Goal: Task Accomplishment & Management: Complete application form

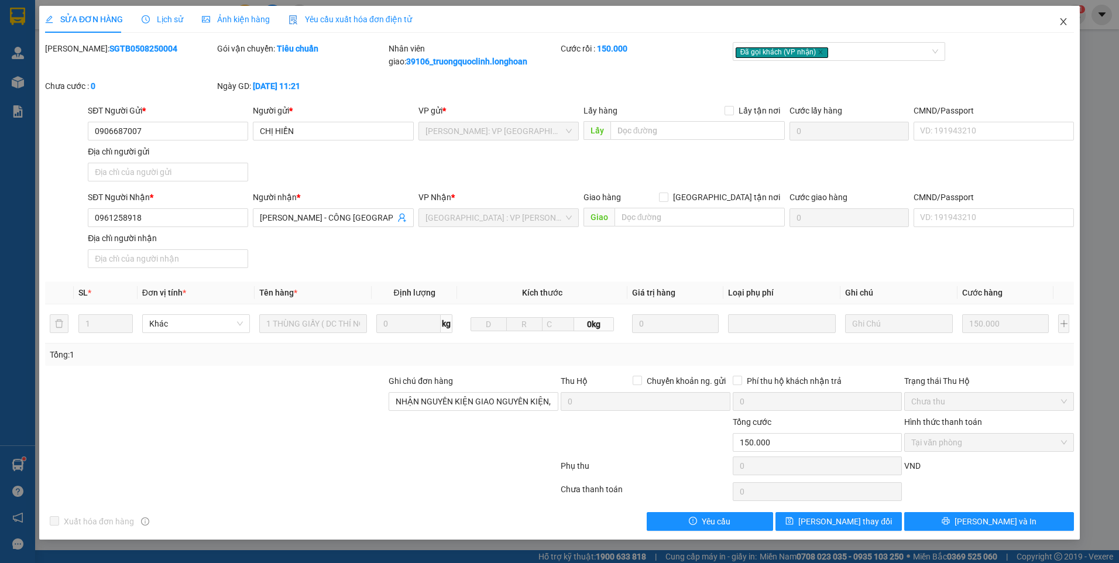
click at [1062, 28] on span "Close" at bounding box center [1063, 22] width 33 height 33
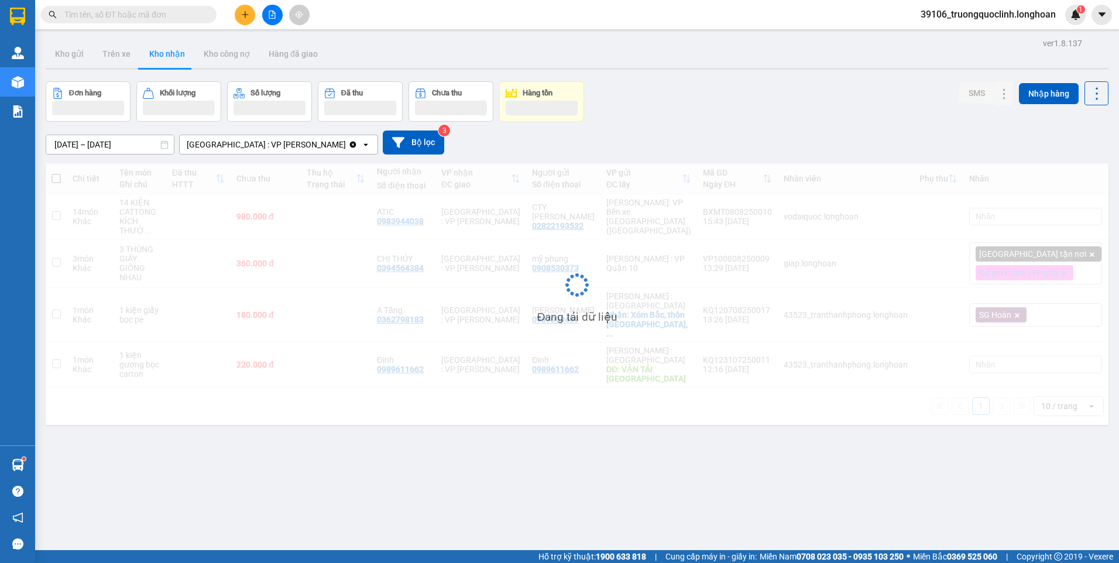
click at [242, 15] on icon "plus" at bounding box center [245, 14] width 6 height 1
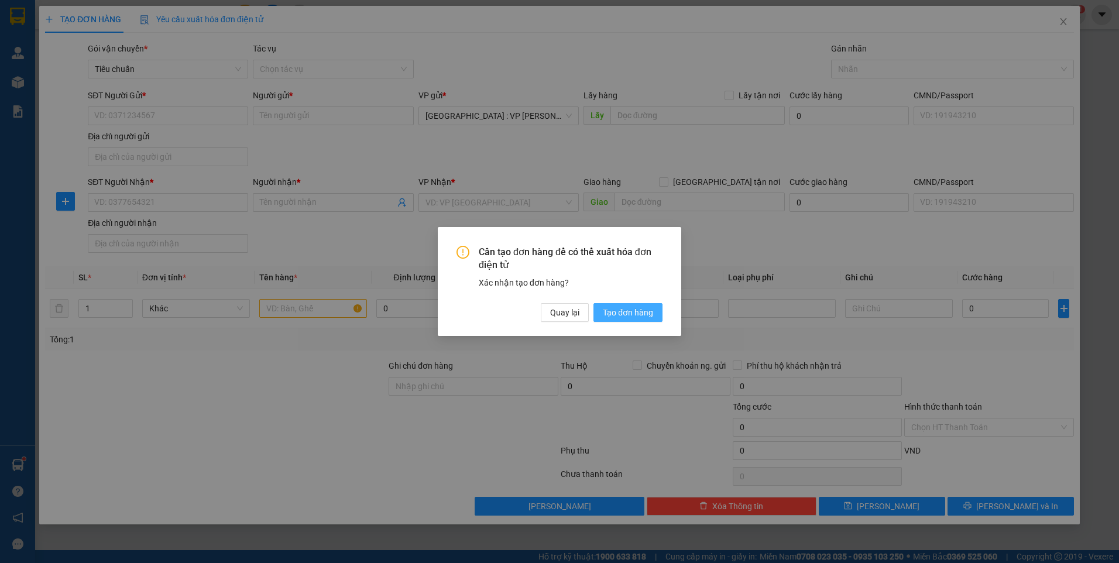
click at [623, 309] on span "Tạo đơn hàng" at bounding box center [628, 312] width 50 height 13
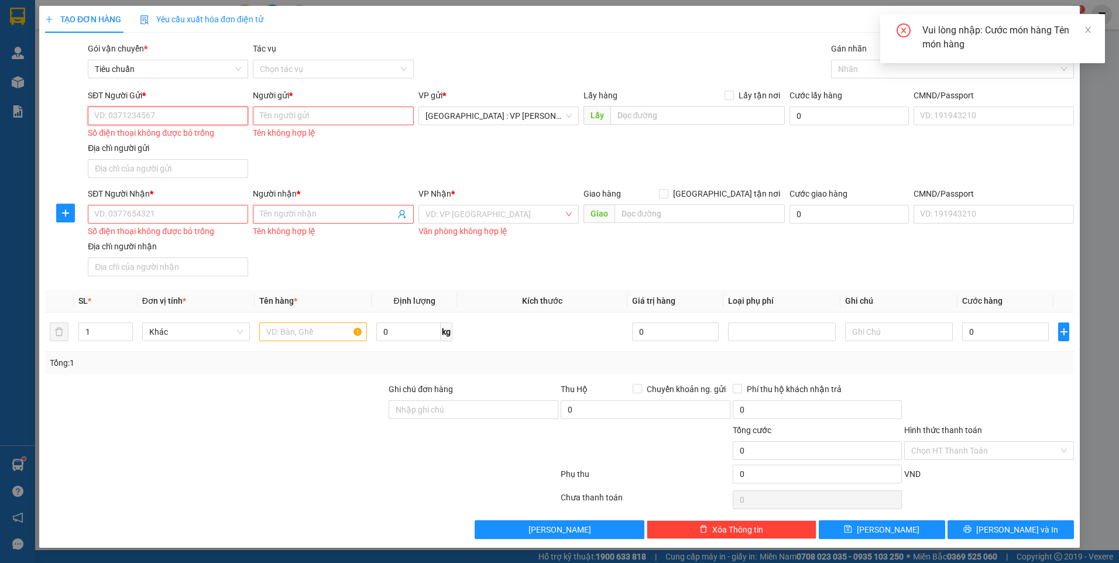
click at [181, 115] on input "SĐT Người Gửi *" at bounding box center [168, 116] width 160 height 19
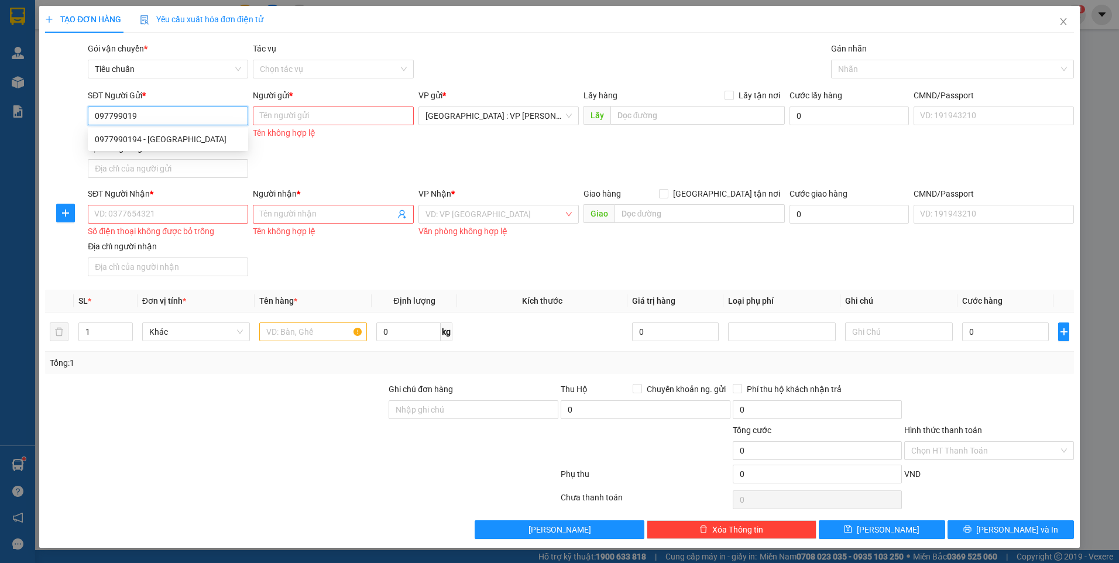
type input "0977990194"
click at [180, 138] on div "0977990194 - Hà" at bounding box center [168, 139] width 146 height 13
type input "Hà"
checkbox input "true"
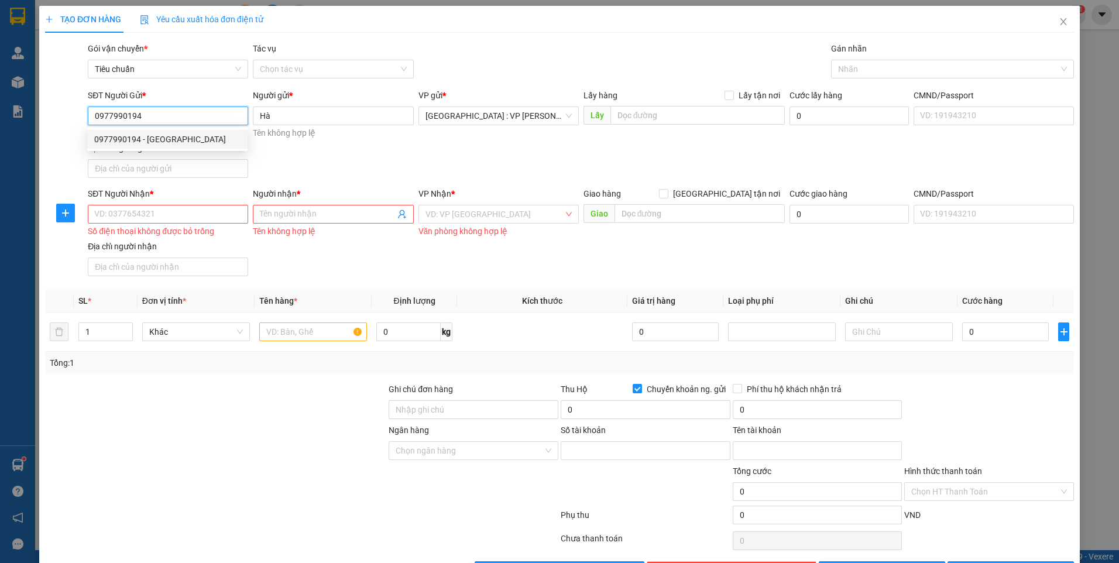
type input "9956966666"
type input "bui van tuong"
type input "0977990194"
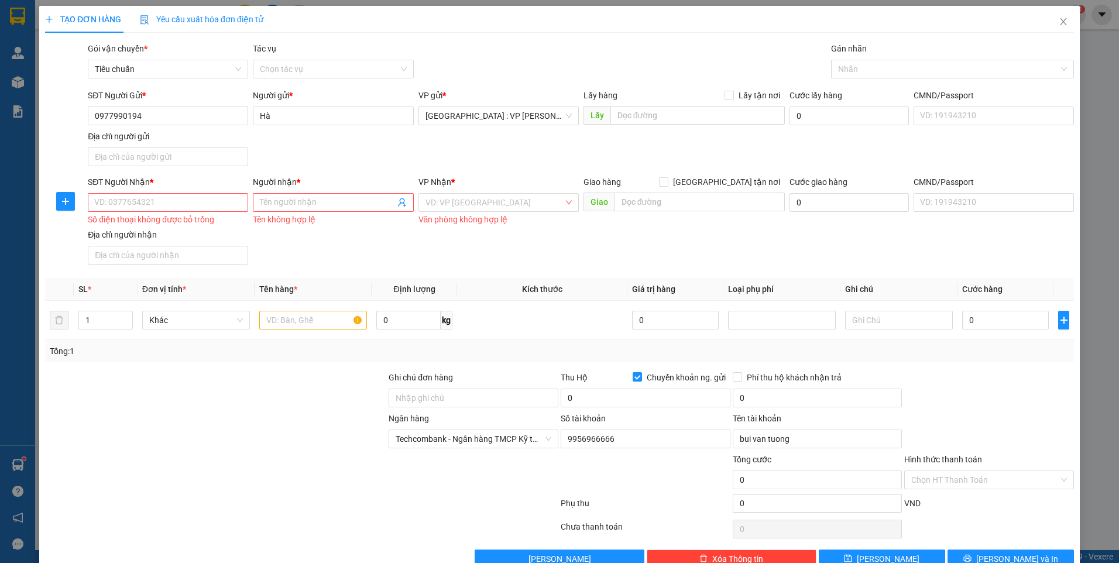
click at [200, 216] on div "Số điện thoại không được bỏ trống" at bounding box center [168, 219] width 160 height 13
click at [190, 204] on input "SĐT Người Nhận *" at bounding box center [168, 202] width 160 height 19
type input "0967587979"
click at [332, 211] on span at bounding box center [333, 202] width 160 height 19
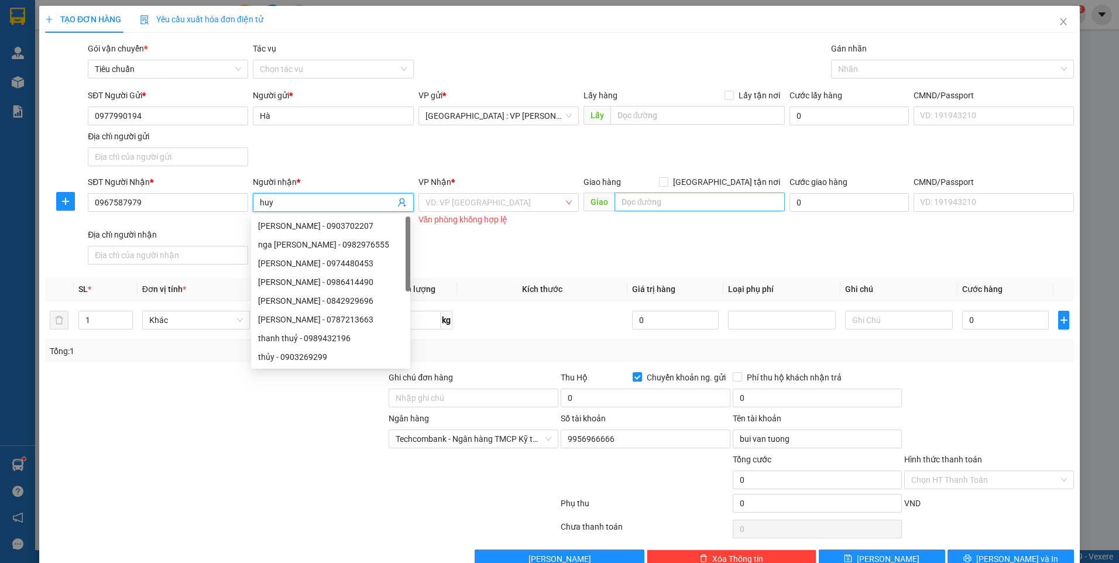
type input "huy"
click at [694, 207] on input "text" at bounding box center [700, 202] width 171 height 19
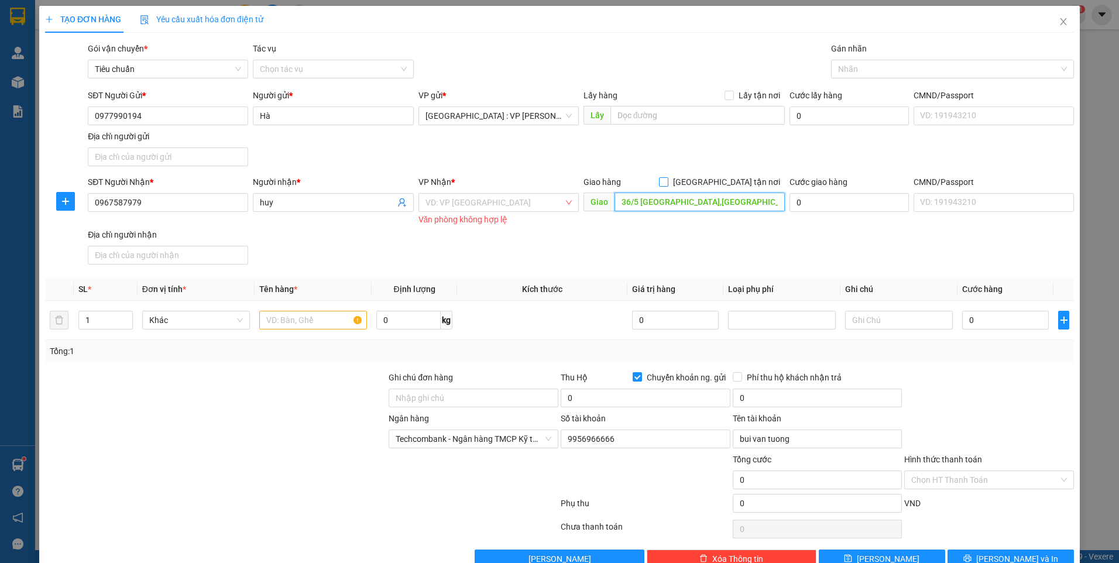
type input "36/5 phú nông,p tây nha trang,khánh hoà"
drag, startPoint x: 729, startPoint y: 183, endPoint x: 845, endPoint y: 111, distance: 136.4
click at [728, 181] on span "[GEOGRAPHIC_DATA] tận nơi" at bounding box center [726, 182] width 116 height 13
click at [667, 181] on input "[GEOGRAPHIC_DATA] tận nơi" at bounding box center [663, 181] width 8 height 8
checkbox input "true"
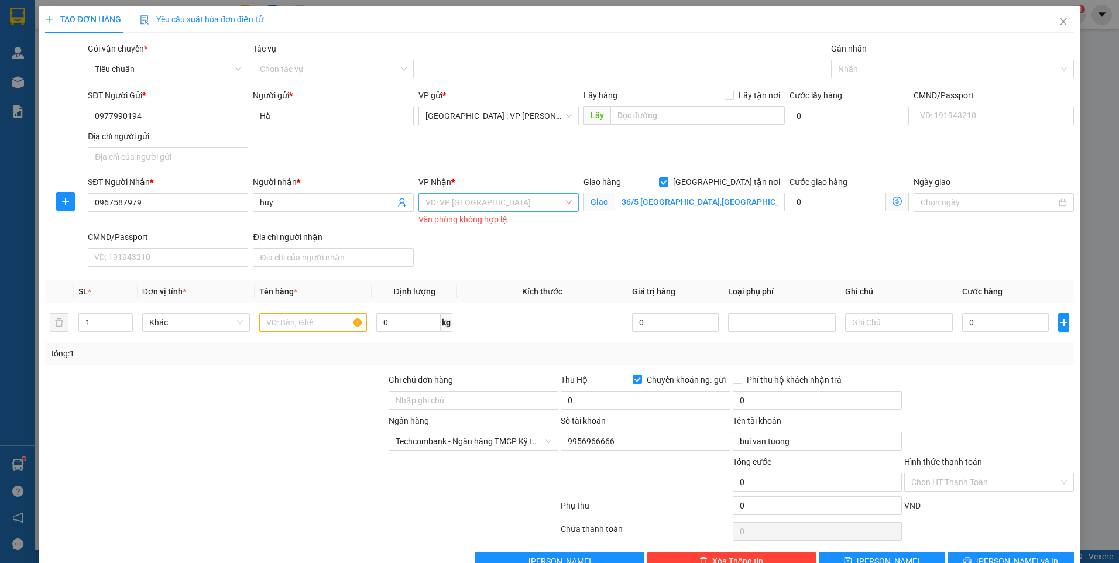
click at [537, 197] on input "search" at bounding box center [494, 203] width 138 height 18
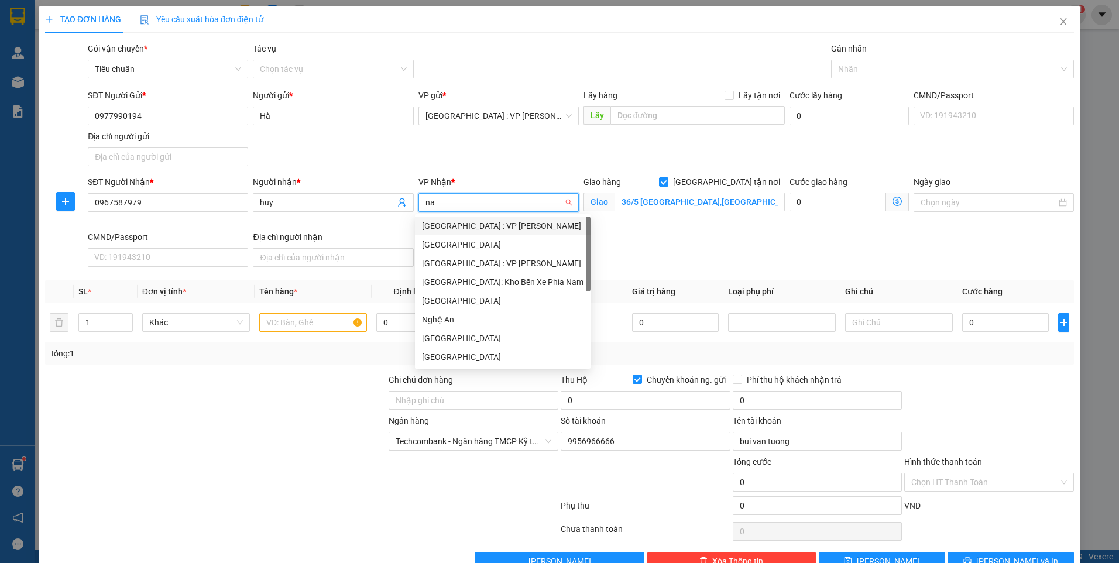
type input "nam"
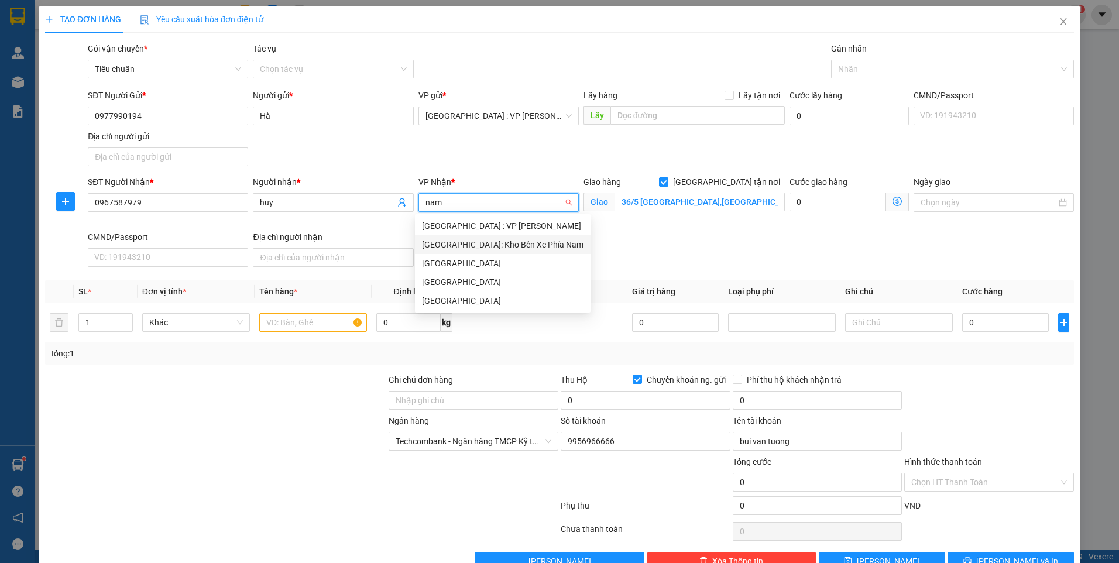
click at [517, 248] on div "[GEOGRAPHIC_DATA]: Kho Bến Xe Phía Nam" at bounding box center [503, 244] width 162 height 13
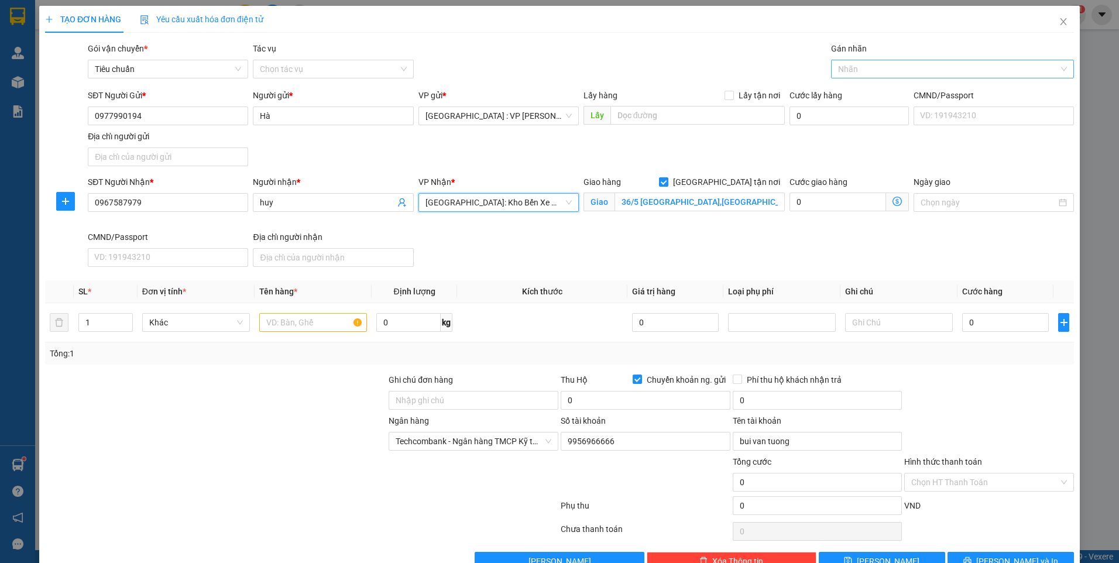
click at [912, 70] on div at bounding box center [946, 69] width 225 height 14
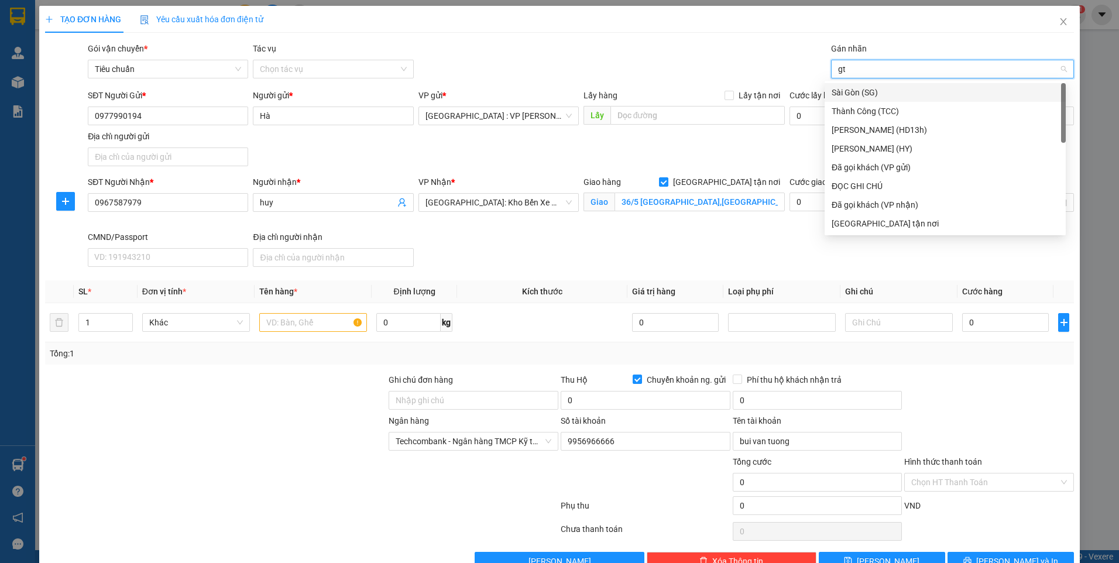
type input "gtn"
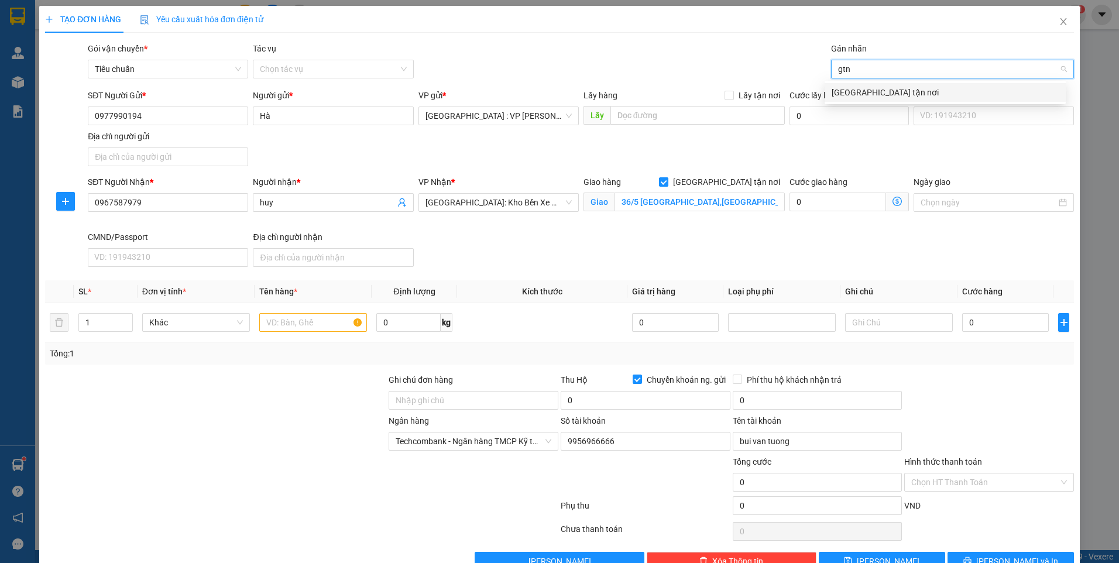
click at [893, 93] on div "[GEOGRAPHIC_DATA] tận nơi" at bounding box center [945, 92] width 227 height 13
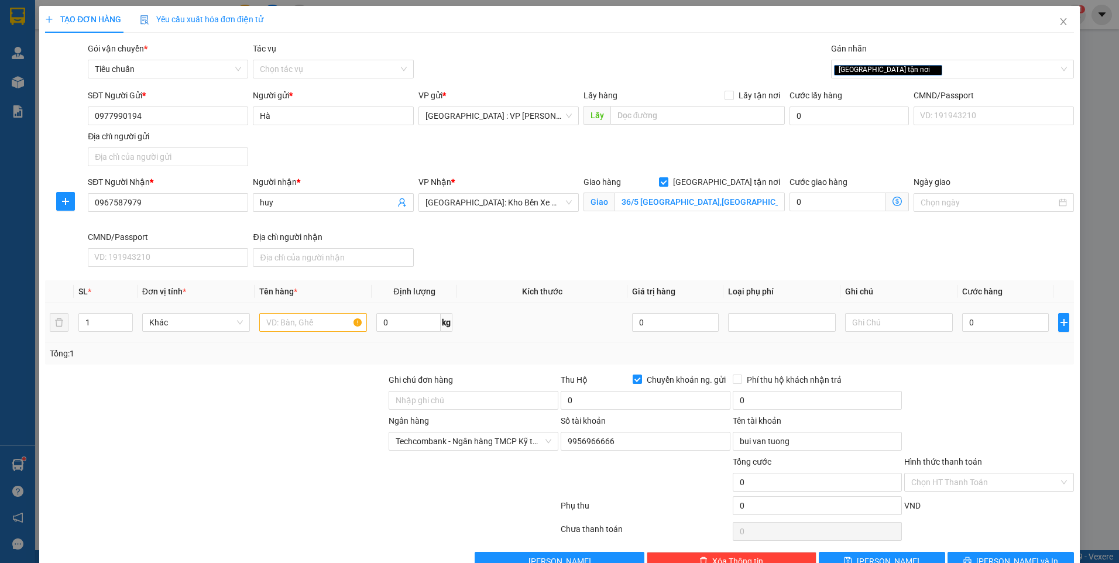
drag, startPoint x: 296, startPoint y: 332, endPoint x: 298, endPoint y: 324, distance: 9.0
click at [296, 332] on div at bounding box center [313, 322] width 108 height 23
click at [298, 324] on input "text" at bounding box center [313, 322] width 108 height 19
type input "1 kiện bọc pe"
drag, startPoint x: 417, startPoint y: 397, endPoint x: 377, endPoint y: 389, distance: 40.8
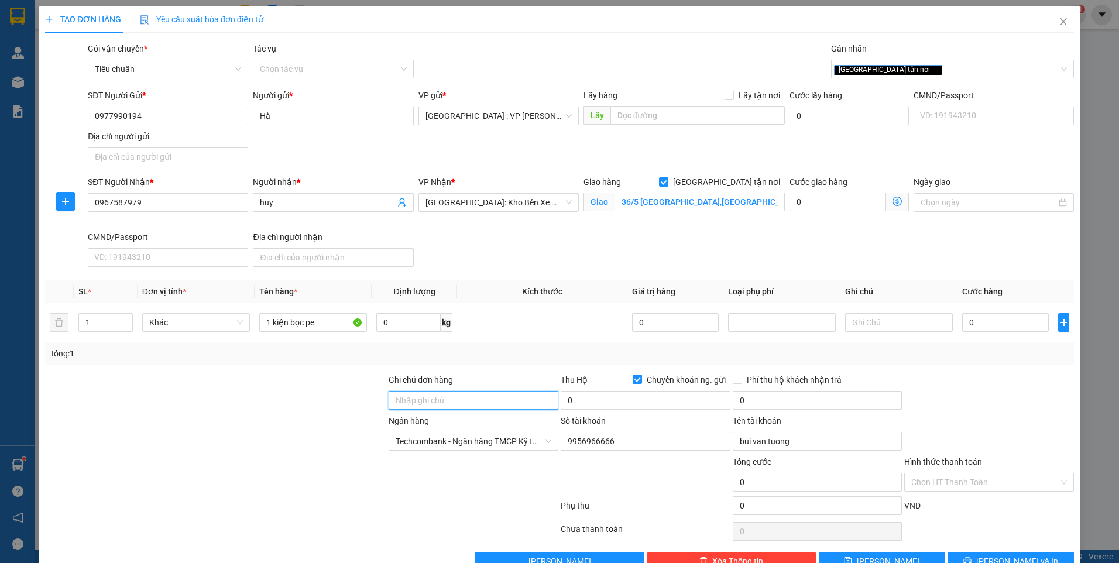
click at [403, 395] on input "Ghi chú đơn hàng" at bounding box center [474, 400] width 170 height 19
type input "nhận nguyên kiện,giao nguyên kiện,hư hỏng k đền)"
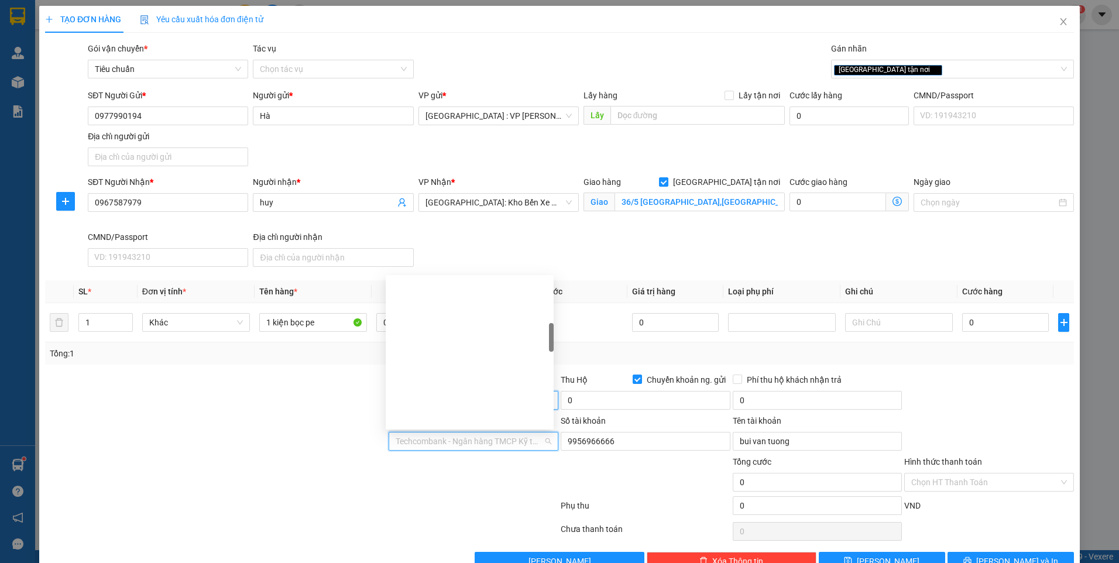
scroll to position [262, 0]
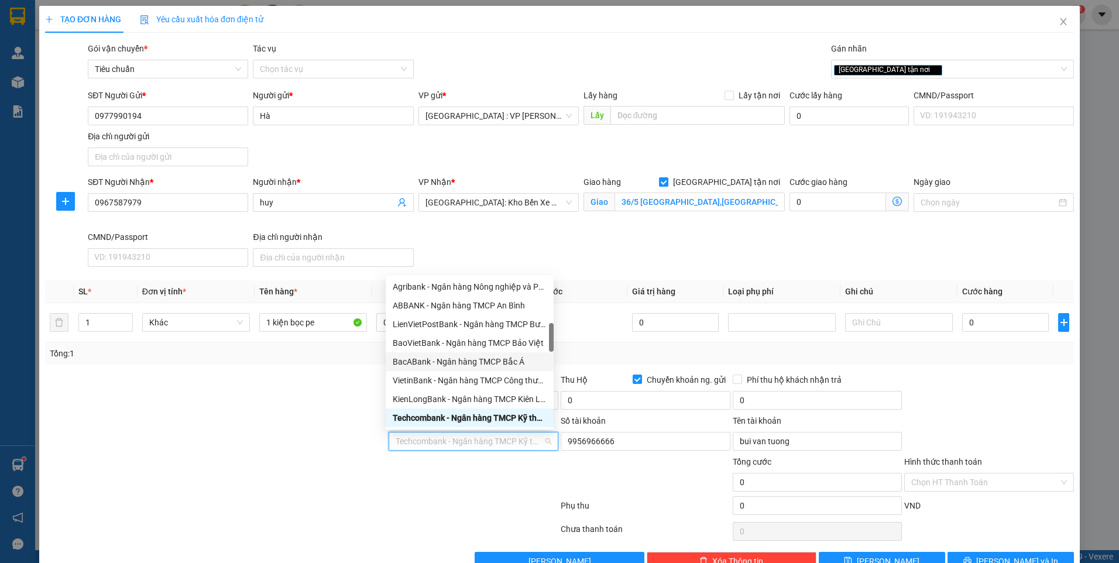
click at [208, 479] on div at bounding box center [216, 475] width 344 height 41
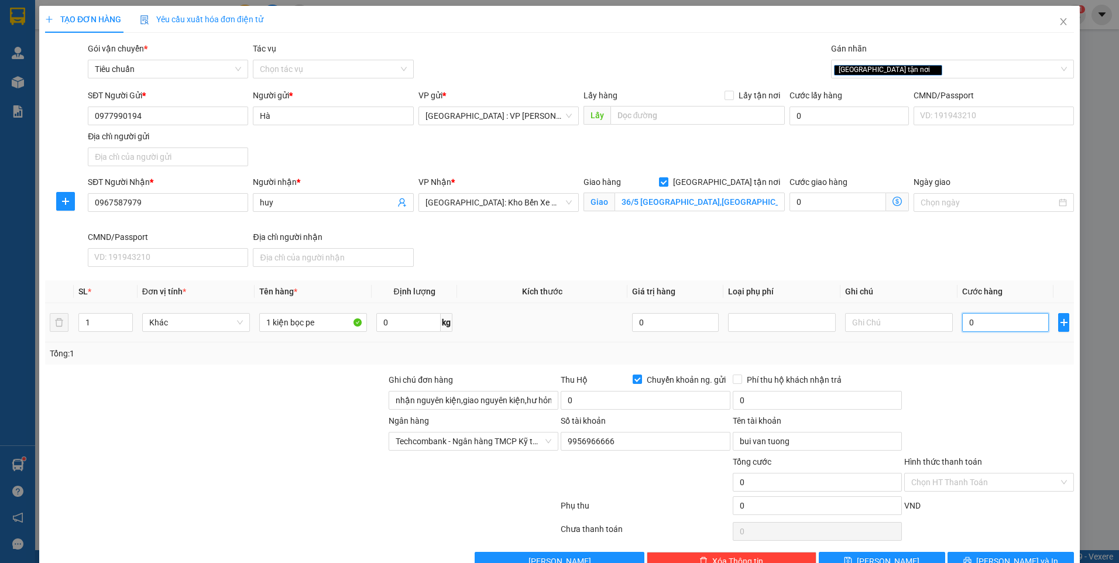
click at [983, 316] on input "0" at bounding box center [1005, 322] width 87 height 19
type input "2"
type input "22"
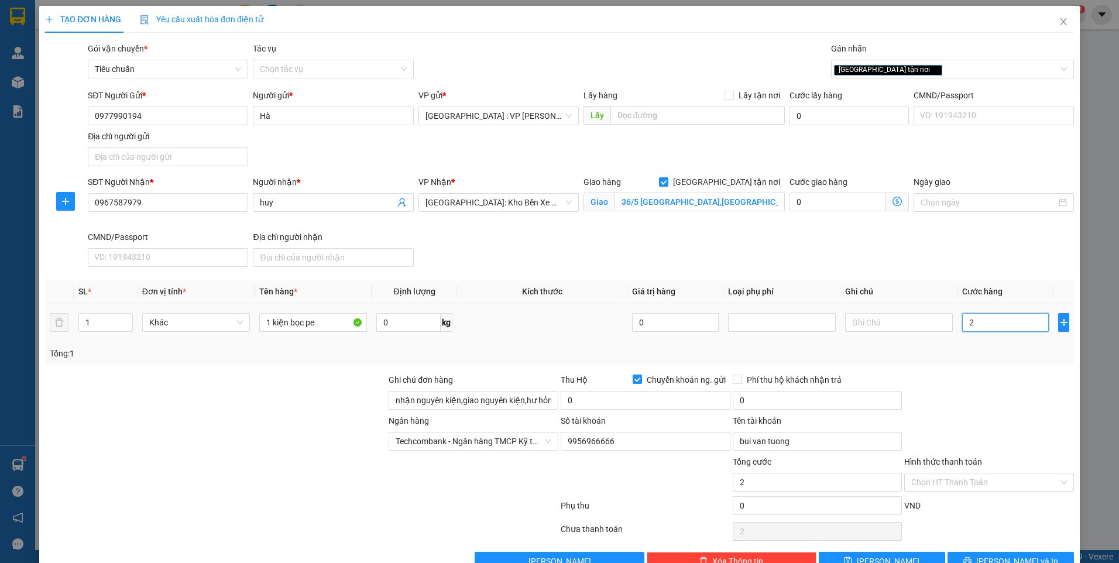
type input "22"
type input "220"
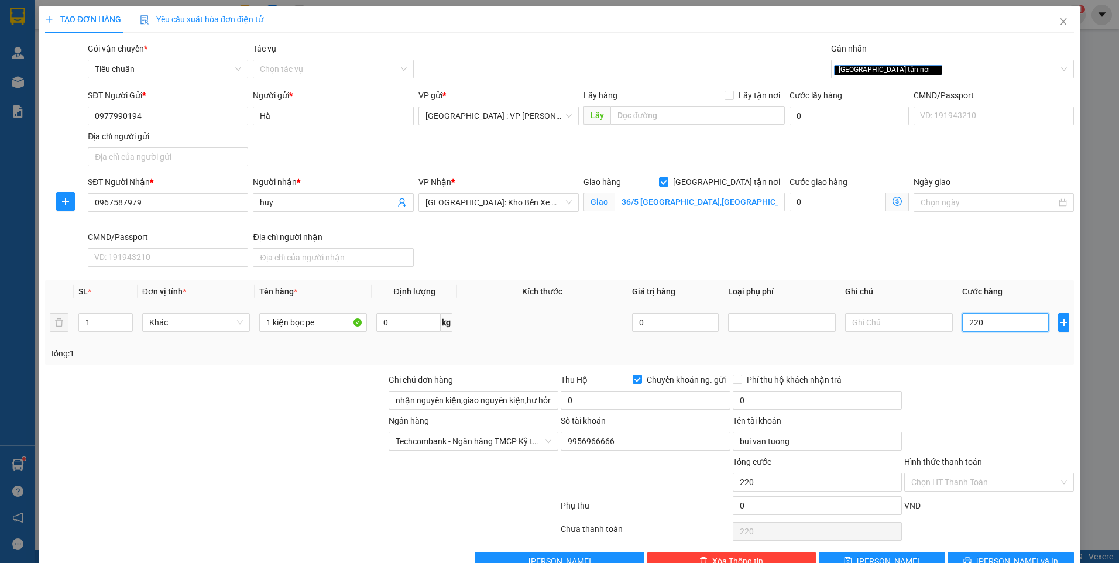
type input "2.200"
type input "22.000"
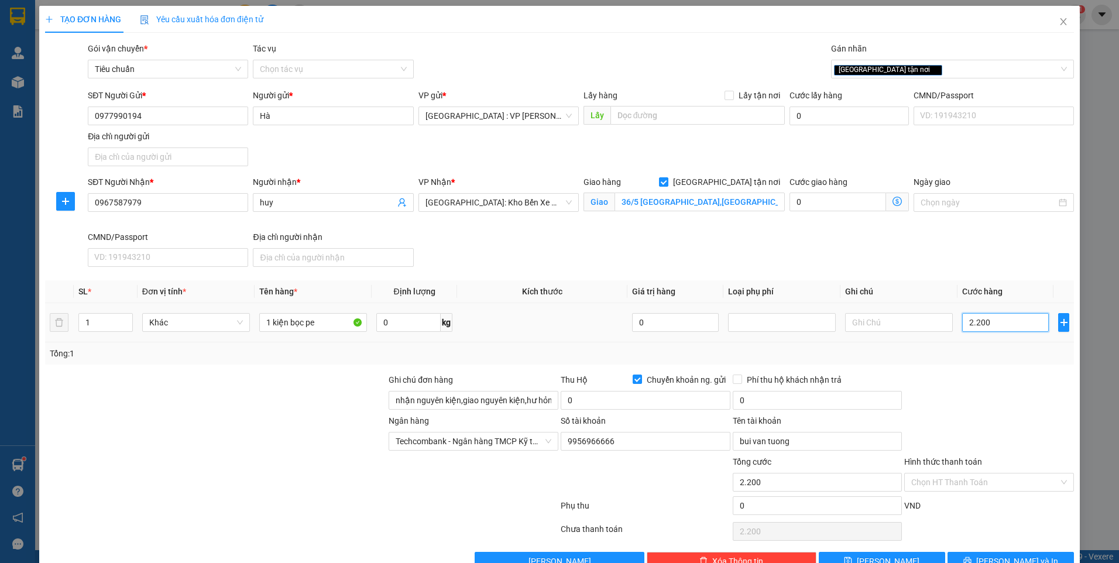
type input "22.000"
type input "220.000"
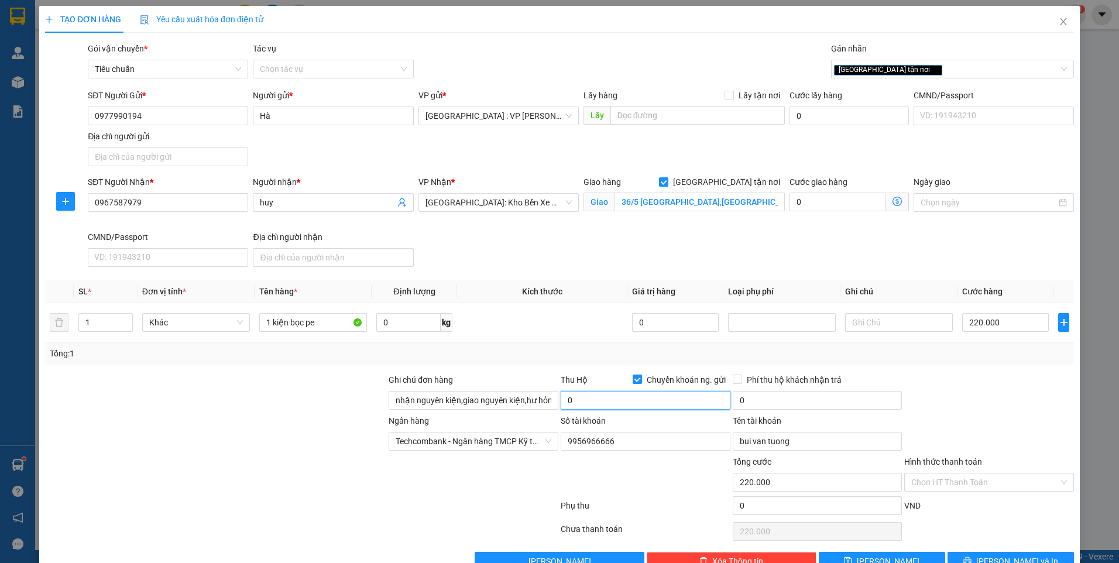
click at [670, 401] on input "0" at bounding box center [646, 400] width 170 height 19
type input "7.480.000"
click at [815, 396] on input "0" at bounding box center [818, 400] width 170 height 19
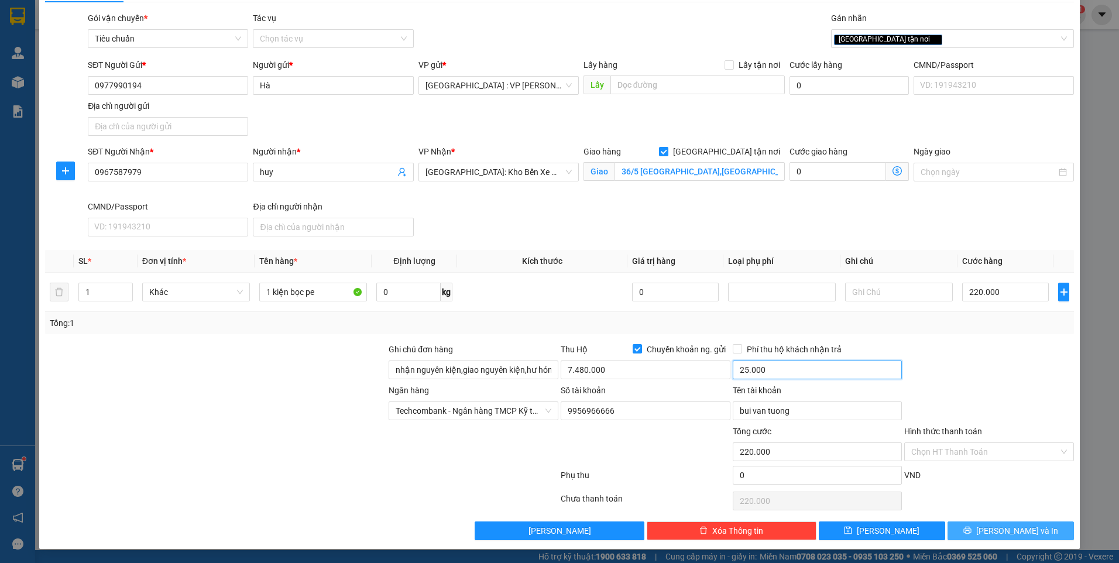
type input "25.000"
click at [1017, 527] on span "[PERSON_NAME] và In" at bounding box center [1017, 530] width 82 height 13
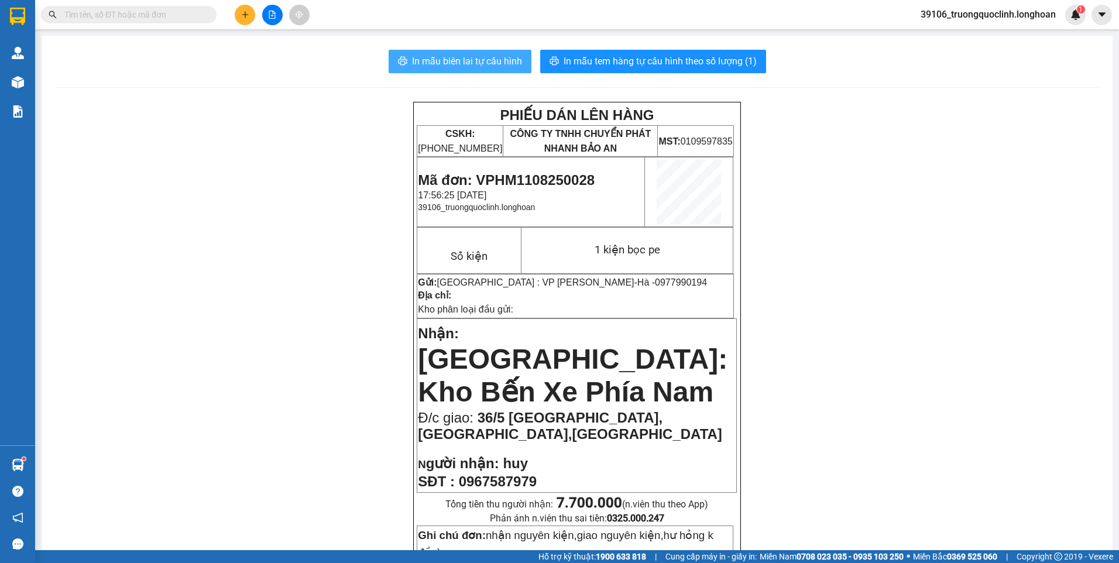
click at [461, 61] on span "In mẫu biên lai tự cấu hình" at bounding box center [467, 61] width 110 height 15
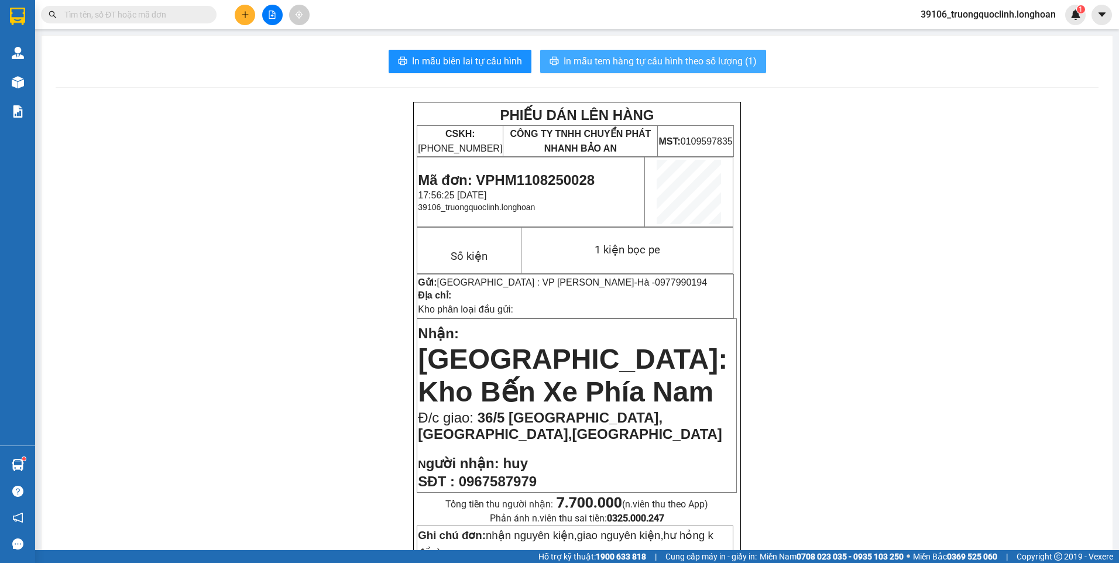
click at [627, 61] on span "In mẫu tem hàng tự cấu hình theo số lượng (1)" at bounding box center [660, 61] width 193 height 15
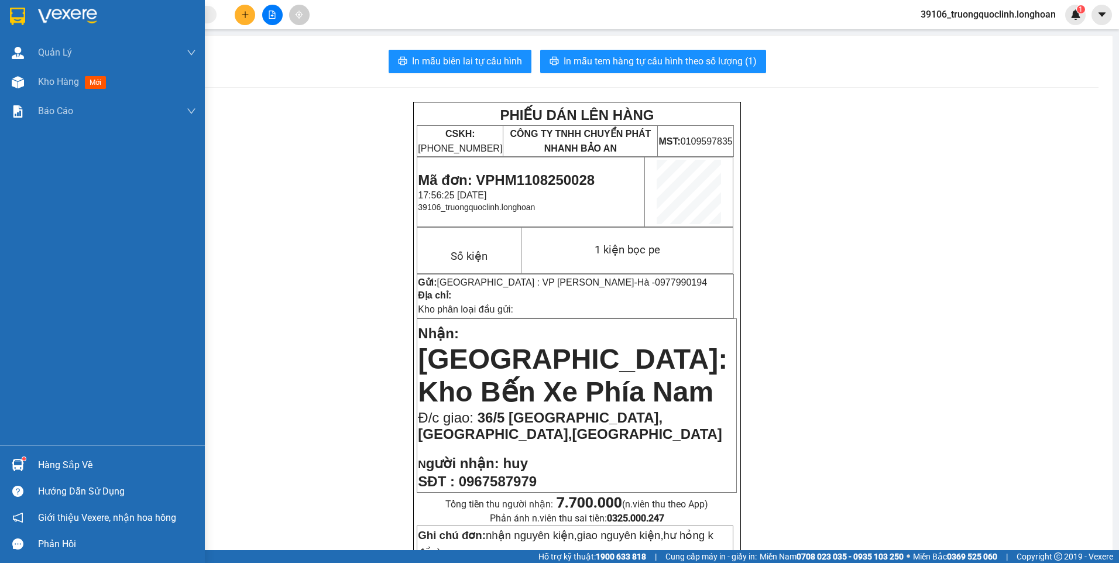
click at [17, 18] on img at bounding box center [17, 17] width 15 height 18
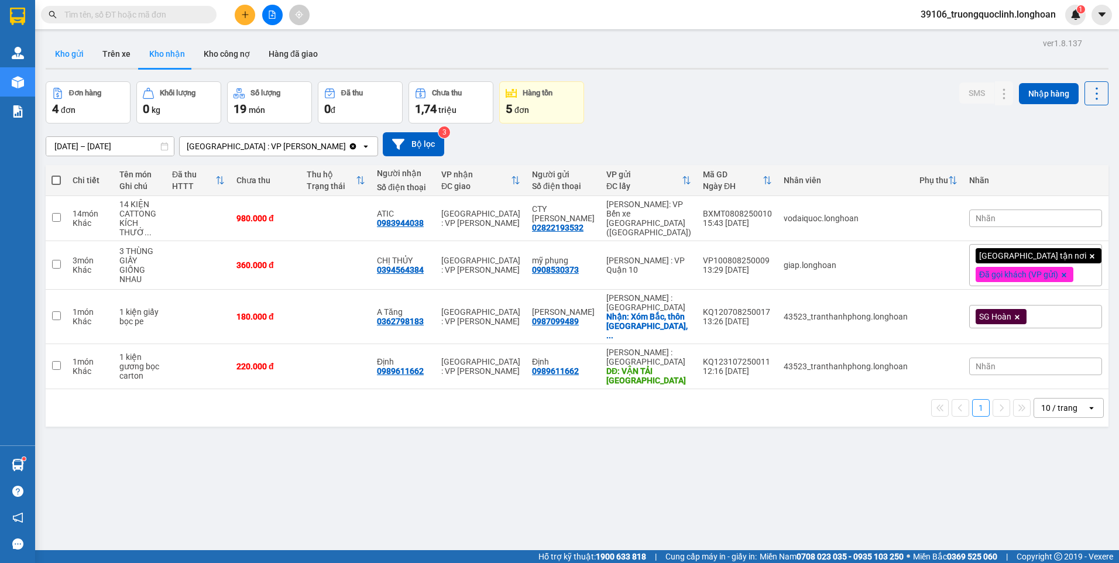
click at [72, 53] on button "Kho gửi" at bounding box center [69, 54] width 47 height 28
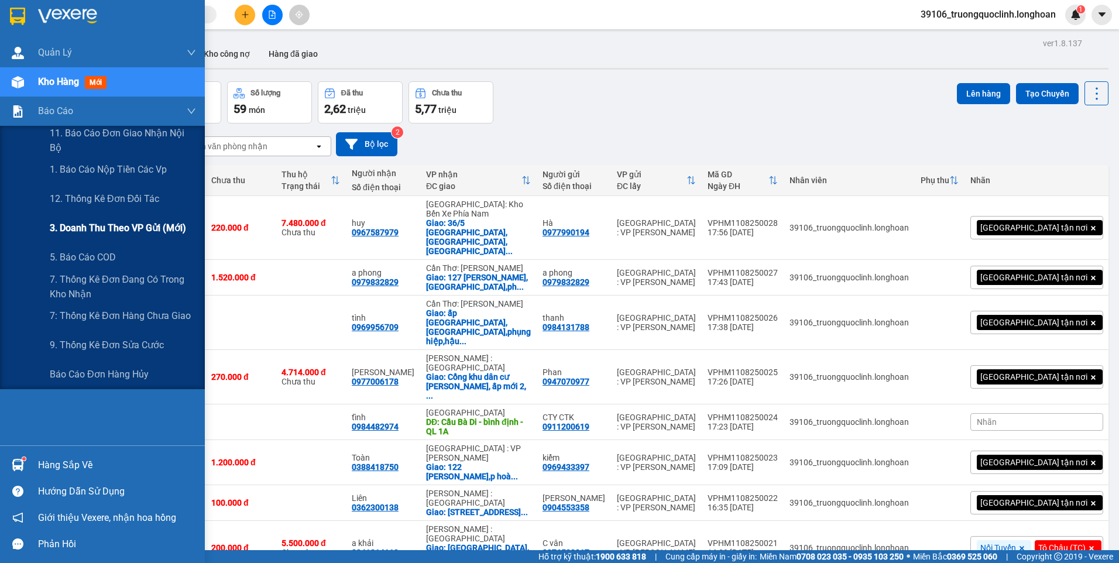
click at [73, 229] on span "3. Doanh Thu theo VP Gửi (mới)" at bounding box center [118, 228] width 136 height 15
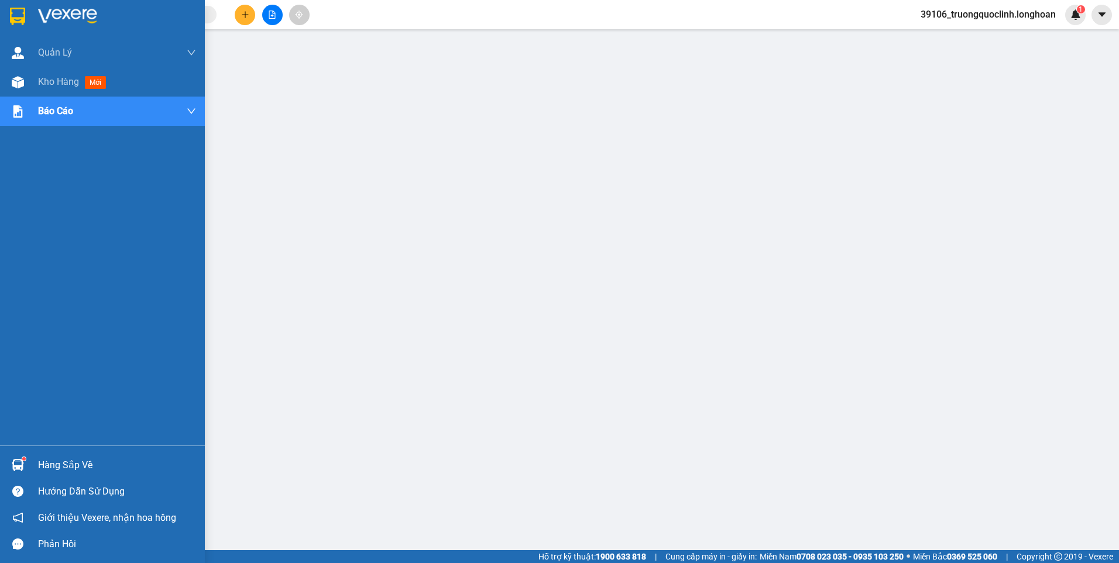
click at [29, 19] on div at bounding box center [102, 19] width 205 height 38
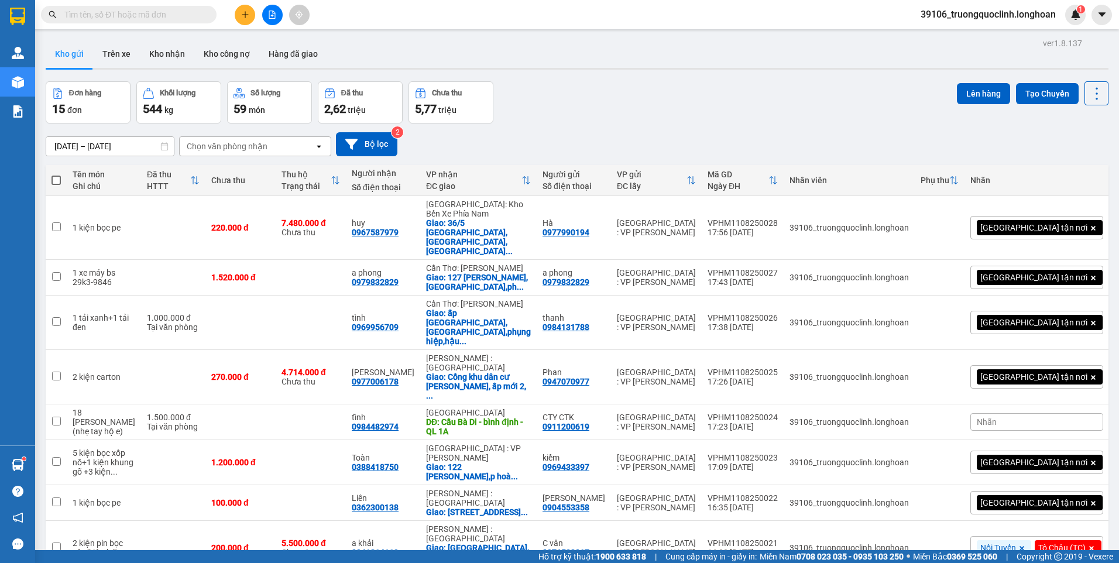
click at [244, 13] on icon "plus" at bounding box center [245, 15] width 8 height 8
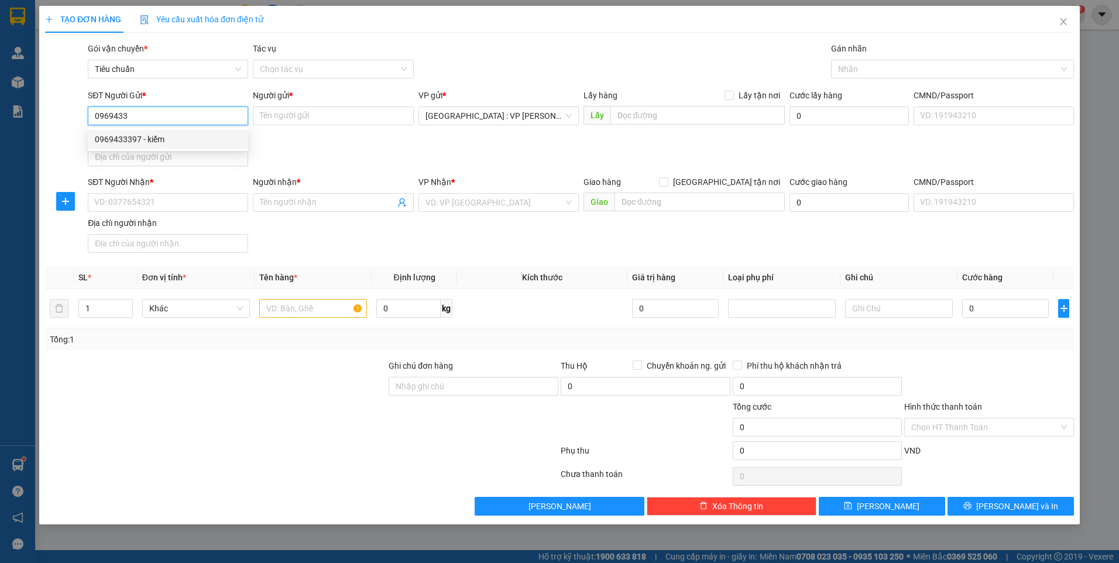
drag, startPoint x: 212, startPoint y: 138, endPoint x: 211, endPoint y: 124, distance: 14.2
click at [212, 138] on div "0969433397 - kiểm" at bounding box center [168, 139] width 146 height 13
type input "0969433397"
type input "kiểm"
type input "0969433397"
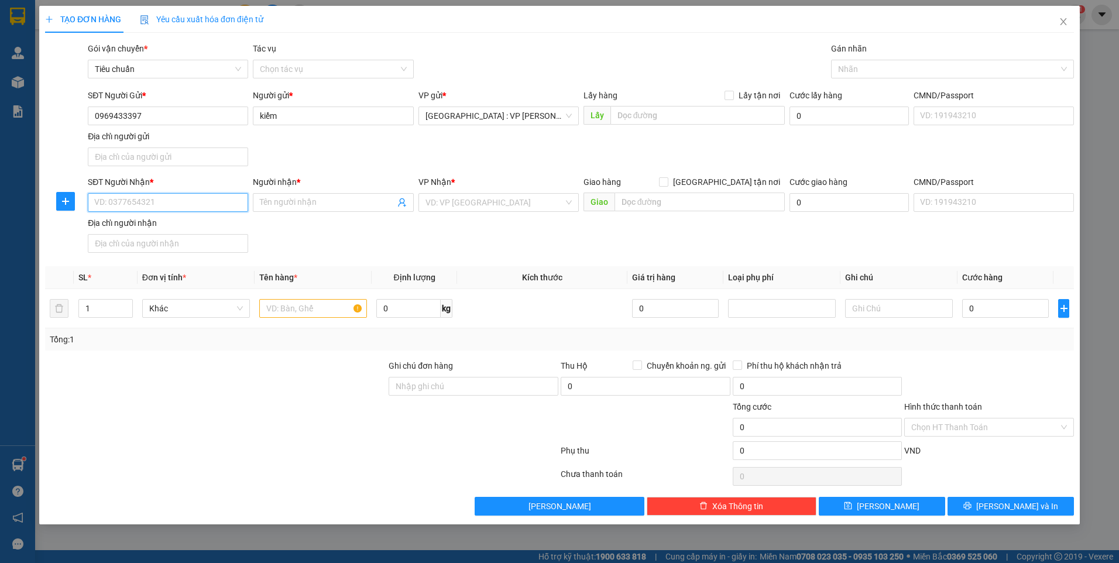
click at [213, 195] on input "SĐT Người Nhận *" at bounding box center [168, 202] width 160 height 19
click at [143, 231] on div "0388418750 - Toàn" at bounding box center [168, 225] width 146 height 13
type input "0388418750"
type input "Toàn"
checkbox input "true"
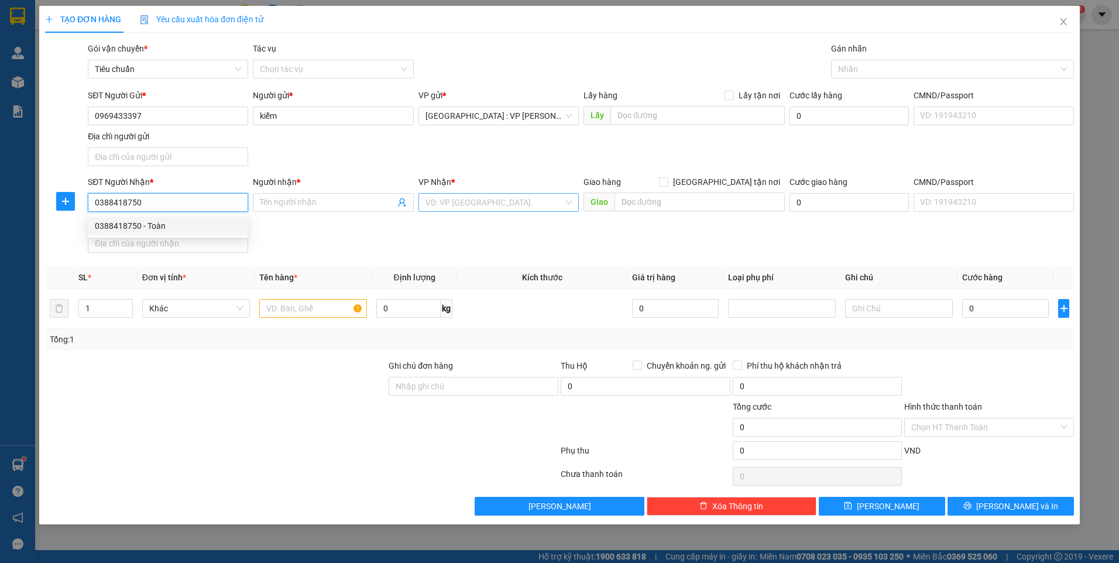
type input "122 nguyễn phước lan,p hoà xuân,cẩm lệ,đà nẵng"
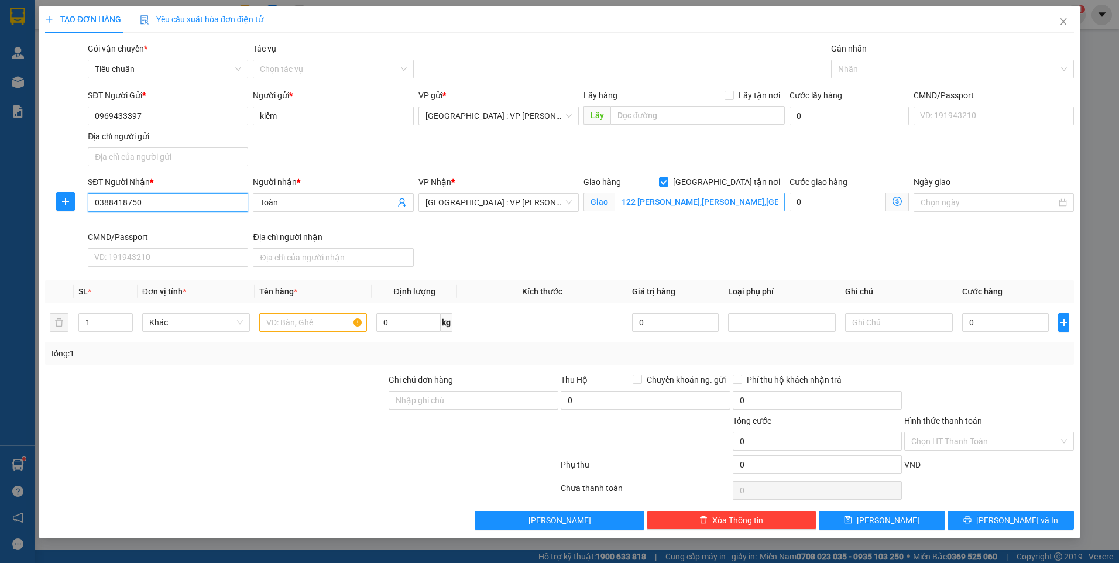
type input "0388418750"
click at [646, 205] on input "122 nguyễn phước lan,p hoà xuân,cẩm lệ,đà nẵng" at bounding box center [700, 202] width 171 height 19
click at [898, 67] on div at bounding box center [946, 69] width 225 height 14
type input "109 hải phòng,p thạch thang,quận hải châu,đà nẵng"
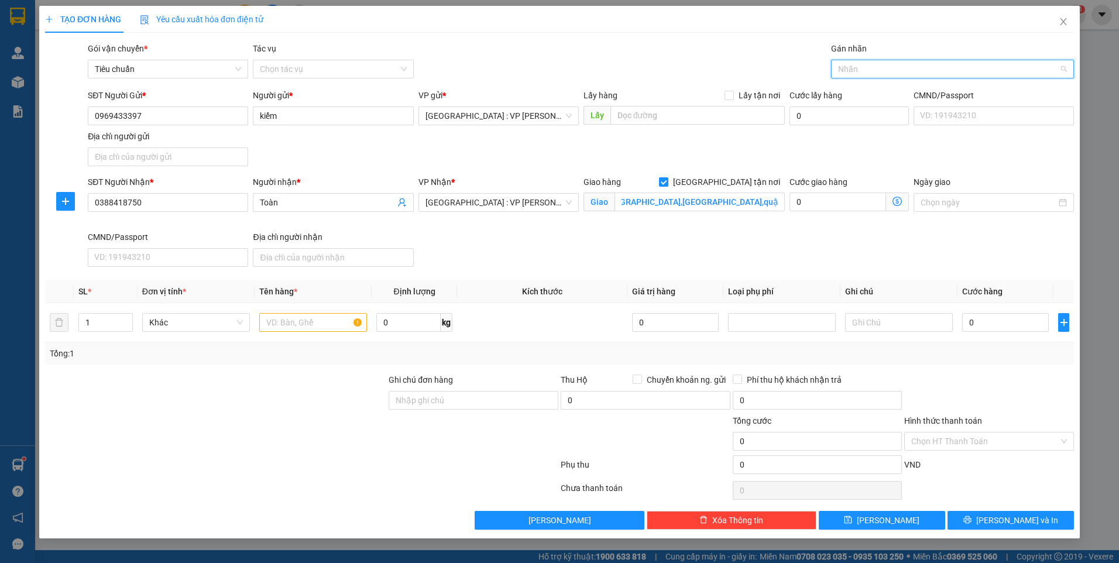
scroll to position [0, 0]
type input "gtn"
click at [884, 90] on div "[GEOGRAPHIC_DATA] tận nơi" at bounding box center [952, 92] width 229 height 13
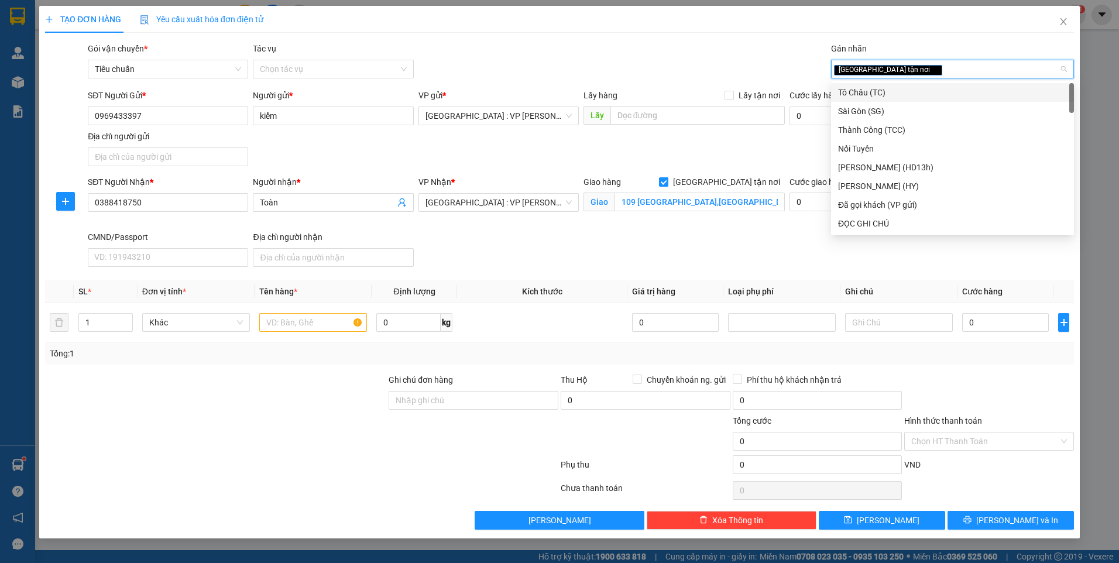
click at [883, 91] on div "Tô Châu (TC)" at bounding box center [952, 92] width 229 height 13
click at [719, 62] on div "Gói vận chuyển * Tiêu chuẩn Tác vụ Chọn tác vụ Gán nhãn Giao tận nơi Tô Châu …" at bounding box center [580, 62] width 991 height 41
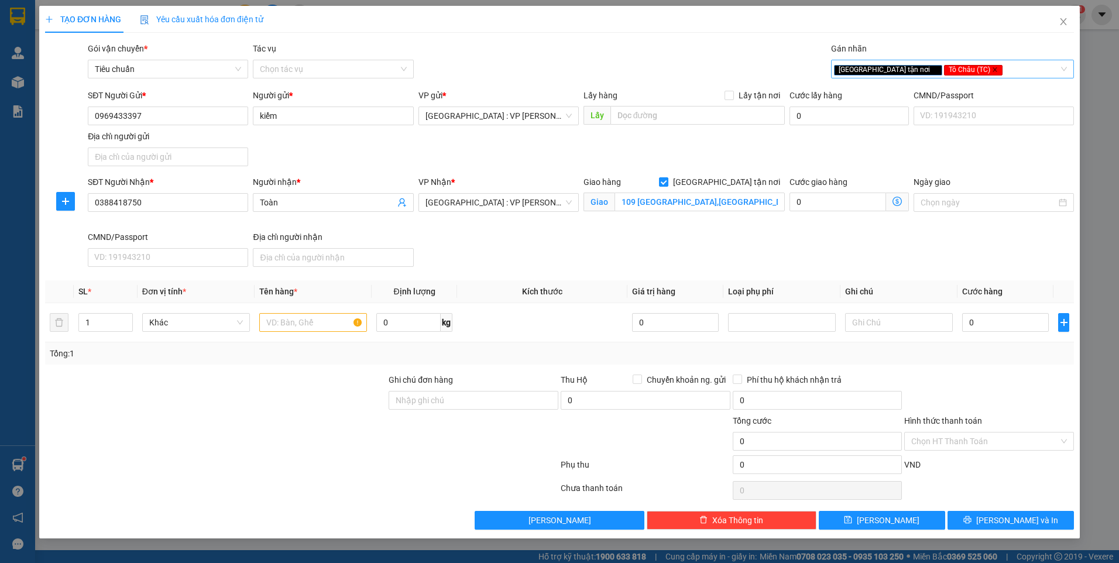
click at [993, 68] on icon "close" at bounding box center [995, 70] width 4 height 4
click at [683, 65] on div "Gói vận chuyển * Tiêu chuẩn Tác vụ Chọn tác vụ Gán nhãn Giao tận nơi" at bounding box center [580, 62] width 991 height 41
click at [324, 320] on input "text" at bounding box center [313, 322] width 108 height 19
type input "1 kiện carton+ 1 kiện bọc xốp nổ"
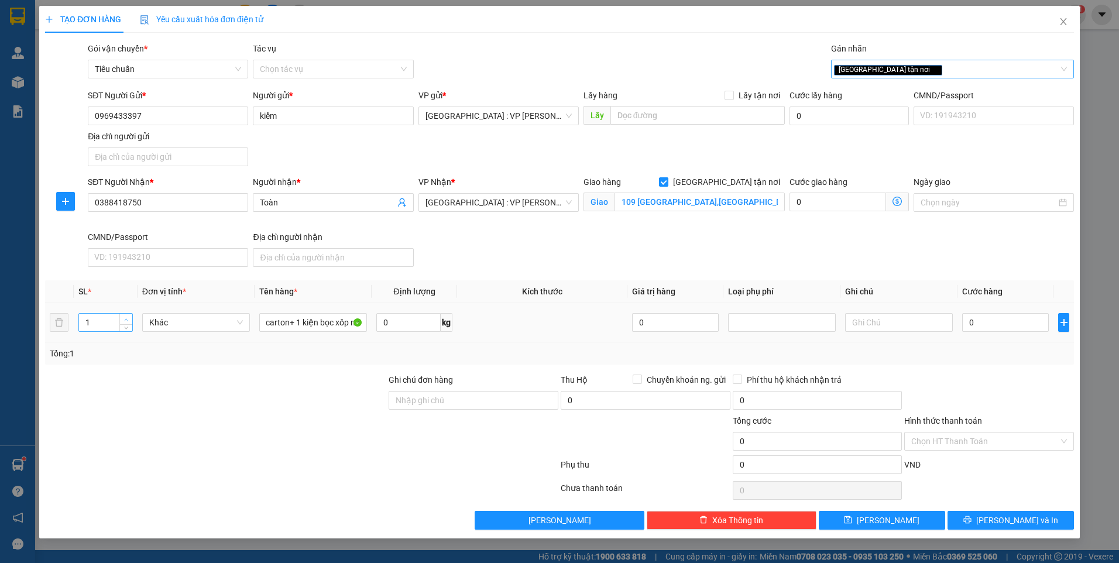
type input "2"
click at [127, 316] on span "up" at bounding box center [126, 319] width 7 height 7
click at [279, 372] on div "Transit Pickup Surcharge Ids Transit Deliver Surcharge Ids Transit Deliver Surc…" at bounding box center [559, 286] width 1029 height 488
click at [980, 321] on input "0" at bounding box center [1005, 322] width 87 height 19
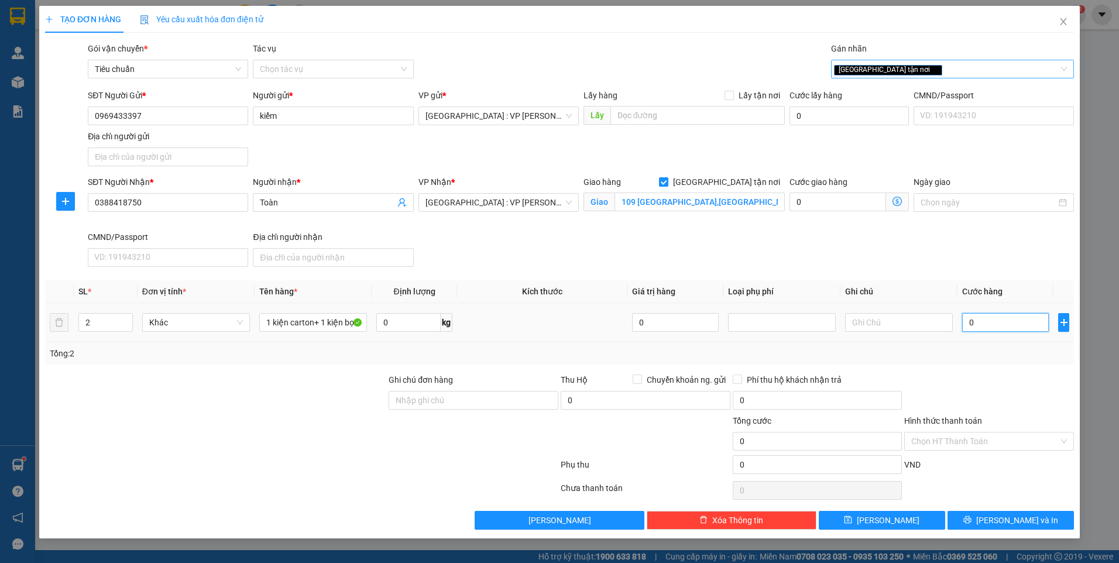
type input "1"
type input "15"
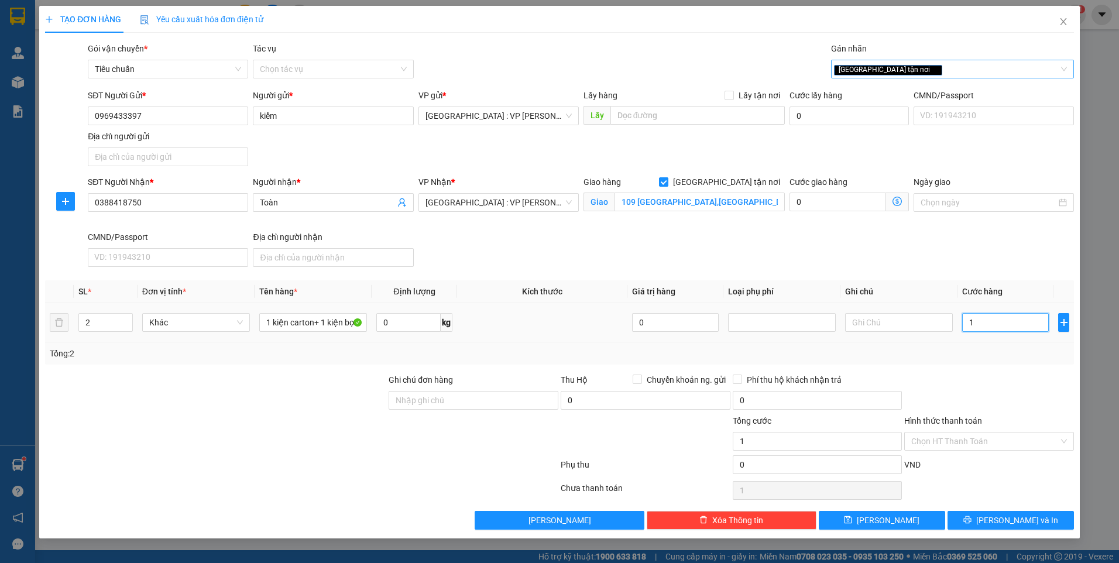
type input "15"
type input "150"
type input "1.500"
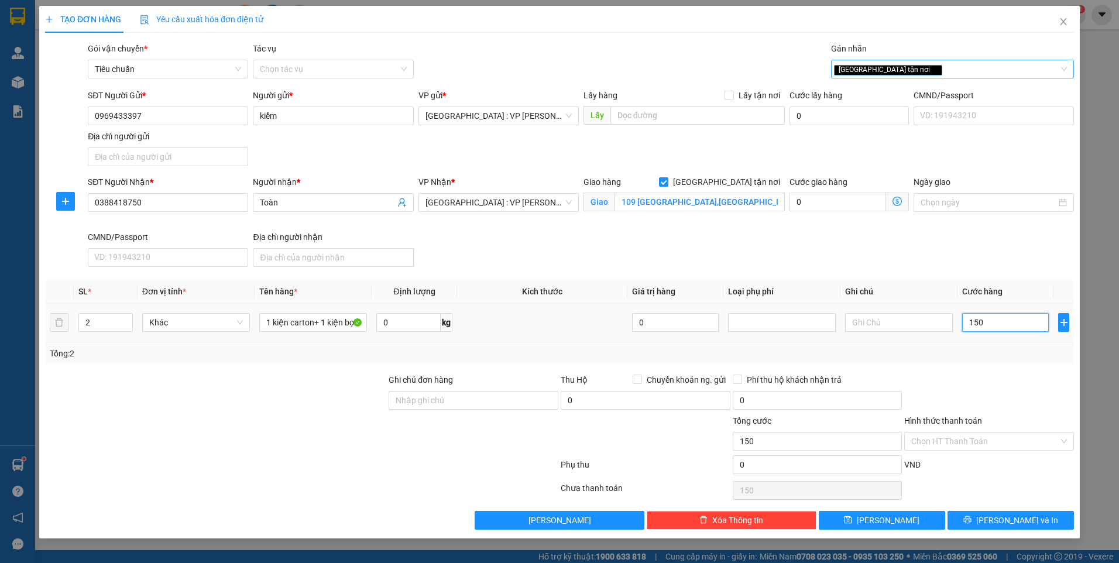
type input "1.500"
type input "15.000"
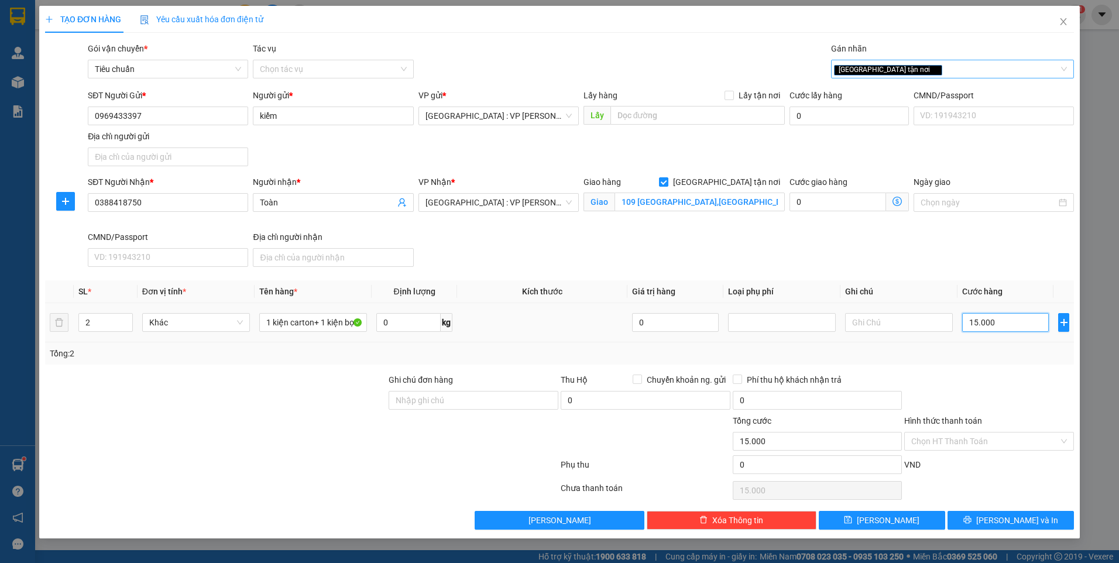
type input "150.000"
click at [1023, 523] on span "[PERSON_NAME] và In" at bounding box center [1017, 520] width 82 height 13
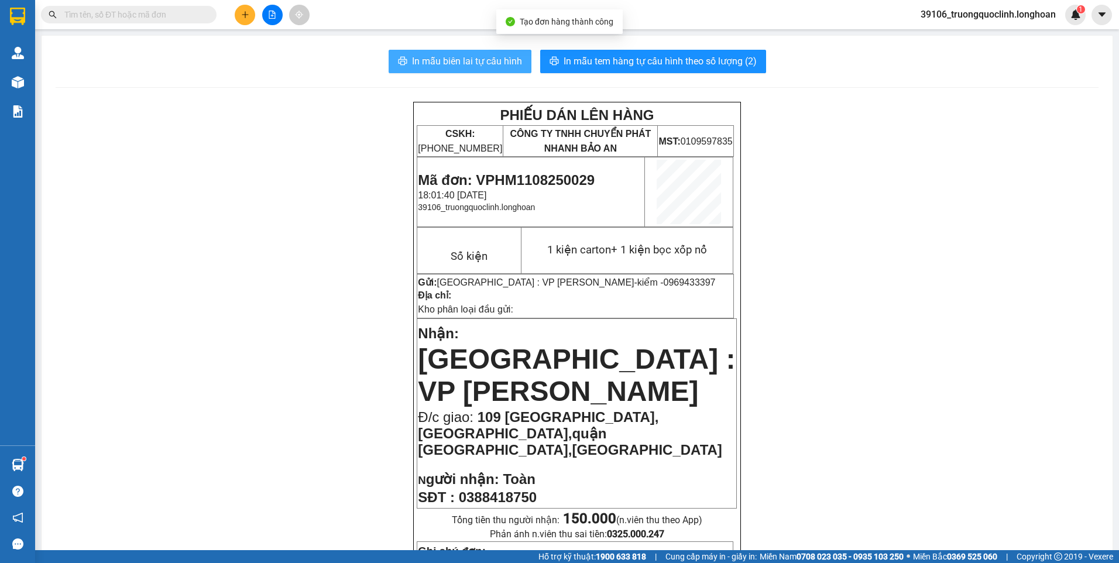
click at [430, 60] on span "In mẫu biên lai tự cấu hình" at bounding box center [467, 61] width 110 height 15
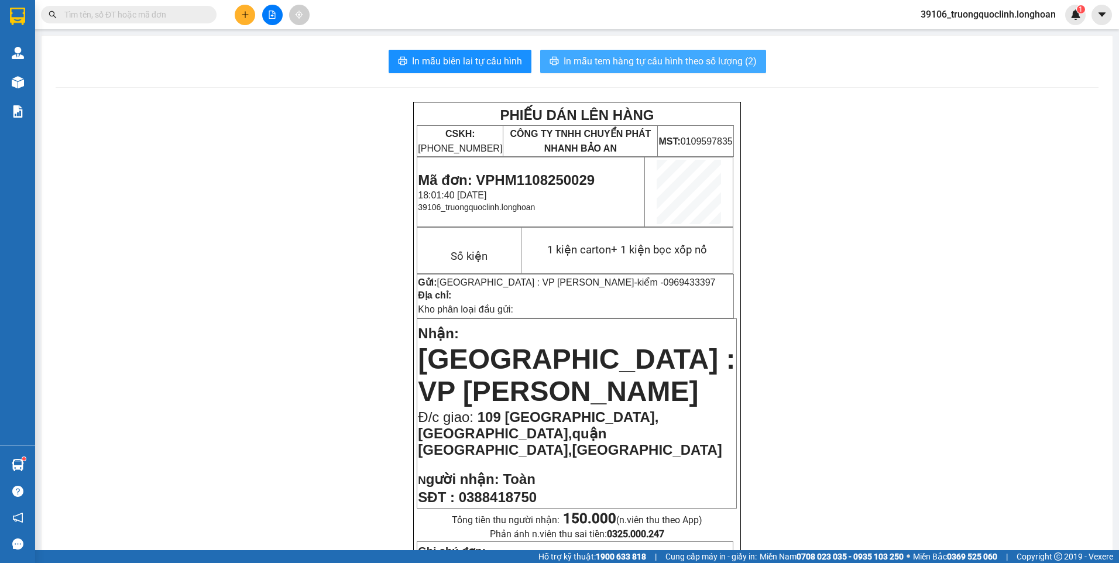
click at [658, 50] on button "In mẫu tem hàng tự cấu hình theo số lượng (2)" at bounding box center [653, 61] width 226 height 23
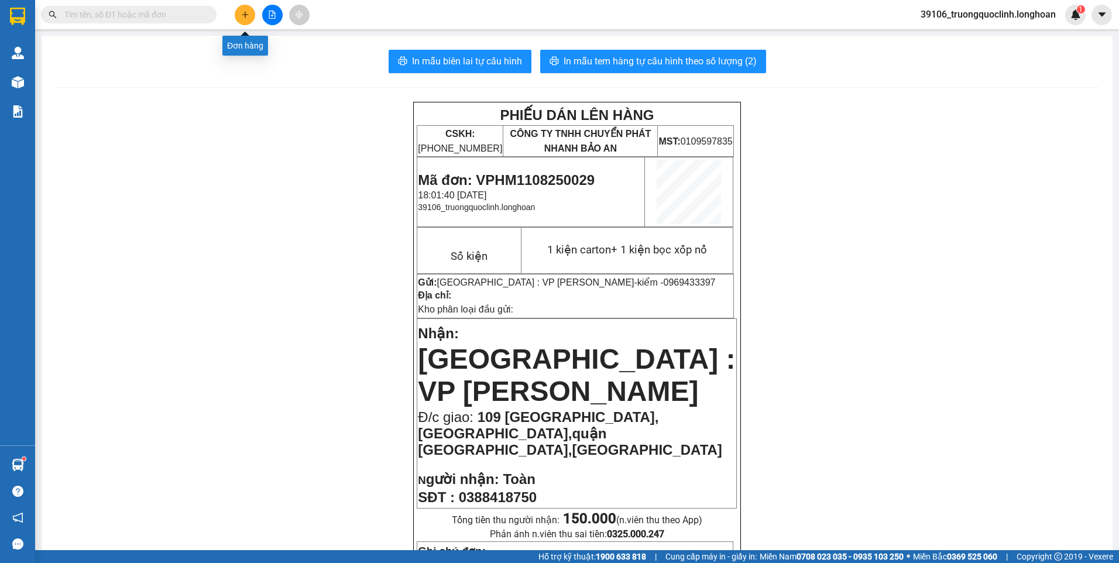
click at [243, 10] on button at bounding box center [245, 15] width 20 height 20
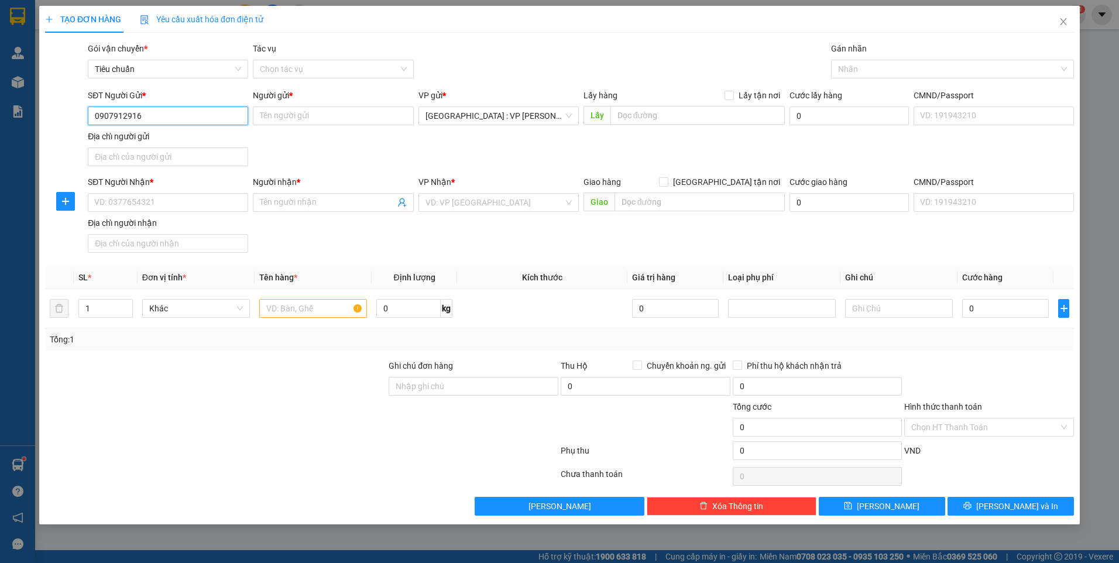
click at [150, 119] on input "0907912916" at bounding box center [168, 116] width 160 height 19
type input "0907912916"
click at [187, 209] on input "SĐT Người Nhận *" at bounding box center [168, 202] width 160 height 19
paste input "0907912916"
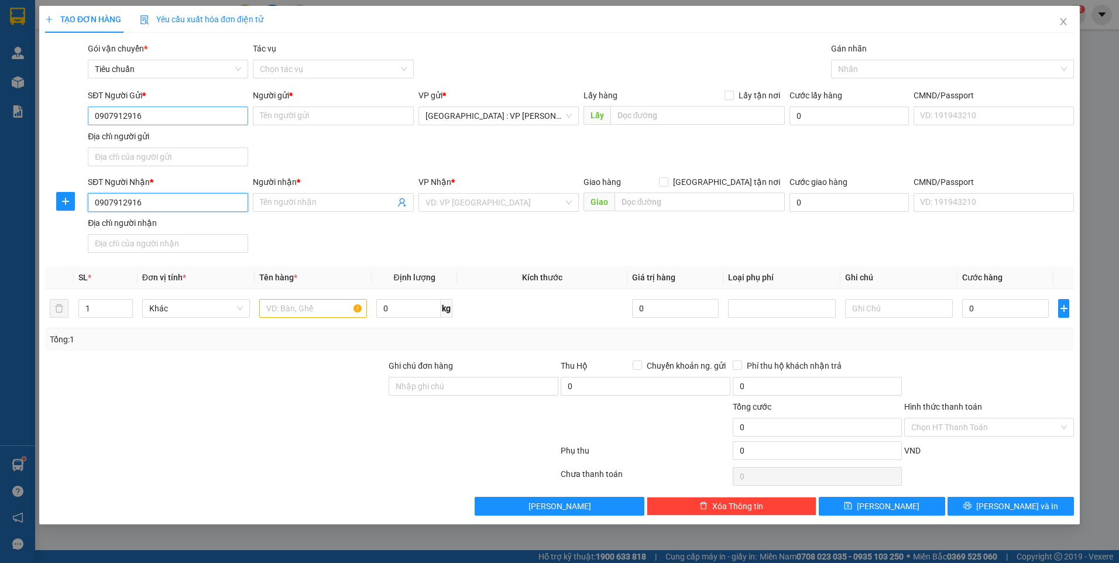
type input "0907912916"
click at [183, 113] on input "0907912916" at bounding box center [168, 116] width 160 height 19
click at [176, 135] on div "0986208797 - Cường" at bounding box center [168, 139] width 146 height 13
type input "0986208797"
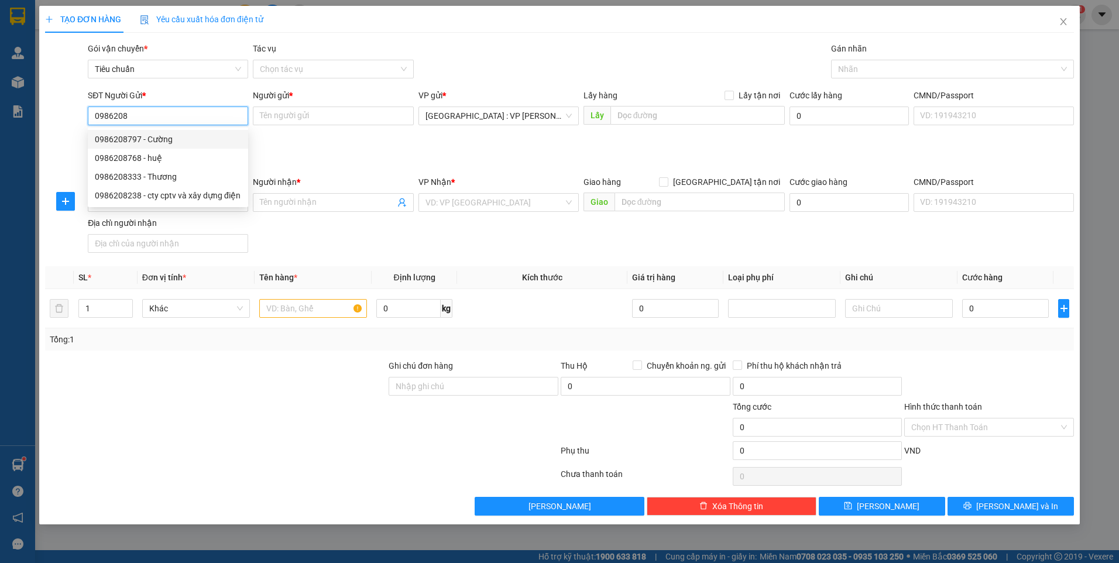
type input "Cường"
checkbox input "true"
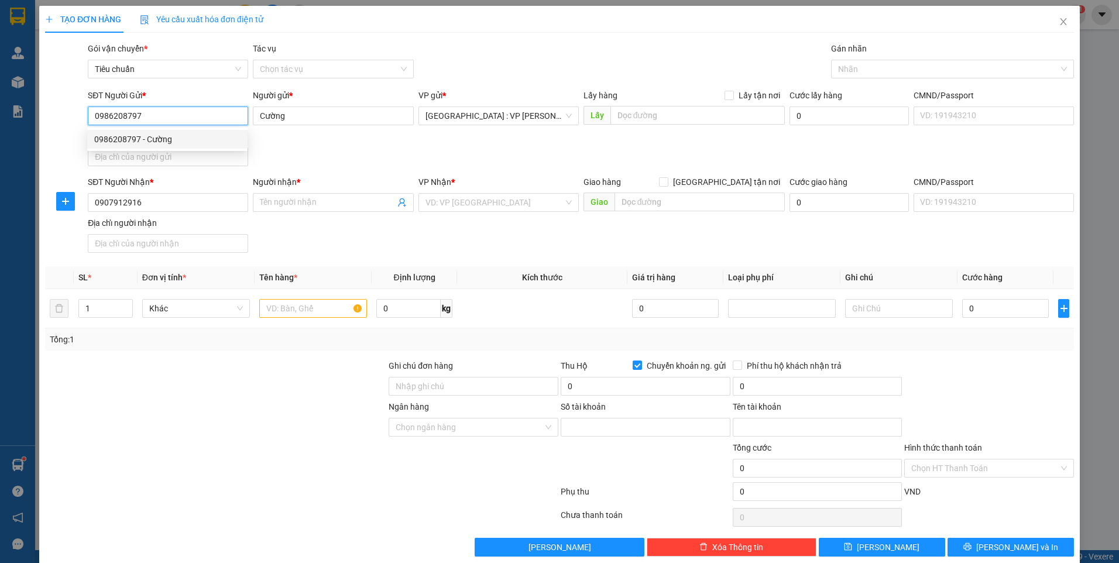
type input "19792831"
type input "Đặng Thị Liên"
type input "0986208797"
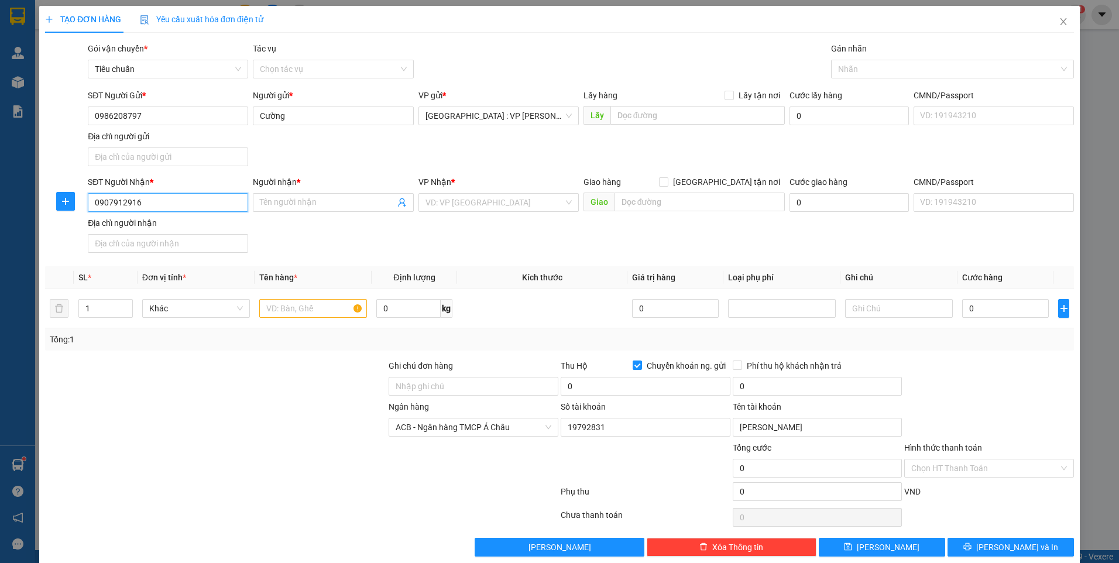
click at [186, 204] on input "0907912916" at bounding box center [168, 202] width 160 height 19
click at [289, 198] on input "Người nhận *" at bounding box center [327, 202] width 135 height 13
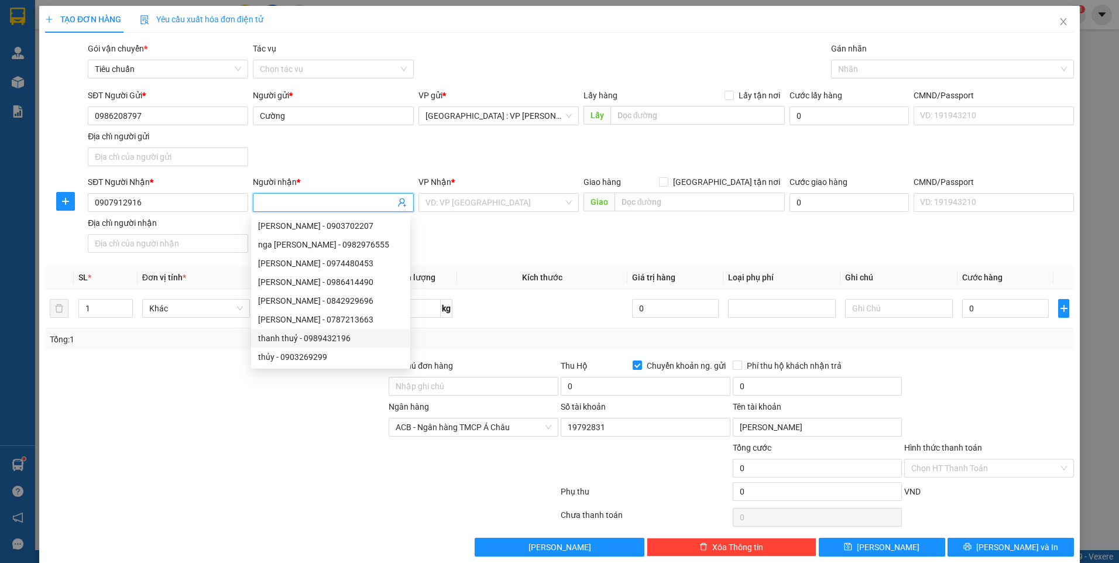
click at [154, 397] on div at bounding box center [216, 379] width 344 height 41
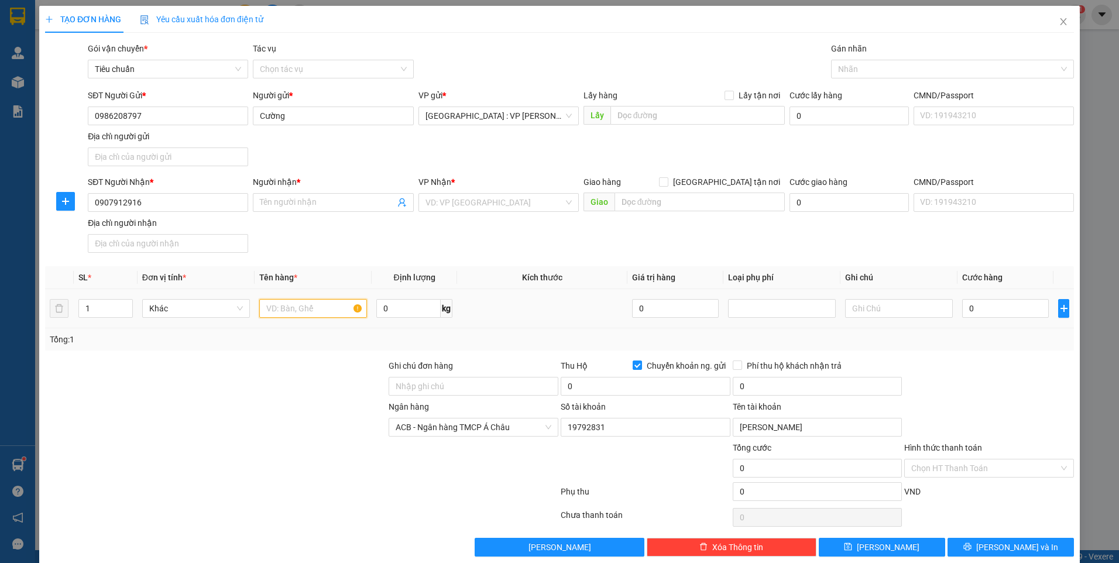
click at [339, 305] on input "text" at bounding box center [313, 308] width 108 height 19
type input "1 kiện carton dài"
click at [294, 201] on input "Người nhận *" at bounding box center [327, 202] width 135 height 13
type input "khánh sơn(0798986270)"
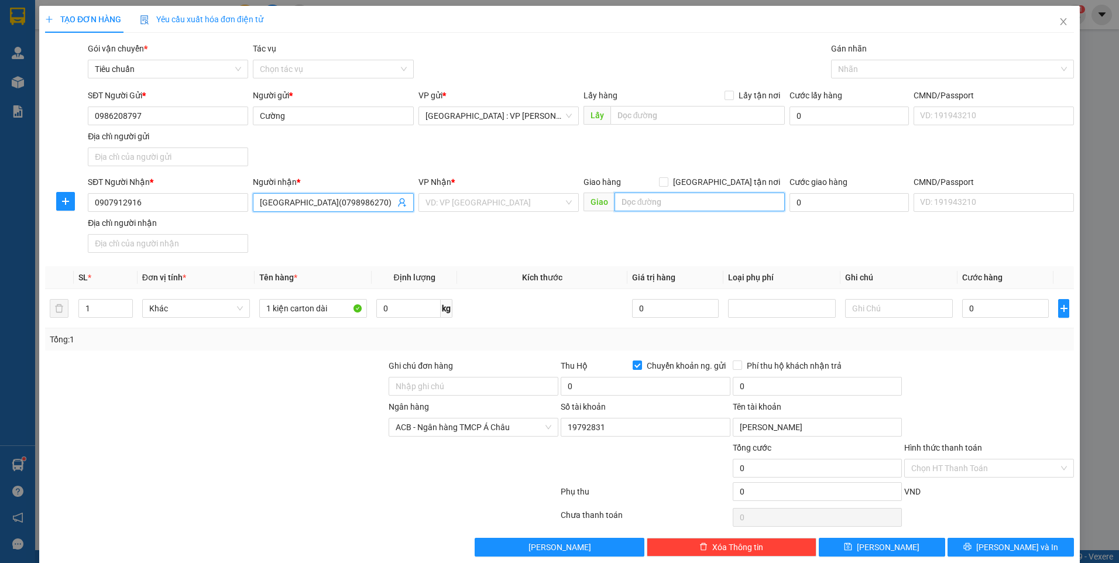
click at [685, 203] on input "text" at bounding box center [700, 202] width 171 height 19
click at [736, 199] on input "49ql1a,ấp an hoà,xã hưng thịnh" at bounding box center [700, 202] width 171 height 19
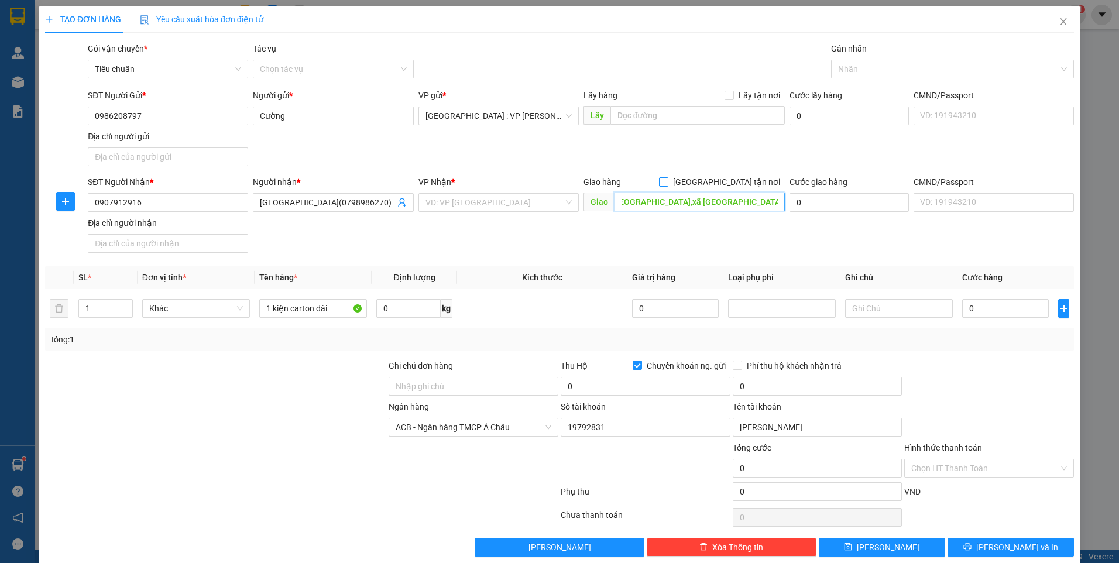
type input "49ql1a,ấp an hoà,xã hưng thịnh,trảng bom,đồng nai"
click at [667, 180] on input "[GEOGRAPHIC_DATA] tận nơi" at bounding box center [663, 181] width 8 height 8
checkbox input "true"
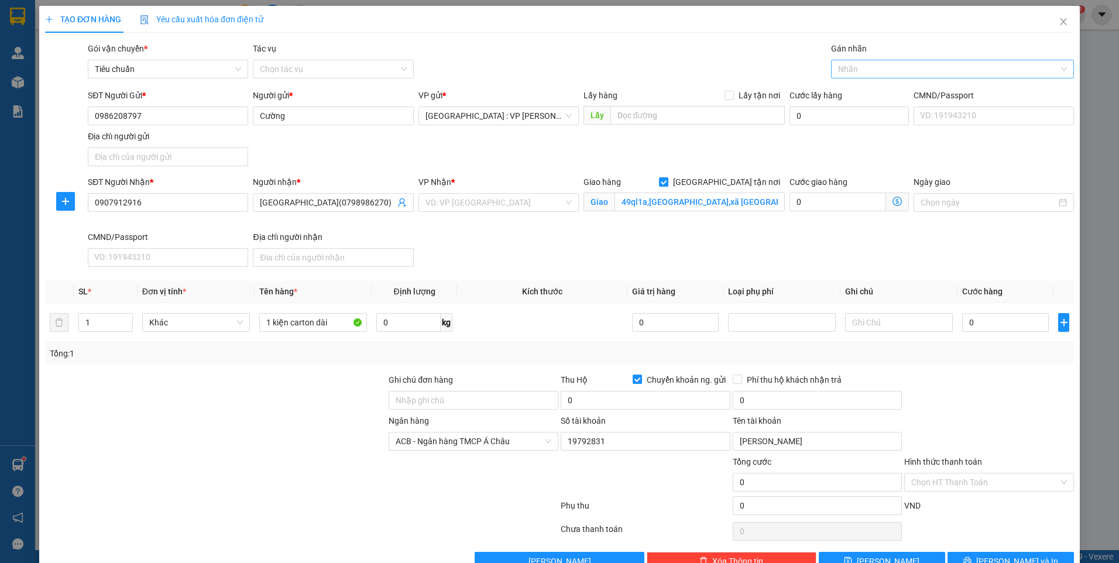
click at [869, 64] on div at bounding box center [946, 69] width 225 height 14
type input "gtn"
click at [851, 92] on div "[GEOGRAPHIC_DATA] tận nơi" at bounding box center [945, 92] width 227 height 13
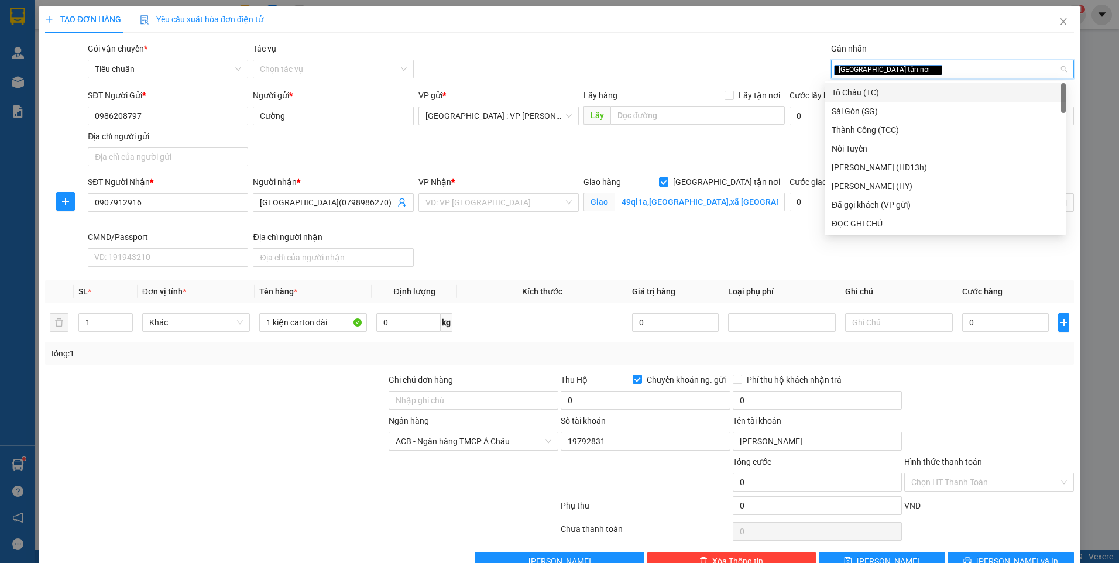
click at [615, 64] on div "Gói vận chuyển * Tiêu chuẩn Tác vụ Chọn tác vụ Gán nhãn Giao tận nơi" at bounding box center [580, 62] width 991 height 41
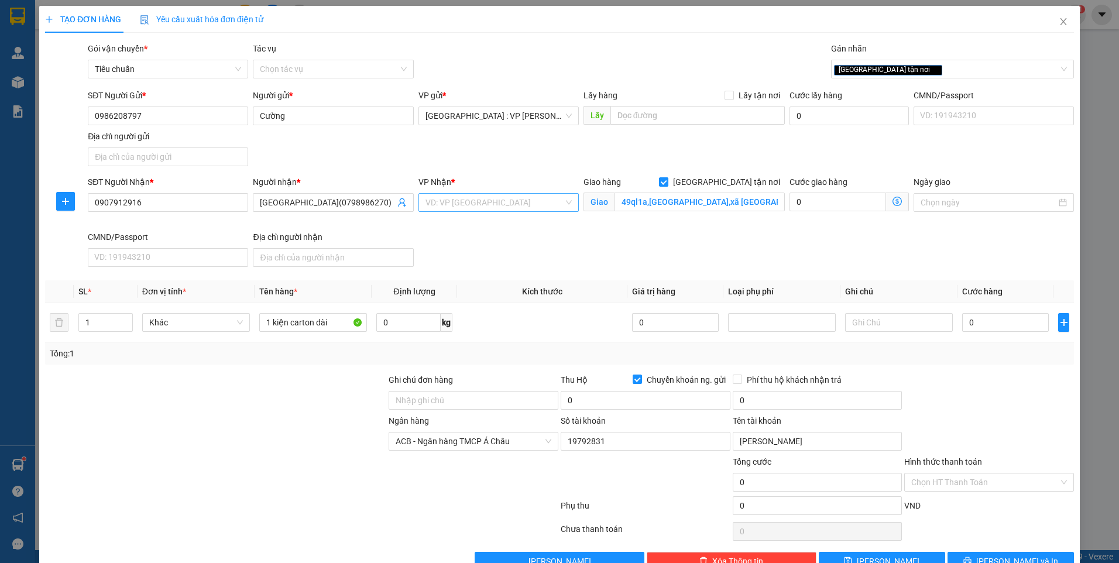
click at [497, 207] on input "search" at bounding box center [494, 203] width 138 height 18
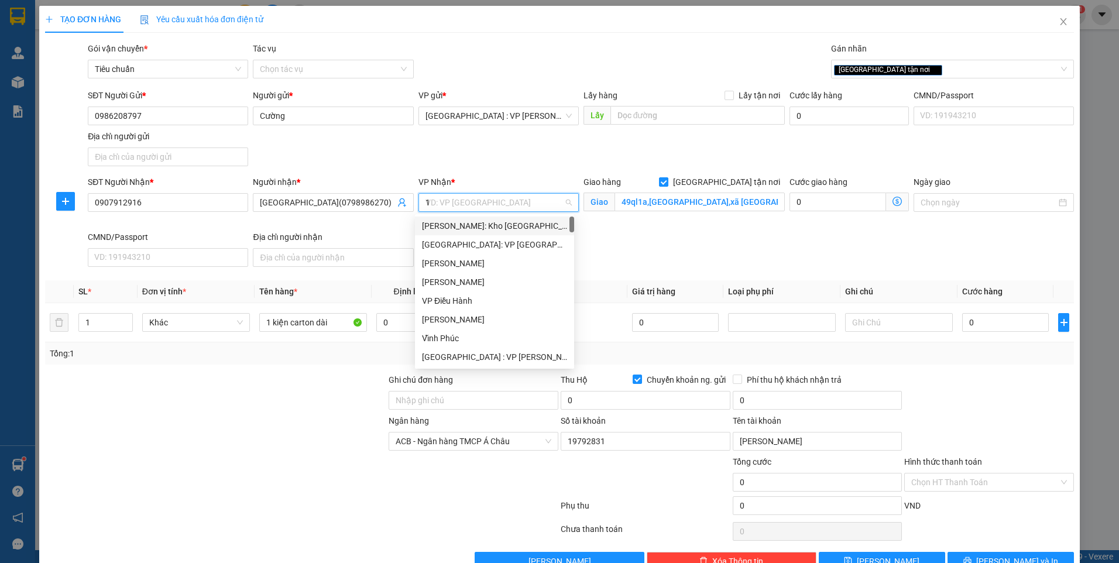
type input "12"
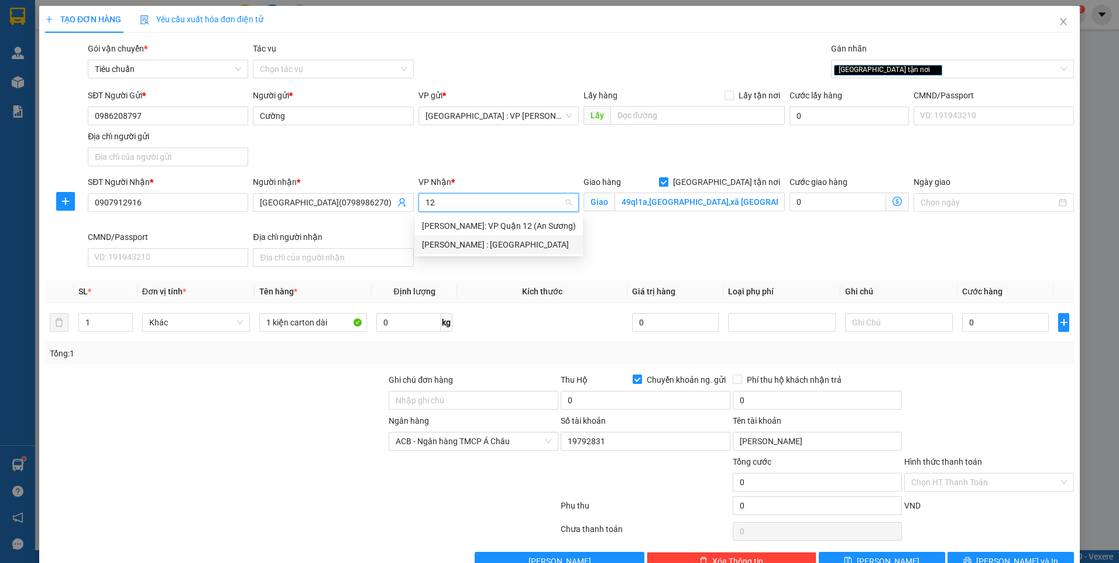
click at [506, 242] on div "[PERSON_NAME] : [GEOGRAPHIC_DATA]" at bounding box center [499, 244] width 154 height 13
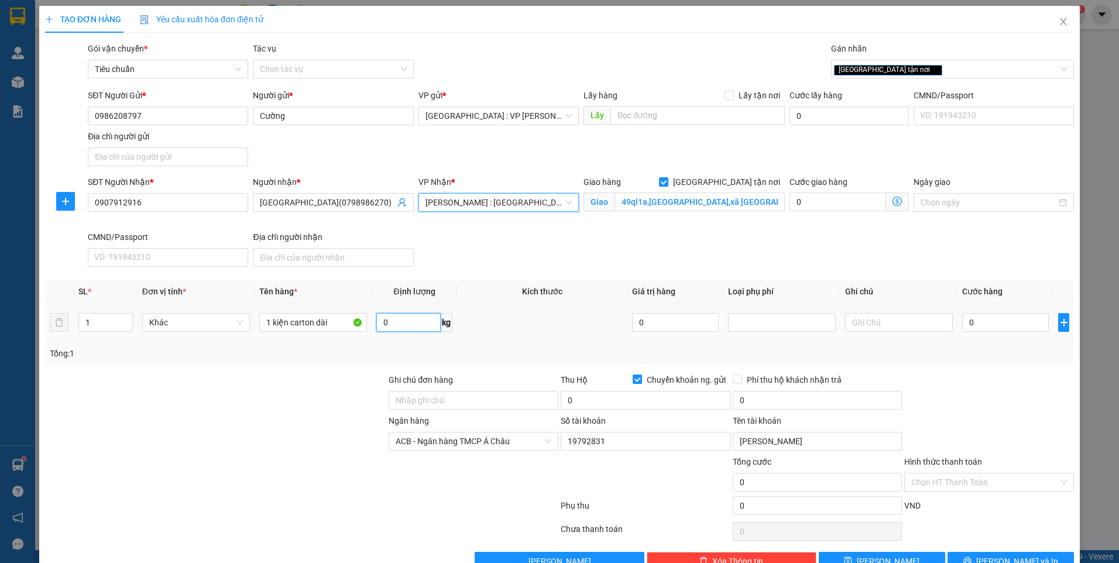
click at [414, 323] on input "0" at bounding box center [408, 322] width 64 height 19
type input "16"
click at [1024, 325] on input "0" at bounding box center [1005, 322] width 87 height 19
type input "1"
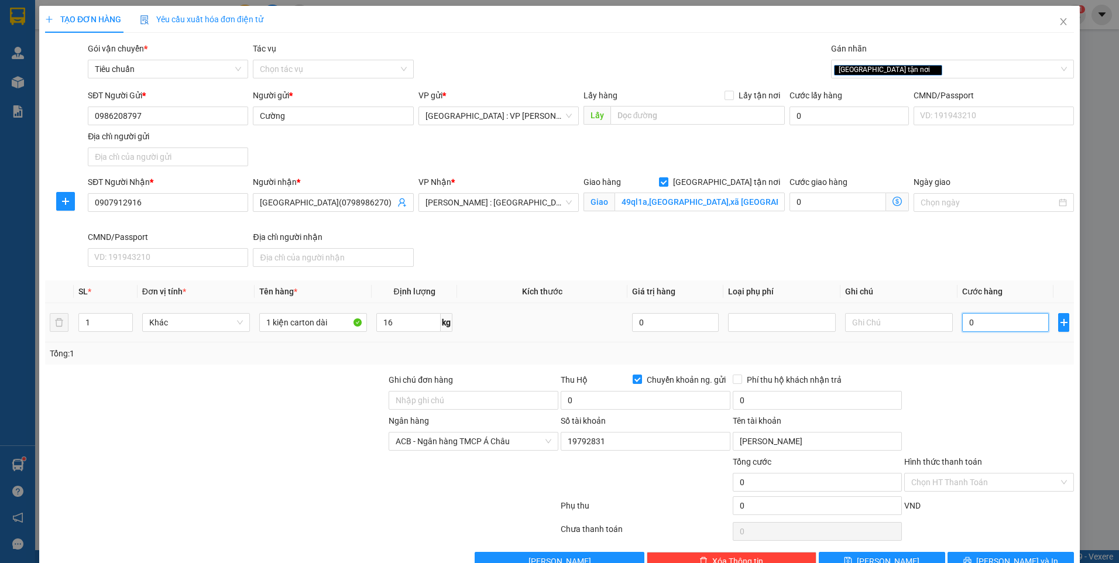
type input "1"
type input "19"
type input "190"
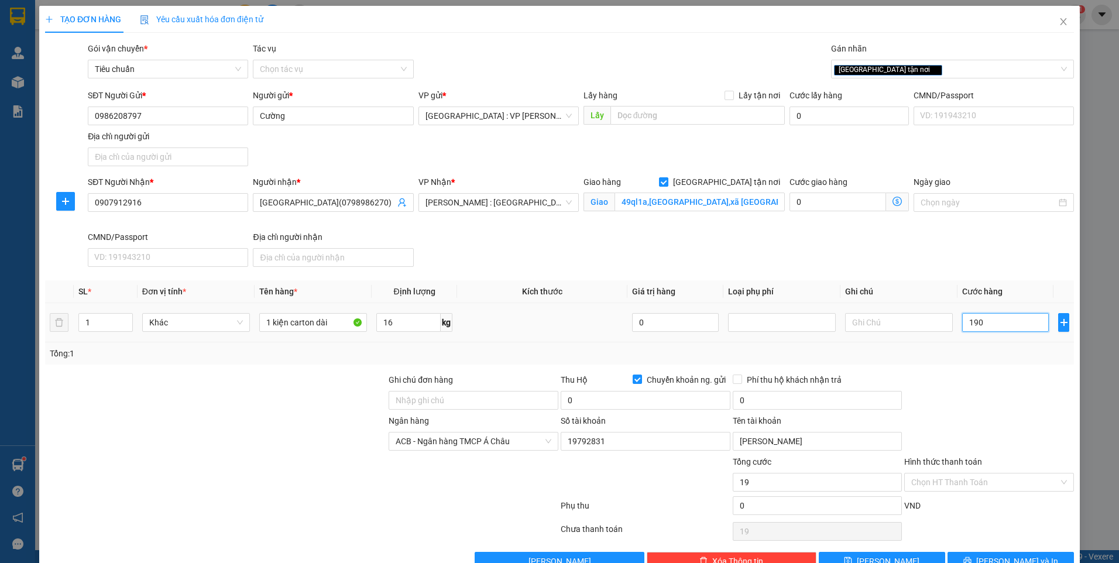
type input "190"
type input "1.900"
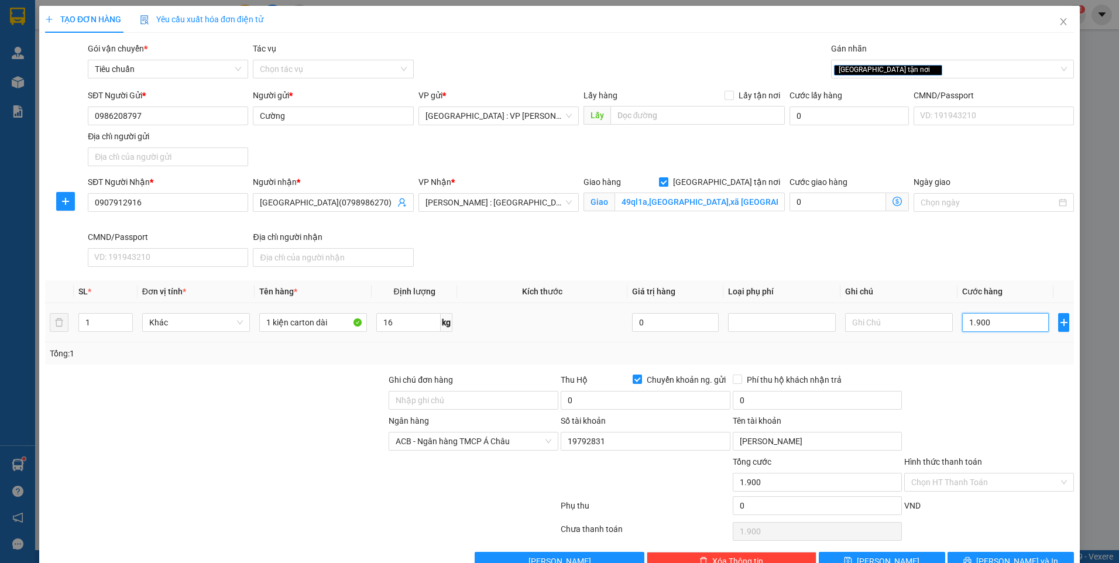
type input "19.000"
type input "190.000"
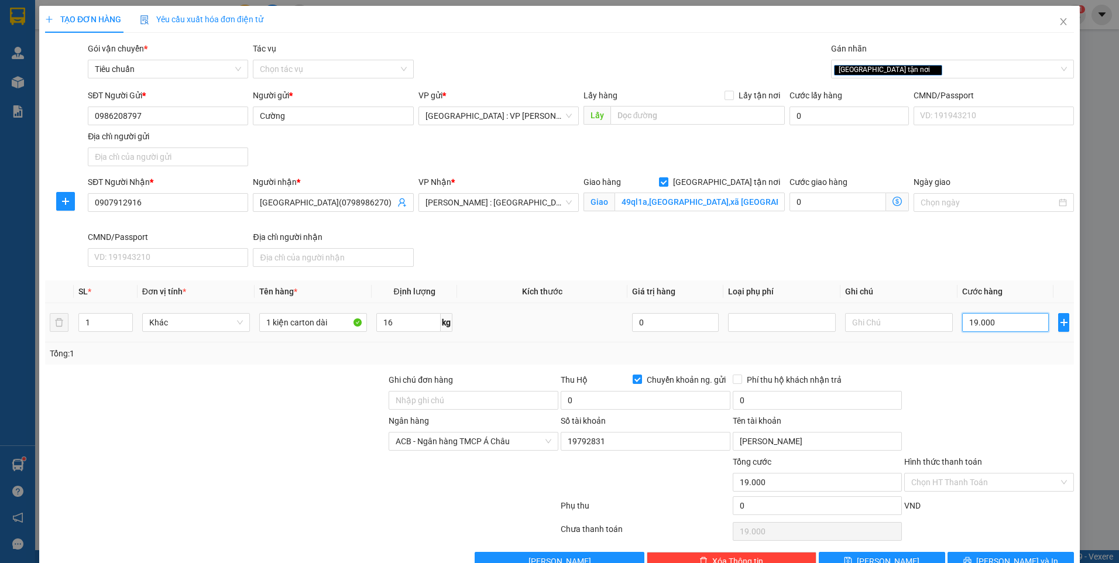
type input "190.000"
click at [658, 403] on input "0" at bounding box center [646, 400] width 170 height 19
type input "3.540.000"
click at [815, 401] on input "0" at bounding box center [818, 400] width 170 height 19
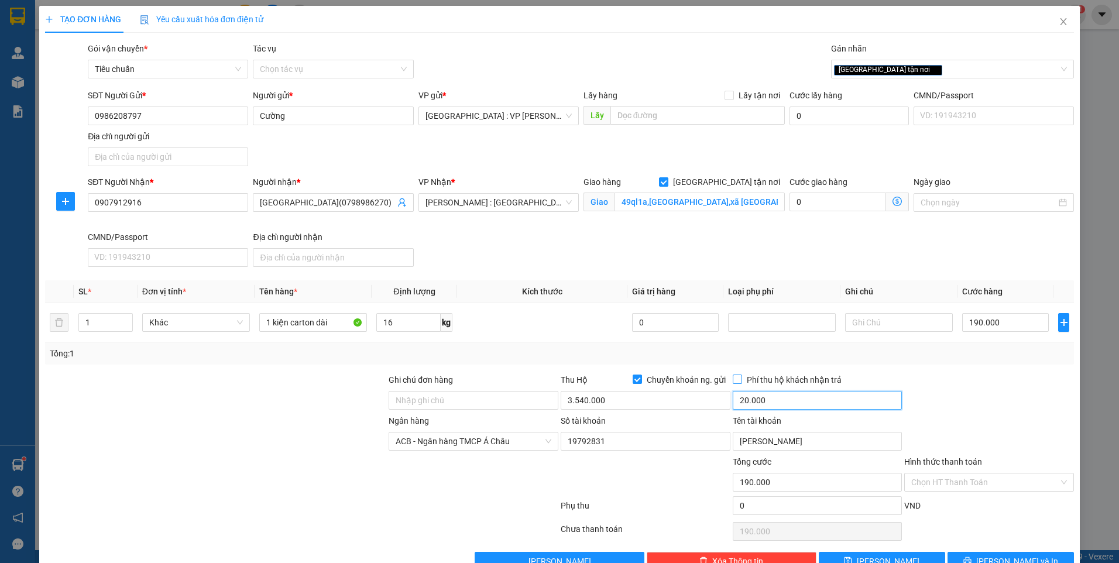
type input "20.000"
click at [746, 378] on span "Phí thu hộ khách nhận trả" at bounding box center [794, 379] width 104 height 13
click at [741, 378] on input "Phí thu hộ khách nhận trả" at bounding box center [737, 379] width 8 height 8
checkbox input "true"
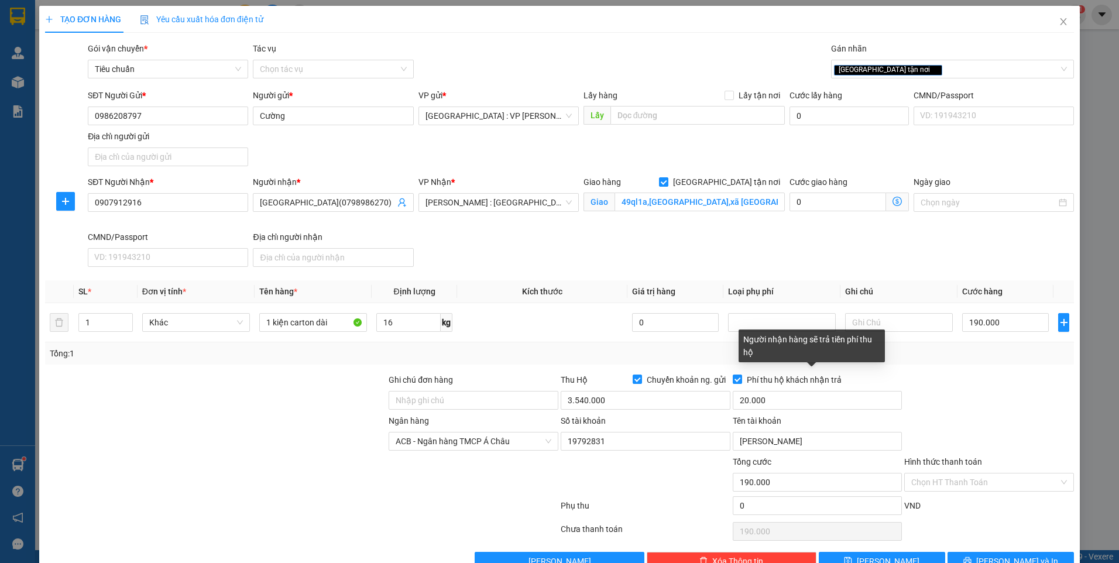
scroll to position [30, 0]
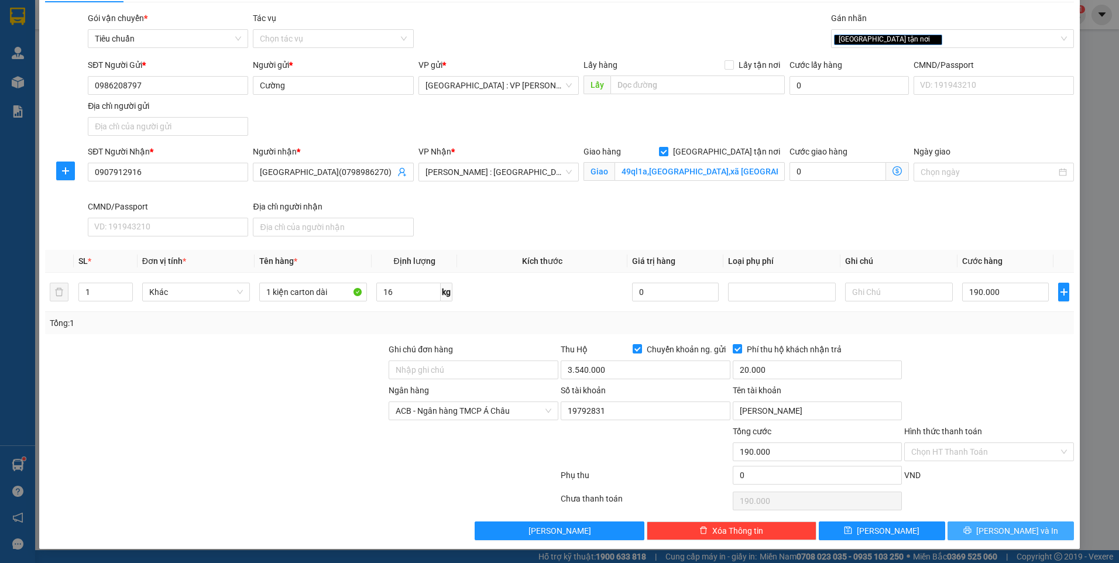
click at [1001, 528] on span "[PERSON_NAME] và In" at bounding box center [1017, 530] width 82 height 13
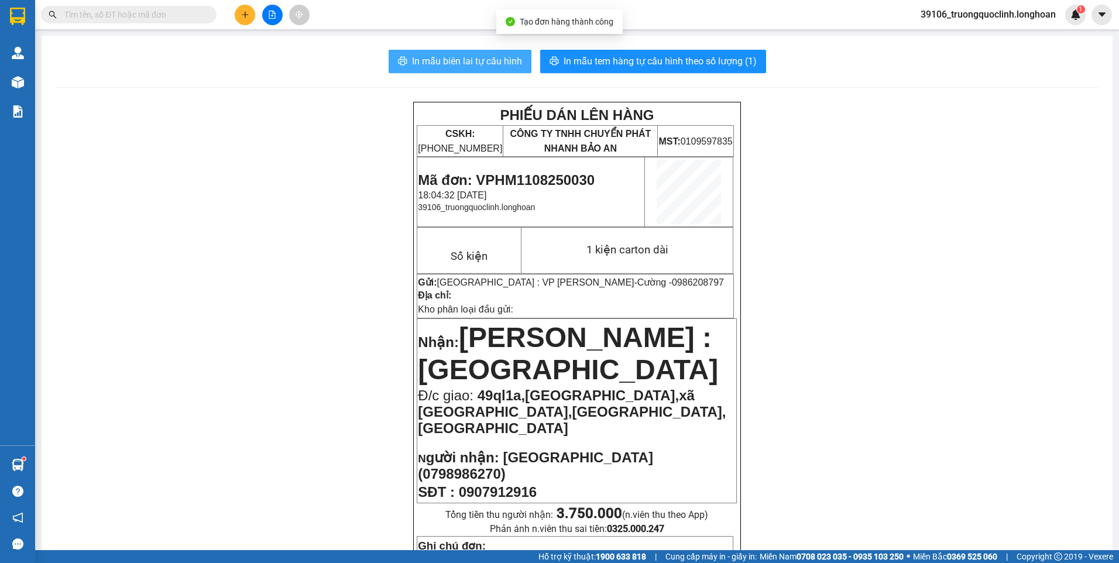
click at [471, 61] on span "In mẫu biên lai tự cấu hình" at bounding box center [467, 61] width 110 height 15
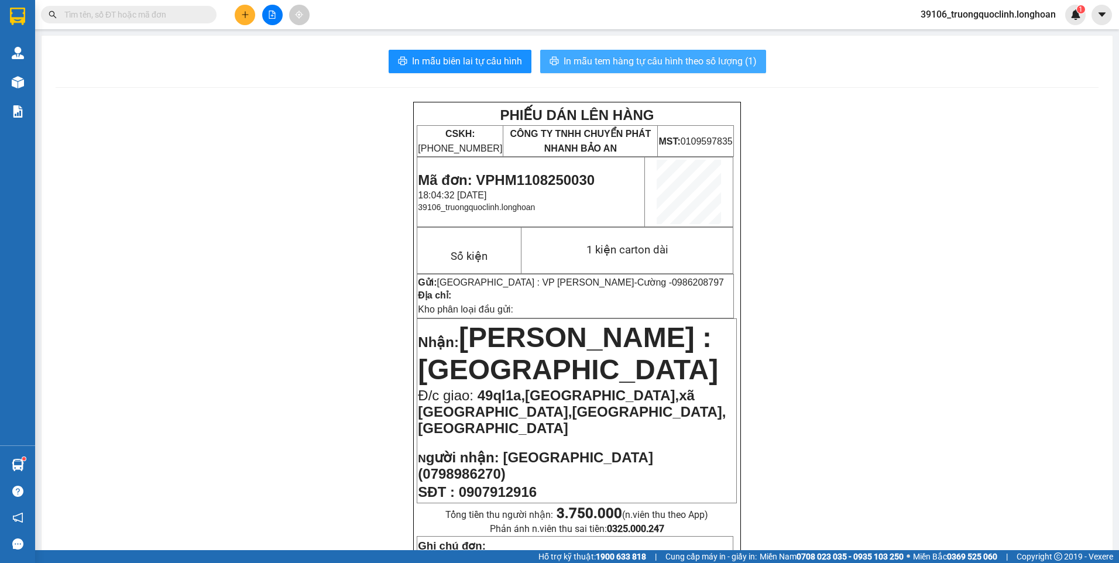
click at [620, 63] on span "In mẫu tem hàng tự cấu hình theo số lượng (1)" at bounding box center [660, 61] width 193 height 15
click at [249, 15] on button at bounding box center [245, 15] width 20 height 20
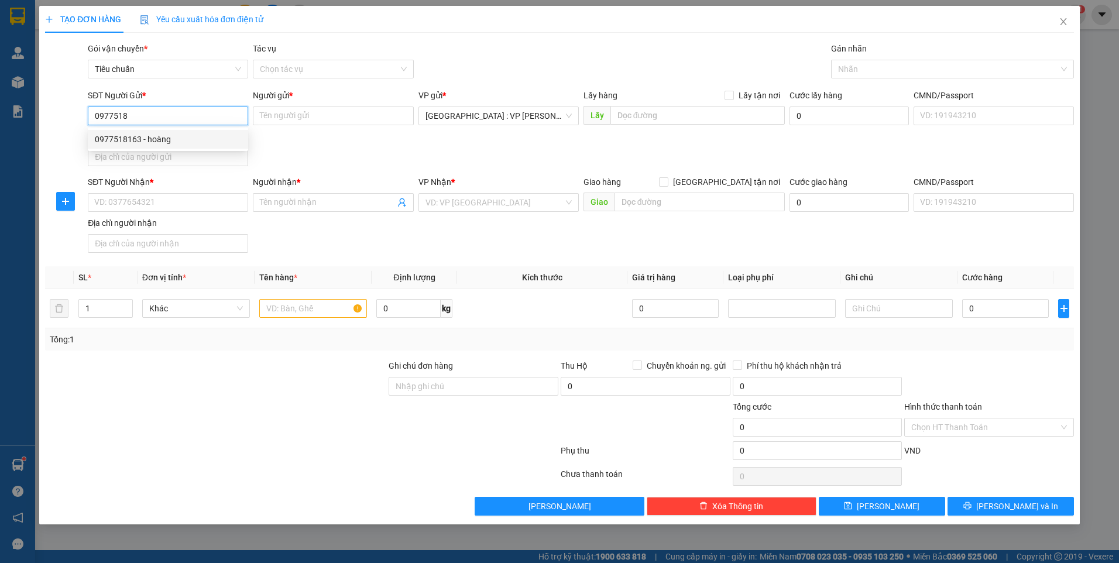
click at [165, 136] on div "0977518163 - hoàng" at bounding box center [168, 139] width 146 height 13
type input "0977518163"
type input "hoàng"
checkbox input "true"
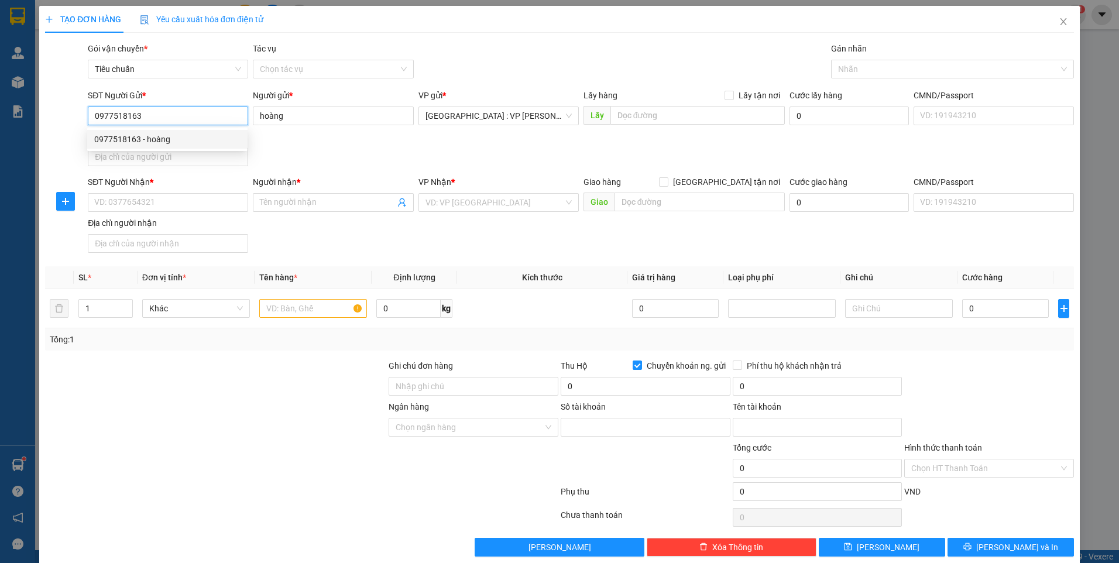
type input "838323456789"
type input "Nguyễn Huy Hoàng"
type input "0977518163"
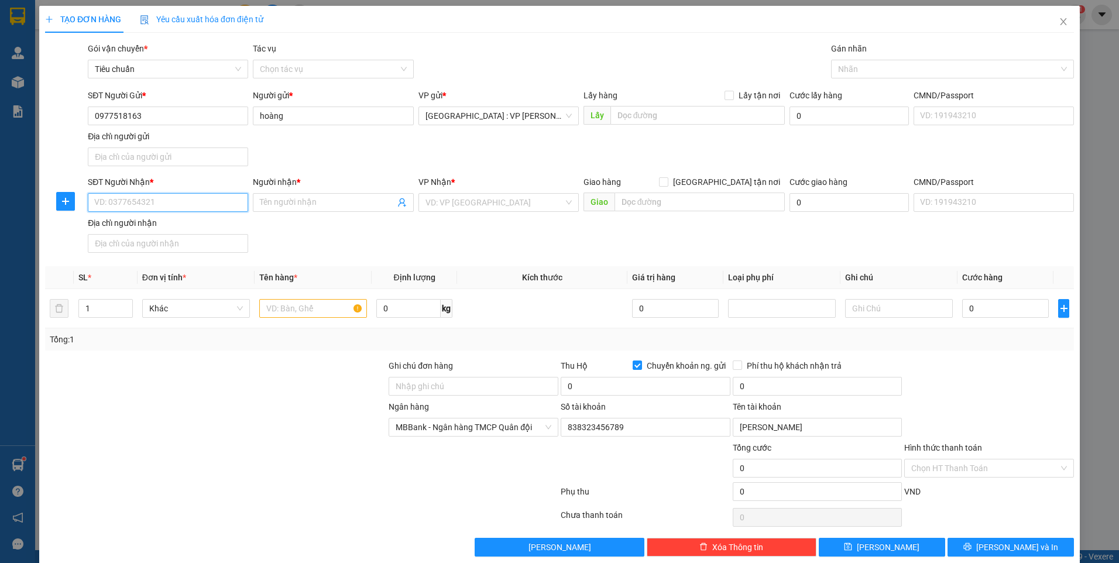
click at [189, 206] on input "SĐT Người Nhận *" at bounding box center [168, 202] width 160 height 19
type input "0587612261"
click at [314, 205] on input "Người nhận *" at bounding box center [327, 202] width 135 height 13
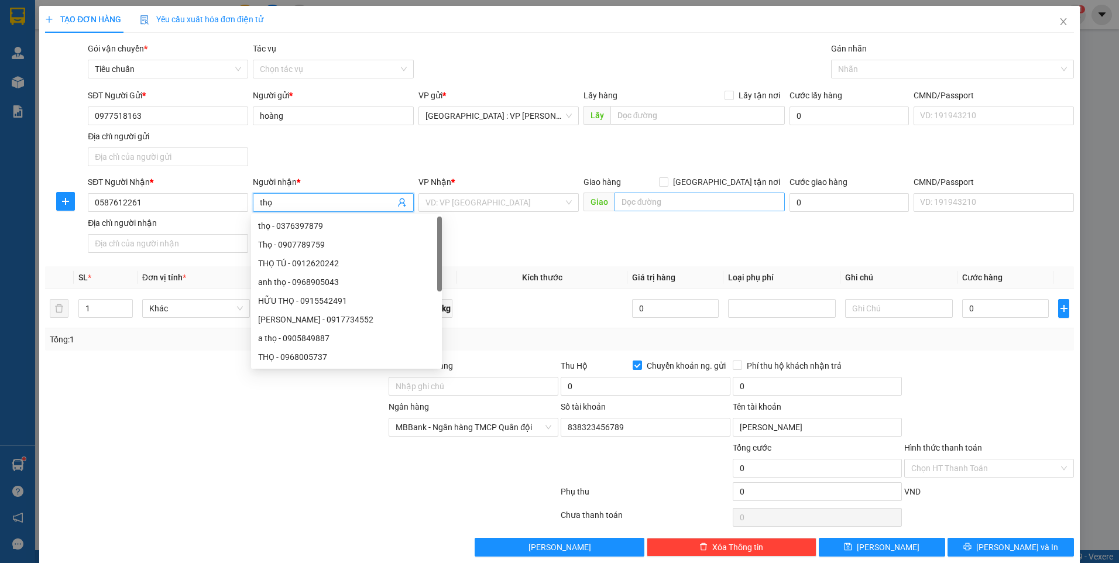
type input "thọ"
click at [643, 202] on input "text" at bounding box center [700, 202] width 171 height 19
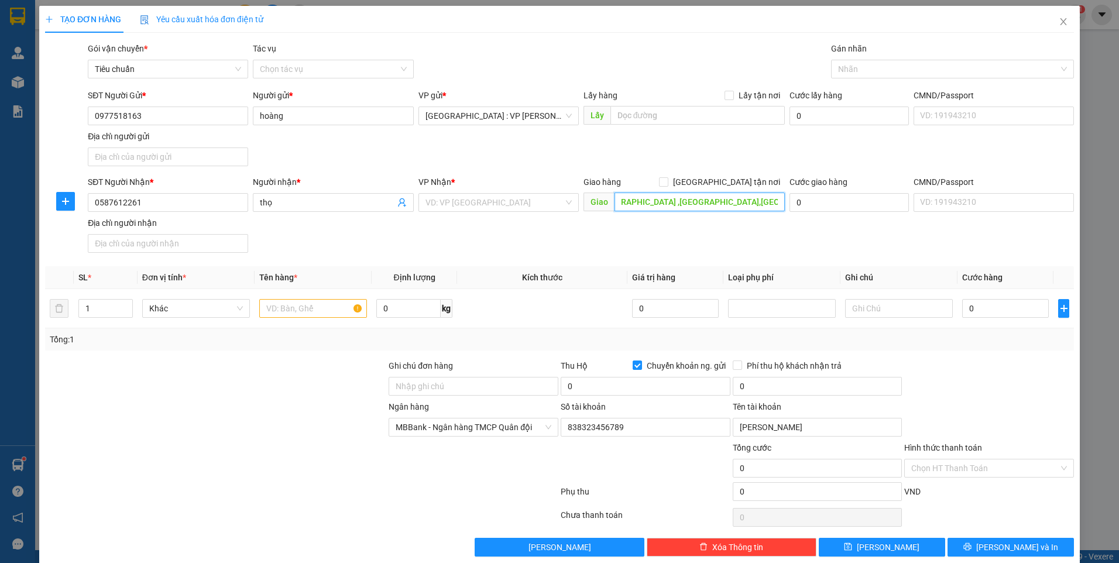
scroll to position [0, 78]
type input "số nhà 8,tổ 22,ấp tân phú ,tân phú trung,châu thành,đồng tháp"
click at [667, 181] on input "[GEOGRAPHIC_DATA] tận nơi" at bounding box center [663, 181] width 8 height 8
checkbox input "true"
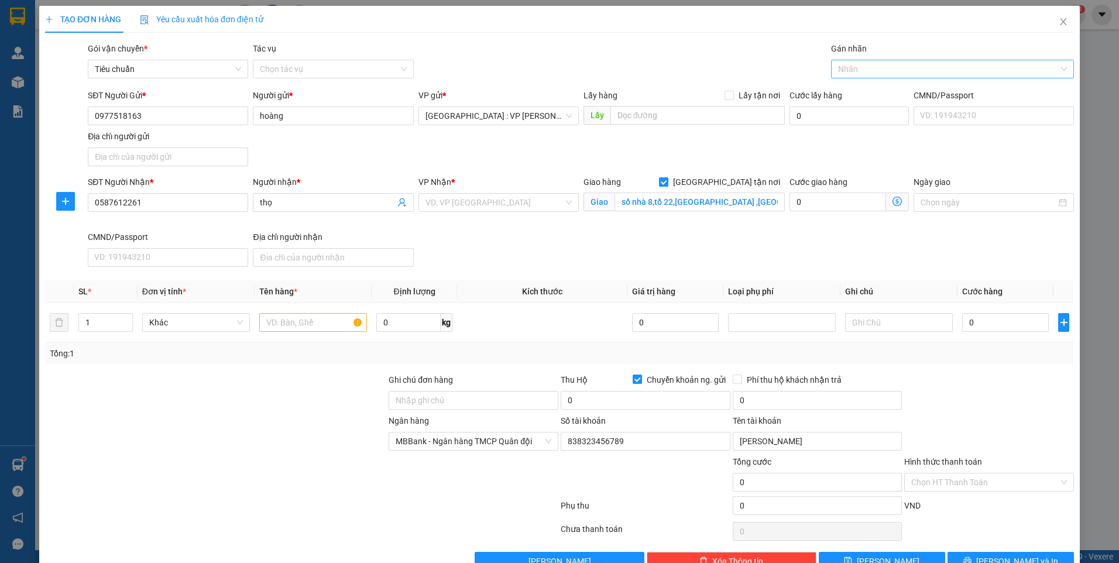
click at [868, 72] on div at bounding box center [946, 69] width 225 height 14
type input "gtn"
click at [855, 94] on div "[GEOGRAPHIC_DATA] tận nơi" at bounding box center [945, 92] width 227 height 13
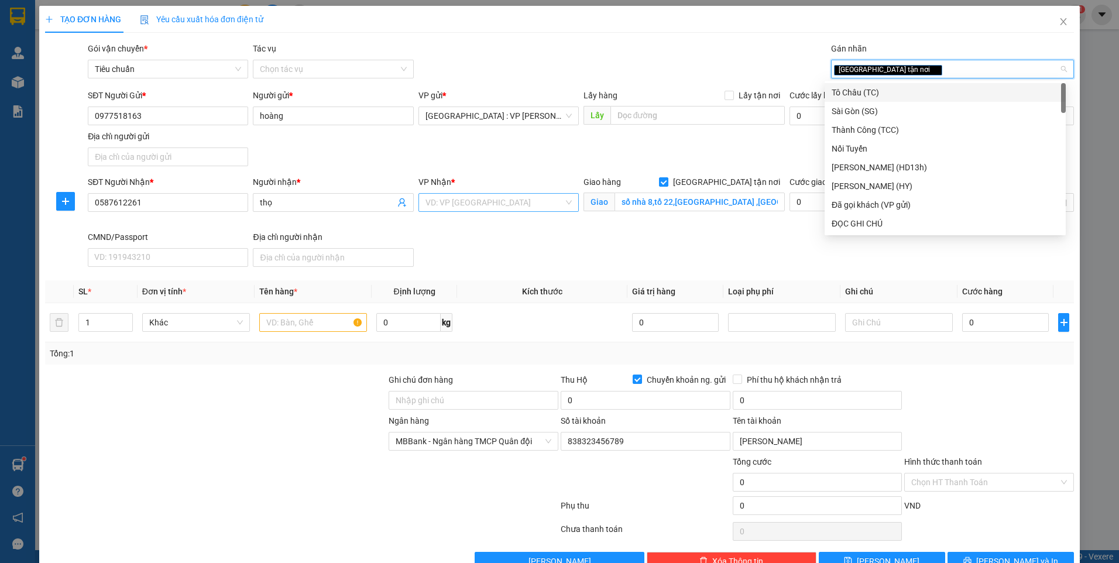
click at [495, 203] on input "search" at bounding box center [494, 203] width 138 height 18
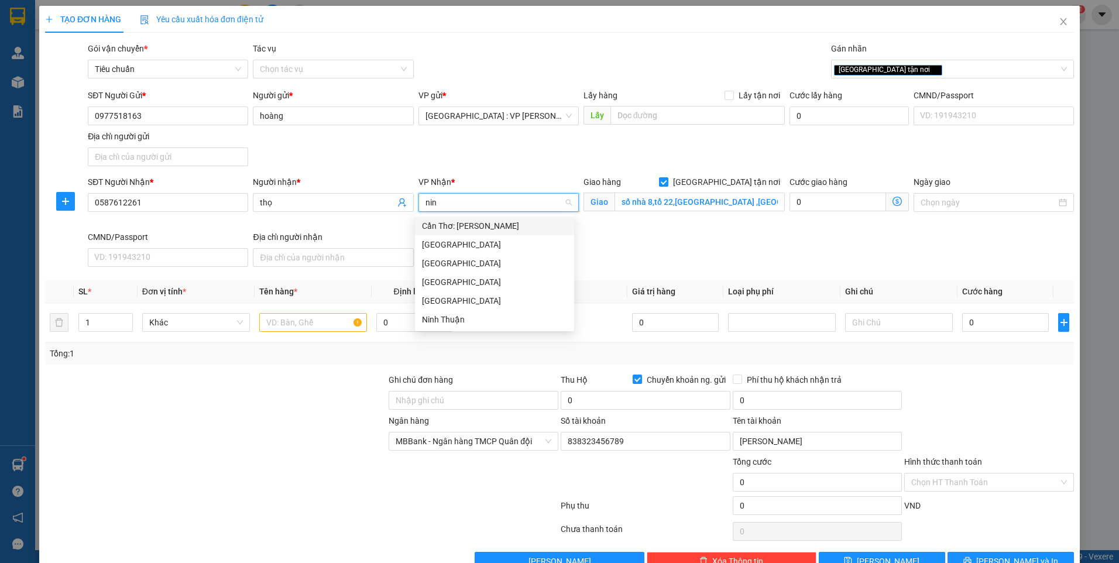
type input "ninh"
click at [451, 228] on div "Cần Thơ: [PERSON_NAME]" at bounding box center [494, 225] width 145 height 13
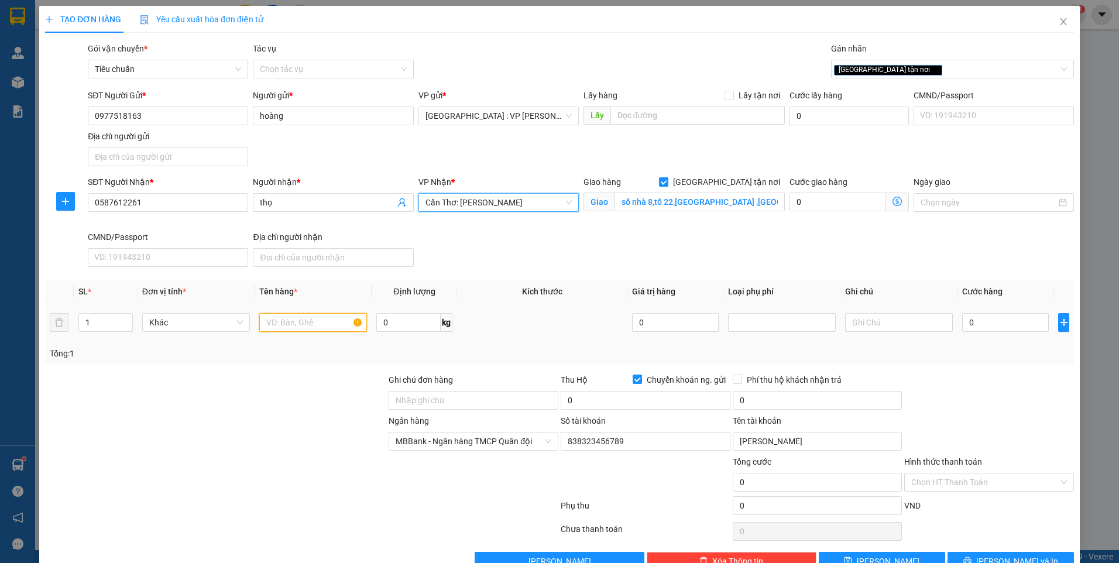
click at [301, 324] on input "text" at bounding box center [313, 322] width 108 height 19
type input "1 kiện sọt cây bọc pe"
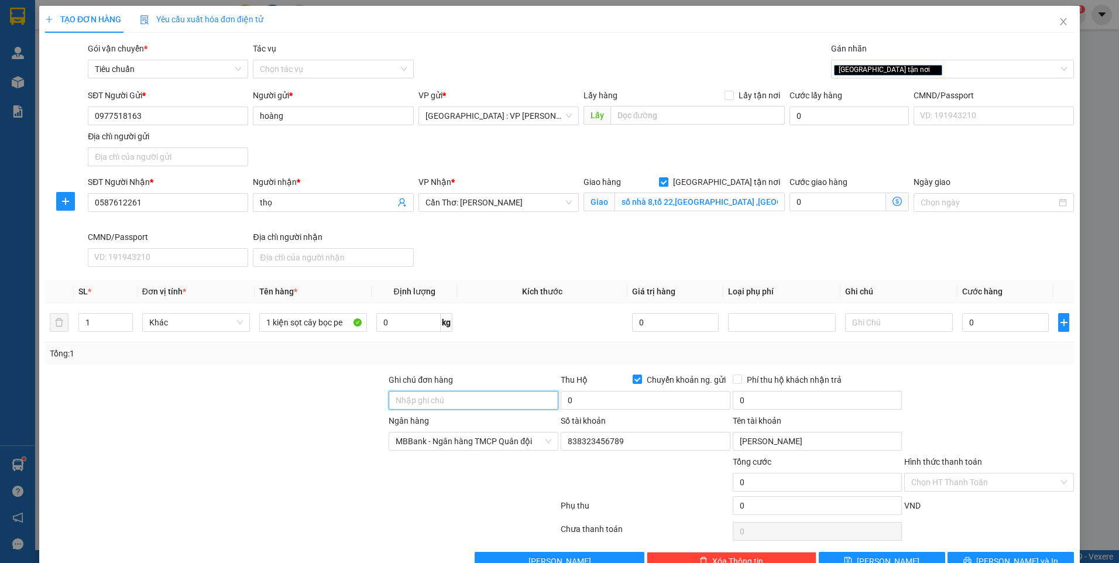
click at [425, 397] on input "Ghi chú đơn hàng" at bounding box center [474, 400] width 170 height 19
type input "nhận nguyên kiện,giao nguyên kiện,bể vỡ k đền"
click at [325, 434] on div at bounding box center [216, 434] width 344 height 41
click at [990, 326] on input "0" at bounding box center [1005, 322] width 87 height 19
type input "3"
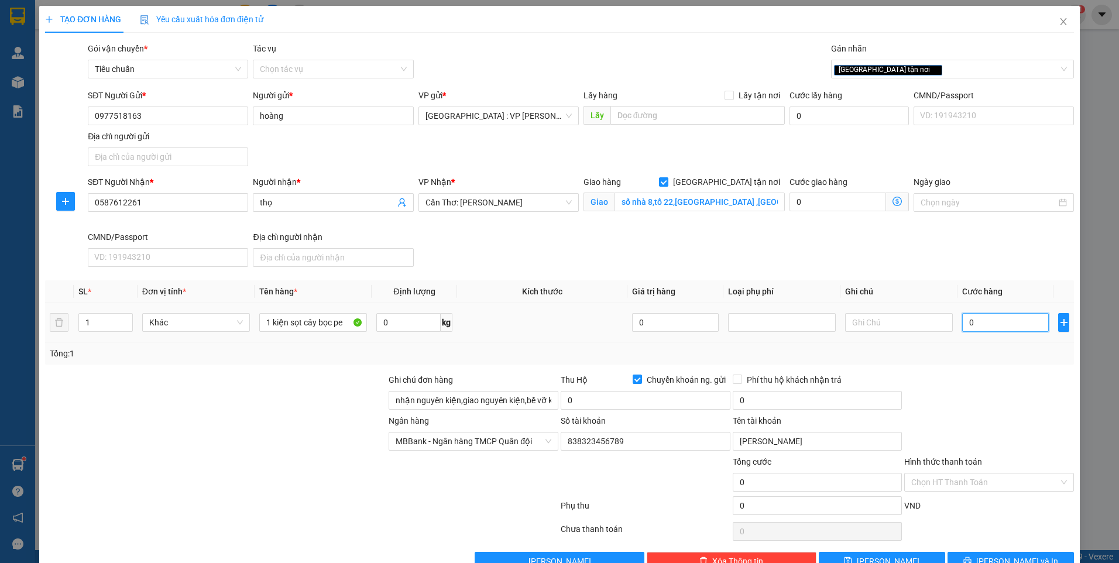
type input "3"
type input "33"
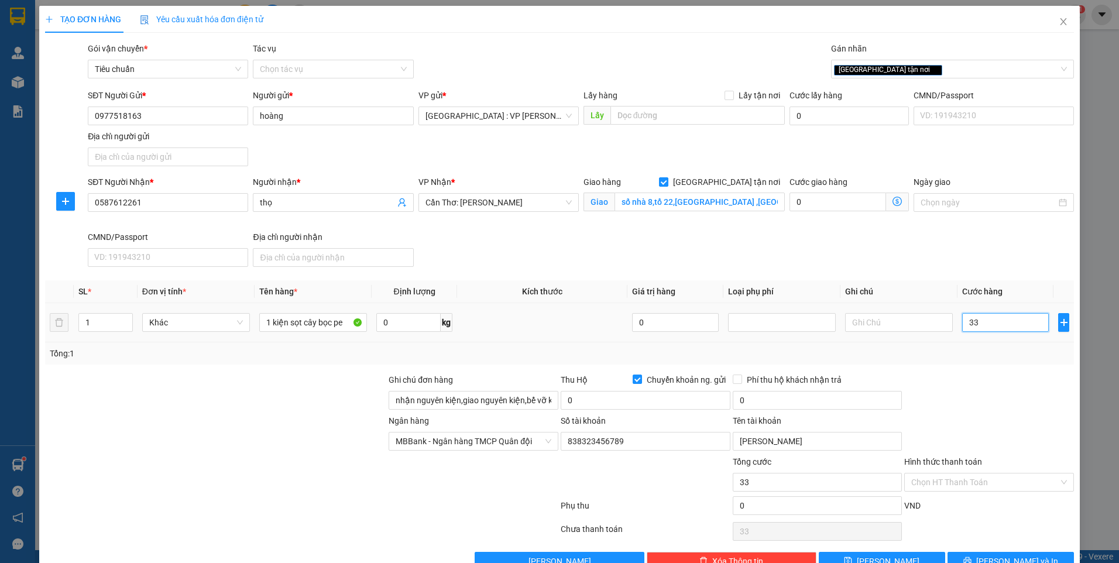
type input "330"
type input "3.300"
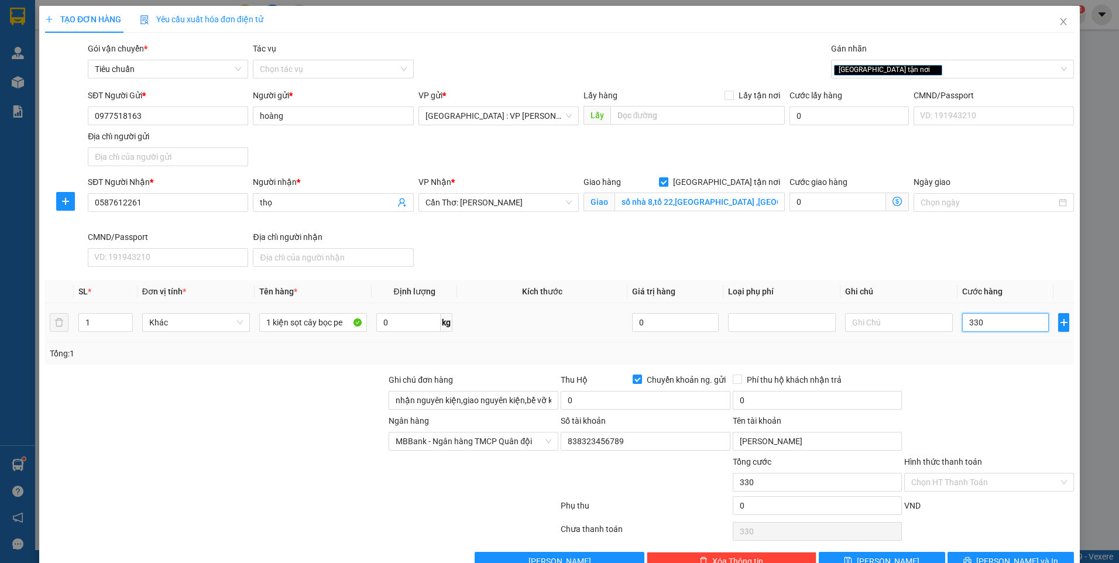
type input "3.300"
type input "33.000"
type input "330.000"
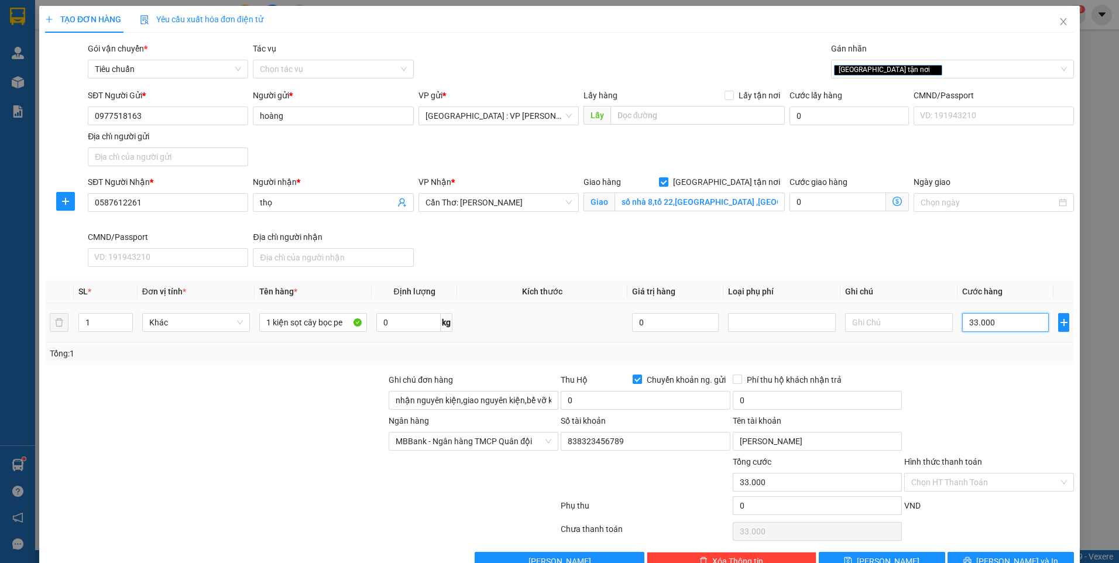
type input "330.000"
click at [973, 386] on div at bounding box center [989, 393] width 172 height 41
click at [677, 394] on input "0" at bounding box center [646, 400] width 170 height 19
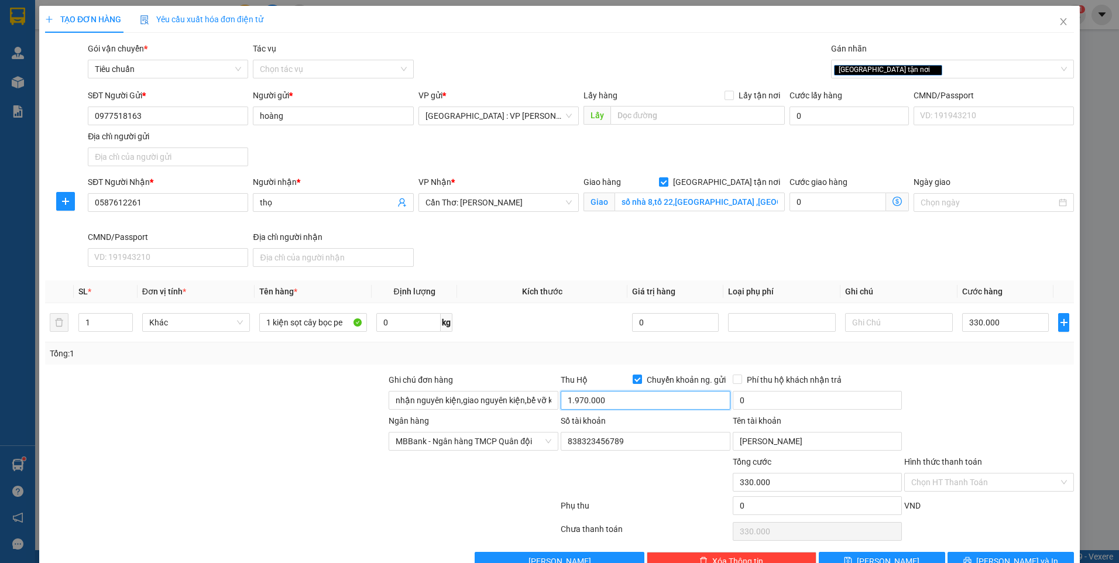
type input "1.970.000"
click at [781, 404] on input "0" at bounding box center [818, 400] width 170 height 19
type input "10.000"
click at [947, 402] on div at bounding box center [989, 393] width 172 height 41
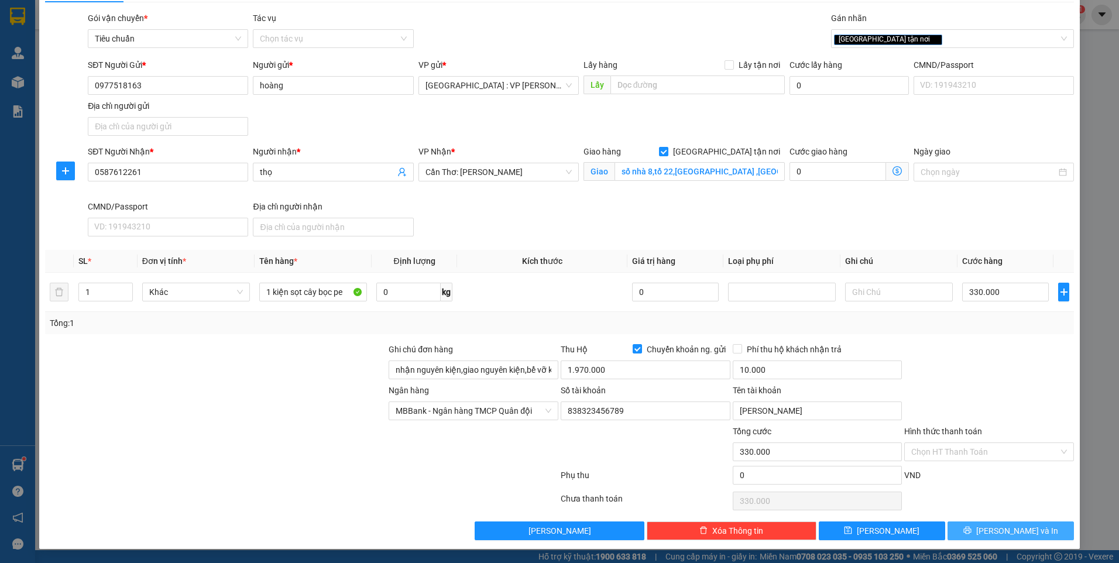
drag, startPoint x: 984, startPoint y: 526, endPoint x: 858, endPoint y: 486, distance: 131.8
click at [983, 525] on button "[PERSON_NAME] và In" at bounding box center [1011, 530] width 126 height 19
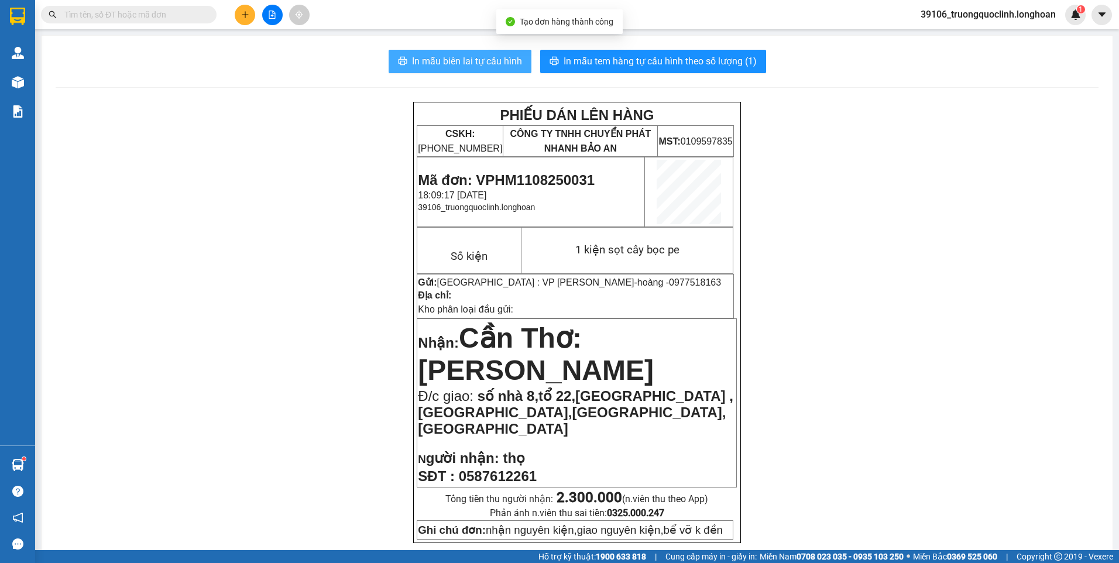
click at [418, 54] on span "In mẫu biên lai tự cấu hình" at bounding box center [467, 61] width 110 height 15
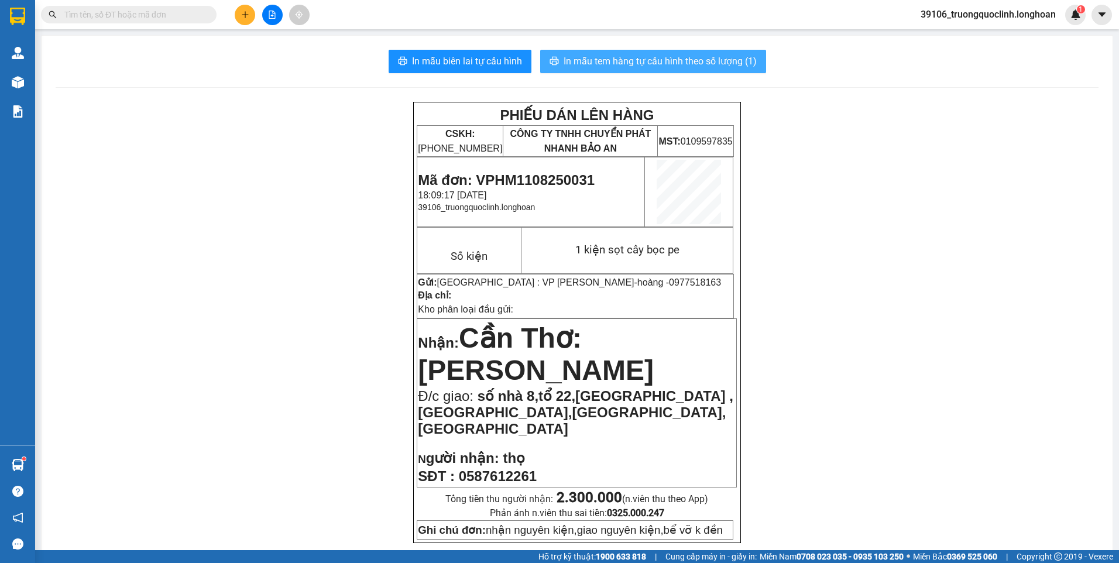
click at [637, 65] on span "In mẫu tem hàng tự cấu hình theo số lượng (1)" at bounding box center [660, 61] width 193 height 15
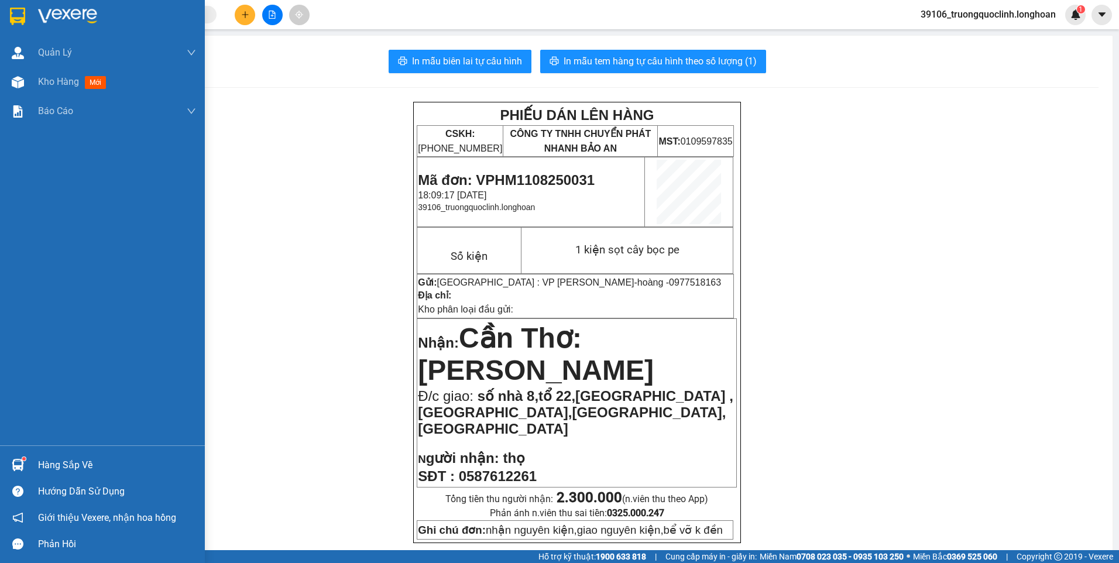
click at [16, 13] on img at bounding box center [17, 17] width 15 height 18
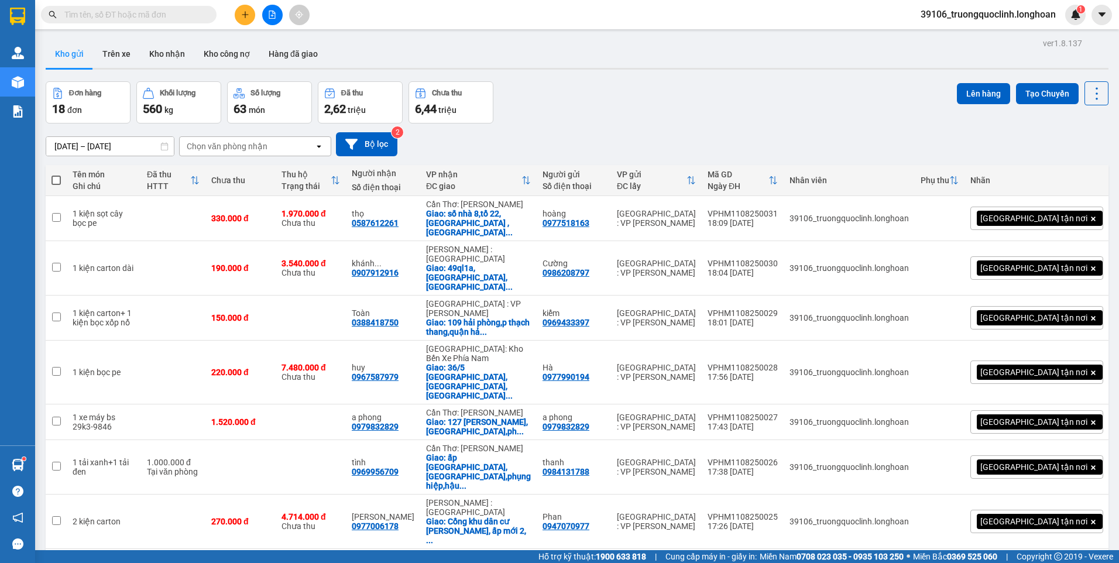
click at [244, 19] on button at bounding box center [245, 15] width 20 height 20
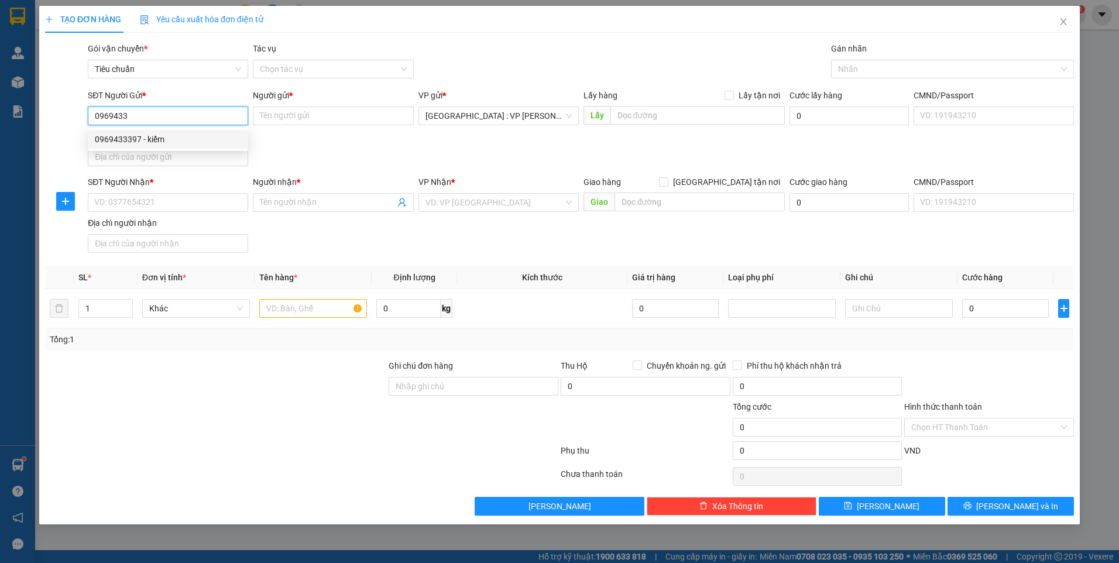
click at [180, 140] on div "0969433397 - kiểm" at bounding box center [168, 139] width 146 height 13
type input "0969433397"
type input "kiểm"
type input "0969433397"
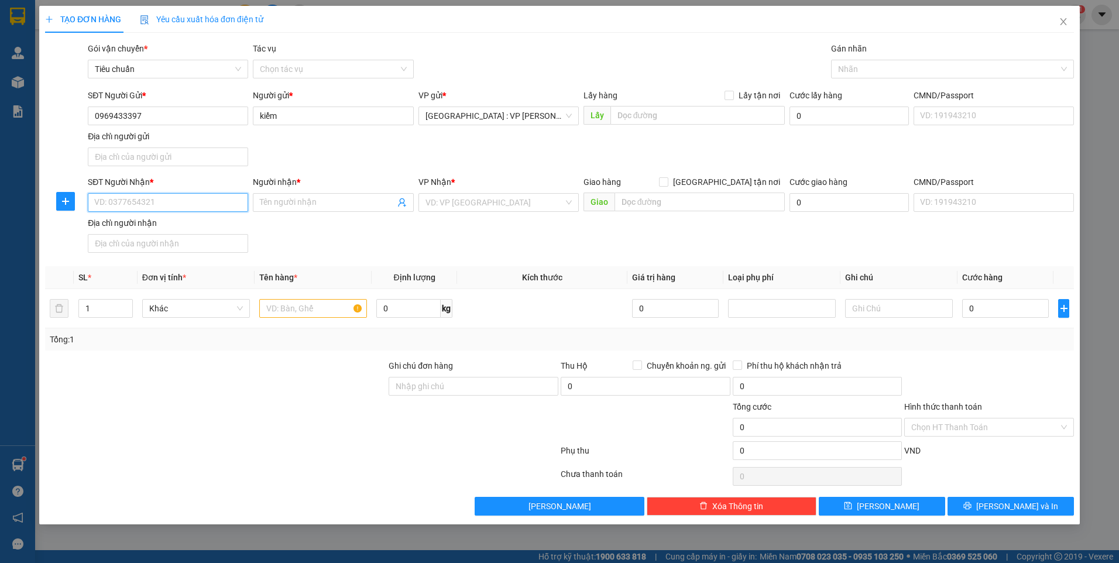
click at [189, 204] on input "SĐT Người Nhận *" at bounding box center [168, 202] width 160 height 19
click at [165, 227] on div "0336582573 - [PERSON_NAME]" at bounding box center [168, 225] width 146 height 13
type input "0336582573"
type input "Thuý Hằng"
checkbox input "true"
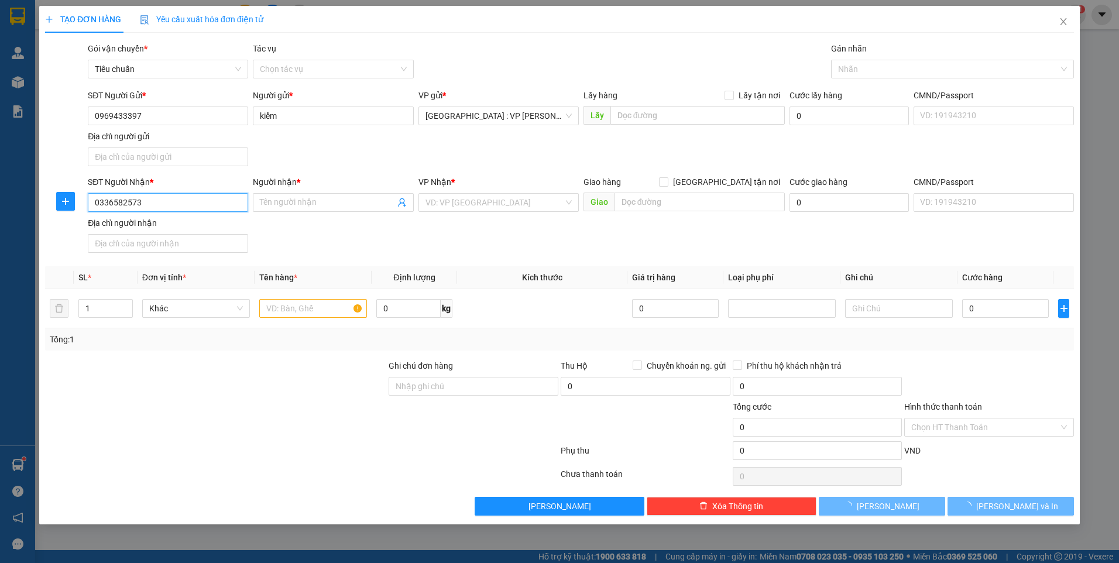
type input "248A Nơ Trang Long, Phường 12, Bình Thạnh, HCM"
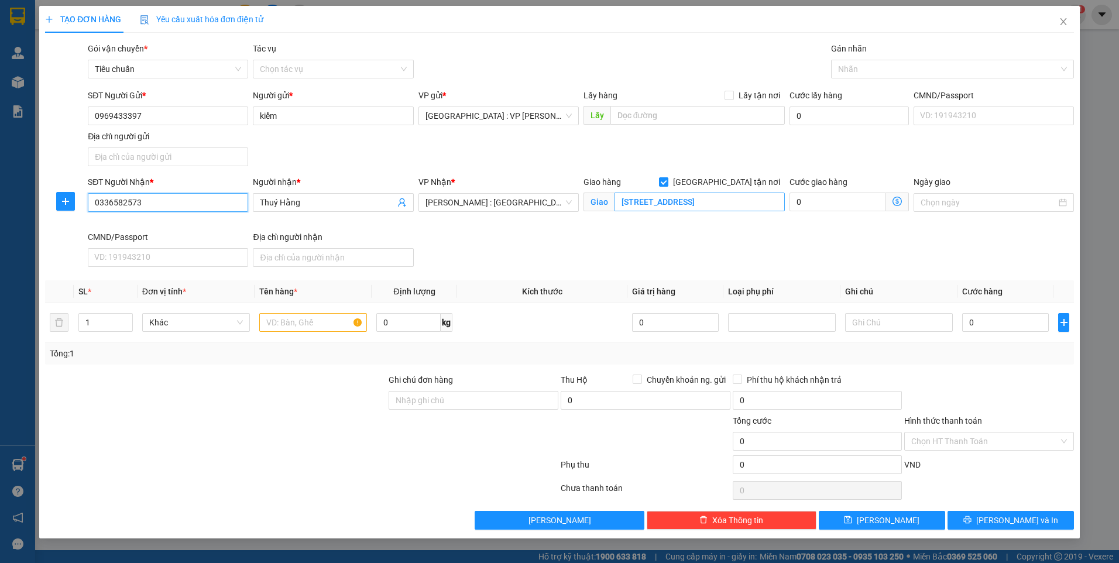
type input "0336582573"
click at [695, 203] on input "248A Nơ Trang Long, Phường 12, Bình Thạnh, HCM" at bounding box center [700, 202] width 171 height 19
click at [863, 68] on div at bounding box center [946, 69] width 225 height 14
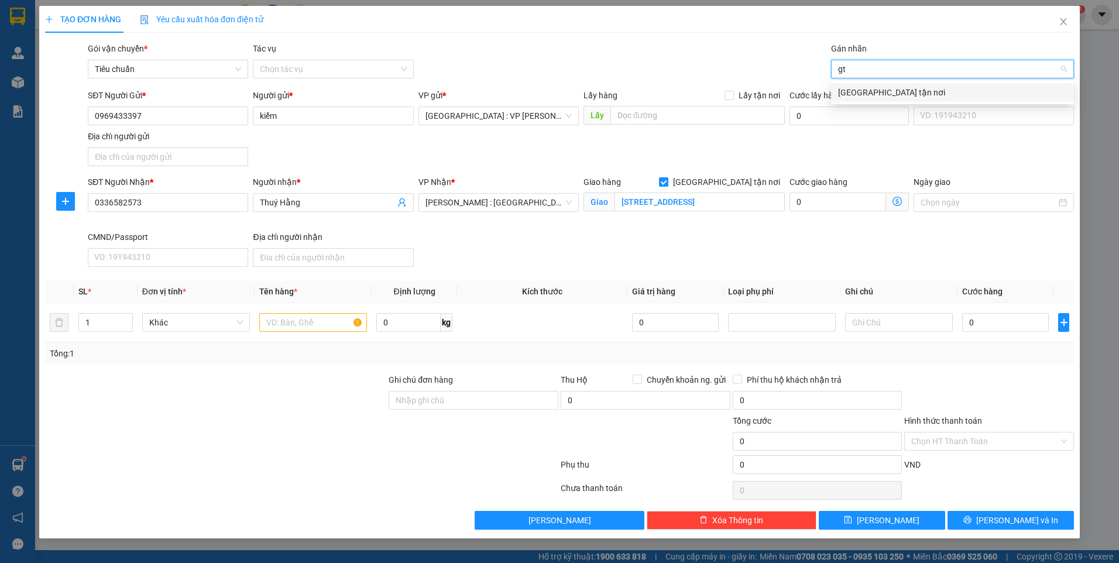
type input "gtn"
click at [866, 87] on div "[GEOGRAPHIC_DATA] tận nơi" at bounding box center [952, 92] width 229 height 13
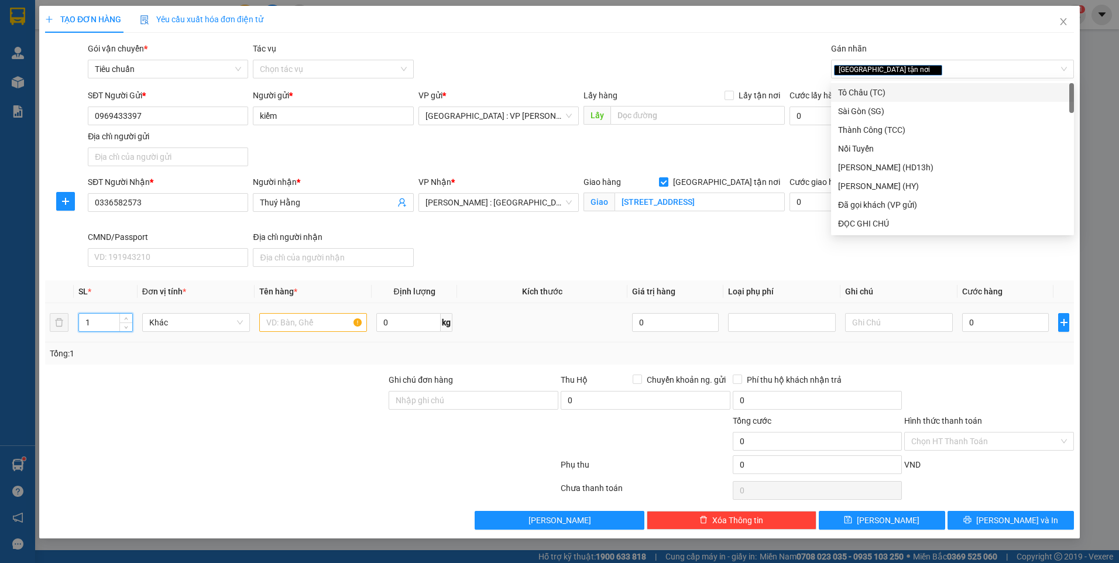
click at [64, 321] on tr "1 Khác 0 kg 0 0" at bounding box center [559, 322] width 1029 height 39
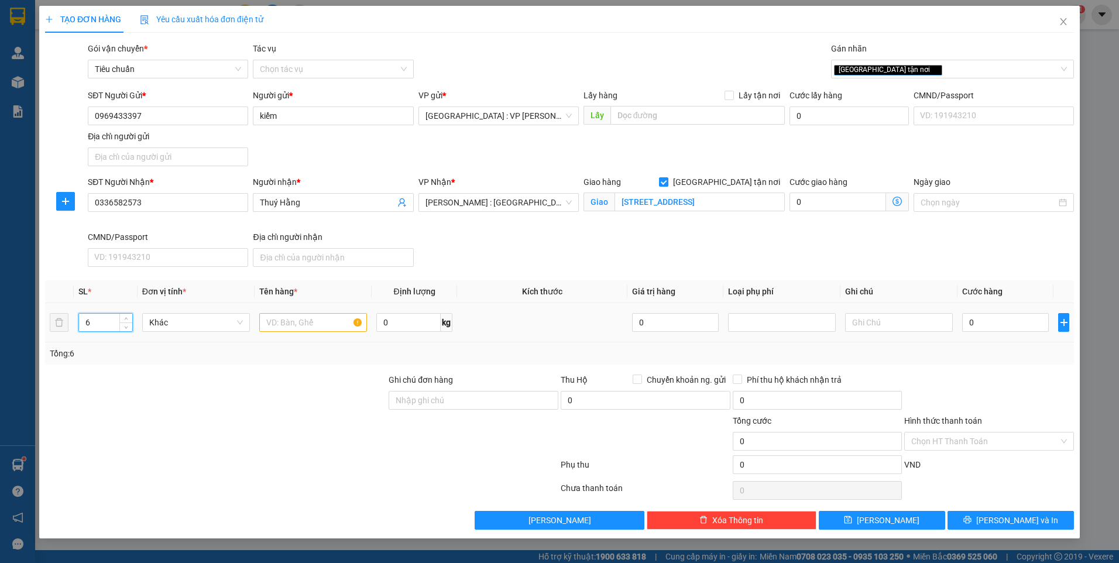
type input "6"
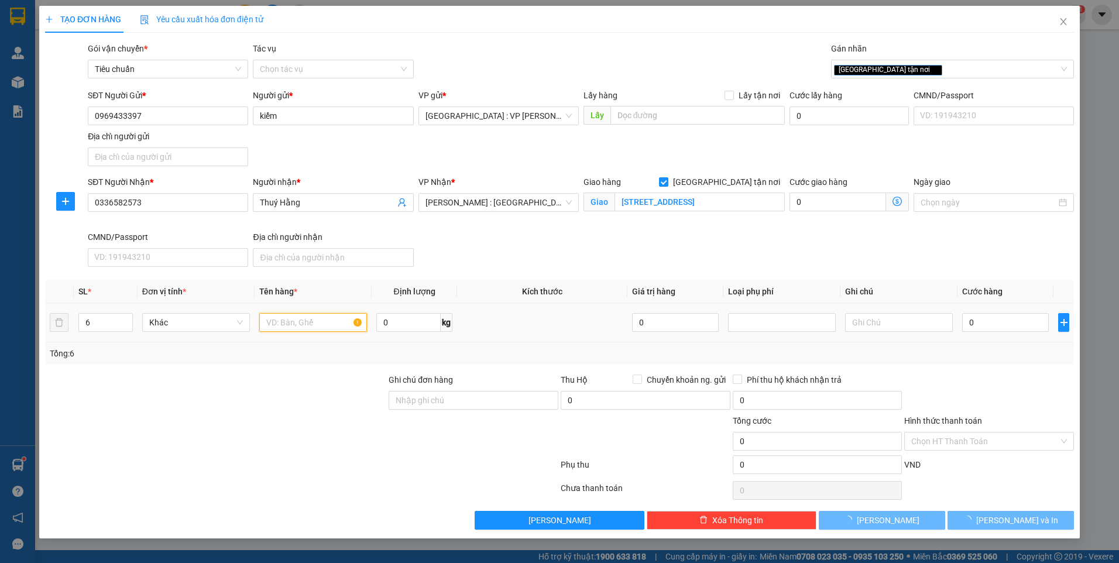
click at [300, 323] on input "text" at bounding box center [313, 322] width 108 height 19
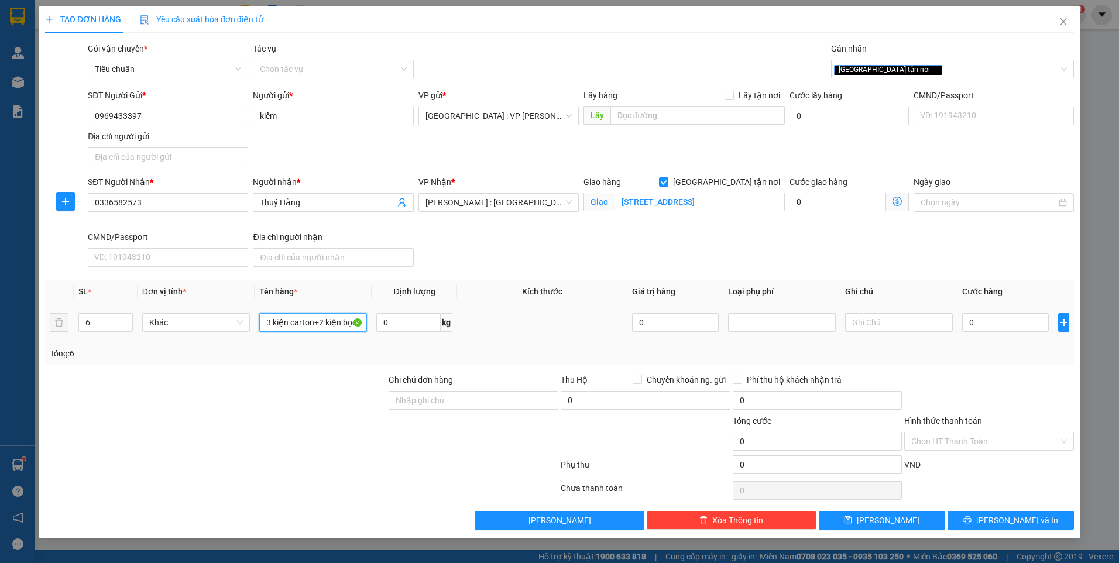
type input "3 kiện carton+2 kiện bọc pe+1 kiện bọc xốp nổ"
drag, startPoint x: 330, startPoint y: 369, endPoint x: 344, endPoint y: 331, distance: 40.0
click at [329, 369] on div "Transit Pickup Surcharge Ids Transit Deliver Surcharge Ids Transit Deliver Surc…" at bounding box center [559, 286] width 1029 height 488
click at [1003, 328] on input "0" at bounding box center [1005, 322] width 87 height 19
click at [1010, 520] on span "[PERSON_NAME] và In" at bounding box center [1017, 520] width 82 height 13
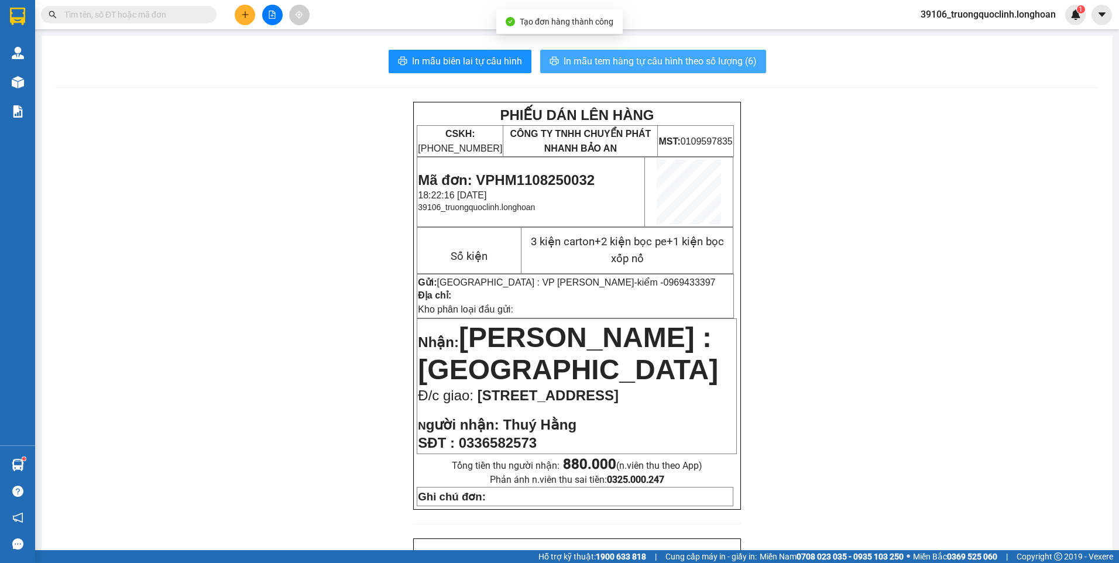
click at [595, 59] on span "In mẫu tem hàng tự cấu hình theo số lượng (6)" at bounding box center [660, 61] width 193 height 15
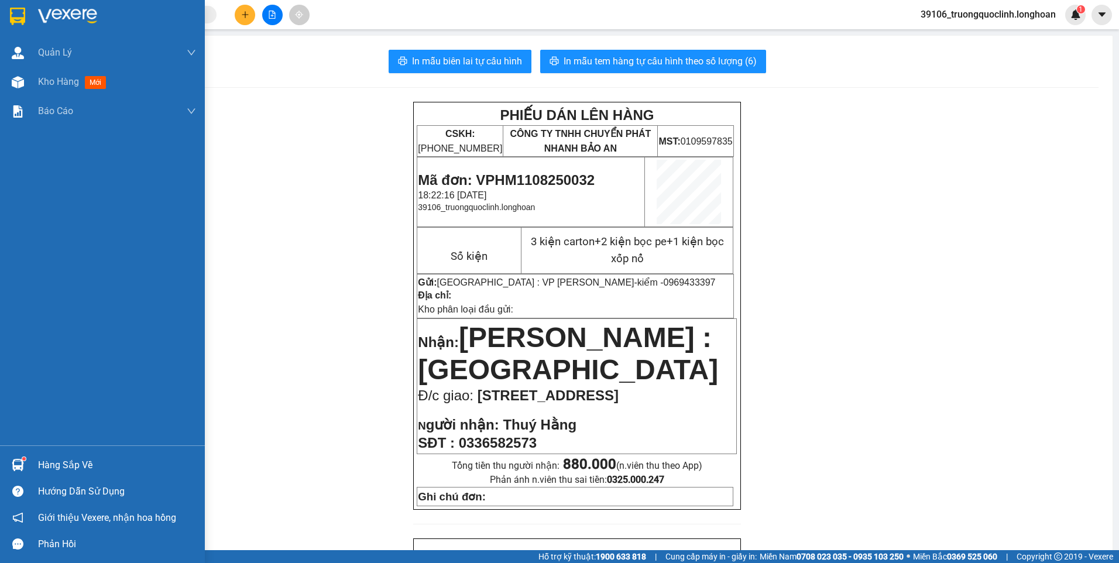
click at [25, 19] on img at bounding box center [17, 17] width 15 height 18
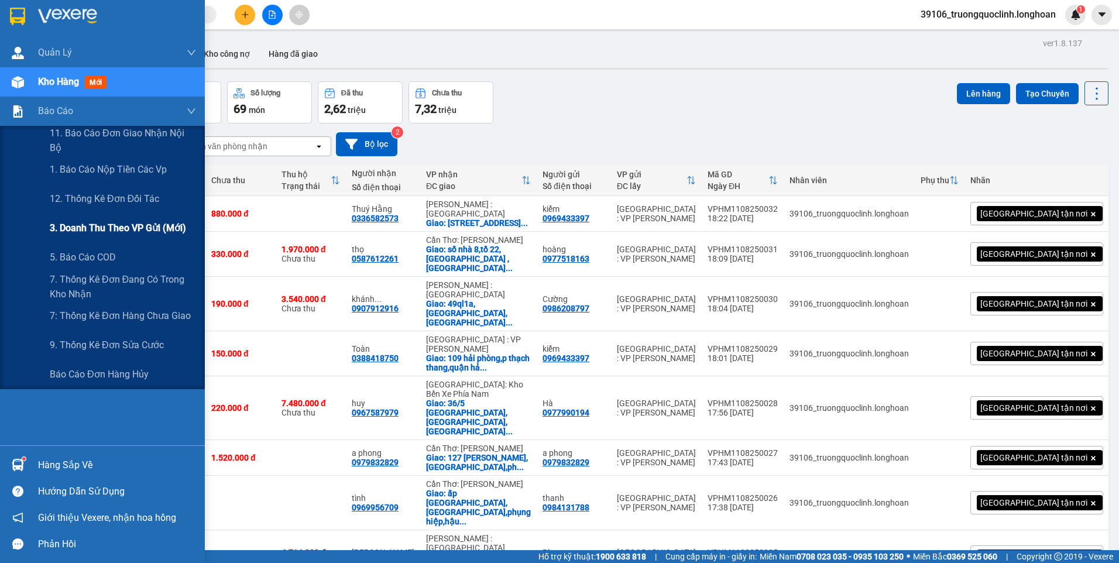
click at [107, 222] on span "3. Doanh Thu theo VP Gửi (mới)" at bounding box center [118, 228] width 136 height 15
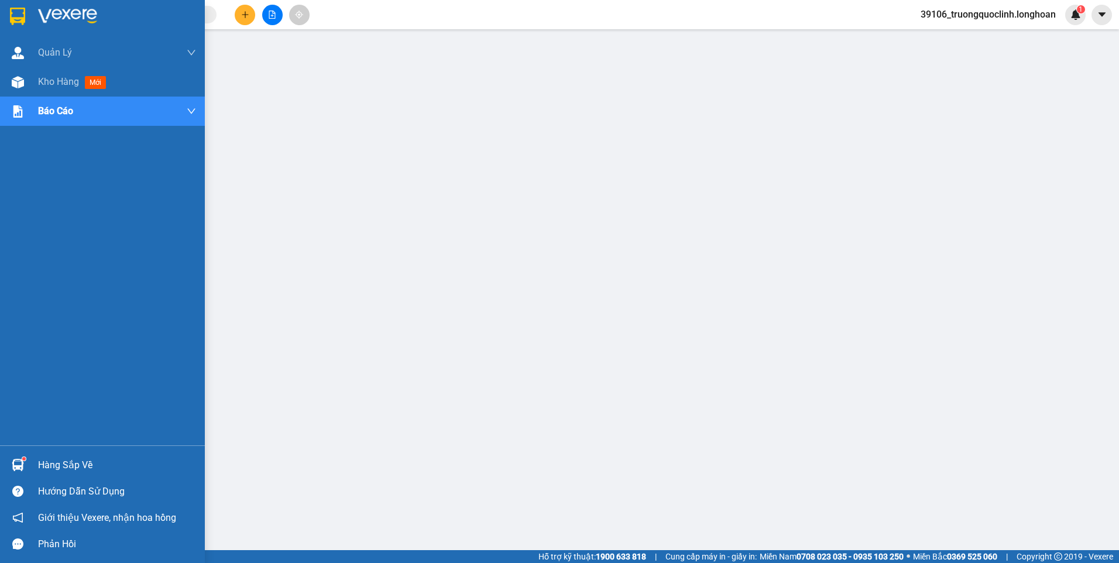
click at [17, 20] on img at bounding box center [17, 17] width 15 height 18
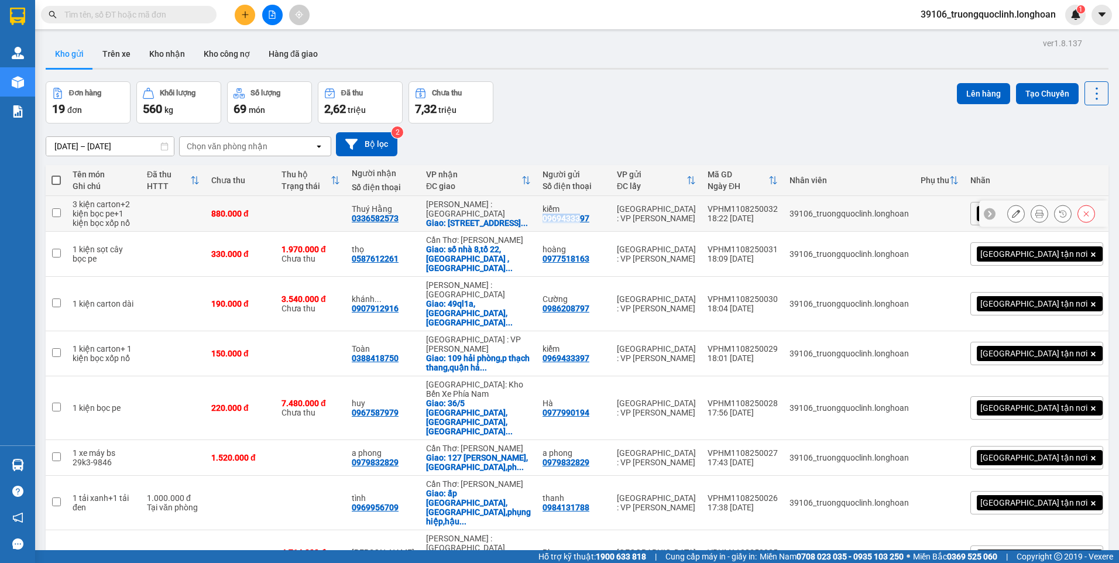
drag, startPoint x: 615, startPoint y: 224, endPoint x: 595, endPoint y: 228, distance: 20.3
click at [589, 223] on div "0969433397" at bounding box center [566, 218] width 47 height 9
drag, startPoint x: 595, startPoint y: 228, endPoint x: 580, endPoint y: 226, distance: 14.7
click at [580, 226] on td "kiểm 0969433397" at bounding box center [574, 214] width 74 height 36
checkbox input "true"
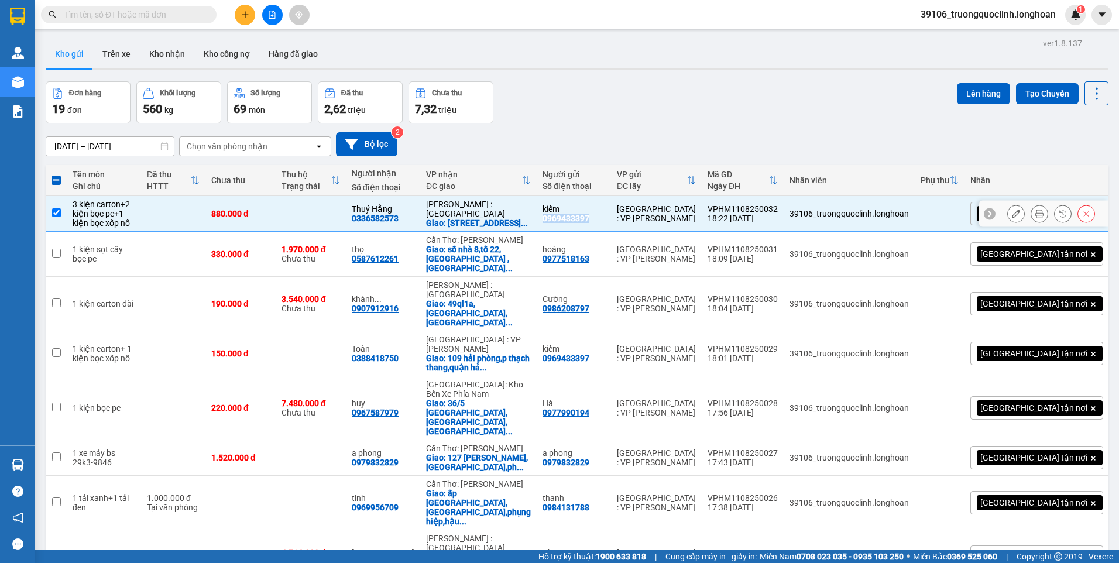
copy div "0969433397"
click at [239, 13] on button at bounding box center [245, 15] width 20 height 20
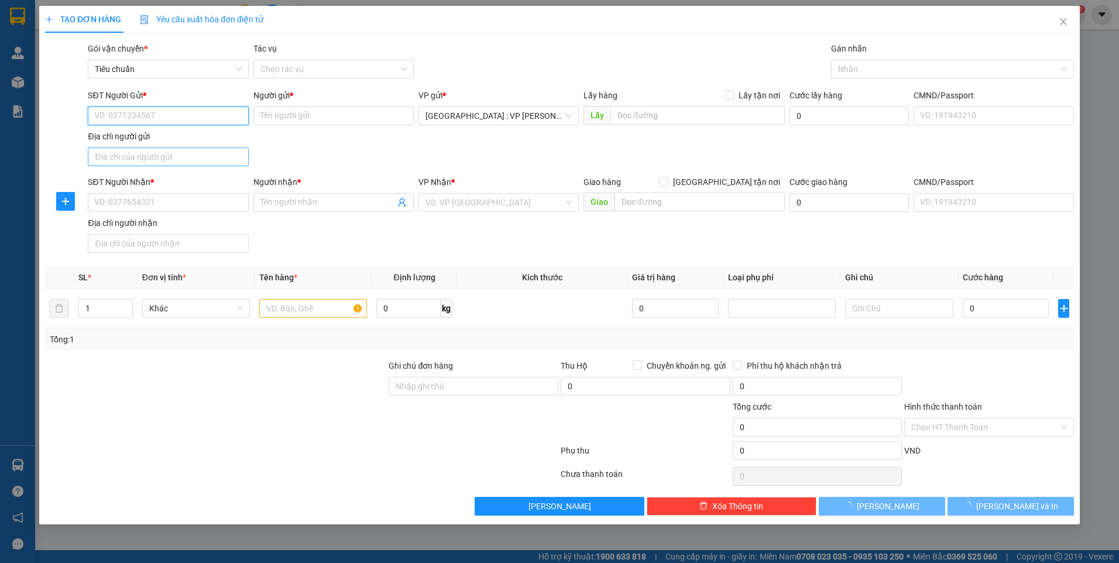
paste input "0969433397"
type input "0969433397"
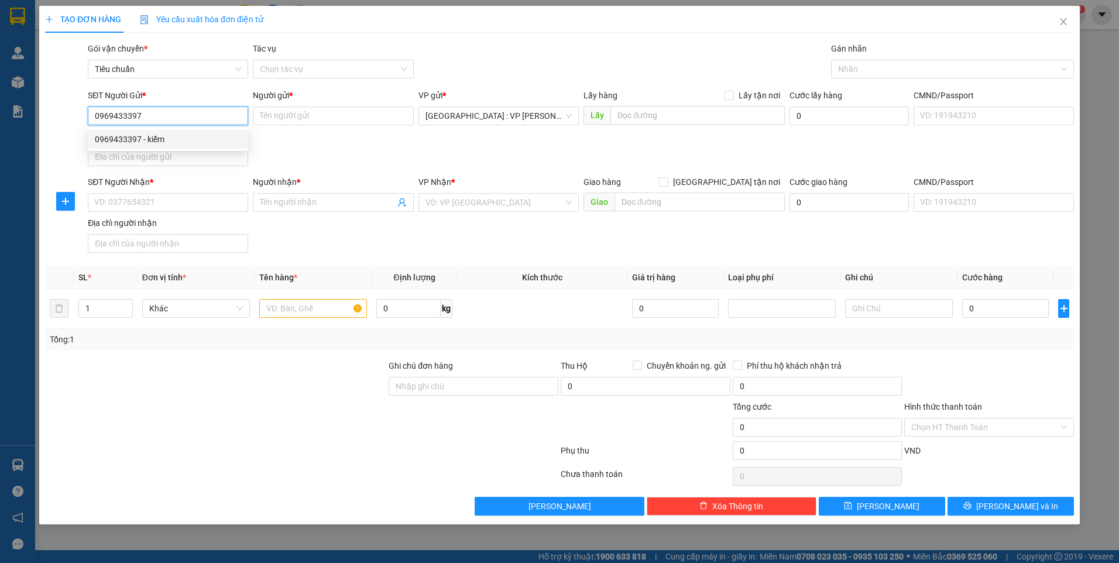
click at [156, 134] on div "0969433397 - kiểm" at bounding box center [168, 139] width 146 height 13
type input "kiểm"
type input "0969433397"
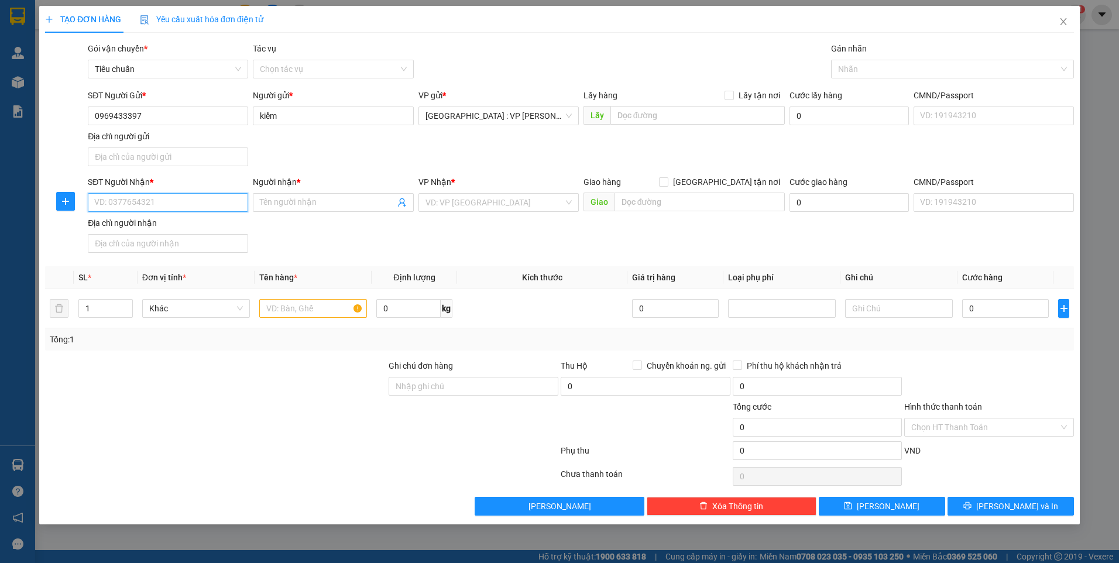
click at [181, 200] on input "SĐT Người Nhận *" at bounding box center [168, 202] width 160 height 19
click at [156, 239] on div "0906317898 - huy" at bounding box center [168, 244] width 146 height 13
type input "0906317898"
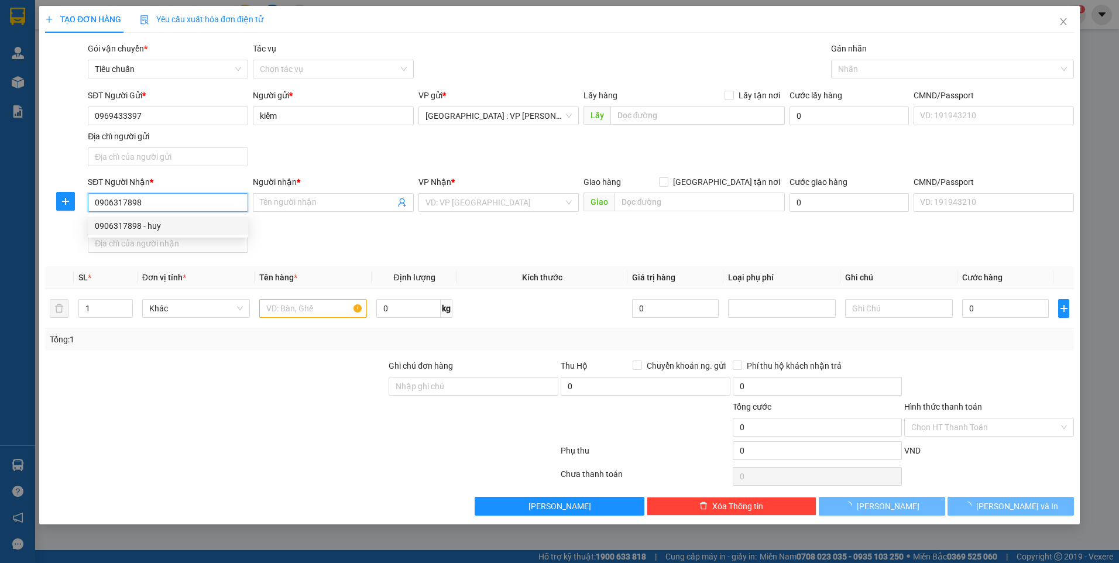
type input "huy"
checkbox input "true"
type input "1097b,tỉnh lộ 43,[GEOGRAPHIC_DATA],thủ [GEOGRAPHIC_DATA]"
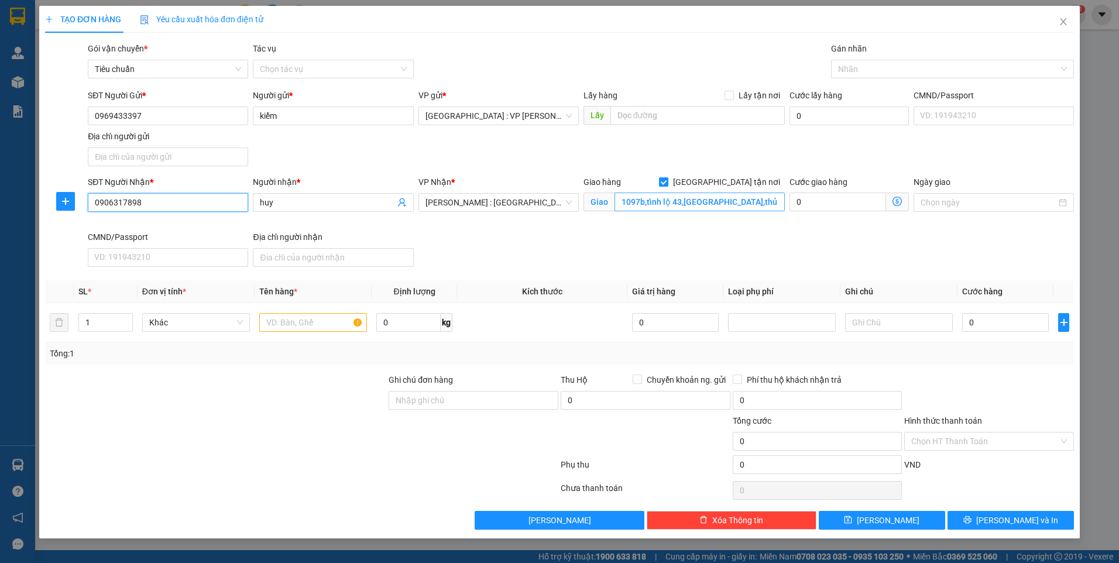
type input "0906317898"
click at [713, 205] on input "1097b,tỉnh lộ 43,[GEOGRAPHIC_DATA],thủ [GEOGRAPHIC_DATA]" at bounding box center [700, 202] width 171 height 19
click at [888, 68] on div at bounding box center [946, 69] width 225 height 14
type input "151 đường mồi,kp nhị đồng1,p dĩ an,dĩ an,bình dương"
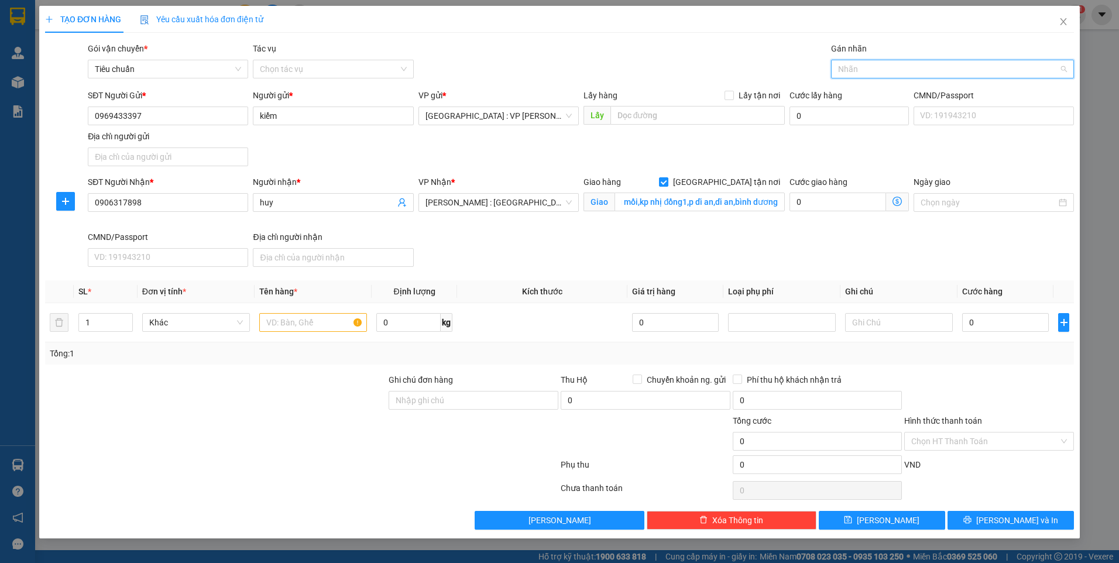
scroll to position [0, 0]
type input "gtn"
click at [869, 91] on div "[GEOGRAPHIC_DATA] tận nơi" at bounding box center [952, 92] width 229 height 13
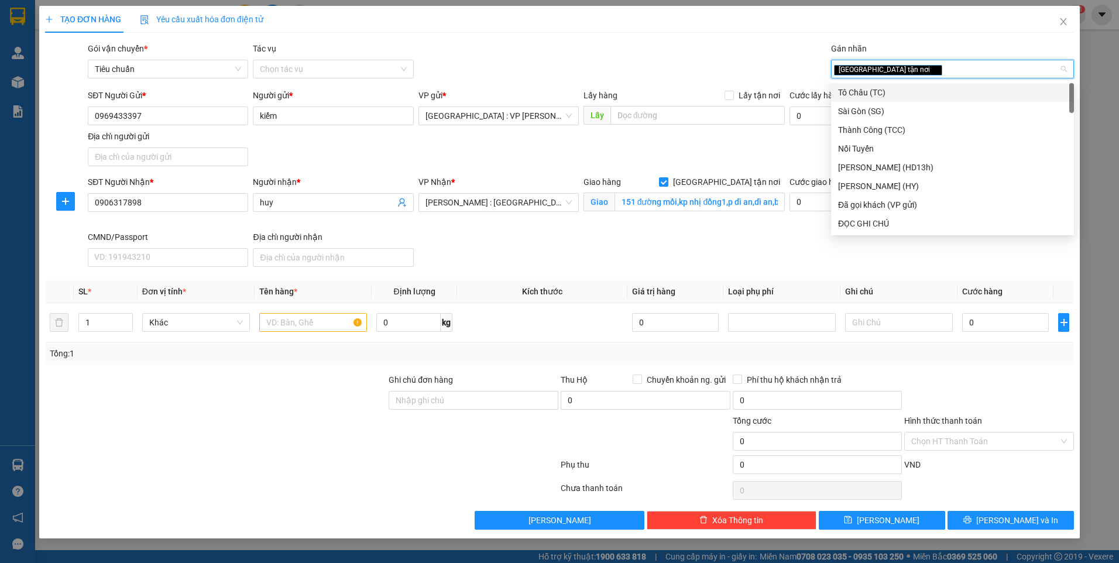
click at [711, 46] on div "Gói vận chuyển * Tiêu chuẩn Tác vụ Chọn tác vụ Gán nhãn Giao tận nơi" at bounding box center [580, 62] width 991 height 41
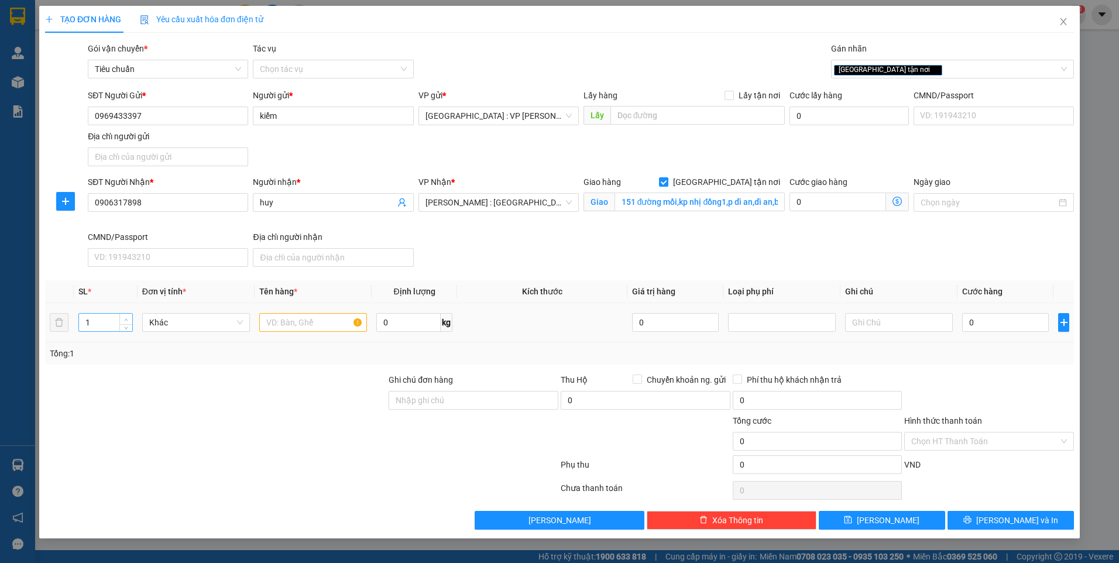
type input "2"
click at [127, 320] on icon "up" at bounding box center [127, 319] width 4 height 2
click at [334, 315] on input "text" at bounding box center [313, 322] width 108 height 19
type input "2 kiện bọc xốp nổ"
click at [1007, 316] on input "0" at bounding box center [1005, 322] width 87 height 19
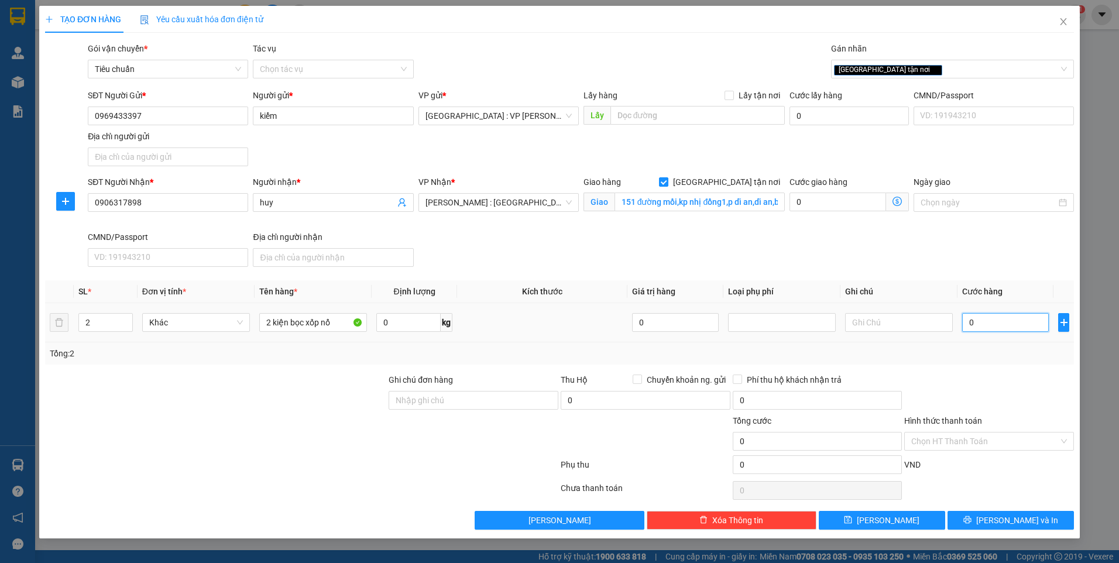
type input "1"
type input "10"
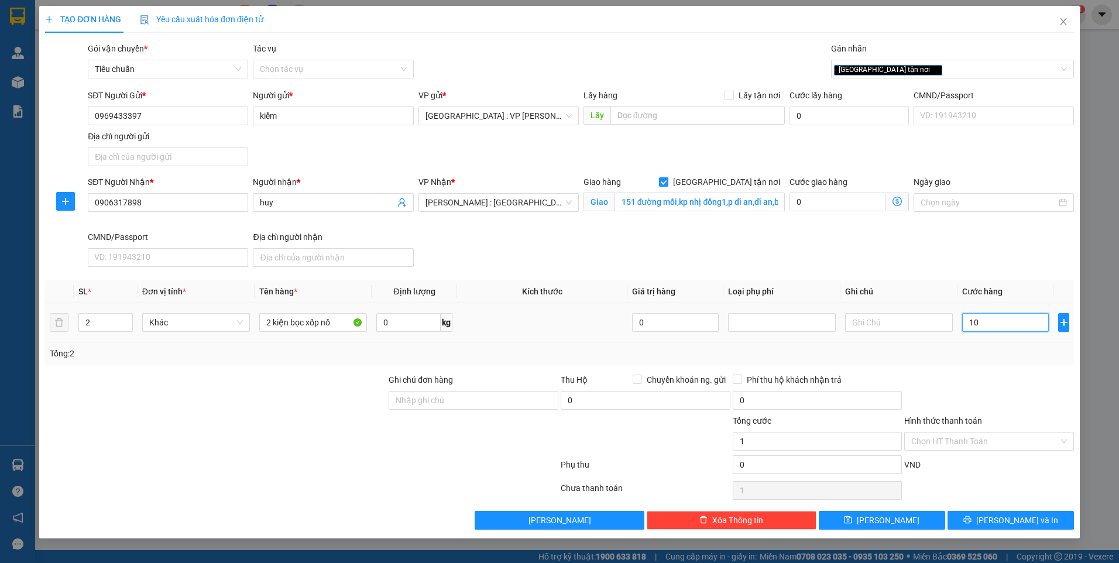
type input "10"
type input "100"
type input "1.000"
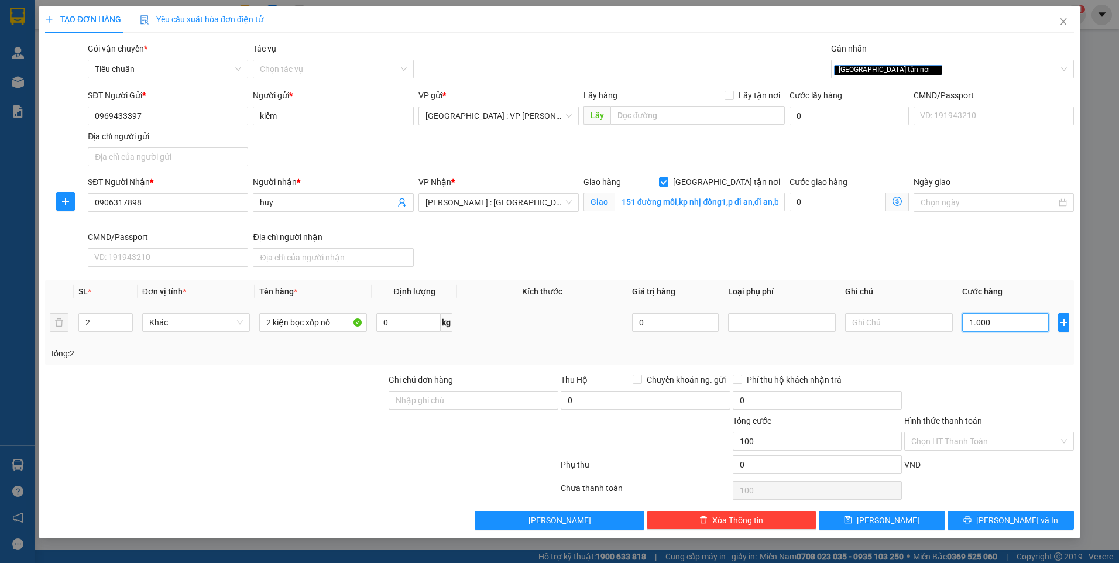
type input "1.000"
type input "10.000"
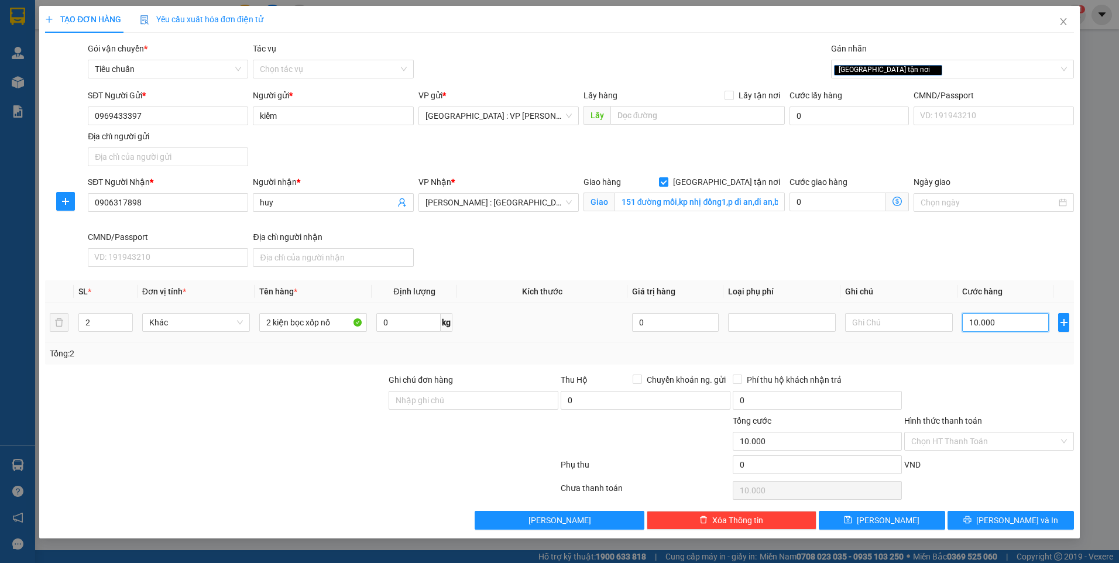
type input "100.000"
drag, startPoint x: 1022, startPoint y: 519, endPoint x: 942, endPoint y: 467, distance: 95.3
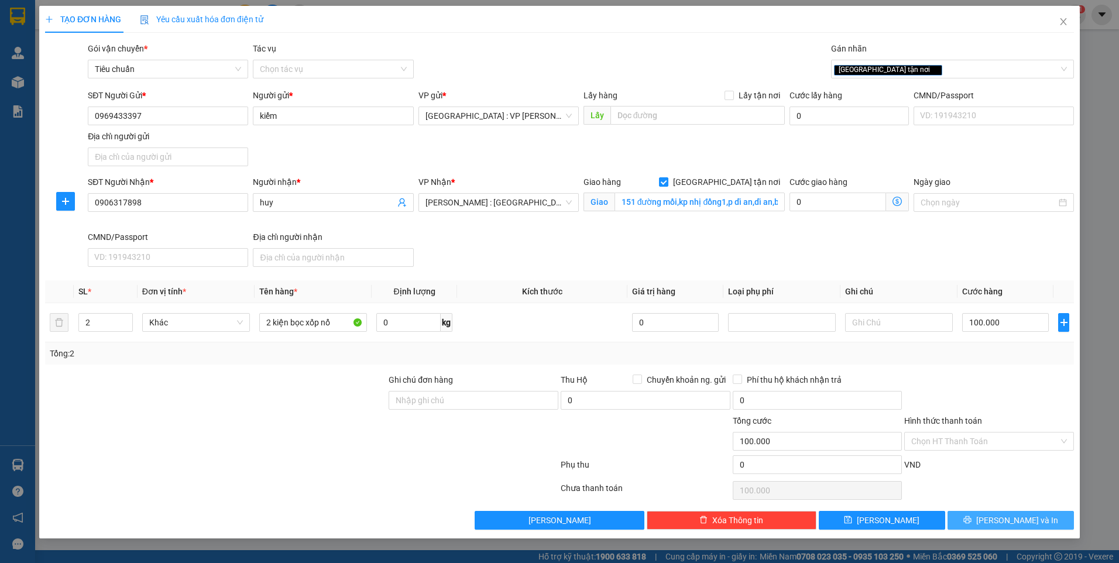
click at [1022, 519] on span "[PERSON_NAME] và In" at bounding box center [1017, 520] width 82 height 13
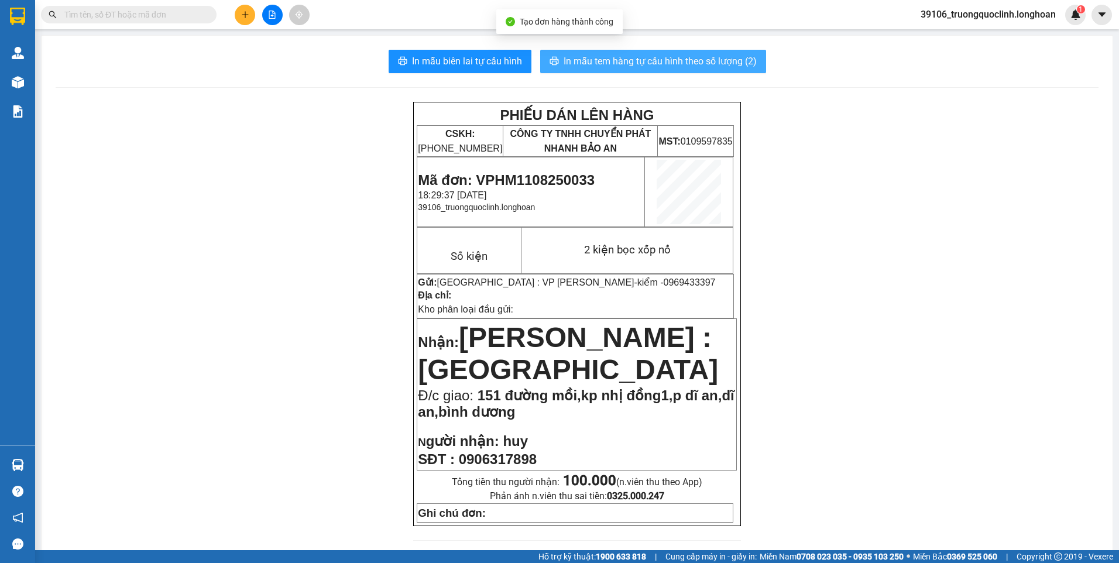
click at [648, 64] on span "In mẫu tem hàng tự cấu hình theo số lượng (2)" at bounding box center [660, 61] width 193 height 15
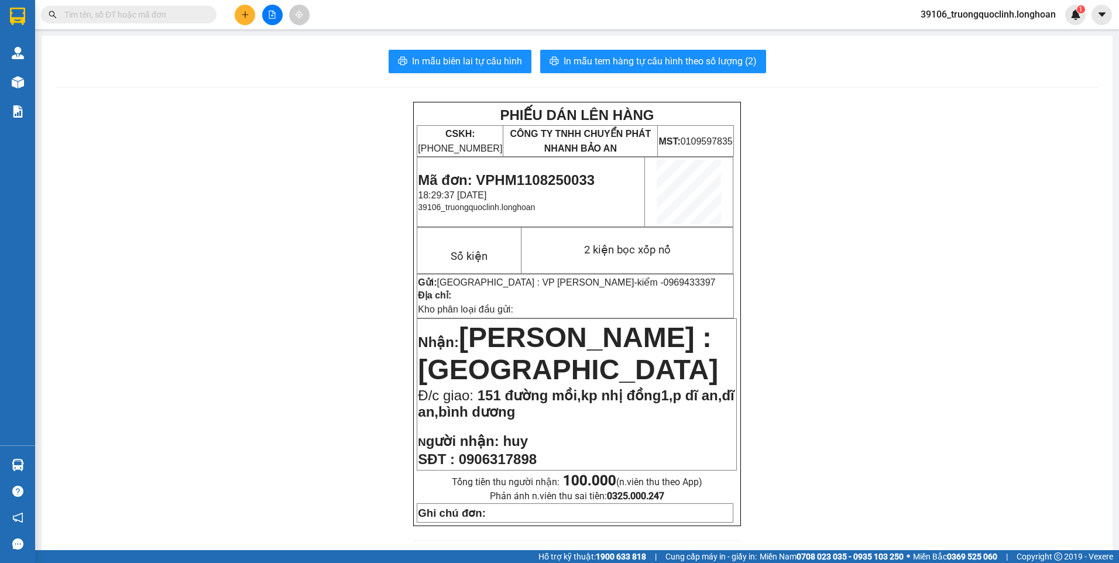
click at [663, 283] on span "0969433397" at bounding box center [689, 282] width 52 height 10
copy span "0969433397"
click at [250, 13] on button at bounding box center [245, 15] width 20 height 20
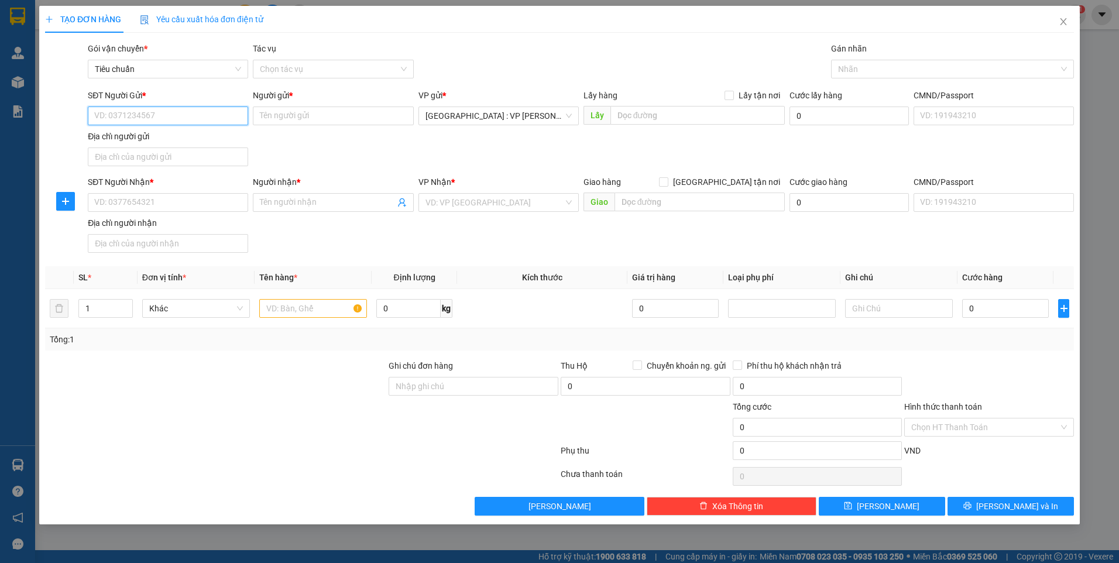
paste input "0969433397"
type input "0969433397"
drag, startPoint x: 167, startPoint y: 137, endPoint x: 171, endPoint y: 157, distance: 21.0
click at [167, 137] on div "0969433397 - kiểm" at bounding box center [168, 139] width 146 height 13
type input "kiểm"
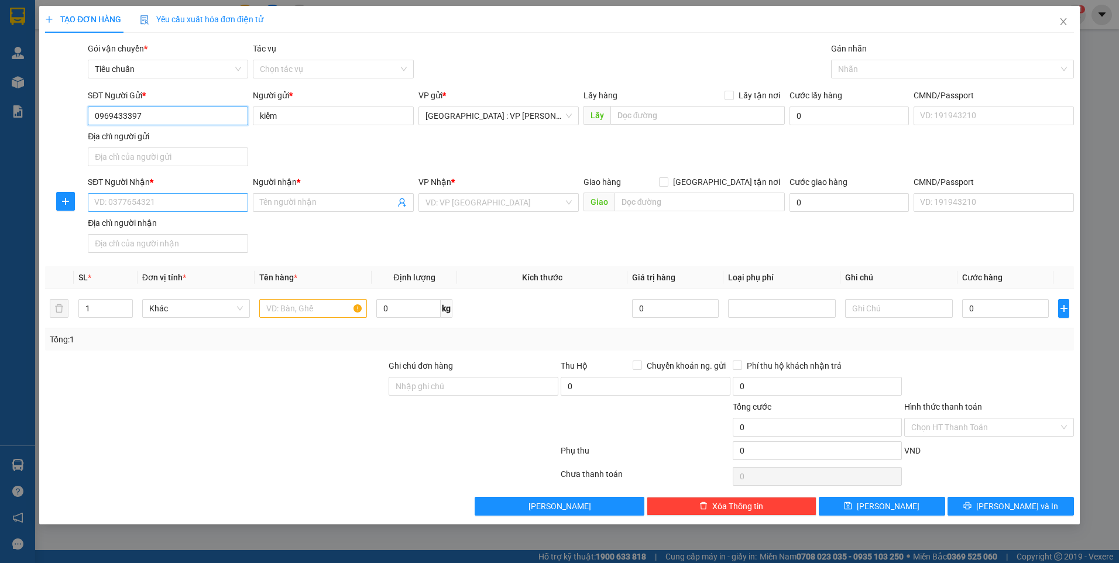
type input "0969433397"
click at [185, 208] on input "SĐT Người Nhận *" at bounding box center [168, 202] width 160 height 19
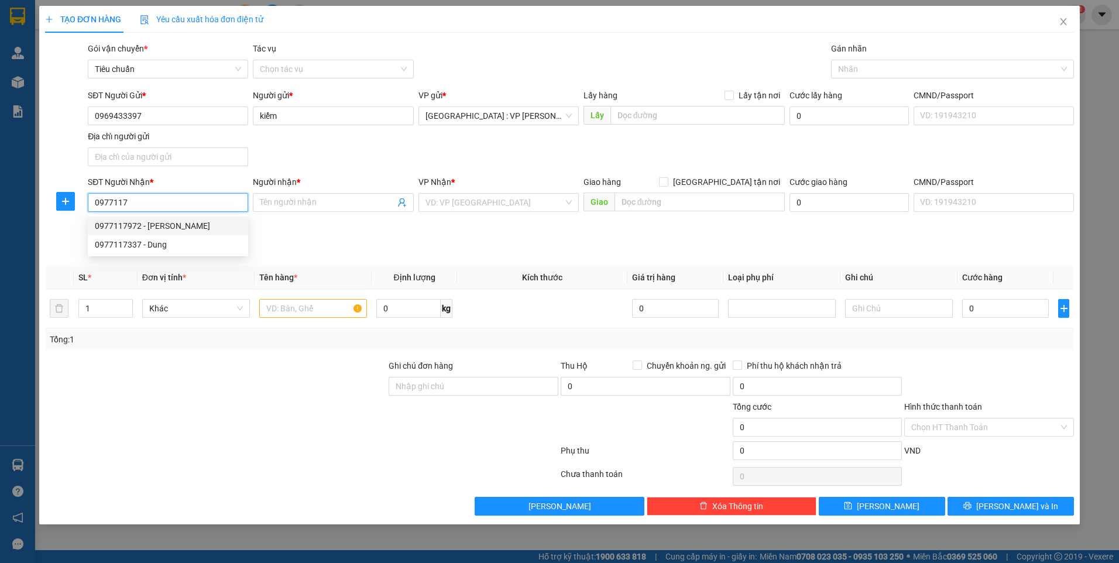
click at [154, 225] on div "0977117972 - [PERSON_NAME]" at bounding box center [168, 225] width 146 height 13
type input "0977117972"
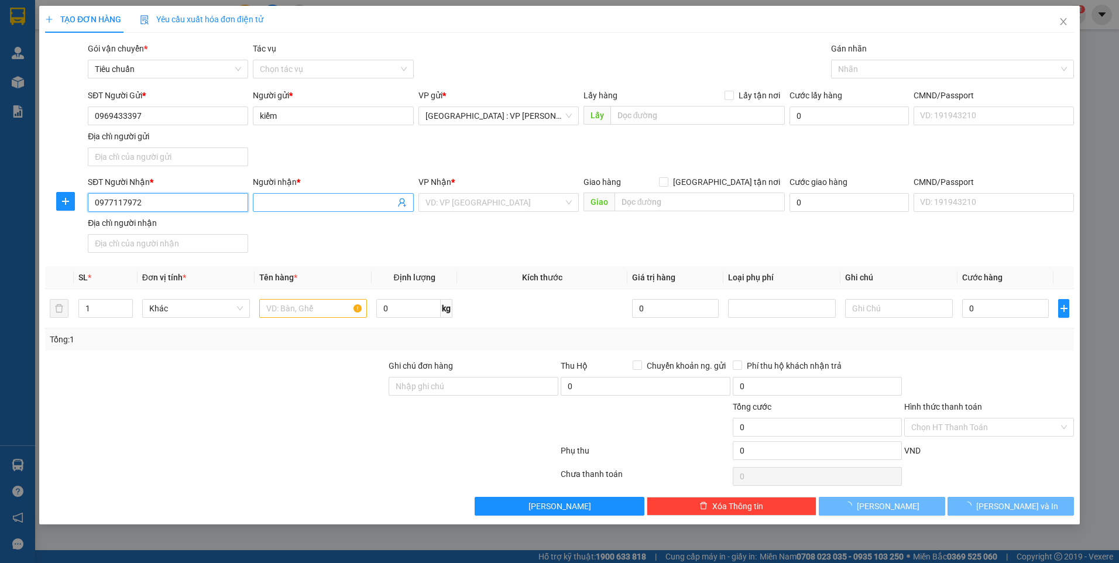
type input "vũ"
checkbox input "true"
type input "63 đường số 4,[GEOGRAPHIC_DATA],[GEOGRAPHIC_DATA],xã [GEOGRAPHIC_DATA],[GEOGRAP…"
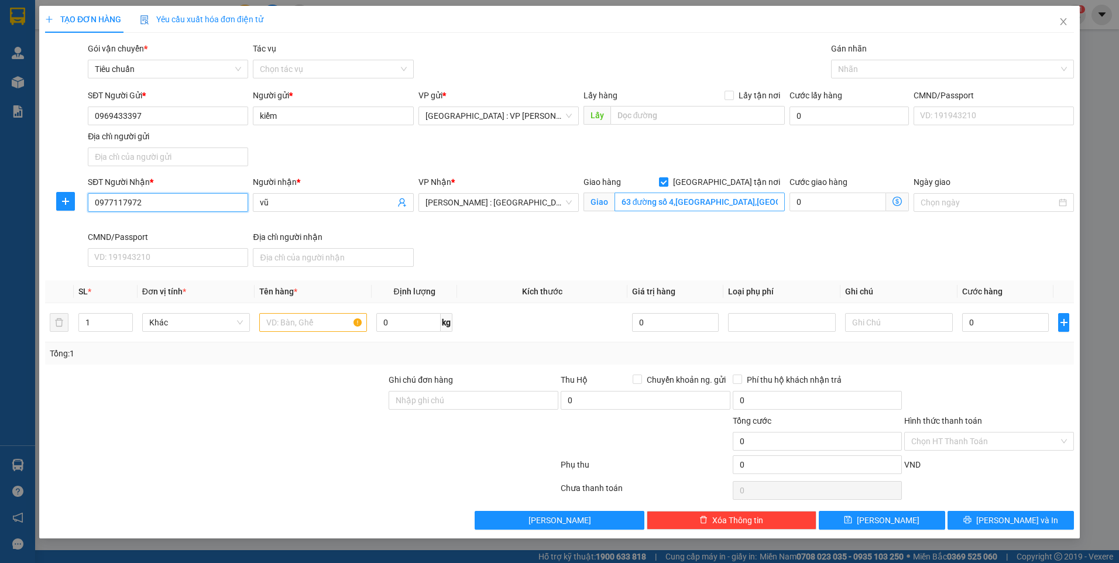
type input "0977117972"
click at [668, 208] on input "63 đường số 4,[GEOGRAPHIC_DATA],[GEOGRAPHIC_DATA],xã [GEOGRAPHIC_DATA],[GEOGRAP…" at bounding box center [700, 202] width 171 height 19
click at [847, 68] on div at bounding box center [946, 69] width 225 height 14
type input "115 hùng vương,[GEOGRAPHIC_DATA],huyện [GEOGRAPHIC_DATA],[GEOGRAPHIC_DATA]"
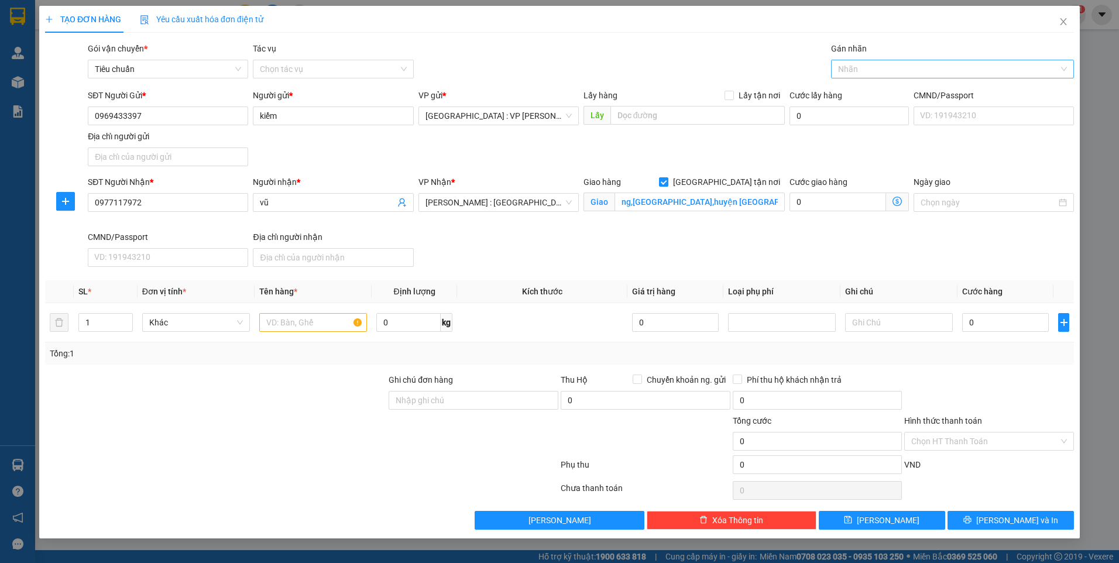
scroll to position [0, 0]
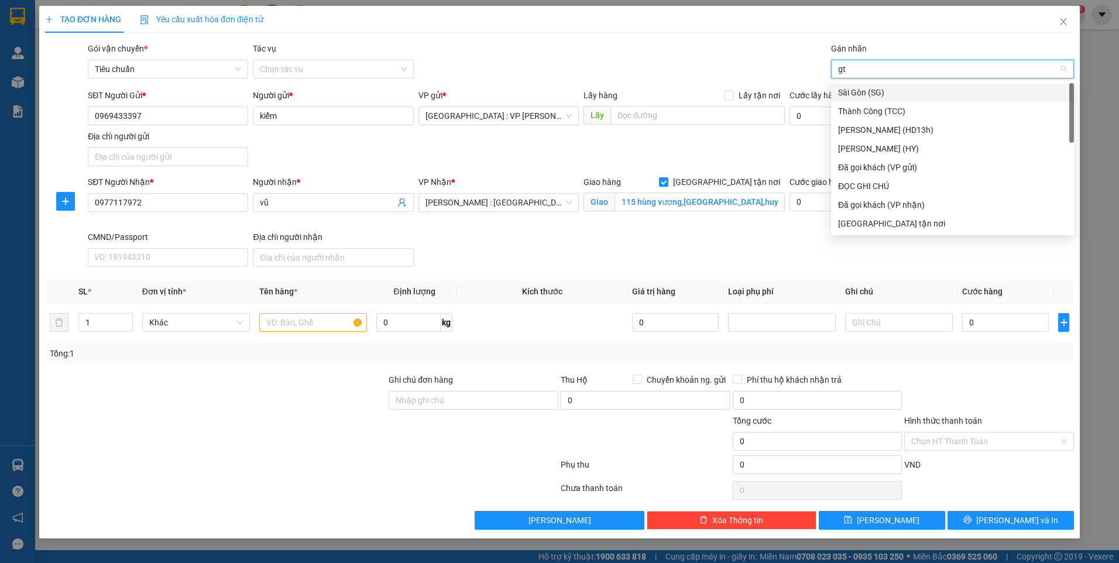
type input "gtn"
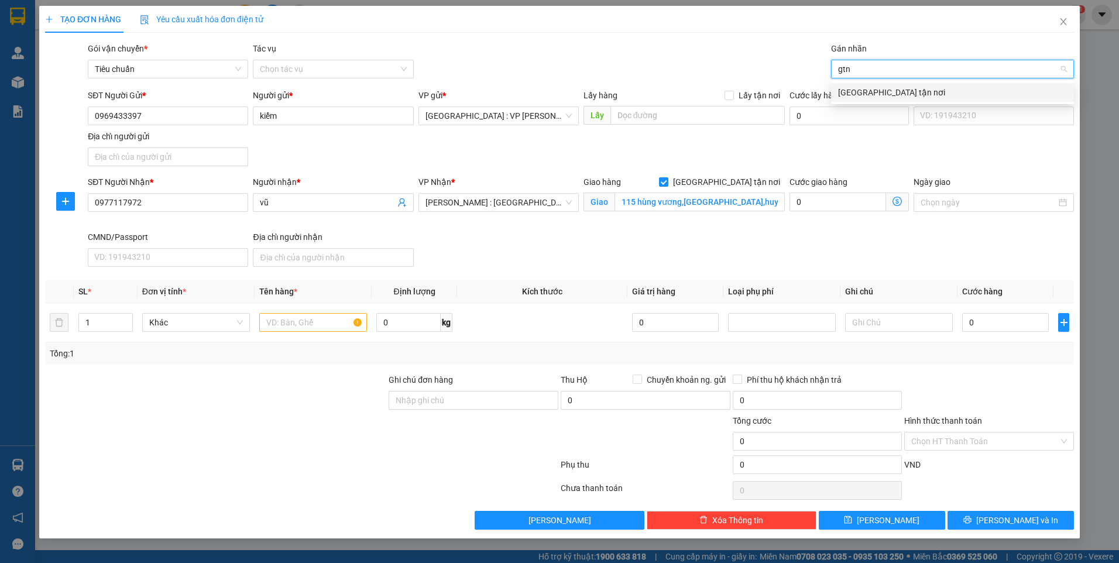
click at [843, 87] on div "[GEOGRAPHIC_DATA] tận nơi" at bounding box center [952, 92] width 229 height 13
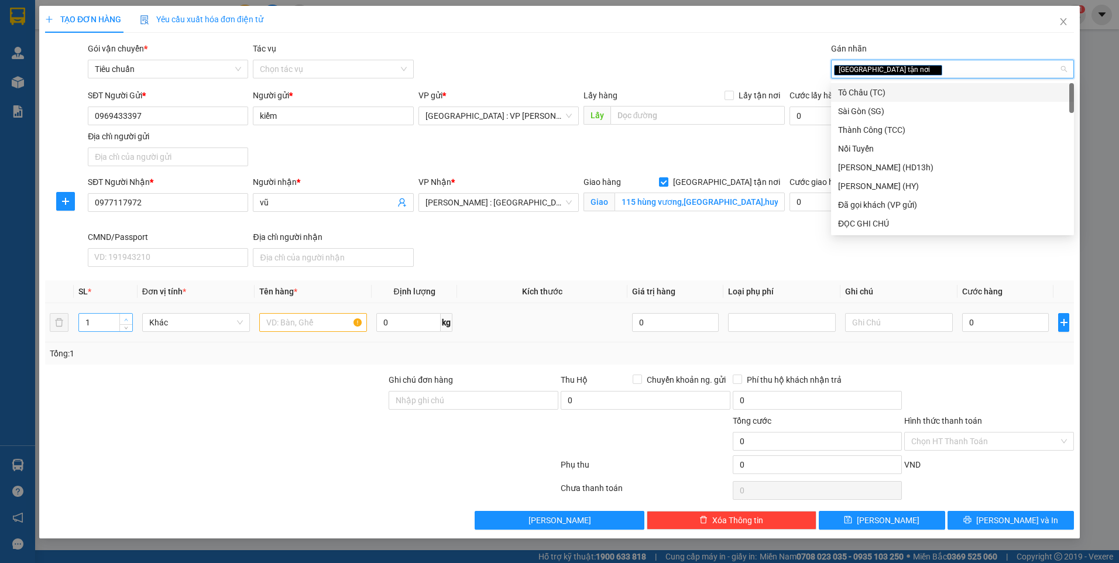
click at [126, 318] on icon "up" at bounding box center [126, 320] width 4 height 4
type input "2"
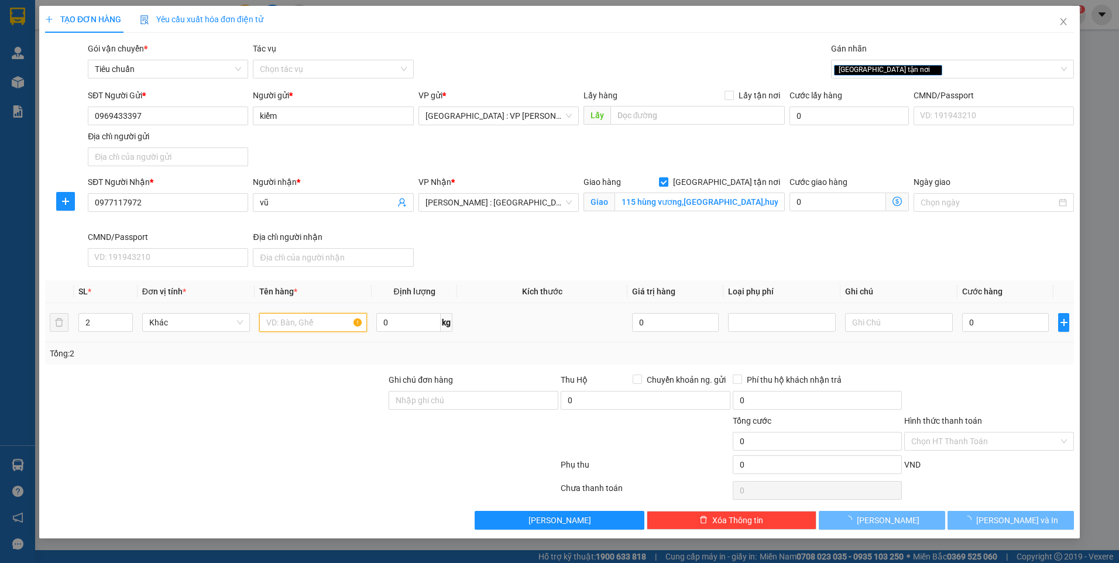
click at [300, 325] on input "text" at bounding box center [313, 322] width 108 height 19
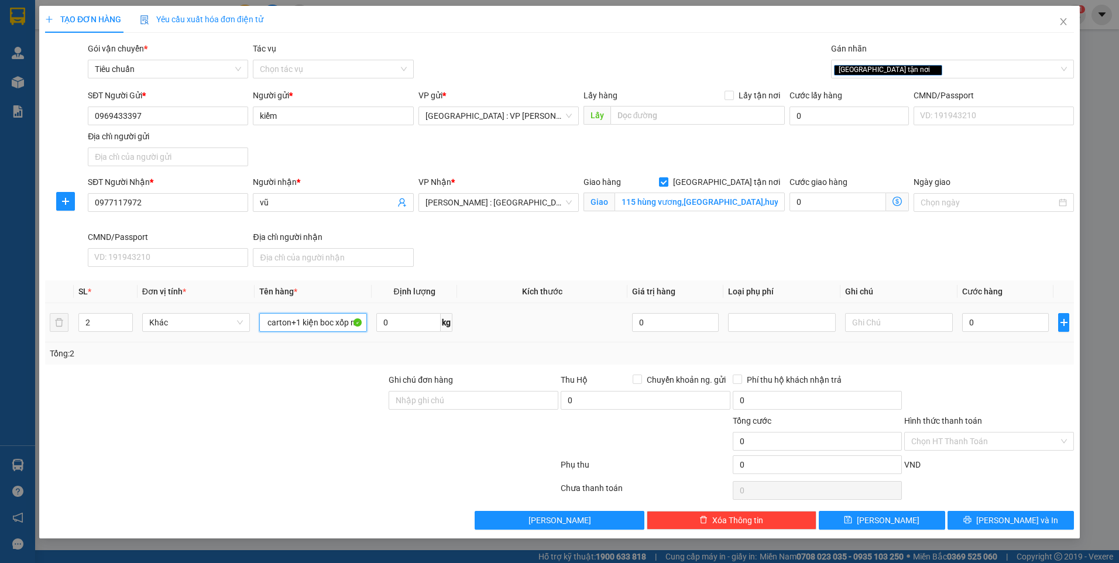
scroll to position [0, 23]
type input "1 kiện carton+1 kiện boc xốp nổ"
click at [336, 385] on div at bounding box center [216, 393] width 344 height 41
click at [997, 327] on input "0" at bounding box center [1005, 322] width 87 height 19
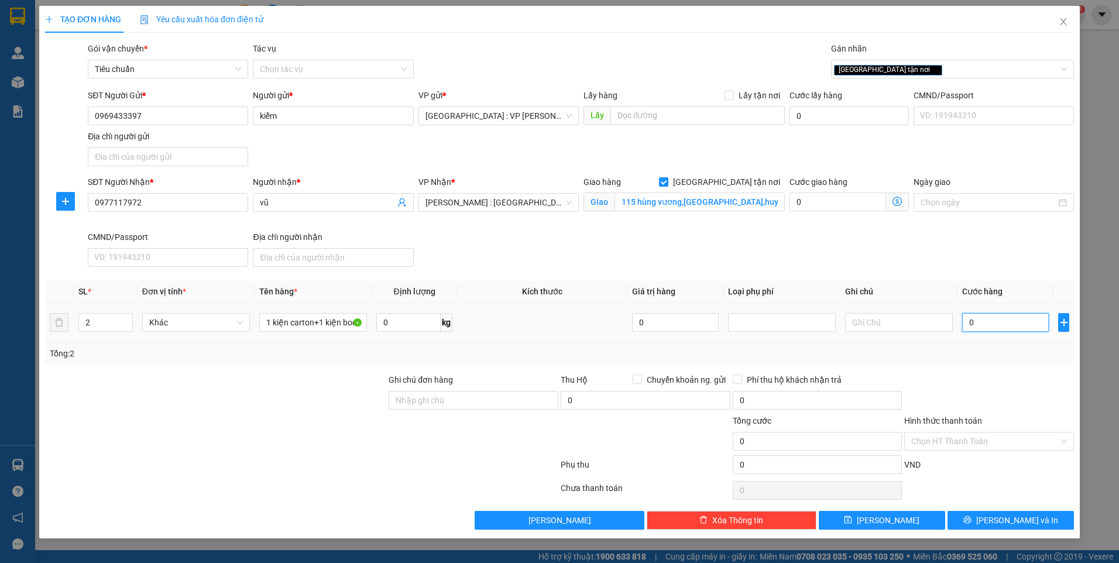
type input "1"
type input "16"
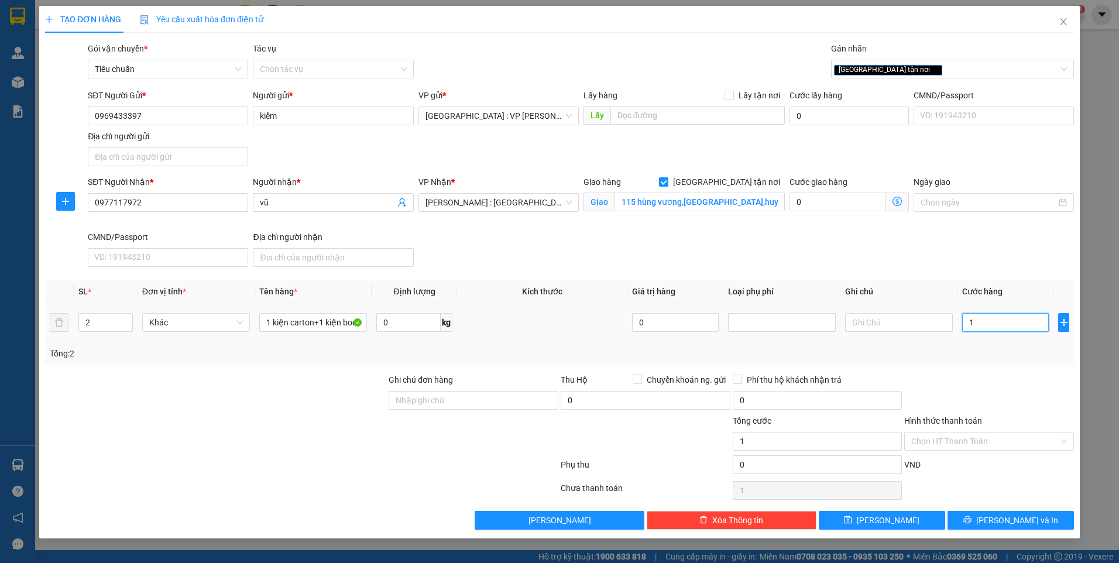
type input "16"
type input "160"
type input "1.600"
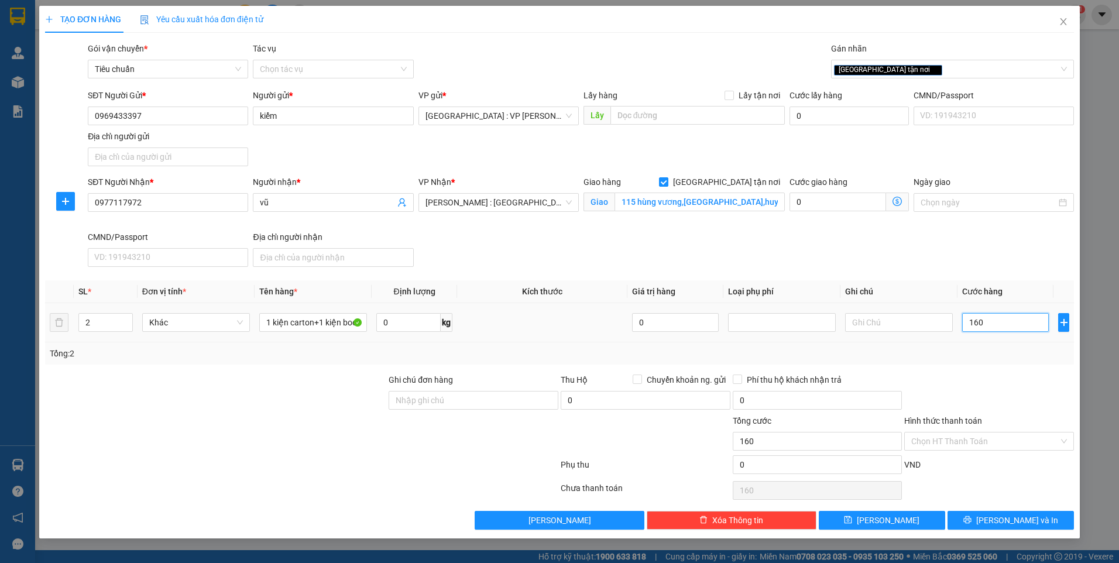
type input "1.600"
type input "16.000"
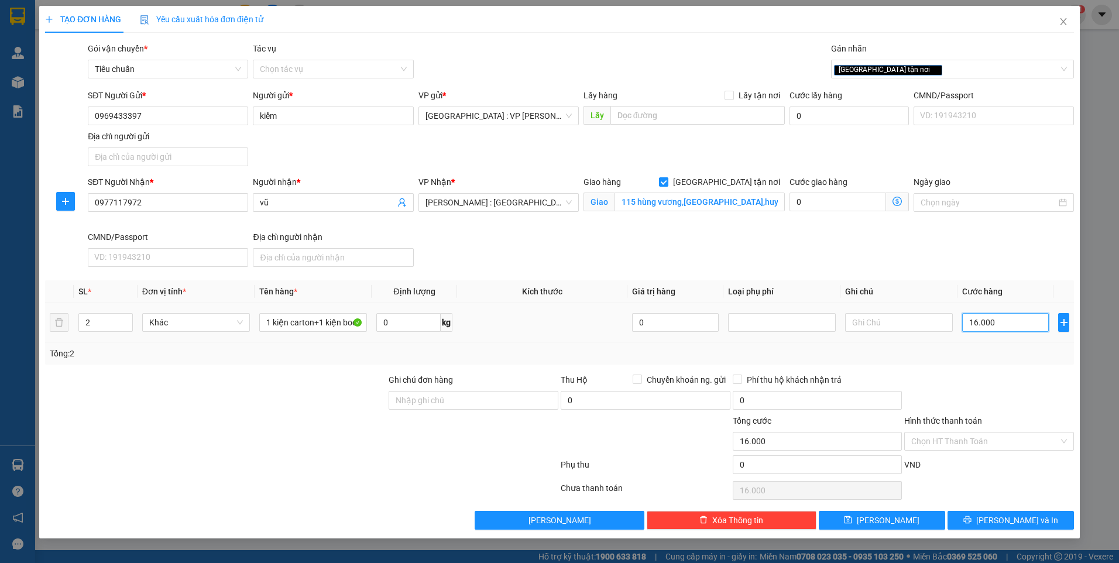
type input "160.000"
click at [1017, 524] on span "[PERSON_NAME] và In" at bounding box center [1017, 520] width 82 height 13
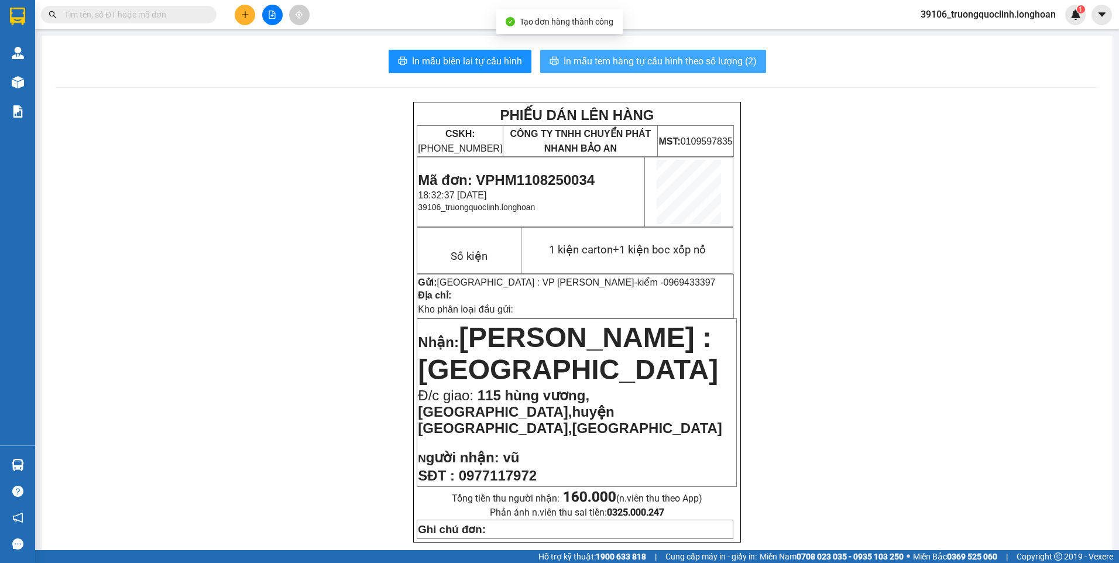
click at [595, 59] on span "In mẫu tem hàng tự cấu hình theo số lượng (2)" at bounding box center [660, 61] width 193 height 15
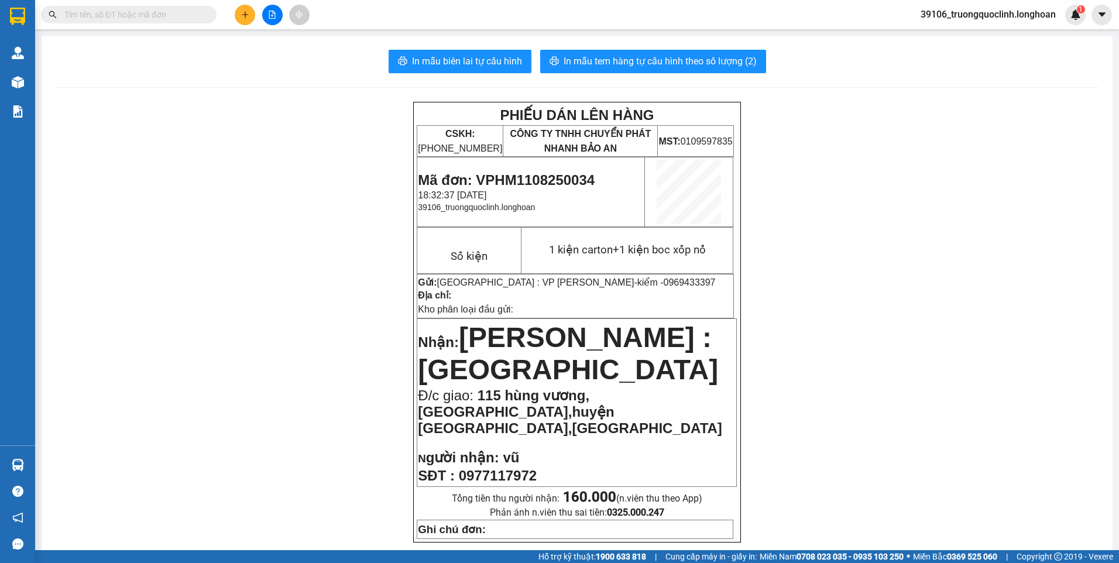
click at [663, 278] on span "0969433397" at bounding box center [689, 282] width 52 height 10
copy span "0969433397"
click at [241, 18] on icon "plus" at bounding box center [245, 15] width 8 height 8
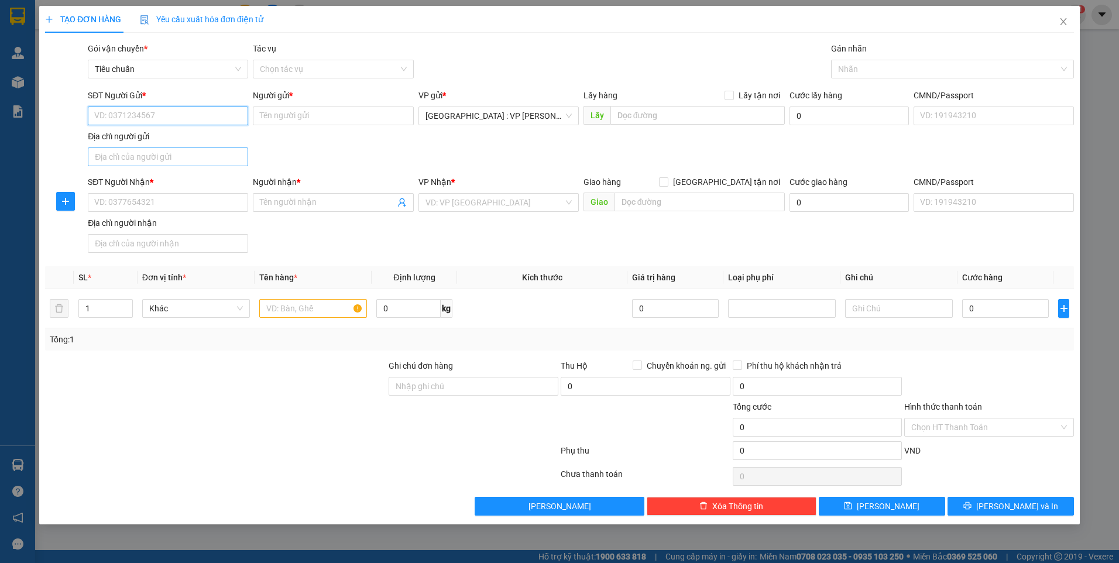
paste input "0969433397"
type input "0969433397"
click at [155, 144] on div "0969433397 - kiểm" at bounding box center [168, 139] width 146 height 13
type input "kiểm"
type input "0969433397"
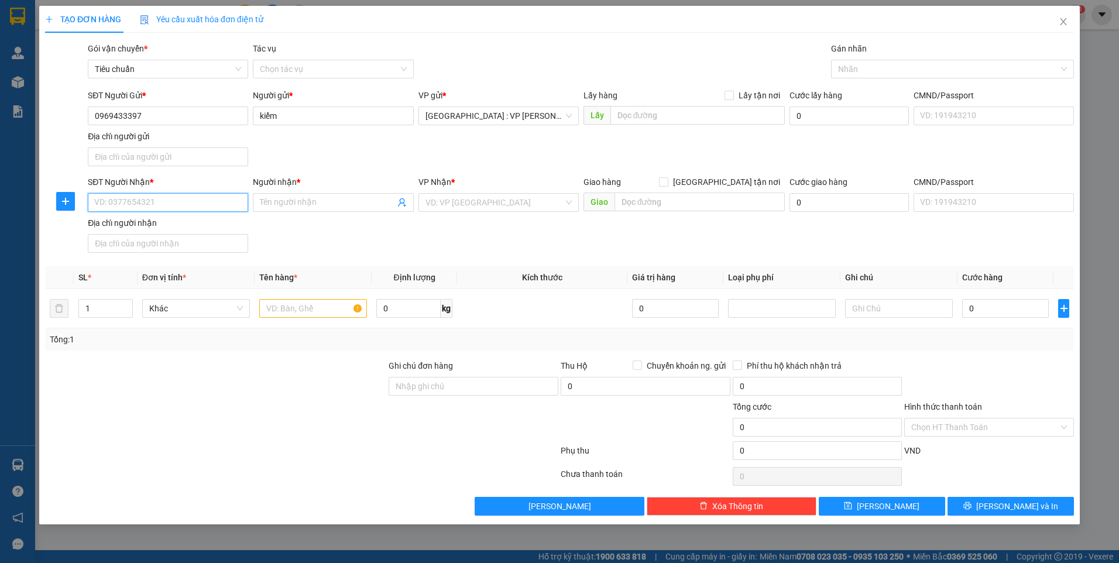
click at [157, 203] on input "SĐT Người Nhận *" at bounding box center [168, 202] width 160 height 19
click at [180, 229] on div "0906317898 - huy" at bounding box center [168, 225] width 146 height 13
type input "0906317898"
type input "huy"
checkbox input "true"
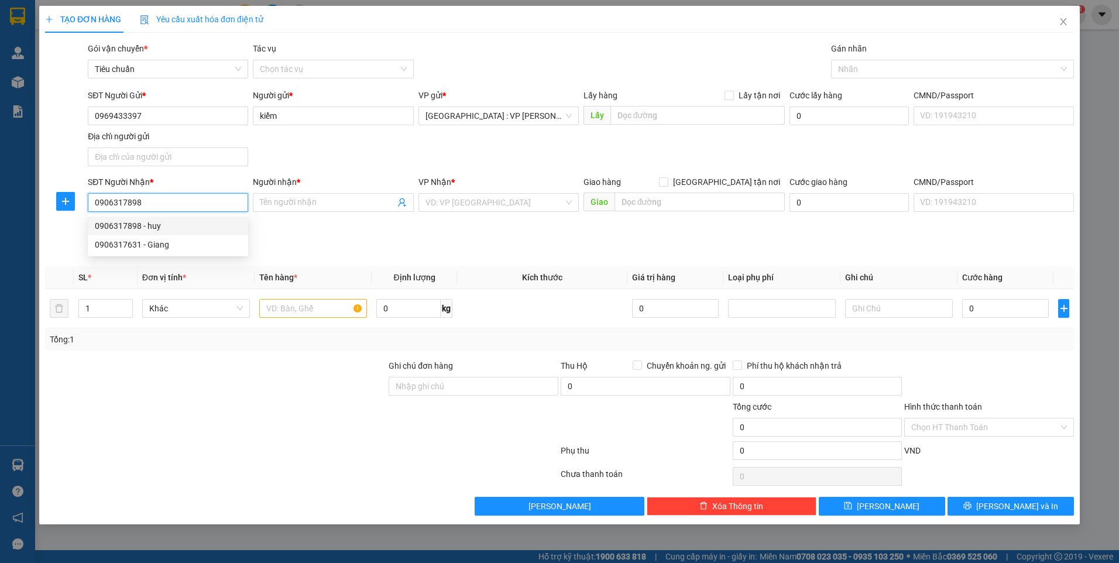
type input "151 đường mồi,kp nhị đồng1,p dĩ an,dĩ an,bình dương"
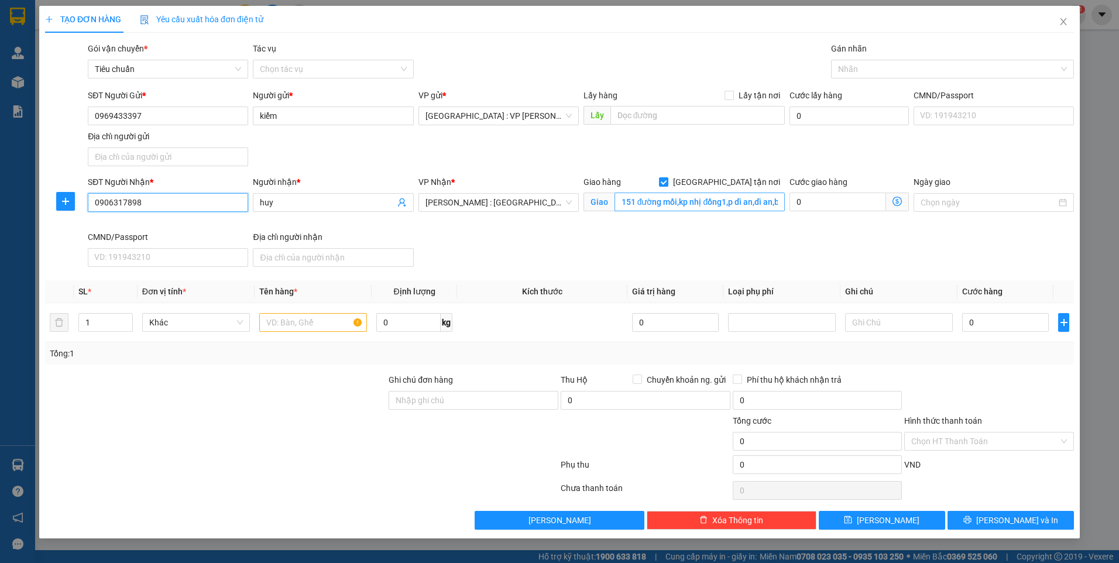
type input "0906317898"
click at [655, 200] on input "151 đường mồi,kp nhị đồng1,p dĩ an,dĩ an,bình dương" at bounding box center [700, 202] width 171 height 19
click at [902, 66] on div at bounding box center [946, 69] width 225 height 14
type input "95 đường bình 2,[GEOGRAPHIC_DATA] ,[GEOGRAPHIC_DATA],[GEOGRAPHIC_DATA]([GEOGRAP…"
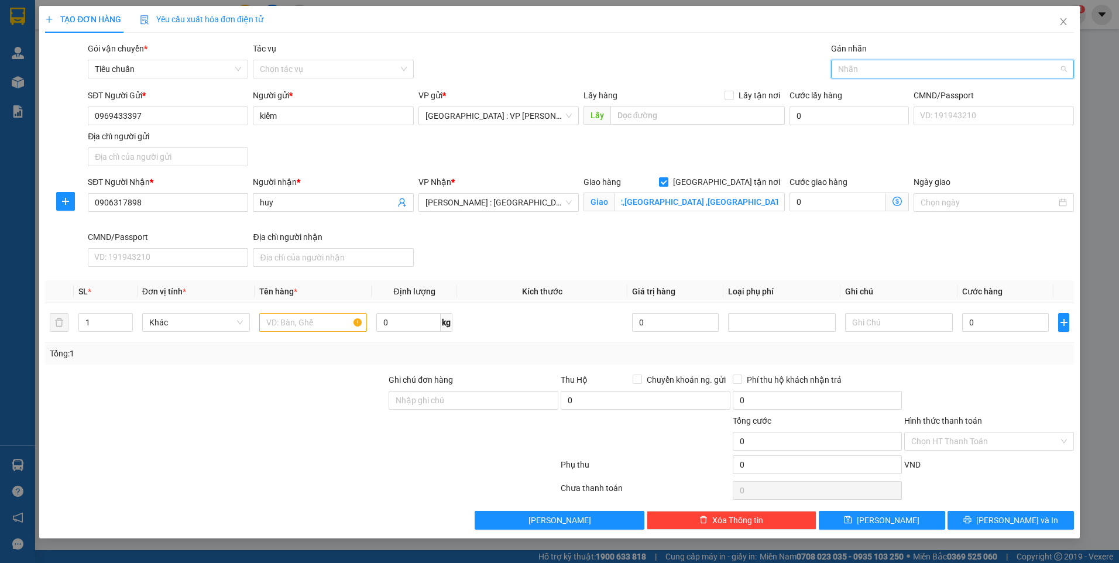
scroll to position [0, 0]
type input "gtn"
click at [896, 92] on div "[GEOGRAPHIC_DATA] tận nơi" at bounding box center [952, 92] width 229 height 13
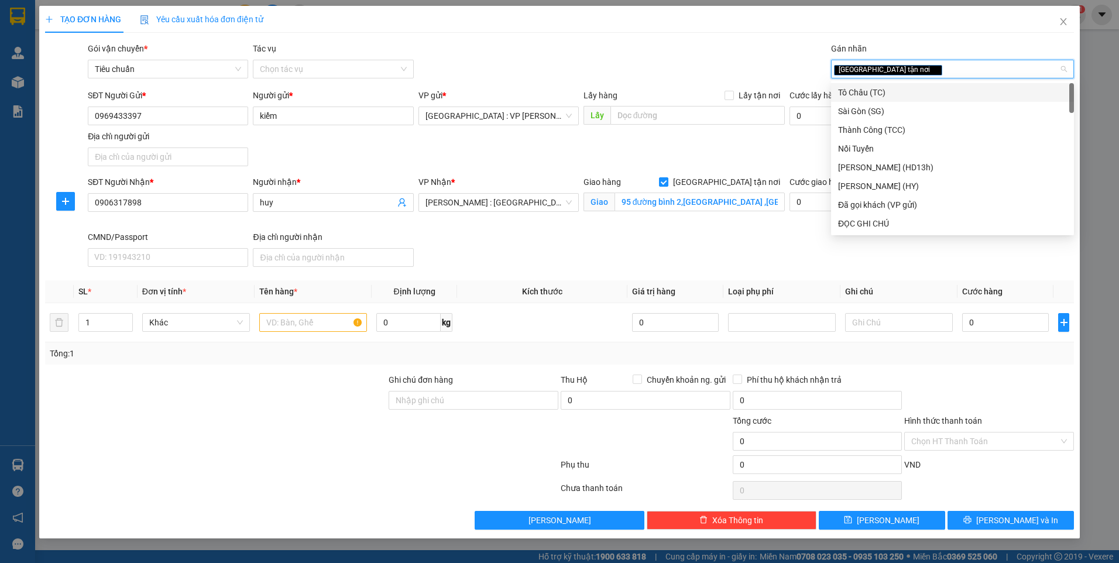
click at [723, 62] on div "Gói vận chuyển * Tiêu chuẩn Tác vụ Chọn tác vụ Gán nhãn Giao tận nơi" at bounding box center [580, 62] width 991 height 41
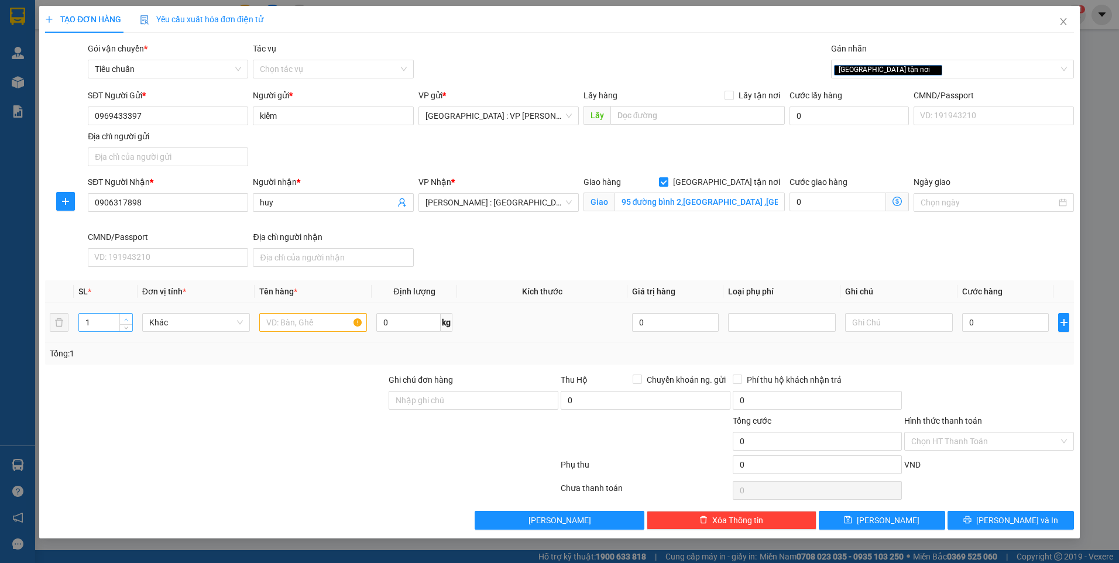
type input "2"
click at [122, 314] on span "Increase Value" at bounding box center [125, 319] width 13 height 11
click at [302, 327] on input "text" at bounding box center [313, 322] width 108 height 19
type input "1 kiện carton+1 kiện bọc xốp nổ"
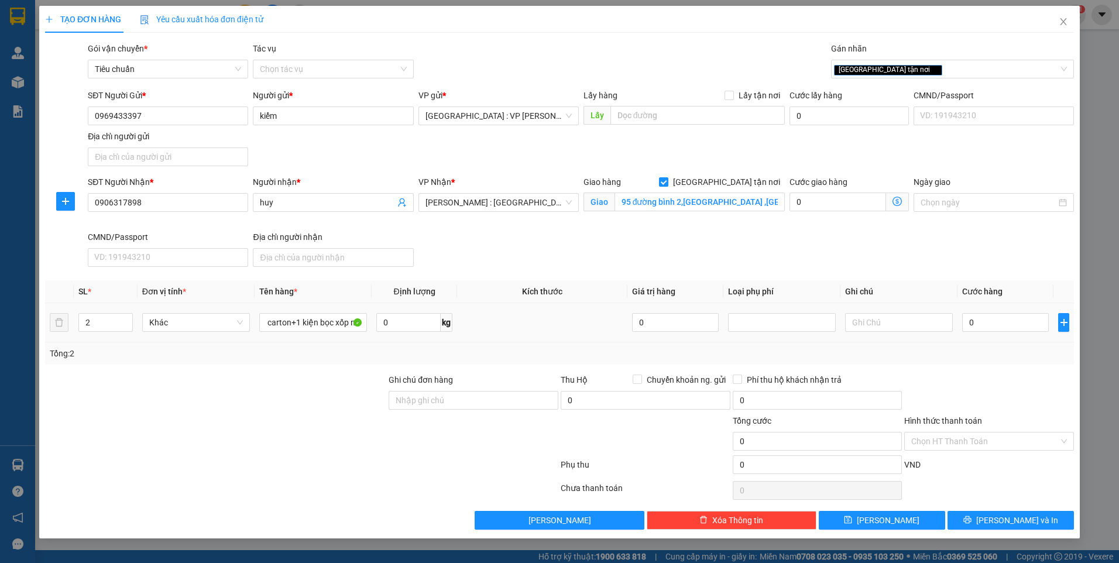
drag, startPoint x: 341, startPoint y: 379, endPoint x: 365, endPoint y: 337, distance: 49.0
click at [343, 374] on div at bounding box center [216, 393] width 344 height 41
drag, startPoint x: 980, startPoint y: 333, endPoint x: 989, endPoint y: 325, distance: 12.0
click at [984, 329] on div "0" at bounding box center [1005, 322] width 87 height 23
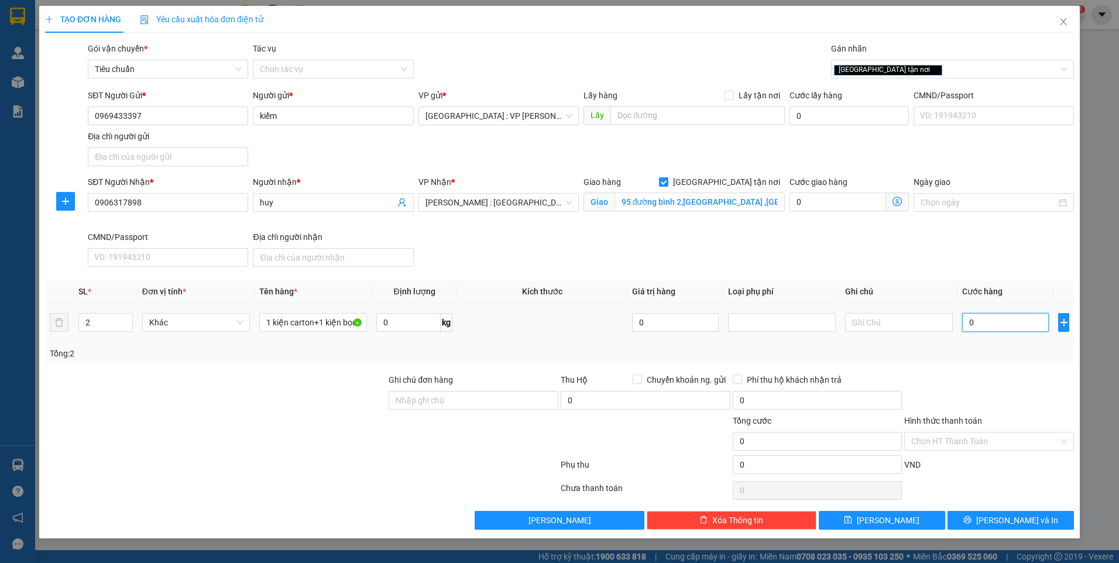
click at [989, 325] on input "0" at bounding box center [1005, 322] width 87 height 19
type input "1"
type input "15"
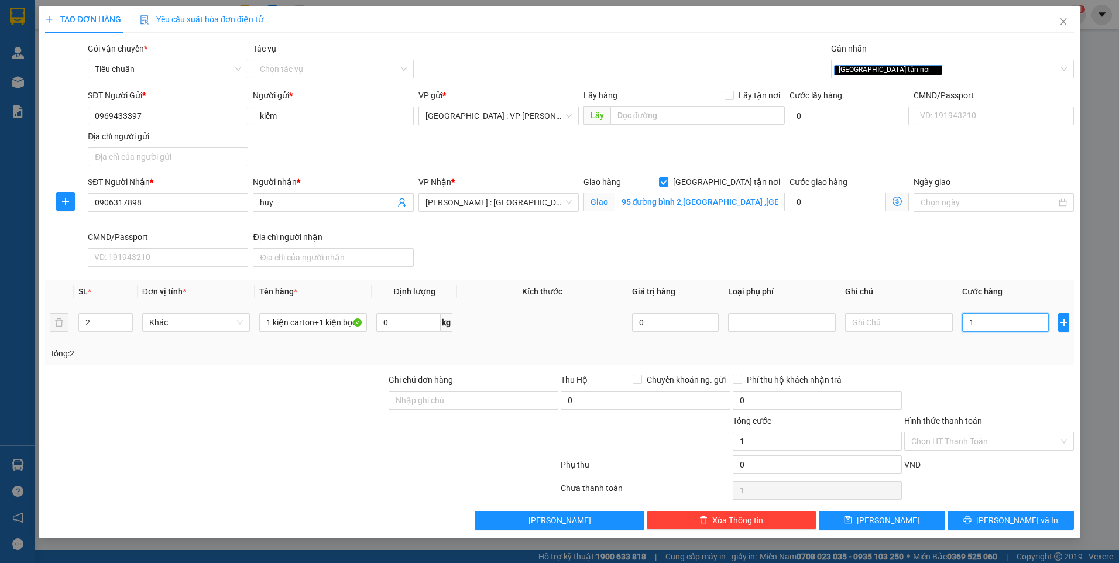
type input "15"
type input "150"
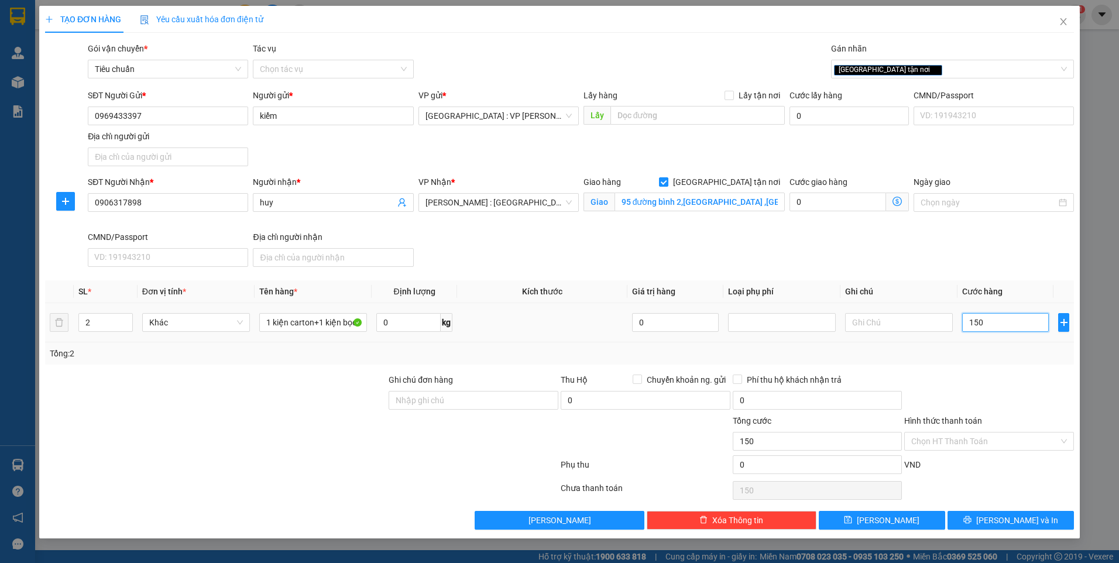
type input "1.500"
type input "15.000"
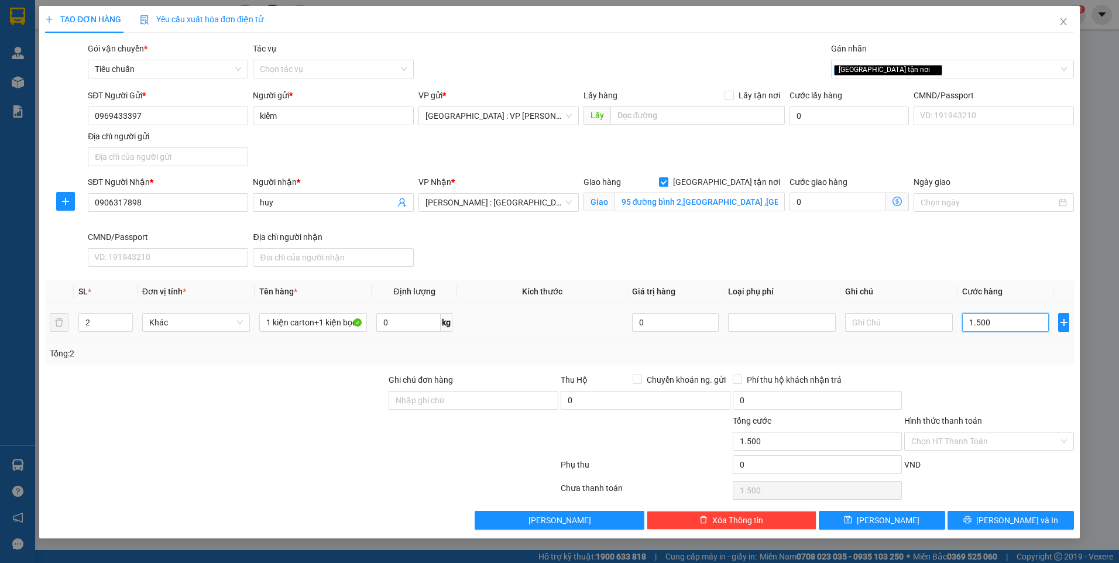
type input "15.000"
type input "150.000"
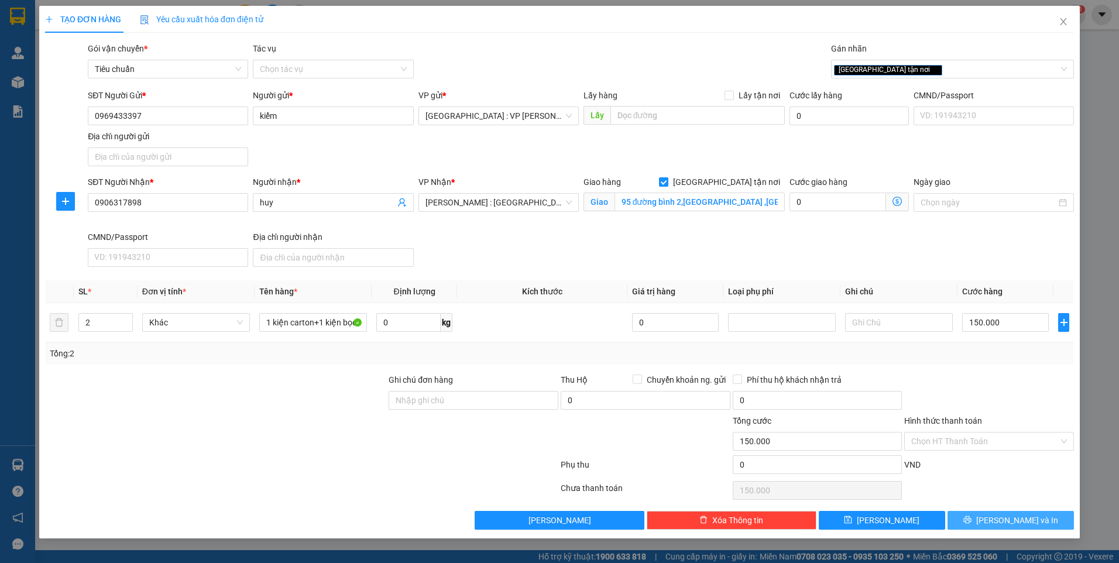
click at [1001, 514] on span "[PERSON_NAME] và In" at bounding box center [1017, 520] width 82 height 13
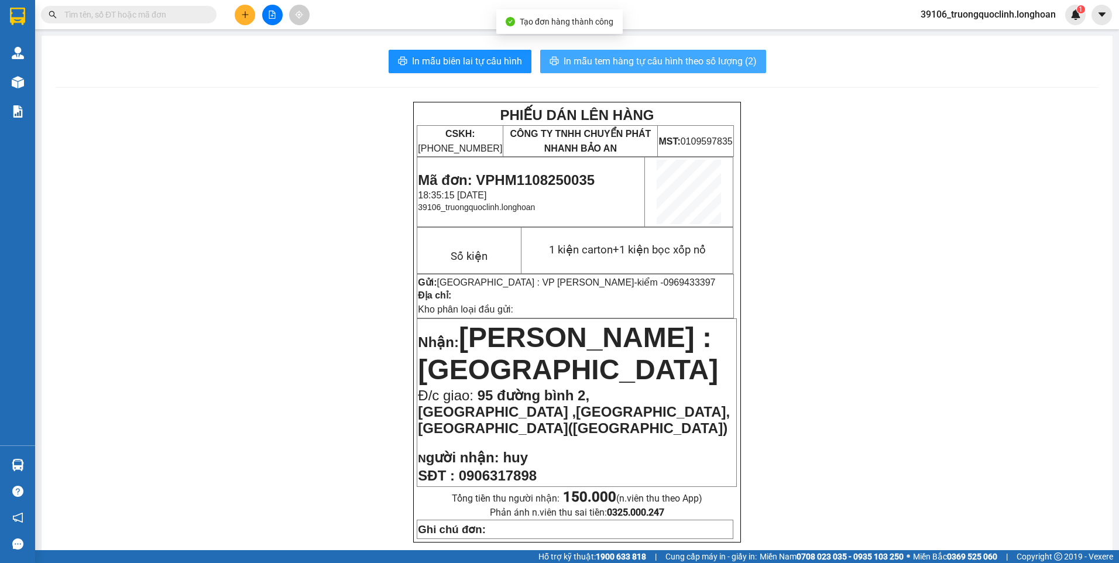
click at [579, 55] on span "In mẫu tem hàng tự cấu hình theo số lượng (2)" at bounding box center [660, 61] width 193 height 15
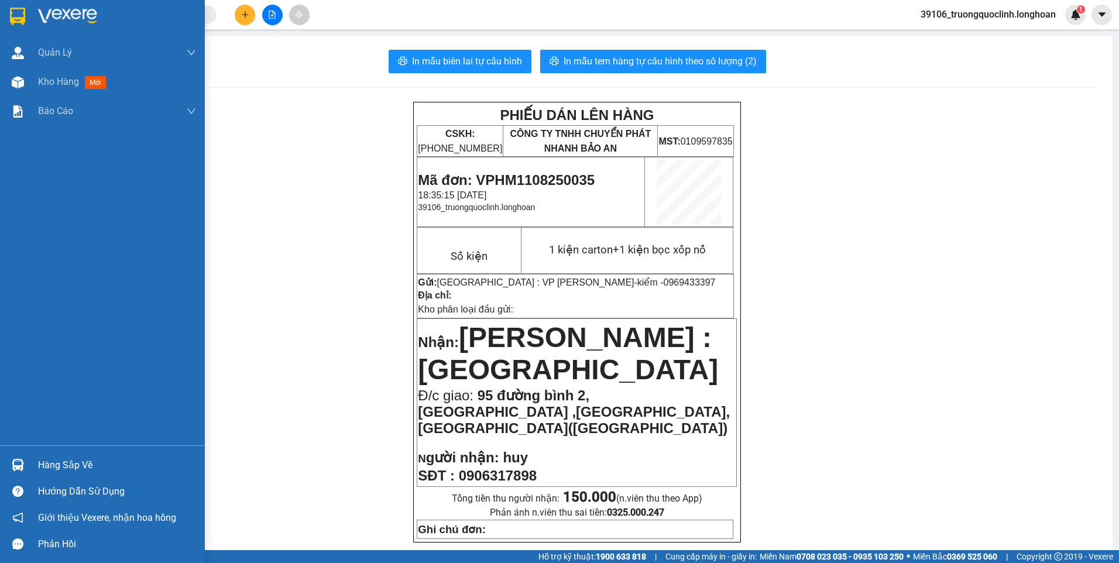
click at [21, 18] on img at bounding box center [17, 17] width 15 height 18
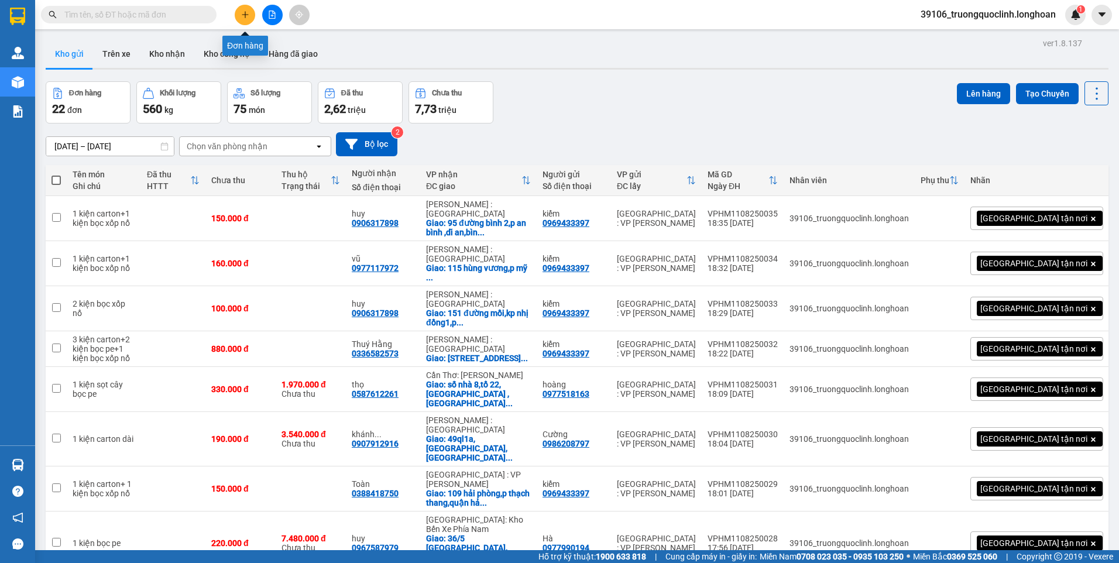
click at [239, 13] on button at bounding box center [245, 15] width 20 height 20
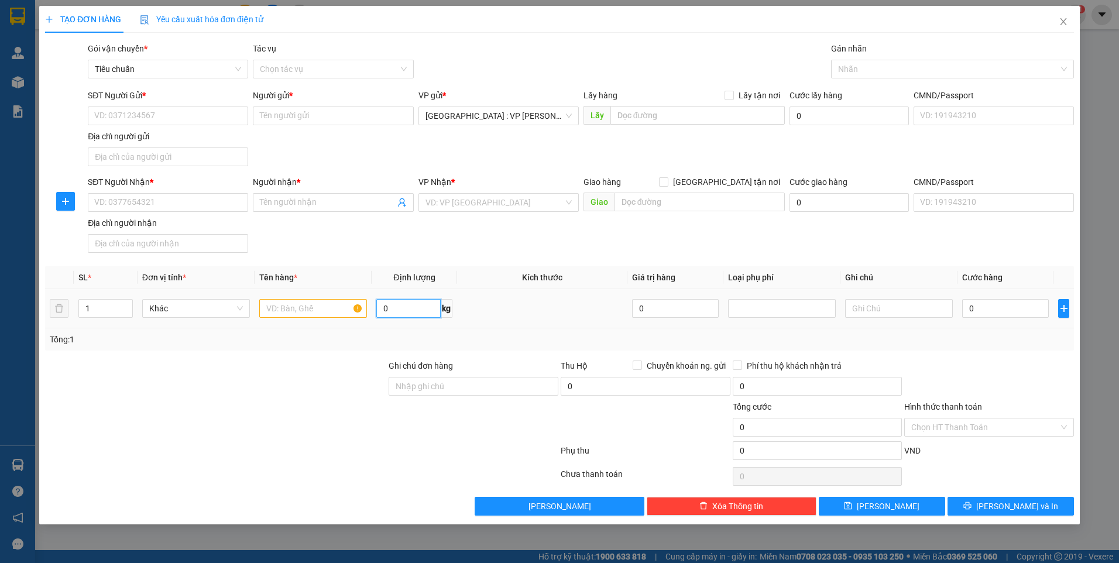
click at [414, 303] on input "0" at bounding box center [408, 308] width 64 height 19
type input "60"
click at [332, 310] on input "text" at bounding box center [313, 308] width 108 height 19
click at [126, 307] on span "Decrease Value" at bounding box center [125, 312] width 13 height 11
type input "2 kiện carton"
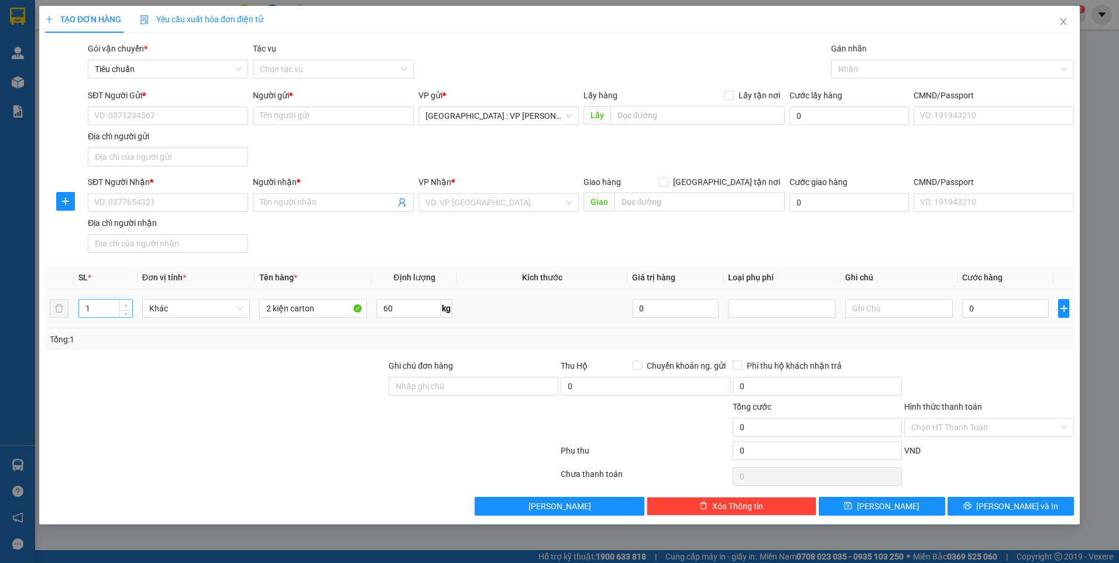
type input "2"
click at [126, 305] on icon "up" at bounding box center [127, 305] width 4 height 2
click at [188, 122] on input "SĐT Người Gửi *" at bounding box center [168, 116] width 160 height 19
type input "0973477891"
click at [310, 112] on input "Người gửi *" at bounding box center [333, 116] width 160 height 19
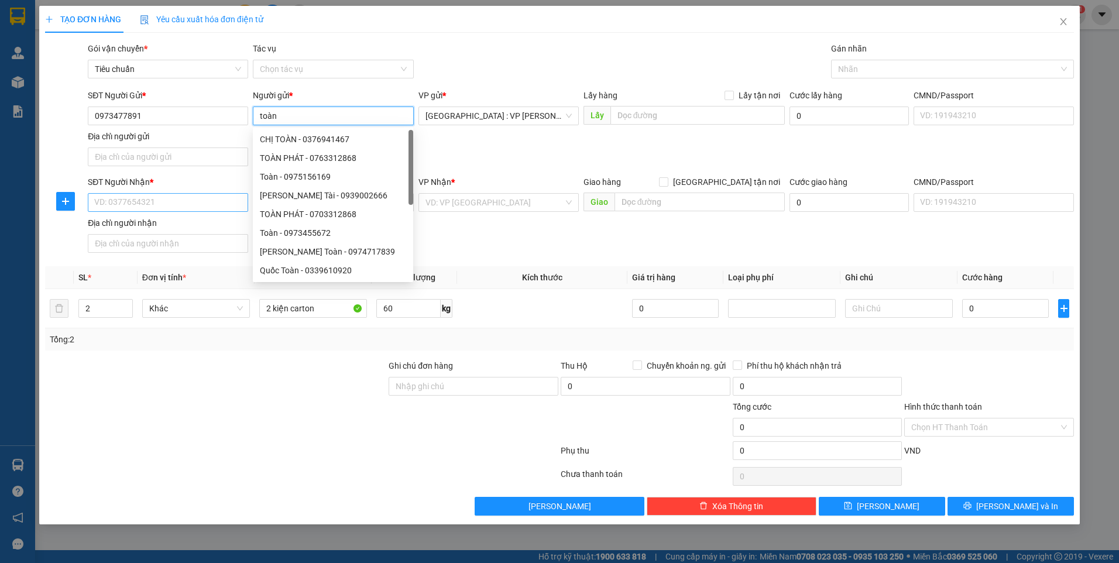
type input "toàn"
click at [206, 197] on input "SĐT Người Nhận *" at bounding box center [168, 202] width 160 height 19
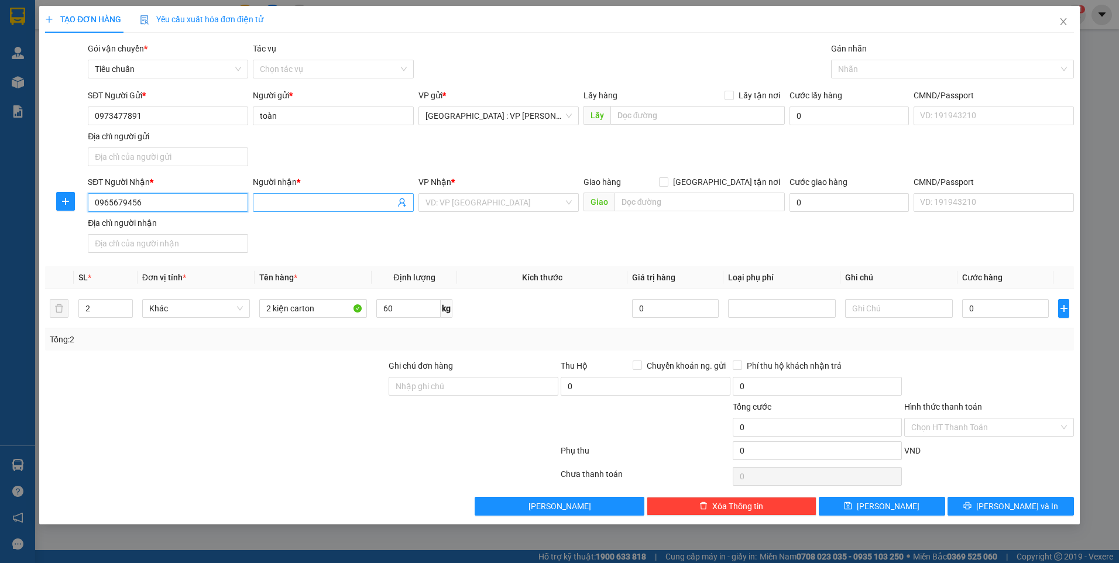
type input "0965679456"
click at [295, 204] on input "Người nhận *" at bounding box center [327, 202] width 135 height 13
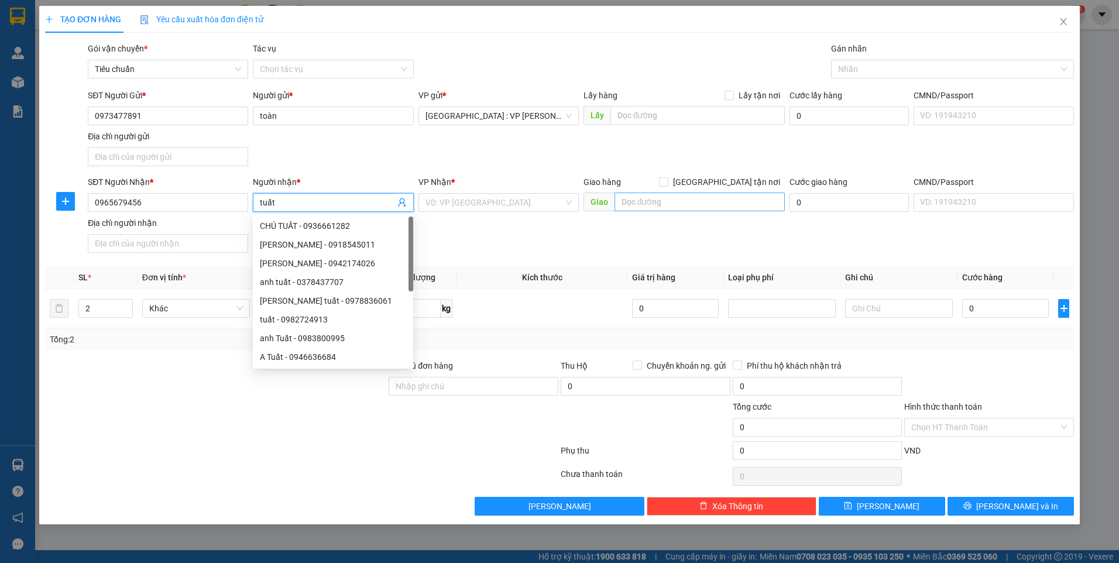
type input "tuất"
click at [650, 195] on input "text" at bounding box center [700, 202] width 171 height 19
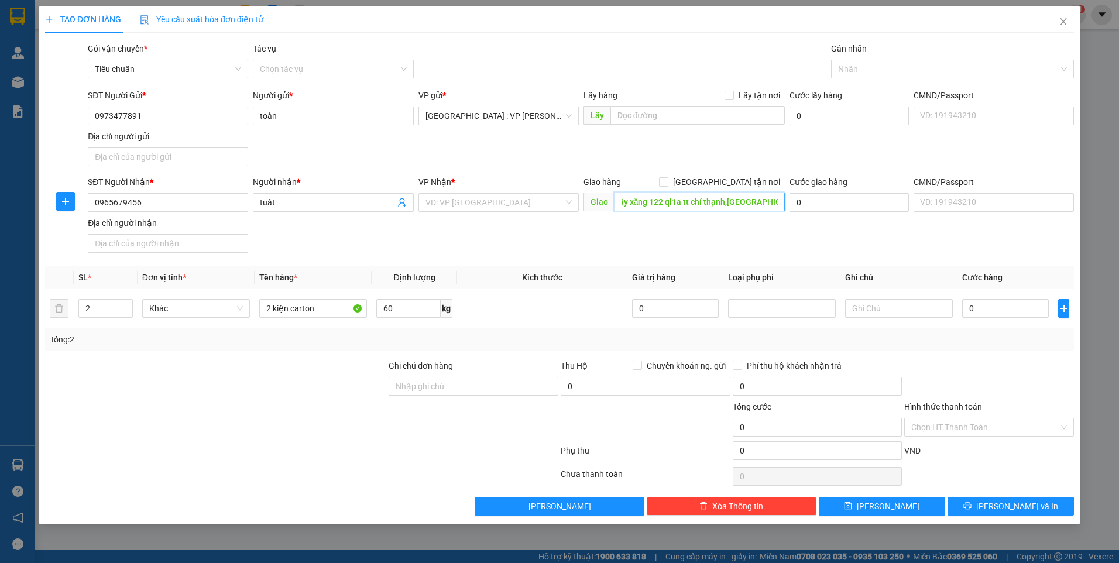
scroll to position [0, 12]
type input "cây xăng 122 ql1a tt chí thạnh,[GEOGRAPHIC_DATA],[GEOGRAPHIC_DATA]"
drag, startPoint x: 467, startPoint y: 203, endPoint x: 473, endPoint y: 202, distance: 6.5
click at [468, 203] on input "search" at bounding box center [494, 203] width 138 height 18
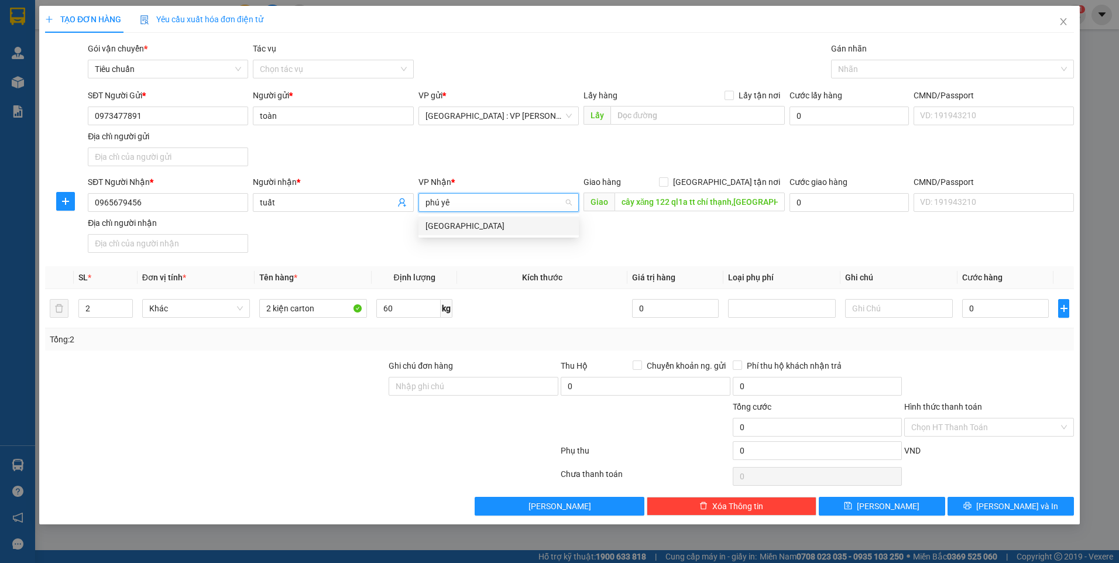
type input "[GEOGRAPHIC_DATA]"
click at [484, 221] on div "[GEOGRAPHIC_DATA]" at bounding box center [498, 225] width 146 height 13
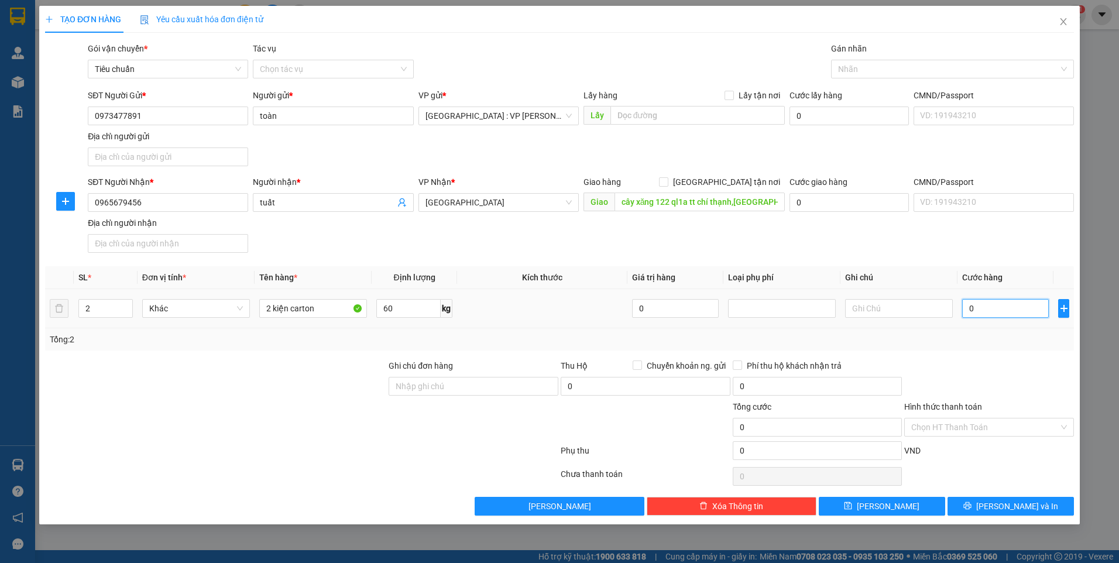
click at [1017, 301] on input "0" at bounding box center [1005, 308] width 87 height 19
type input "2"
type input "27"
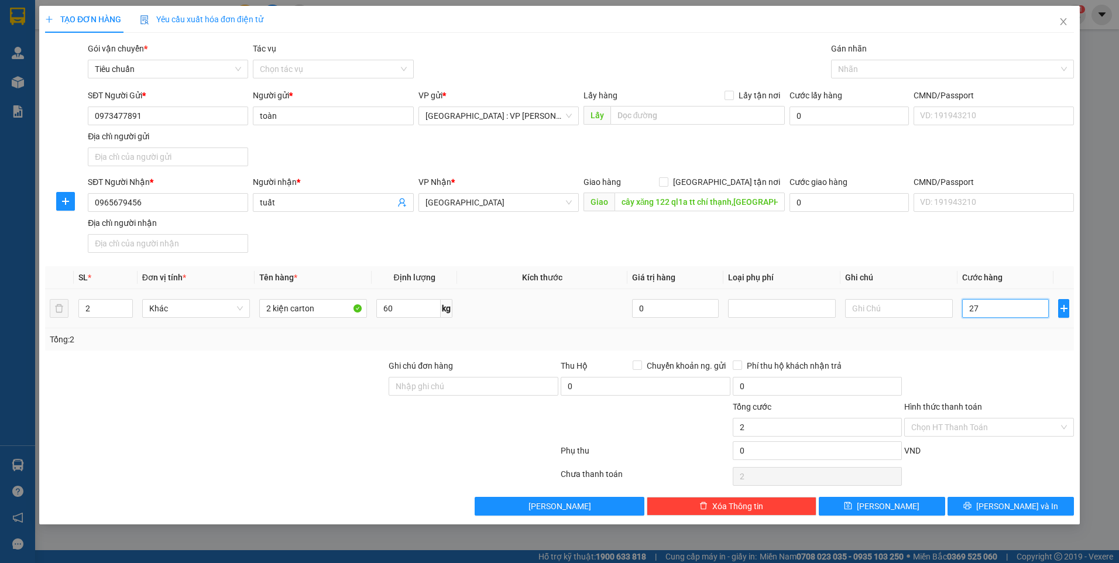
type input "27"
type input "270"
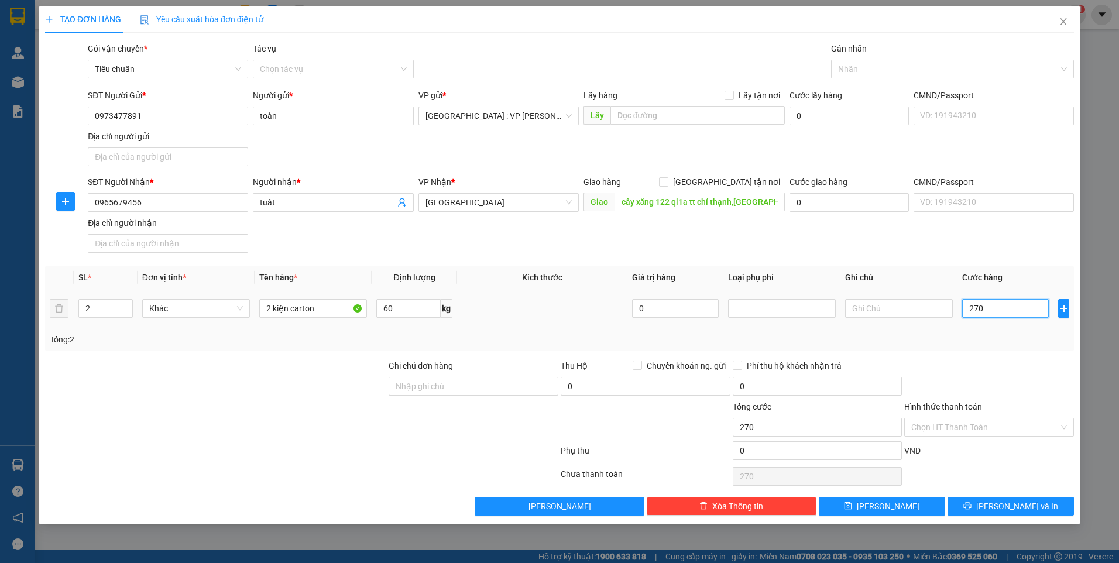
type input "2.700"
type input "27.000"
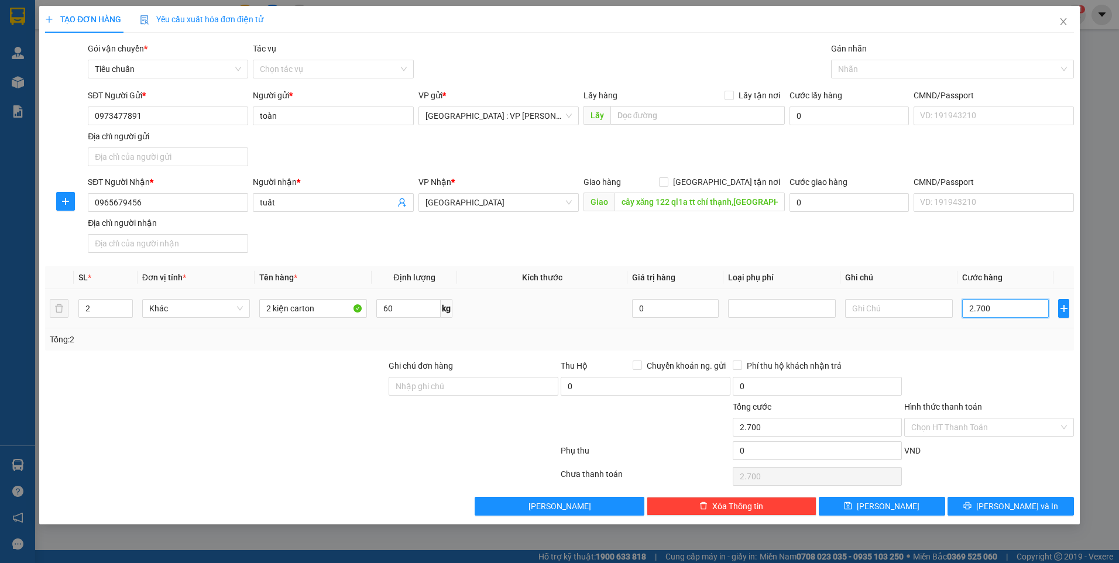
type input "27.000"
type input "270.000"
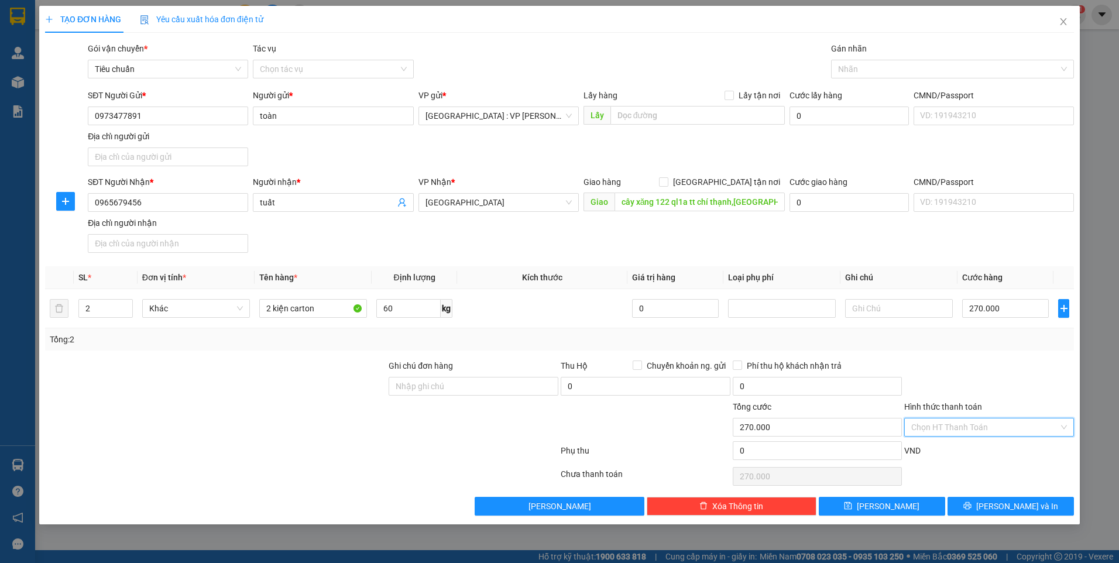
drag, startPoint x: 973, startPoint y: 422, endPoint x: 972, endPoint y: 438, distance: 16.5
click at [973, 423] on input "Hình thức thanh toán" at bounding box center [984, 427] width 147 height 18
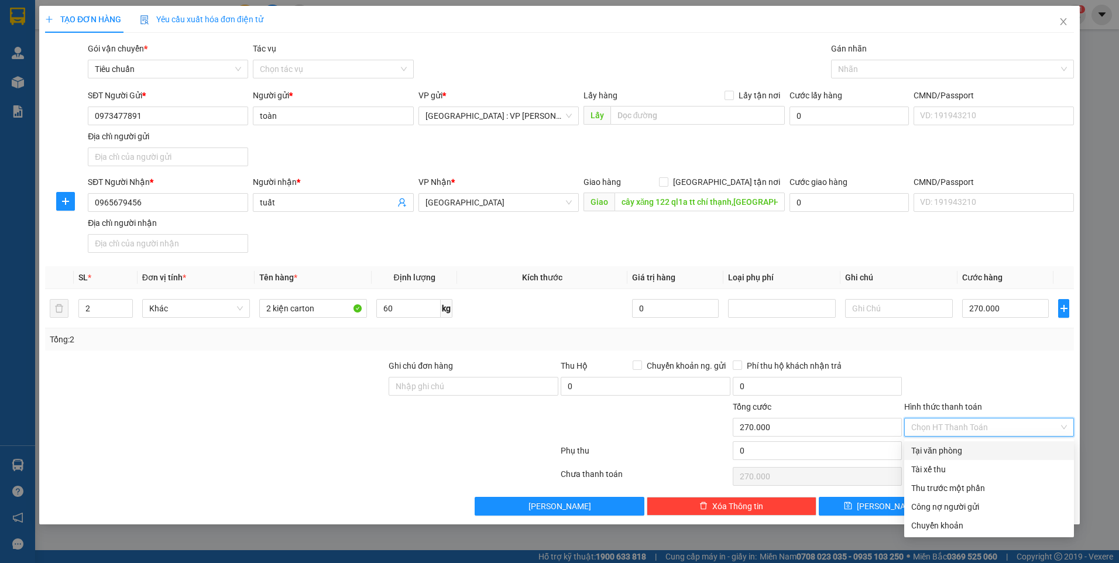
click at [966, 448] on div "Tại văn phòng" at bounding box center [989, 450] width 156 height 13
type input "0"
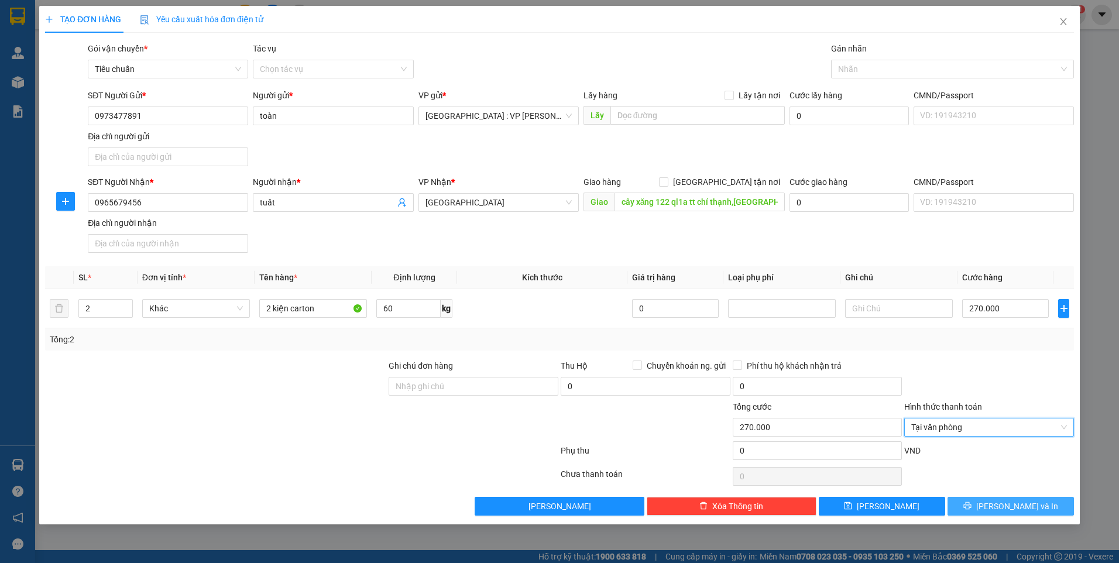
click at [1020, 504] on span "[PERSON_NAME] và In" at bounding box center [1017, 506] width 82 height 13
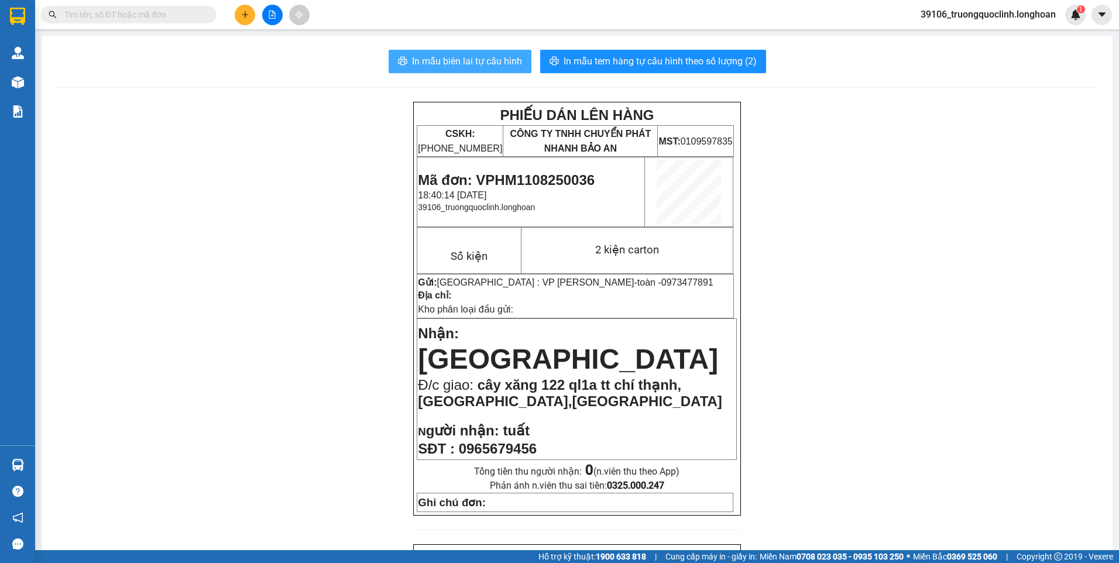
click at [482, 63] on span "In mẫu biên lai tự cấu hình" at bounding box center [467, 61] width 110 height 15
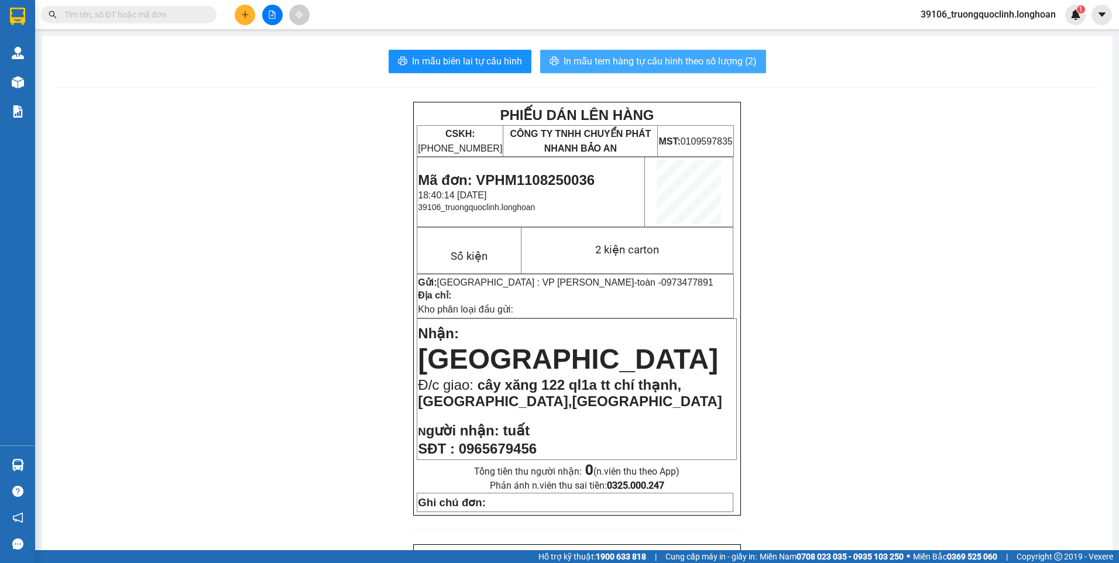
click at [604, 58] on span "In mẫu tem hàng tự cấu hình theo số lượng (2)" at bounding box center [660, 61] width 193 height 15
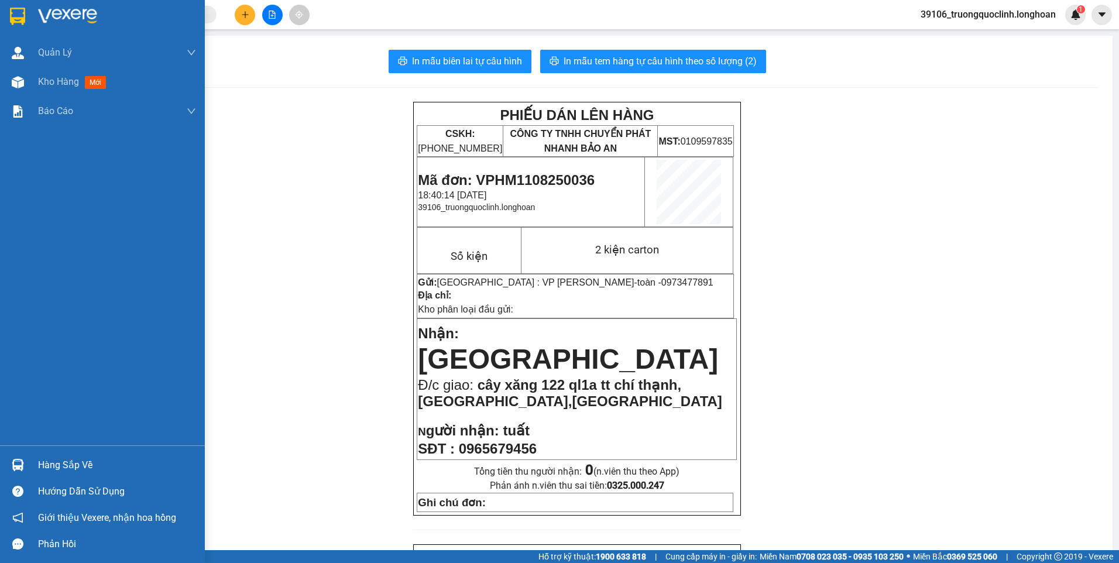
click at [16, 16] on img at bounding box center [17, 17] width 15 height 18
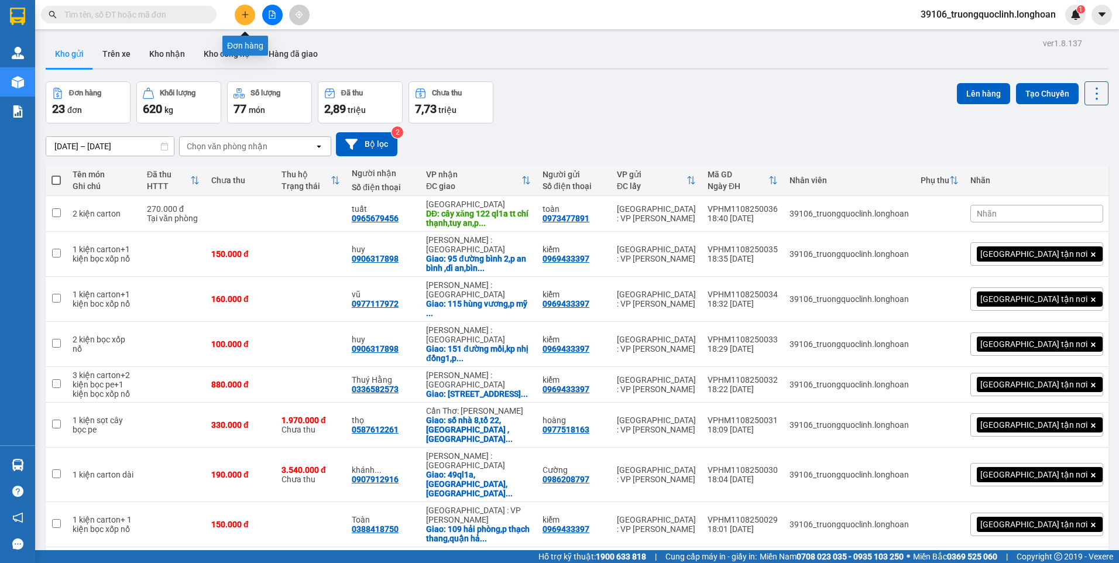
click at [246, 19] on button at bounding box center [245, 15] width 20 height 20
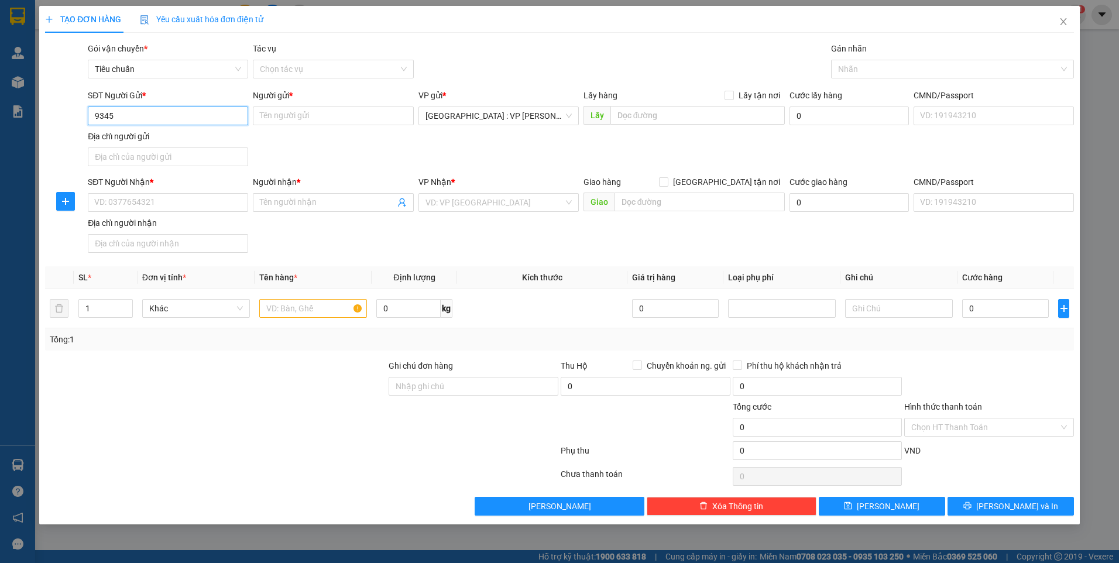
click at [92, 114] on input "9345" at bounding box center [168, 116] width 160 height 19
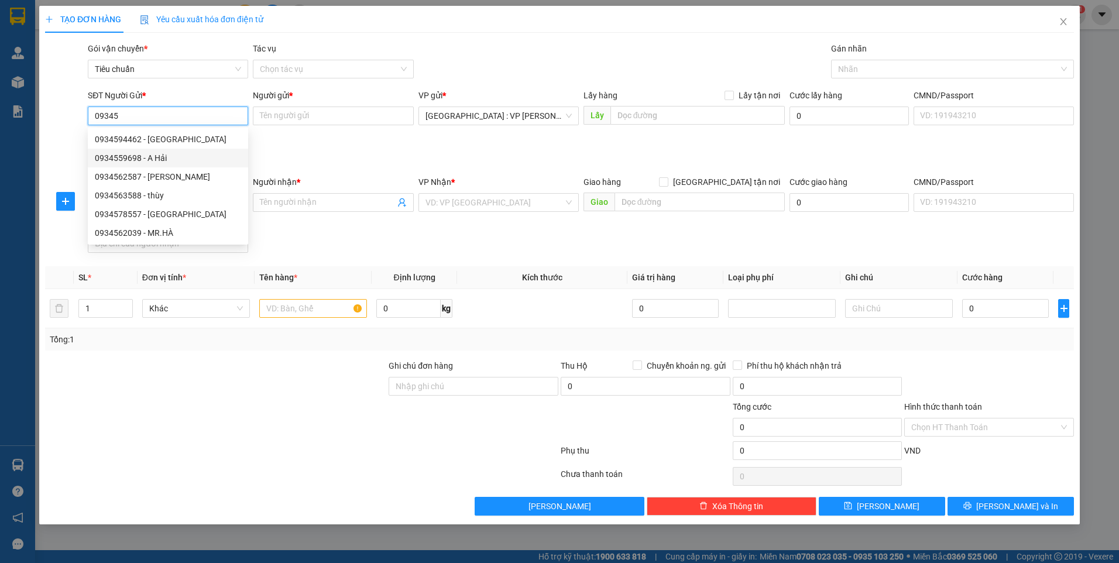
click at [164, 157] on div "0934559698 - A Hải" at bounding box center [168, 158] width 146 height 13
type input "0934559698"
type input "A Hải"
checkbox input "true"
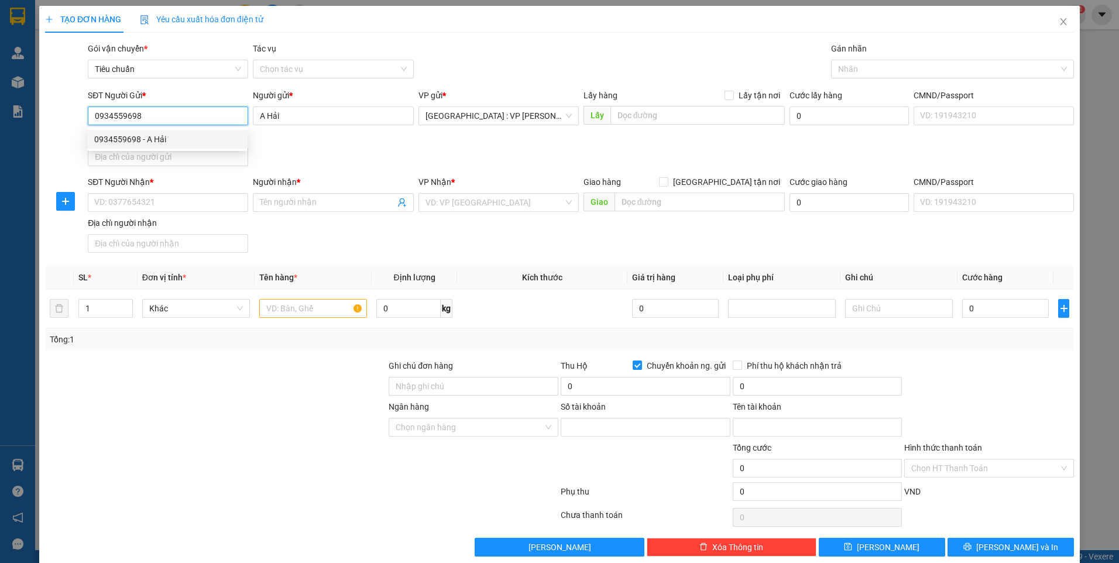
type input "8998956789999"
type input "[PERSON_NAME]"
type input "0934559698"
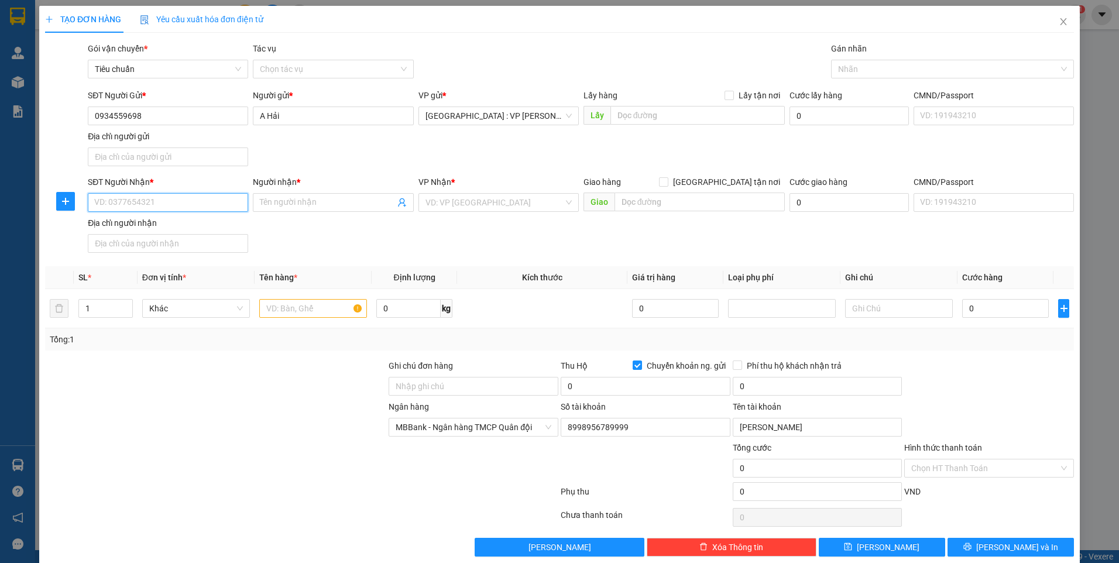
click at [207, 205] on input "SĐT Người Nhận *" at bounding box center [168, 202] width 160 height 19
paste input "0797997979"
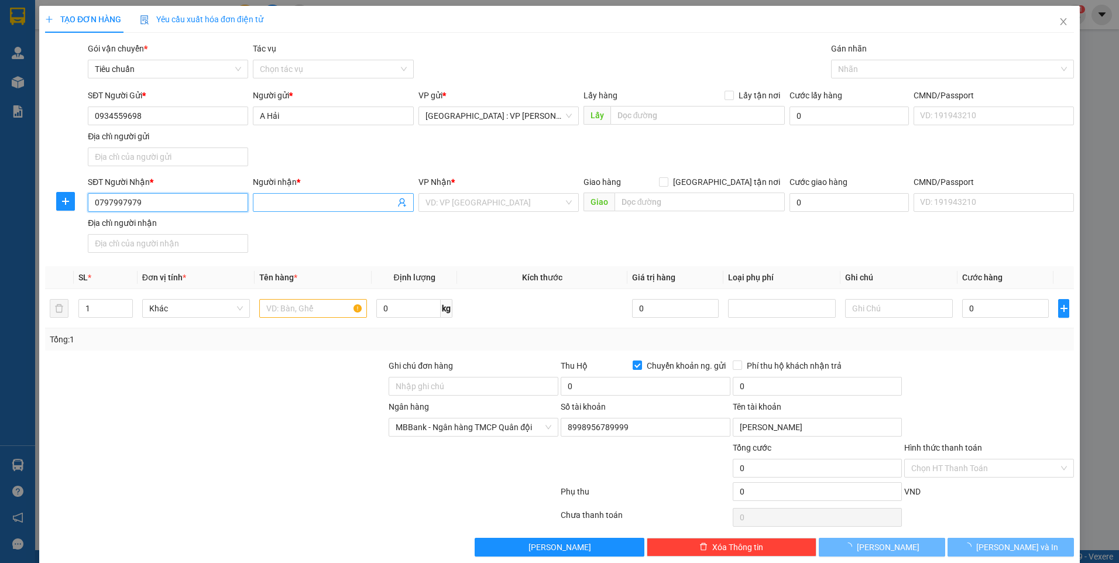
type input "0797997979"
click at [309, 202] on input "Người nhận *" at bounding box center [327, 202] width 135 height 13
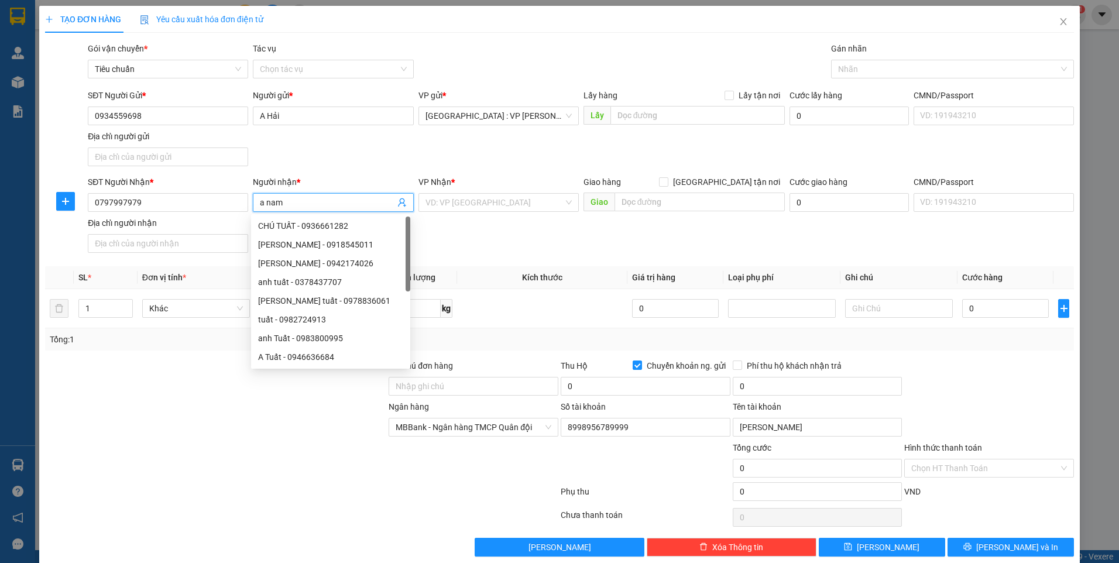
type input "a nam"
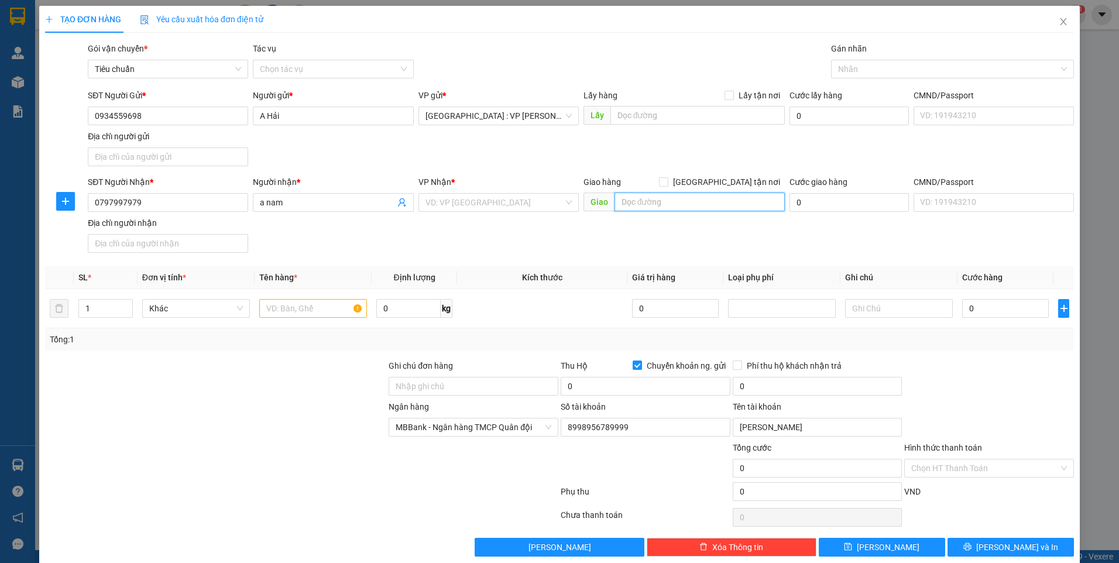
click at [703, 200] on input "text" at bounding box center [700, 202] width 171 height 19
paste input "TP Phan thiết Vòng Xoay suối cát"
type input "TP Phan thiết Vòng Xoay suối cát-ql1a"
click at [528, 205] on input "search" at bounding box center [494, 203] width 138 height 18
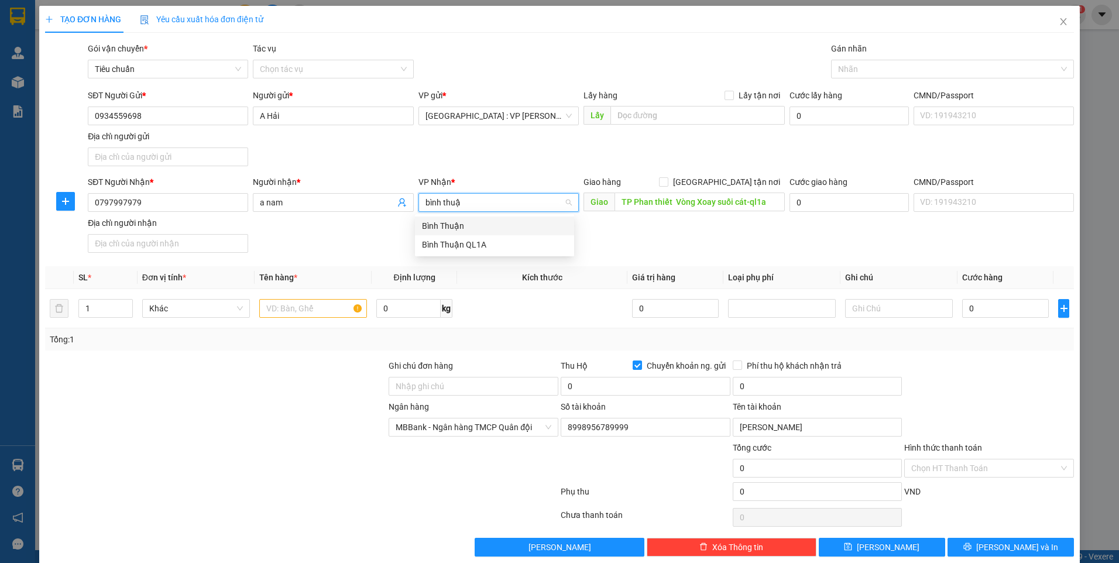
type input "bình thuận"
click at [497, 226] on div "Bình Thuận" at bounding box center [494, 225] width 145 height 13
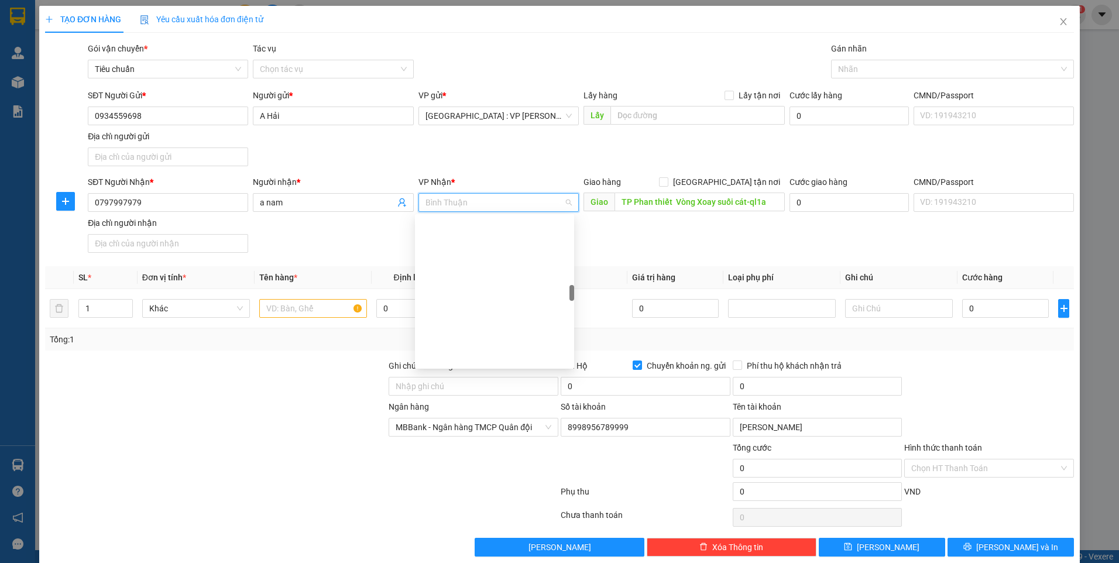
scroll to position [660, 0]
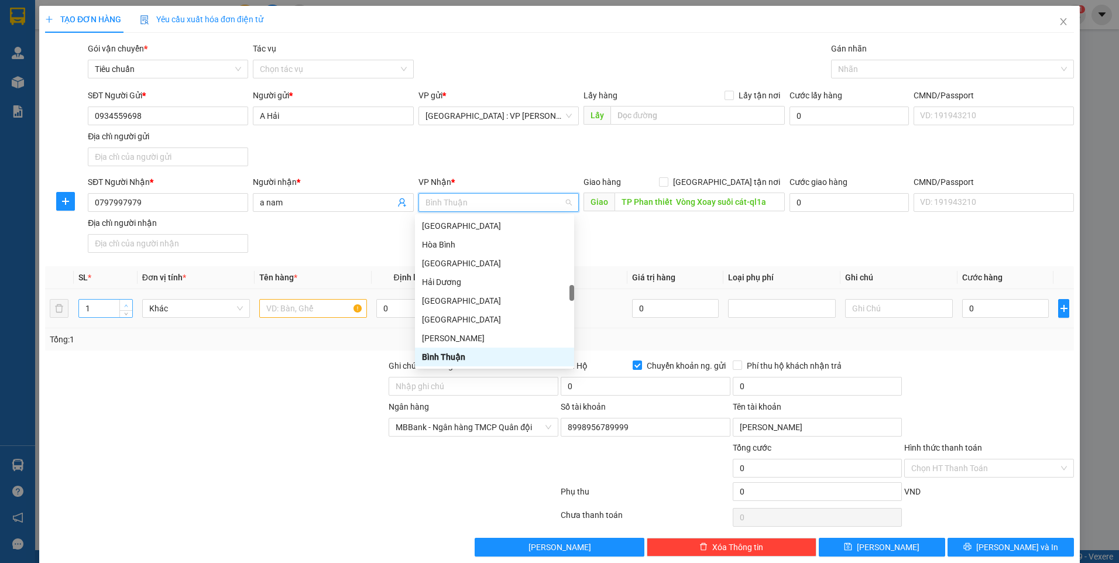
type input "2"
drag, startPoint x: 125, startPoint y: 303, endPoint x: 159, endPoint y: 303, distance: 33.9
click at [126, 303] on span "up" at bounding box center [126, 304] width 7 height 7
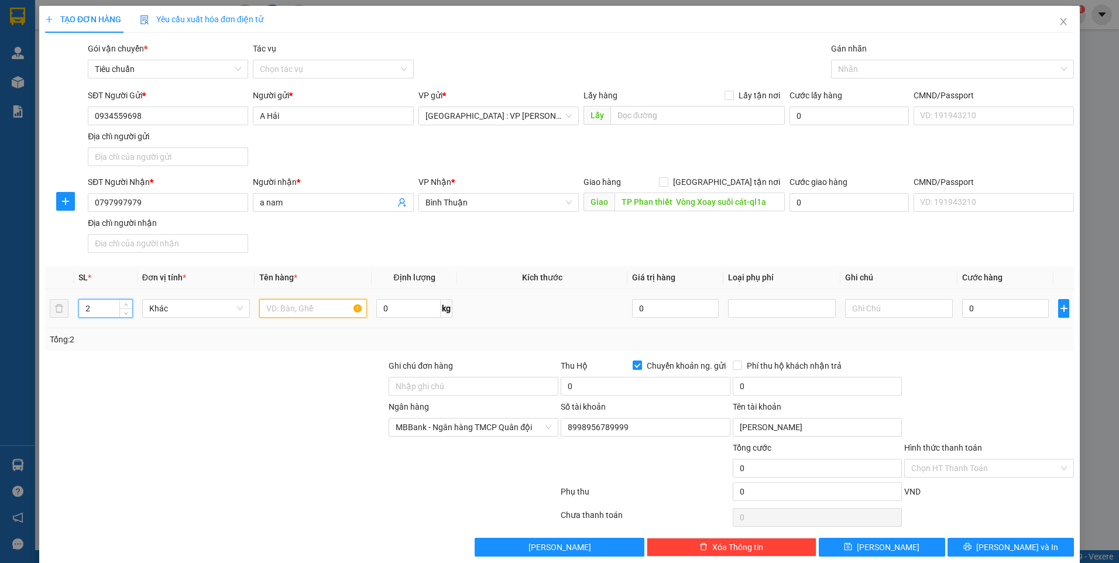
click at [319, 303] on input "text" at bounding box center [313, 308] width 108 height 19
type input "2 can rượu 20l"
click at [409, 318] on div "0 kg" at bounding box center [414, 308] width 76 height 23
click at [401, 311] on input "0" at bounding box center [408, 308] width 64 height 19
type input "40"
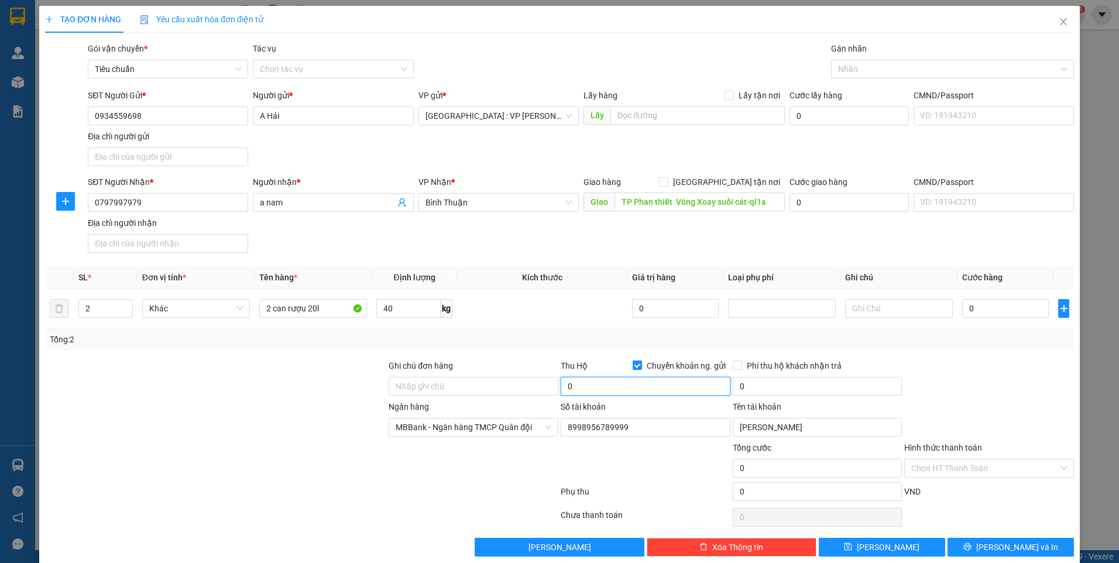
click at [699, 385] on input "0" at bounding box center [646, 386] width 170 height 19
type input "4.000.000"
click at [995, 311] on input "0" at bounding box center [1005, 308] width 87 height 19
type input "2"
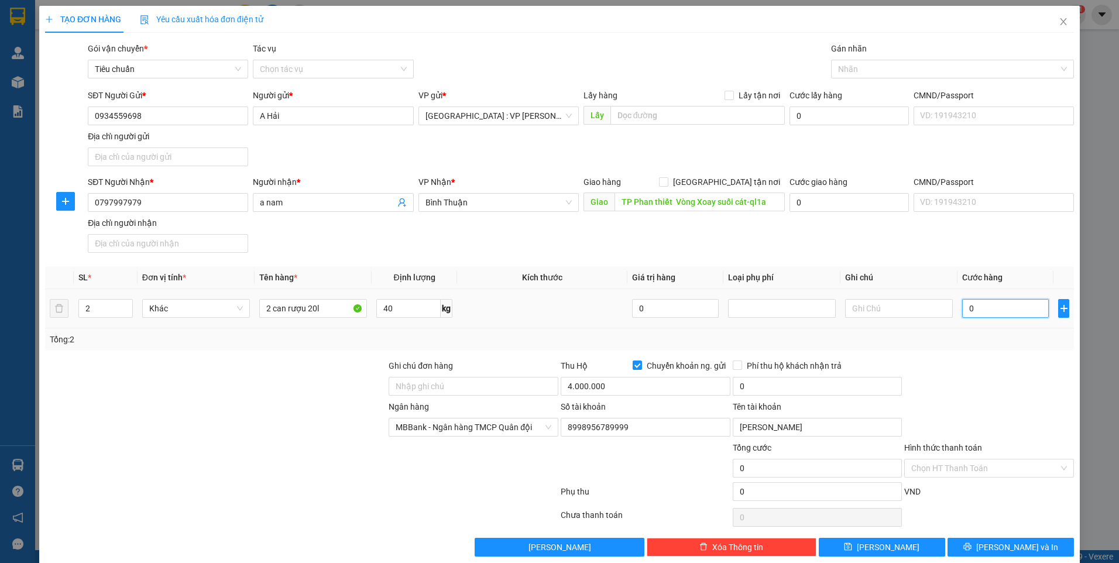
type input "2"
type input "27"
type input "270"
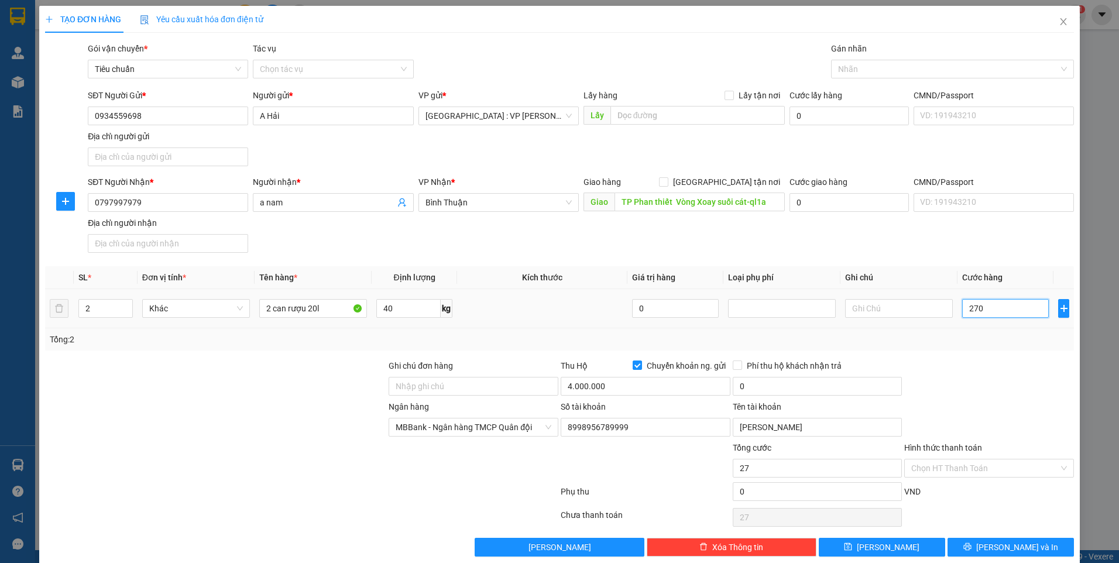
type input "270"
type input "2.700"
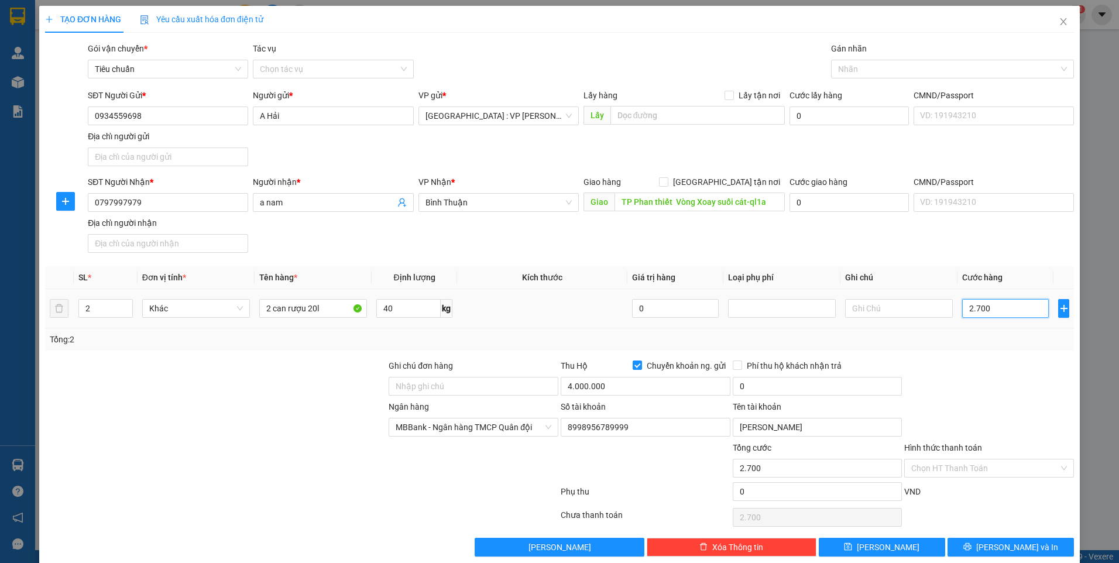
type input "27.000"
type input "270.000"
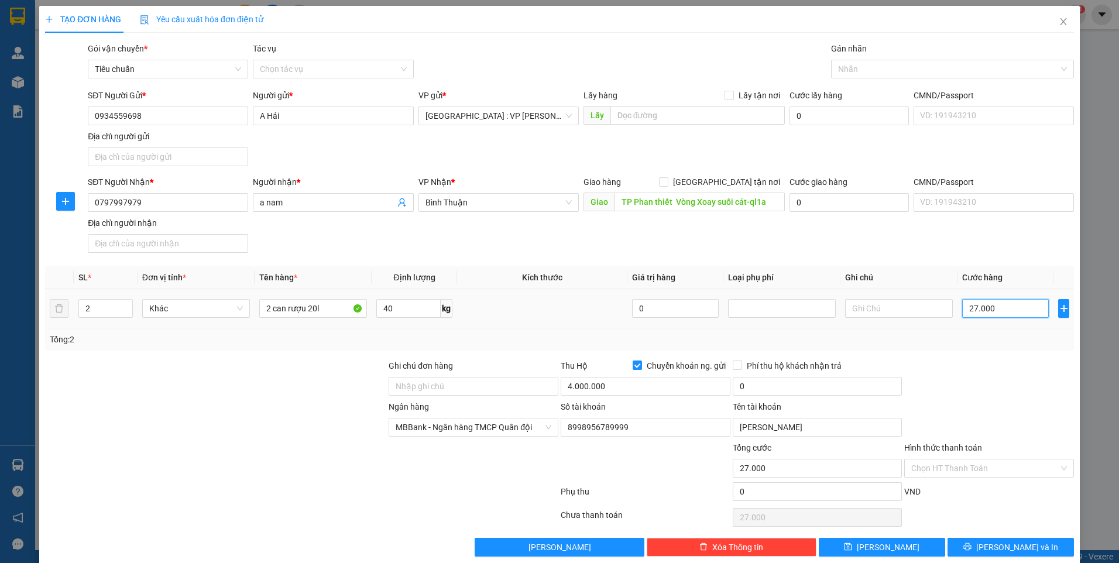
type input "270.000"
click at [752, 378] on input "0" at bounding box center [818, 386] width 170 height 19
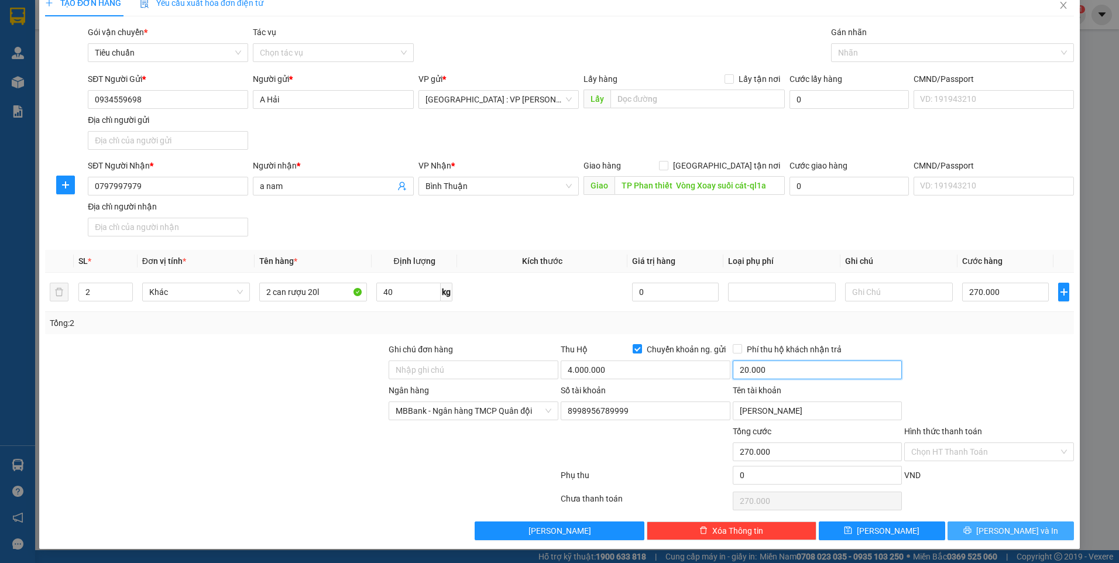
type input "20.000"
click at [1004, 537] on button "[PERSON_NAME] và In" at bounding box center [1011, 530] width 126 height 19
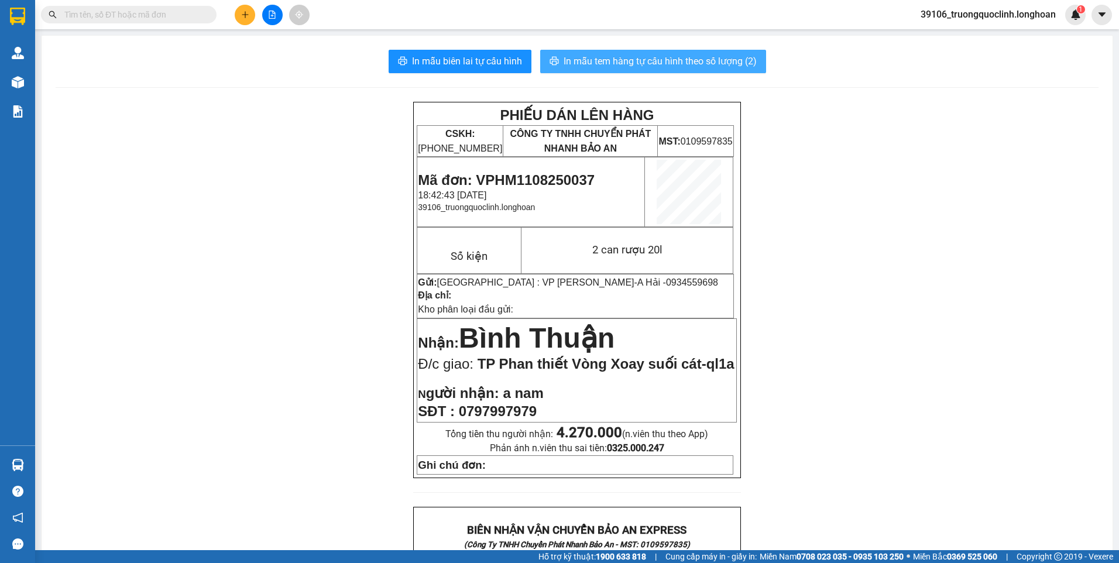
click at [696, 65] on span "In mẫu tem hàng tự cấu hình theo số lượng (2)" at bounding box center [660, 61] width 193 height 15
click at [666, 280] on span "0934559698" at bounding box center [692, 282] width 52 height 10
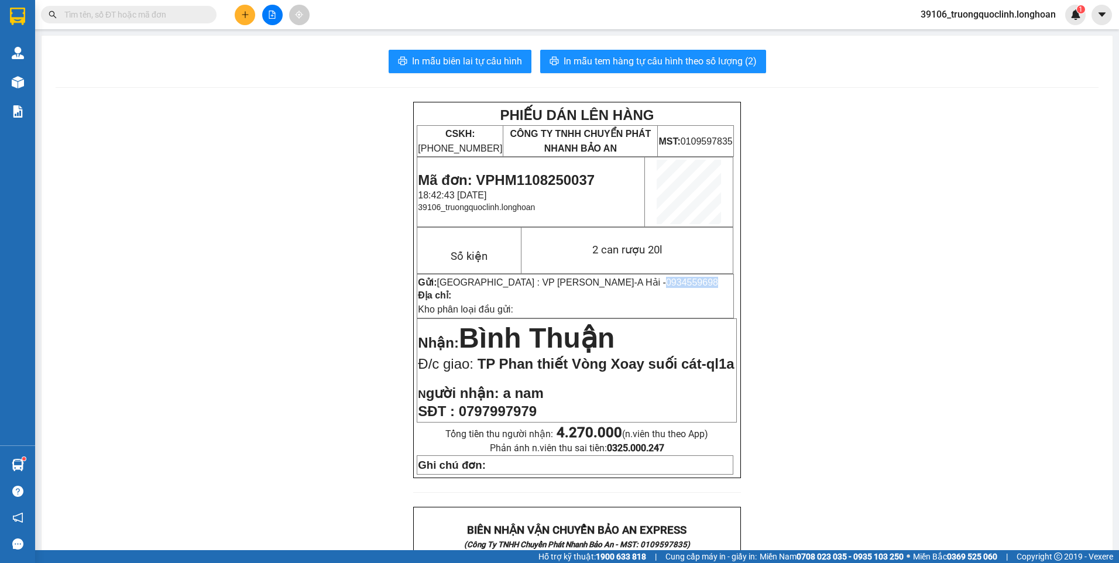
click at [666, 280] on span "0934559698" at bounding box center [692, 282] width 52 height 10
copy span "0934559698"
click at [246, 9] on button at bounding box center [245, 15] width 20 height 20
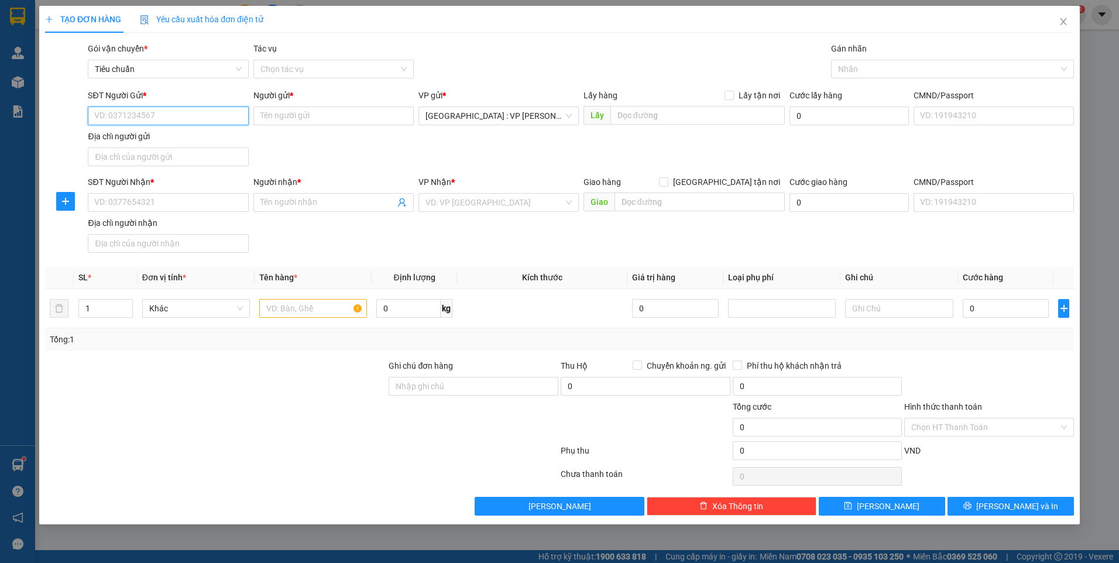
paste input "0934559698"
type input "0934559698"
drag, startPoint x: 147, startPoint y: 134, endPoint x: 160, endPoint y: 160, distance: 29.3
click at [147, 134] on div "0934559698 - A Hải" at bounding box center [168, 139] width 146 height 13
type input "A Hải"
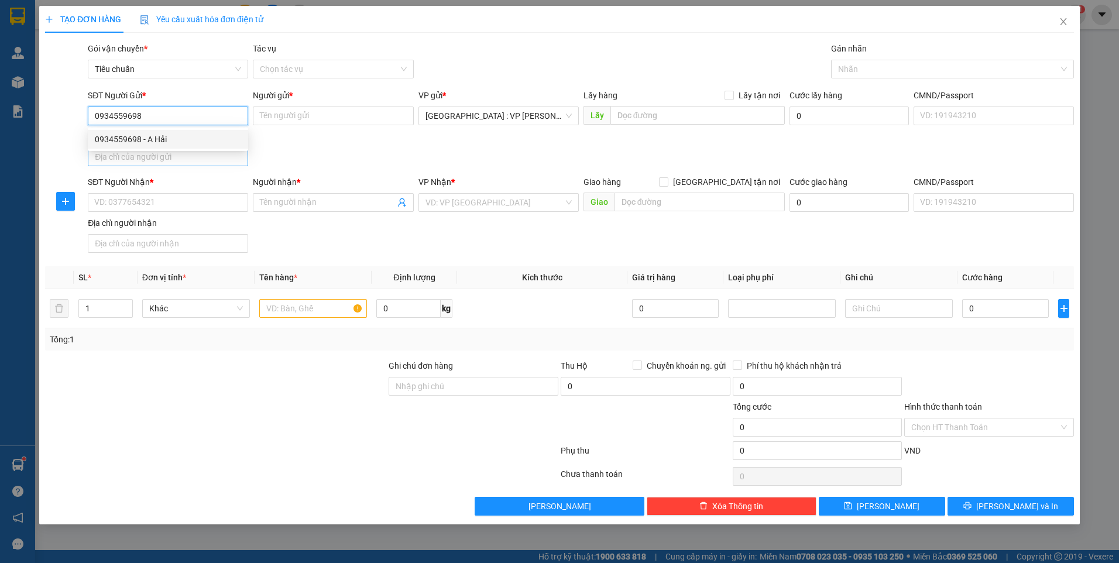
checkbox input "true"
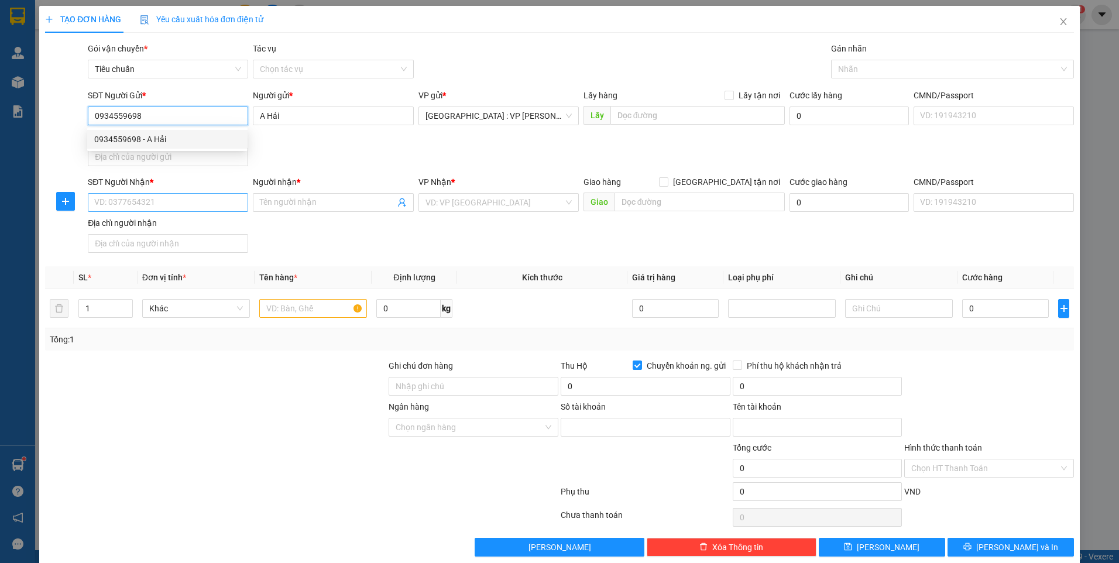
type input "8998956789999"
type input "[PERSON_NAME]"
type input "0934559698"
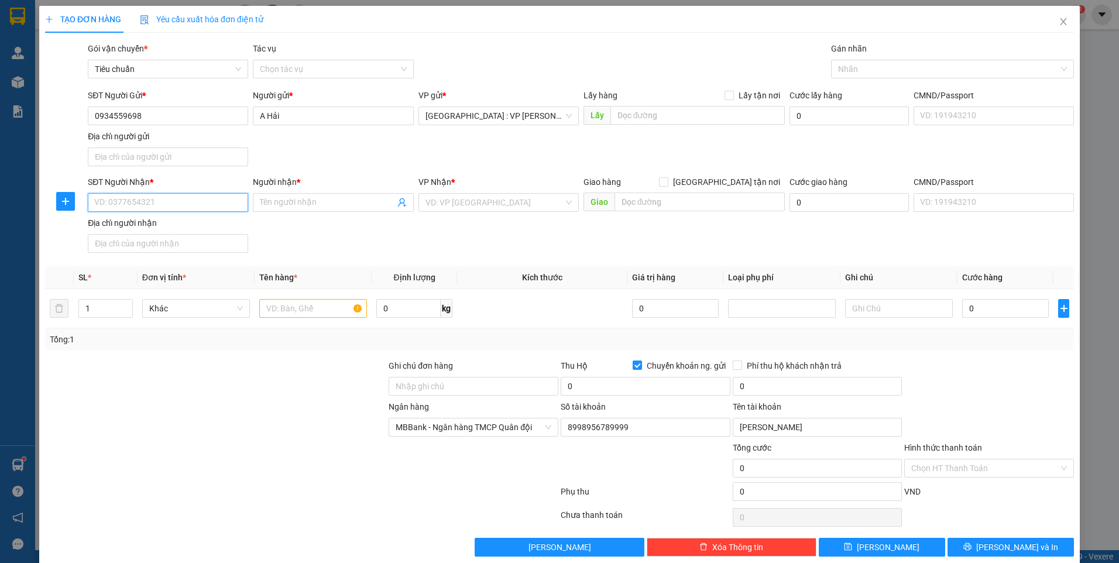
click at [170, 208] on input "SĐT Người Nhận *" at bounding box center [168, 202] width 160 height 19
drag, startPoint x: 196, startPoint y: 209, endPoint x: 211, endPoint y: 207, distance: 14.7
click at [196, 209] on input "SĐT Người Nhận *" at bounding box center [168, 202] width 160 height 19
paste input "0903867601"
type input "0903867601"
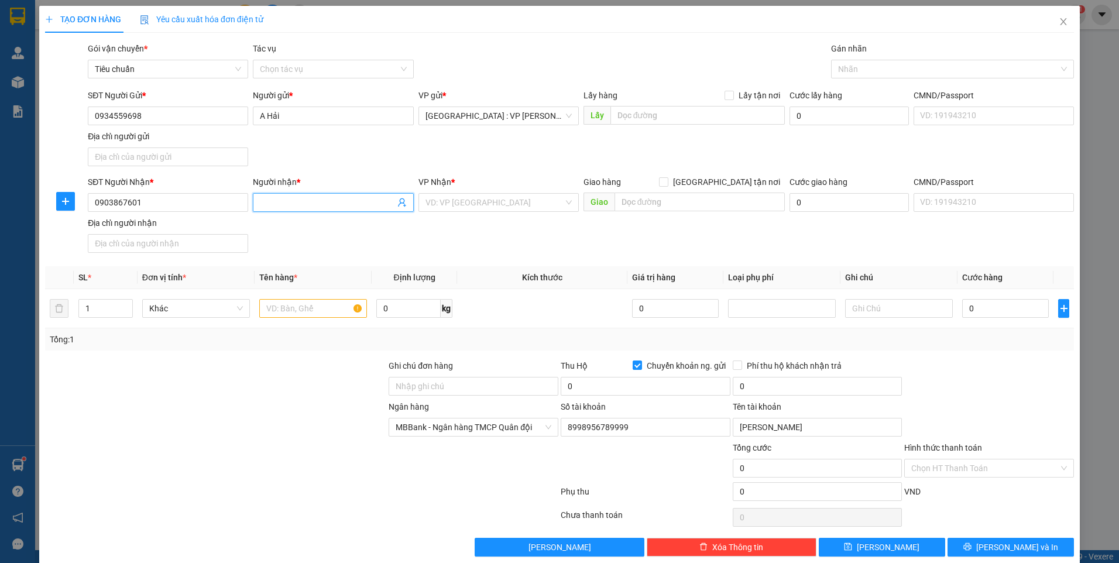
click at [307, 202] on input "Người nhận *" at bounding box center [327, 202] width 135 height 13
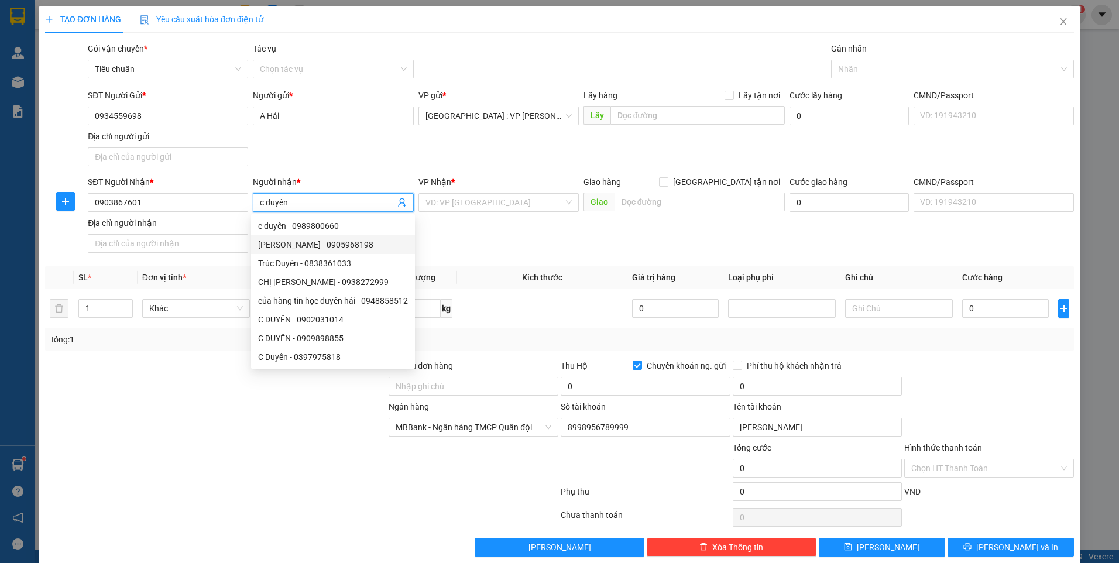
type input "c duyên"
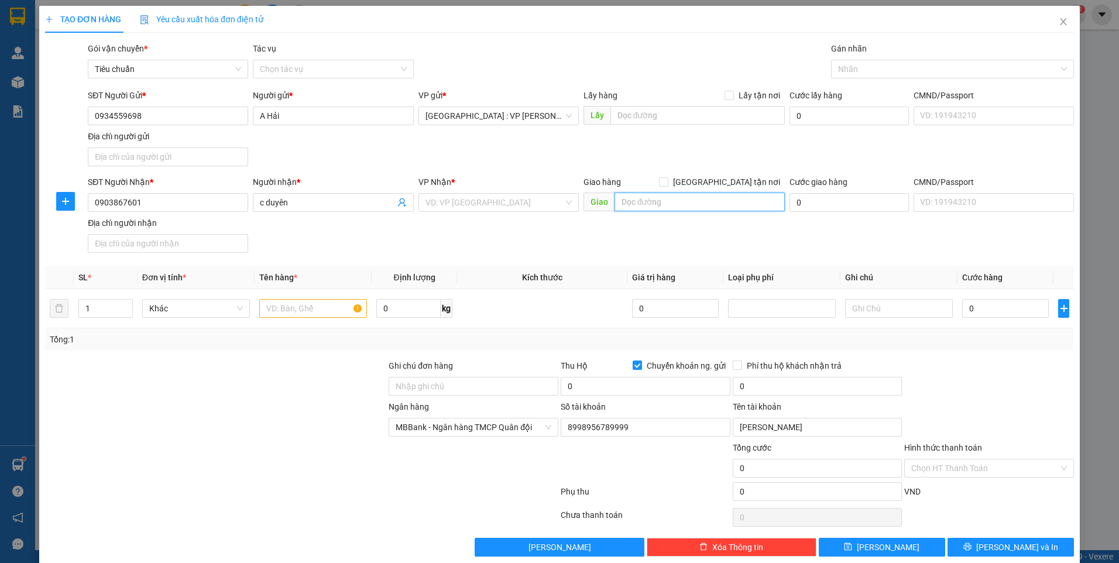
click at [644, 208] on input "text" at bounding box center [700, 202] width 171 height 19
paste input "Chung cư One verandah,(cổng Tạ Hiện) số 2 [GEOGRAPHIC_DATA] ,[GEOGRAPHIC_DATA] …"
type input "Chung cư One verandah,(cổng Tạ Hiện) số 2 [GEOGRAPHIC_DATA] ,[GEOGRAPHIC_DATA] …"
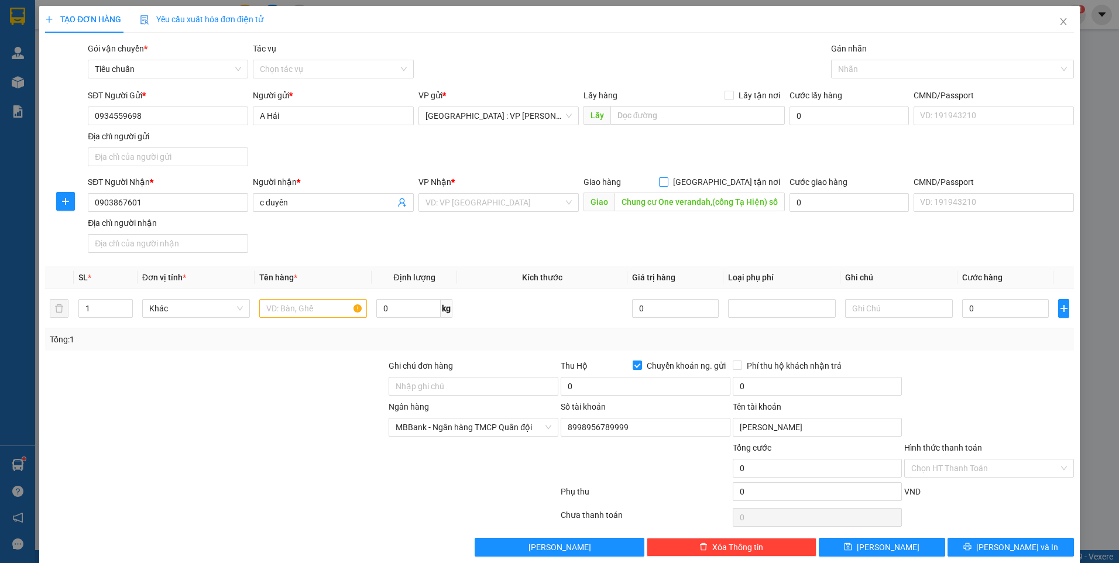
click at [732, 185] on span "[GEOGRAPHIC_DATA] tận nơi" at bounding box center [726, 182] width 116 height 13
click at [667, 185] on input "[GEOGRAPHIC_DATA] tận nơi" at bounding box center [663, 181] width 8 height 8
checkbox input "true"
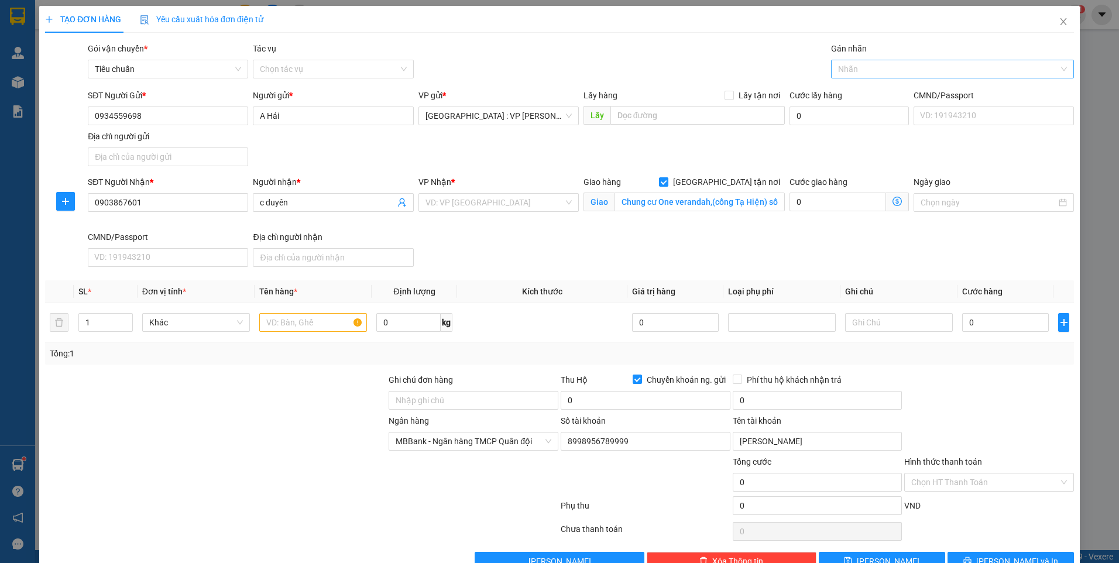
click at [880, 66] on div at bounding box center [946, 69] width 225 height 14
type input "gtn"
drag, startPoint x: 874, startPoint y: 89, endPoint x: 792, endPoint y: 95, distance: 81.6
click at [874, 90] on div "[GEOGRAPHIC_DATA] tận nơi" at bounding box center [945, 92] width 227 height 13
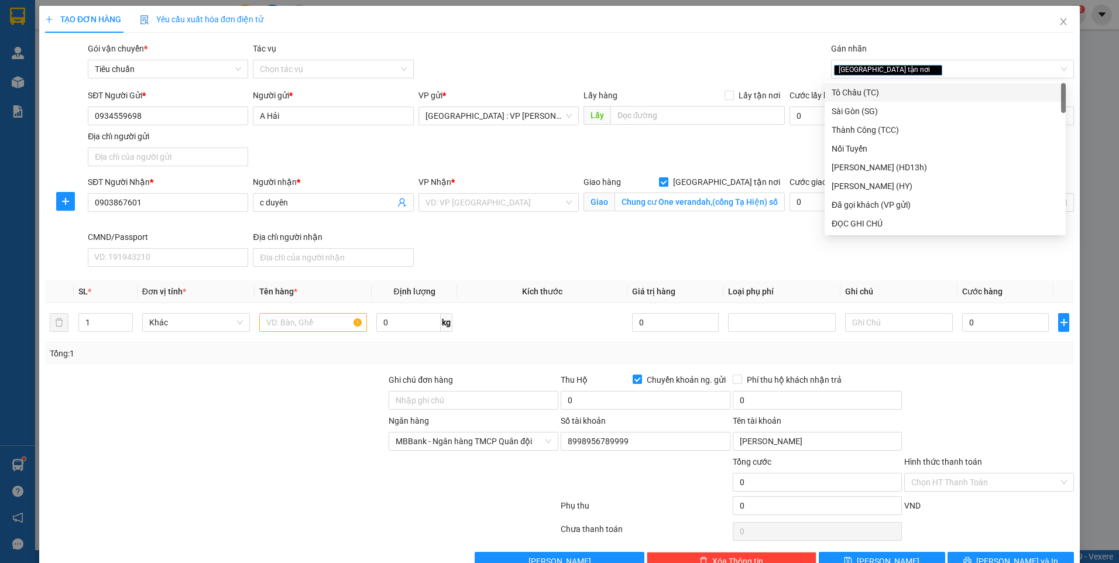
click at [701, 67] on div "Gói vận chuyển * Tiêu chuẩn Tác vụ Chọn tác vụ Gán nhãn Giao tận nơi" at bounding box center [580, 62] width 991 height 41
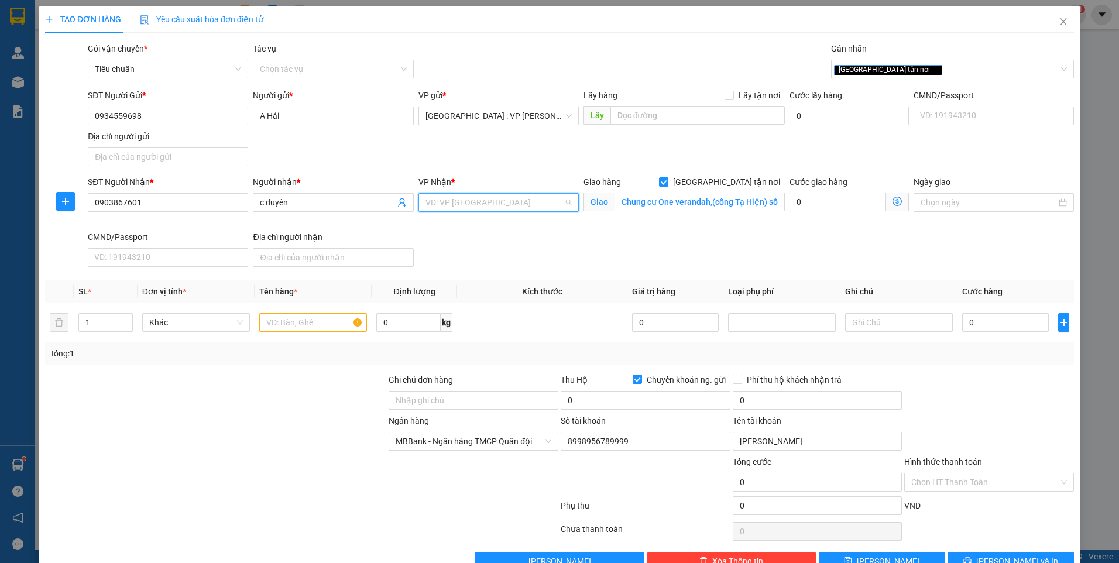
drag, startPoint x: 518, startPoint y: 201, endPoint x: 514, endPoint y: 211, distance: 10.6
click at [514, 205] on input "search" at bounding box center [494, 203] width 138 height 18
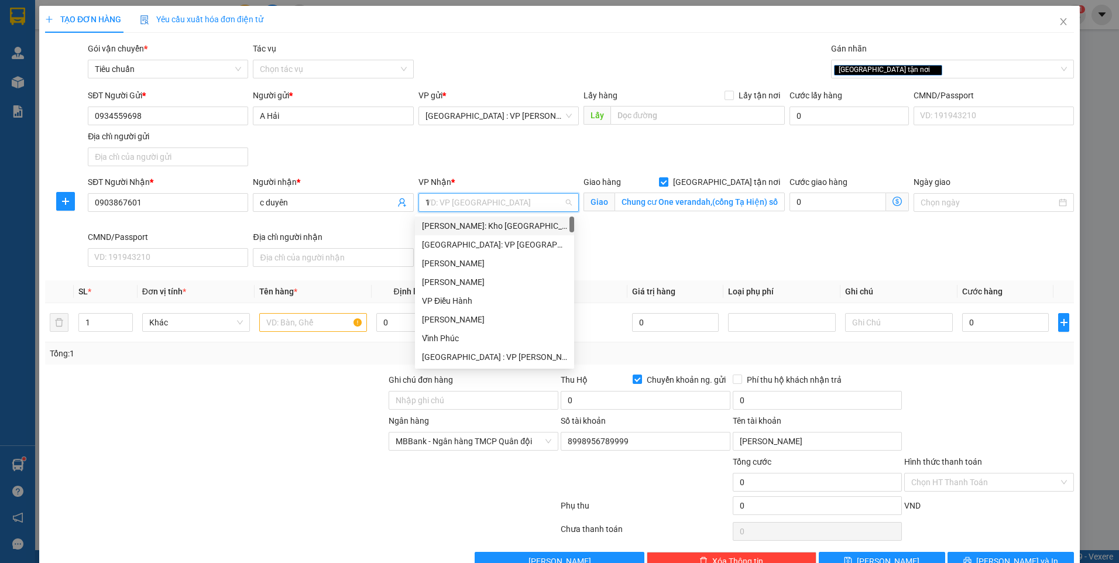
type input "12"
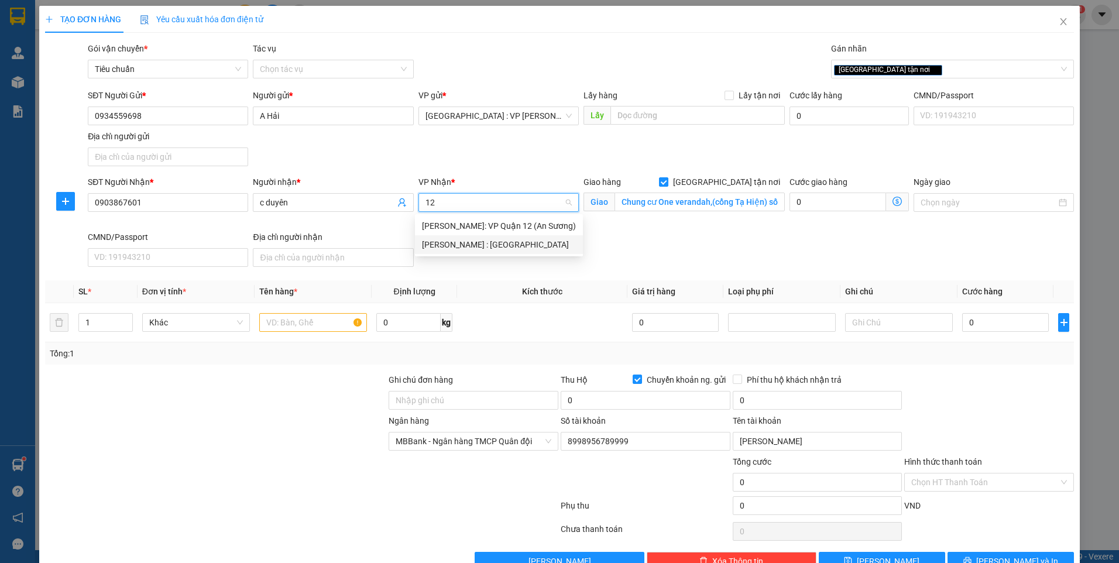
drag, startPoint x: 519, startPoint y: 242, endPoint x: 596, endPoint y: 220, distance: 80.8
click at [520, 242] on div "[PERSON_NAME] : [GEOGRAPHIC_DATA]" at bounding box center [499, 244] width 154 height 13
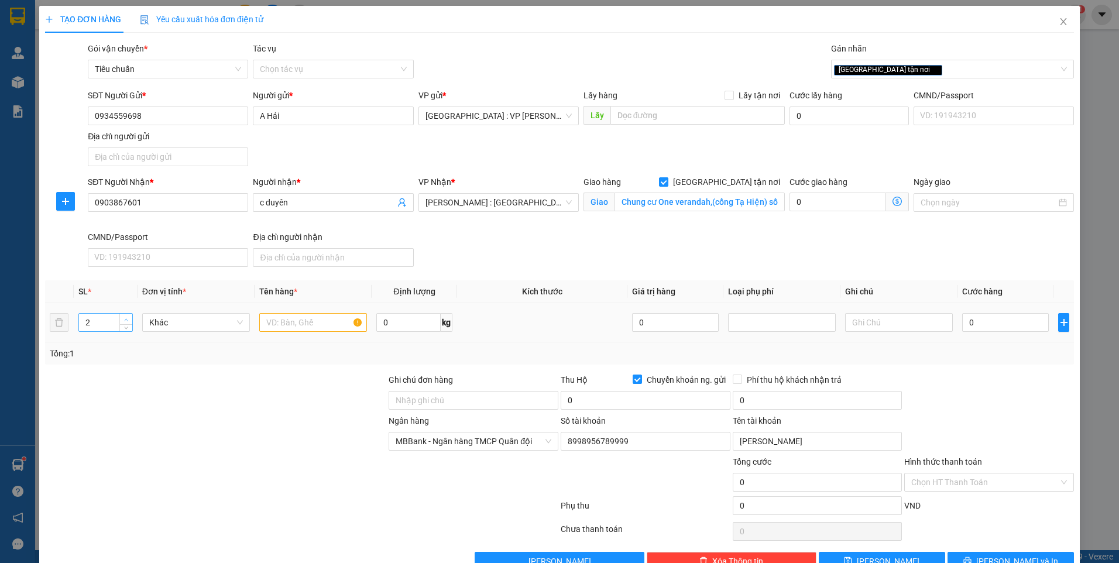
click at [124, 318] on icon "up" at bounding box center [126, 320] width 4 height 4
type input "3"
click at [124, 318] on icon "up" at bounding box center [126, 320] width 4 height 4
click at [339, 319] on input "text" at bounding box center [313, 322] width 108 height 19
type input "3 can rượu"
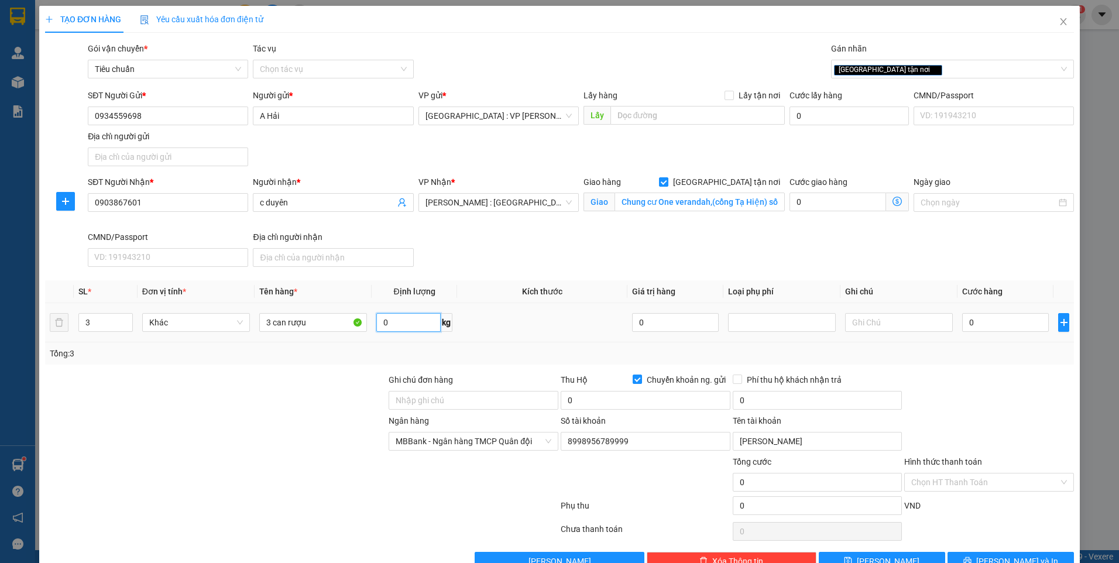
click at [408, 320] on input "0" at bounding box center [408, 322] width 64 height 19
type input "50"
click at [999, 250] on div "SĐT Người Nhận * 0903867601 Người nhận * c duyên VP Nhận * [GEOGRAPHIC_DATA] : …" at bounding box center [580, 224] width 991 height 96
click at [749, 202] on input "Chung cư One verandah,(cổng Tạ Hiện) số 2 [GEOGRAPHIC_DATA] ,[GEOGRAPHIC_DATA] …" at bounding box center [700, 202] width 171 height 19
click at [997, 331] on input "0" at bounding box center [1005, 322] width 87 height 19
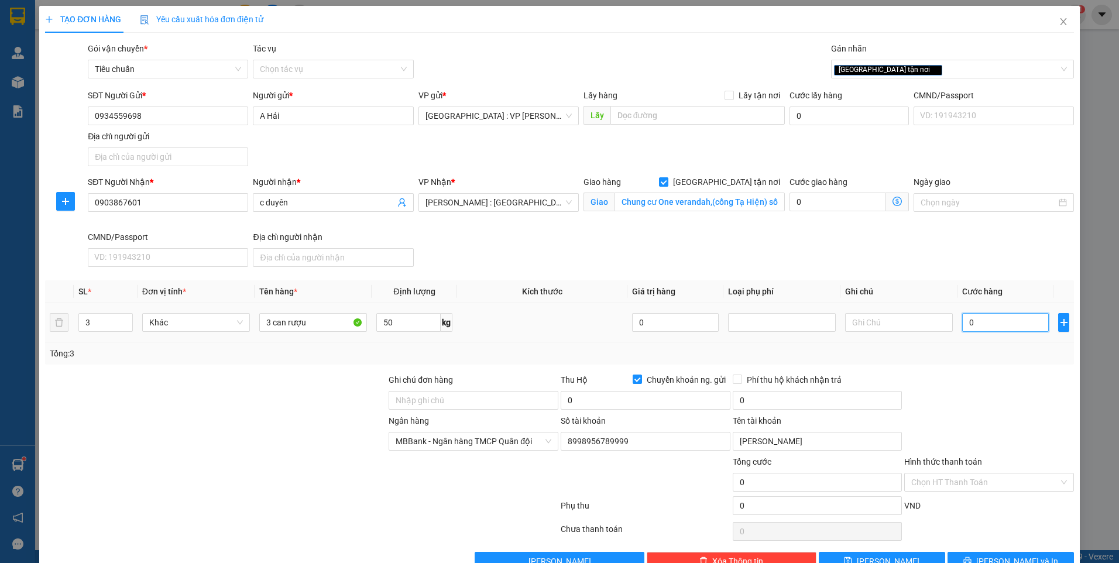
type input "2"
type input "0"
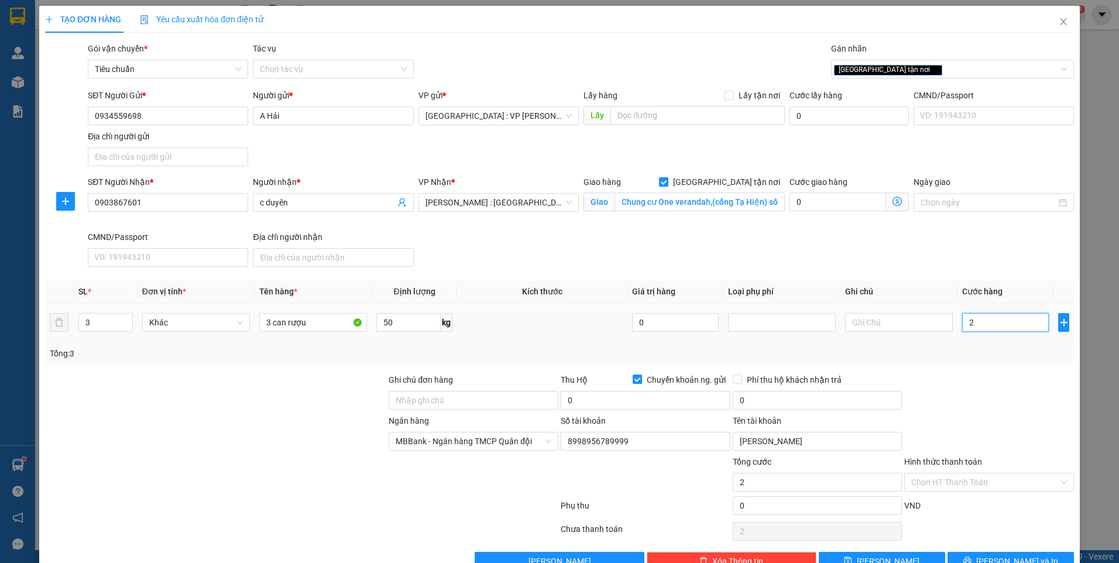
type input "0"
type input "03"
type input "3"
type input "039"
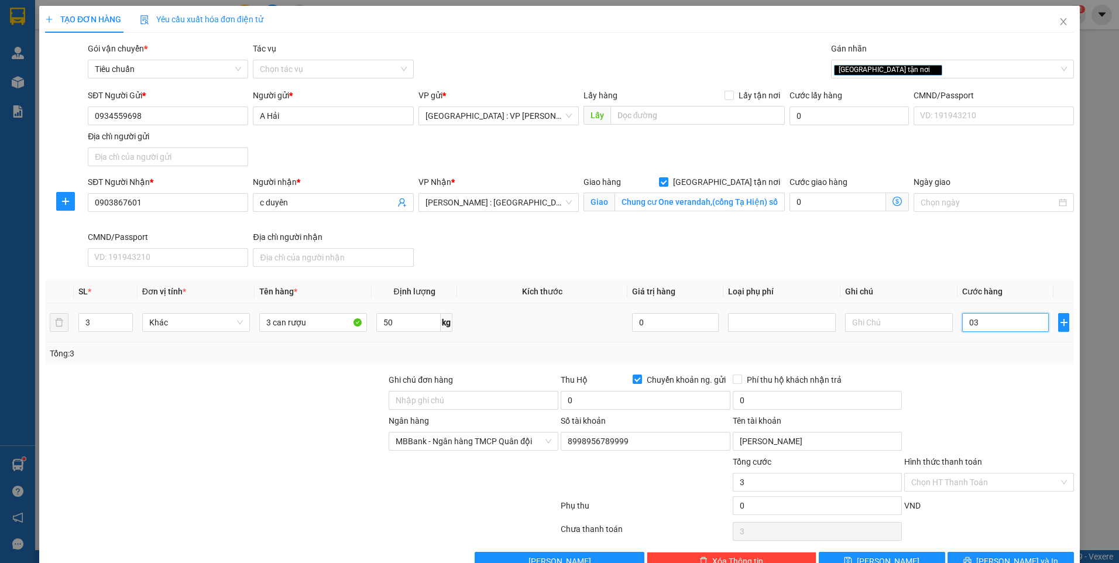
type input "39"
type input "0.390"
type input "390"
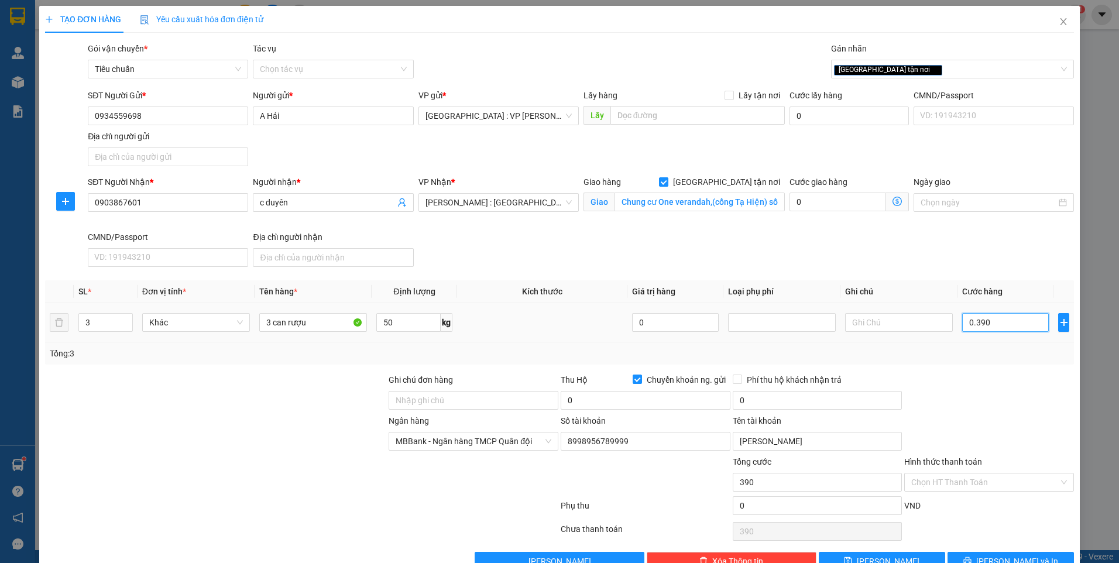
type input "03.900"
type input "3.900"
type input "039.000"
type input "39.000"
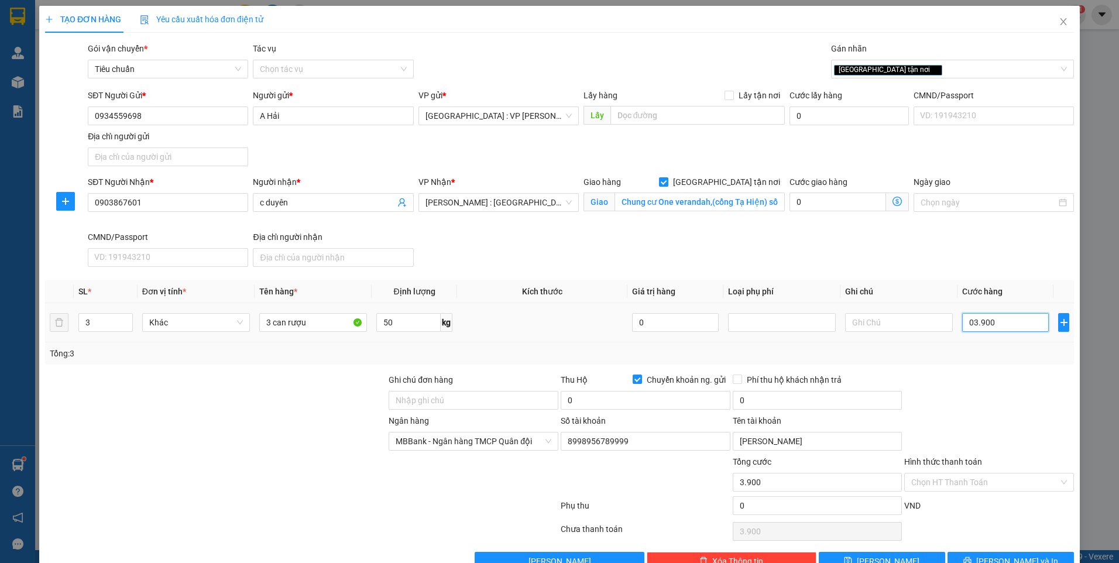
type input "39.000"
click at [680, 397] on input "0" at bounding box center [646, 400] width 170 height 19
click at [763, 392] on input "0" at bounding box center [818, 400] width 170 height 19
click at [967, 389] on div at bounding box center [989, 393] width 172 height 41
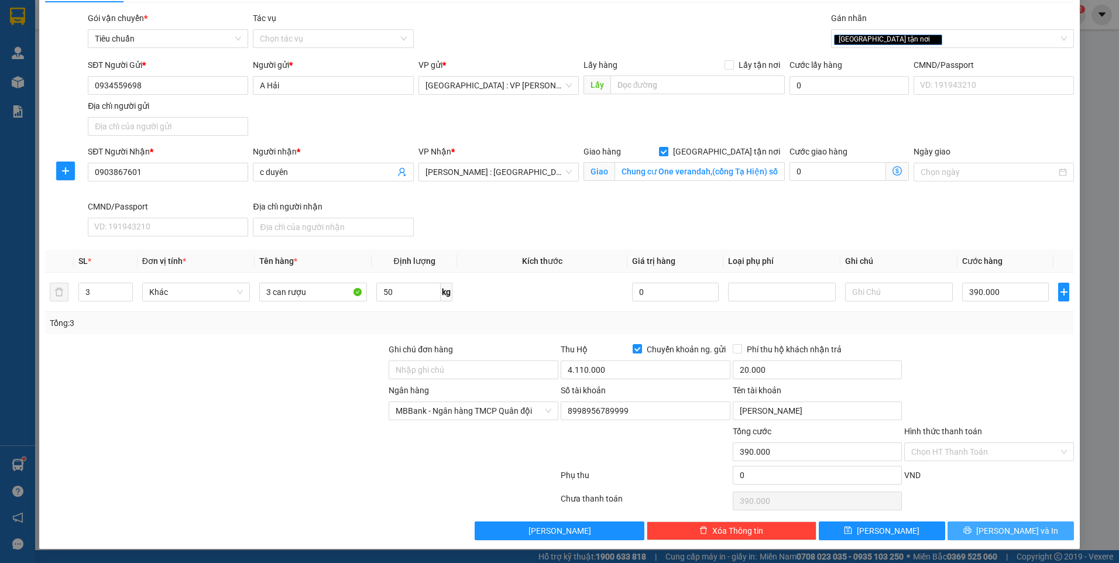
click at [1007, 527] on span "[PERSON_NAME] và In" at bounding box center [1017, 530] width 82 height 13
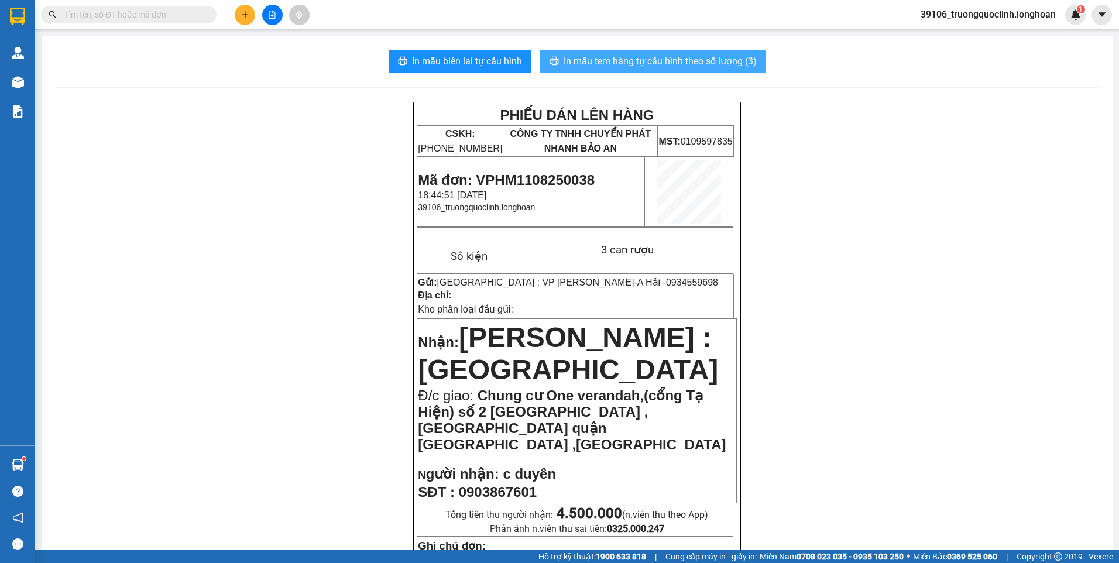
click at [648, 61] on span "In mẫu tem hàng tự cấu hình theo số lượng (3)" at bounding box center [660, 61] width 193 height 15
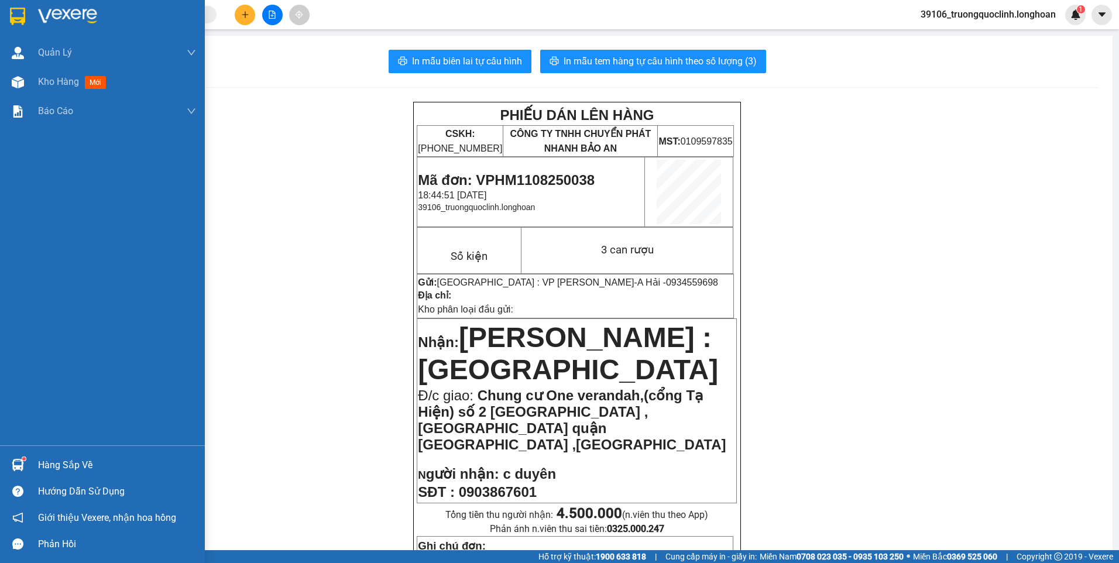
click at [24, 13] on img at bounding box center [17, 17] width 15 height 18
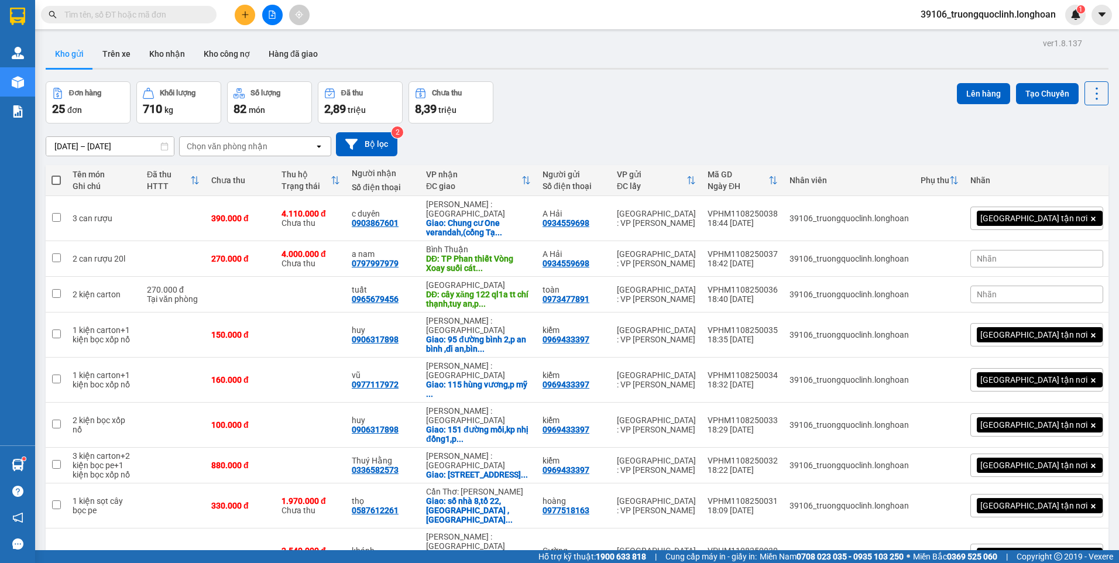
click at [248, 14] on icon "plus" at bounding box center [245, 15] width 8 height 8
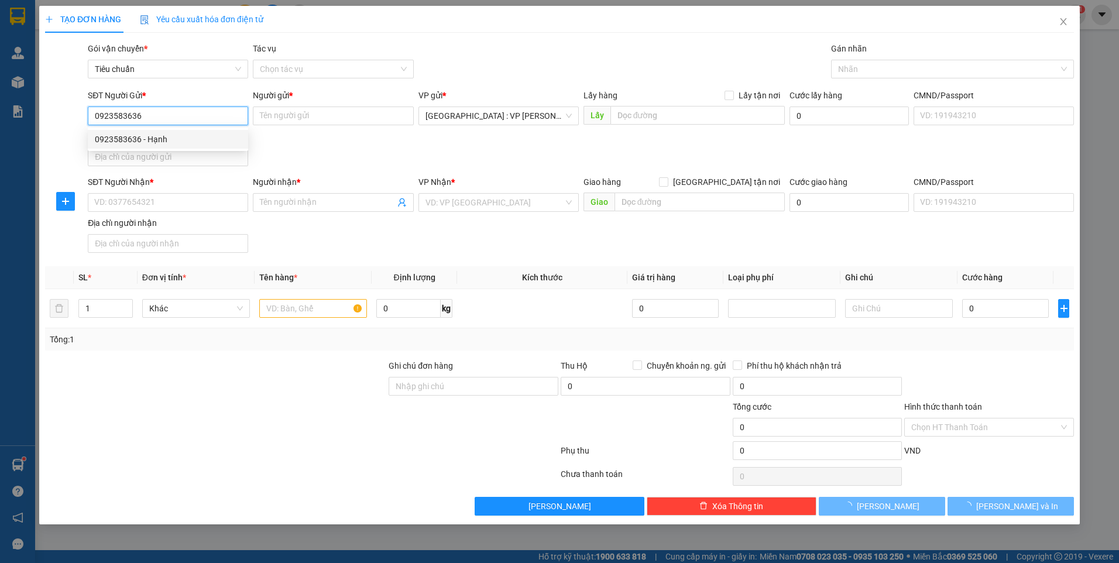
click at [174, 147] on div "0923583636 - Hạnh" at bounding box center [168, 139] width 160 height 19
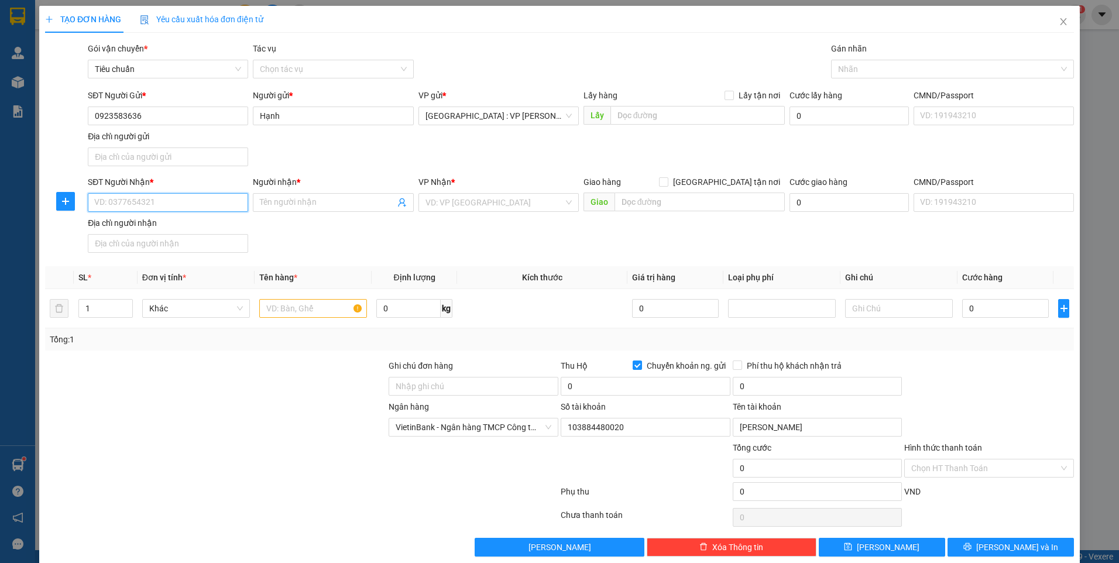
click at [190, 206] on input "SĐT Người Nhận *" at bounding box center [168, 202] width 160 height 19
click at [278, 197] on input "Người nhận *" at bounding box center [327, 202] width 135 height 13
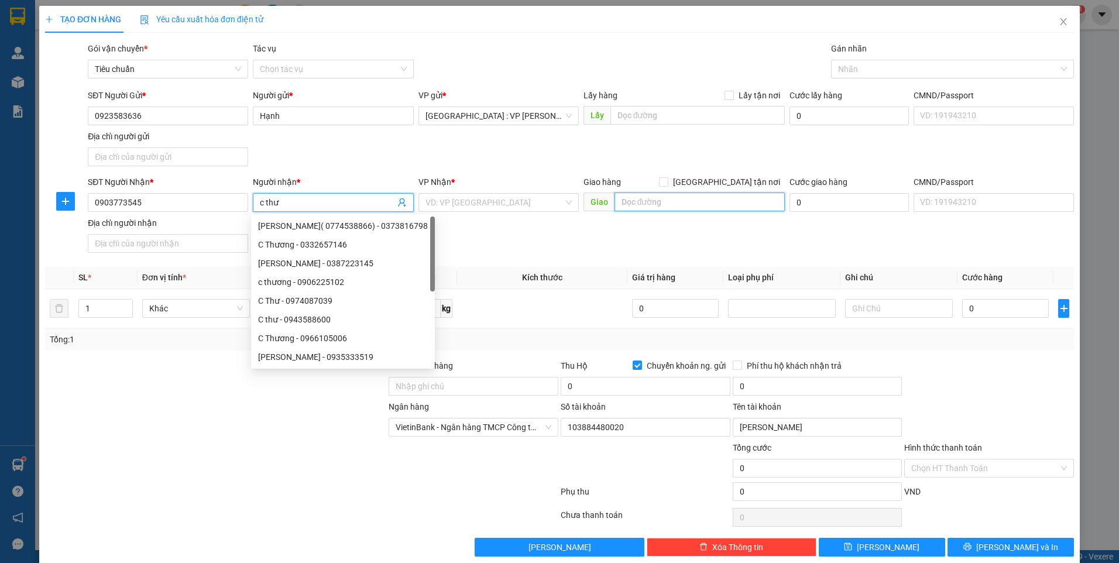
click at [727, 201] on input "text" at bounding box center [700, 202] width 171 height 19
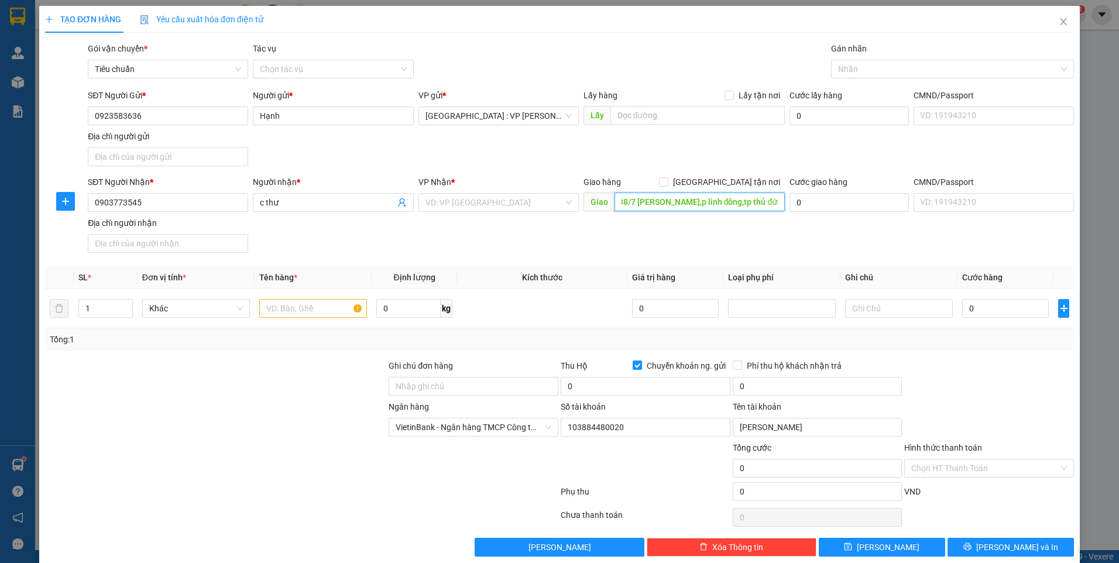
scroll to position [0, 15]
drag, startPoint x: 722, startPoint y: 179, endPoint x: 842, endPoint y: 113, distance: 136.7
click at [667, 178] on input "[GEOGRAPHIC_DATA] tận nơi" at bounding box center [663, 181] width 8 height 8
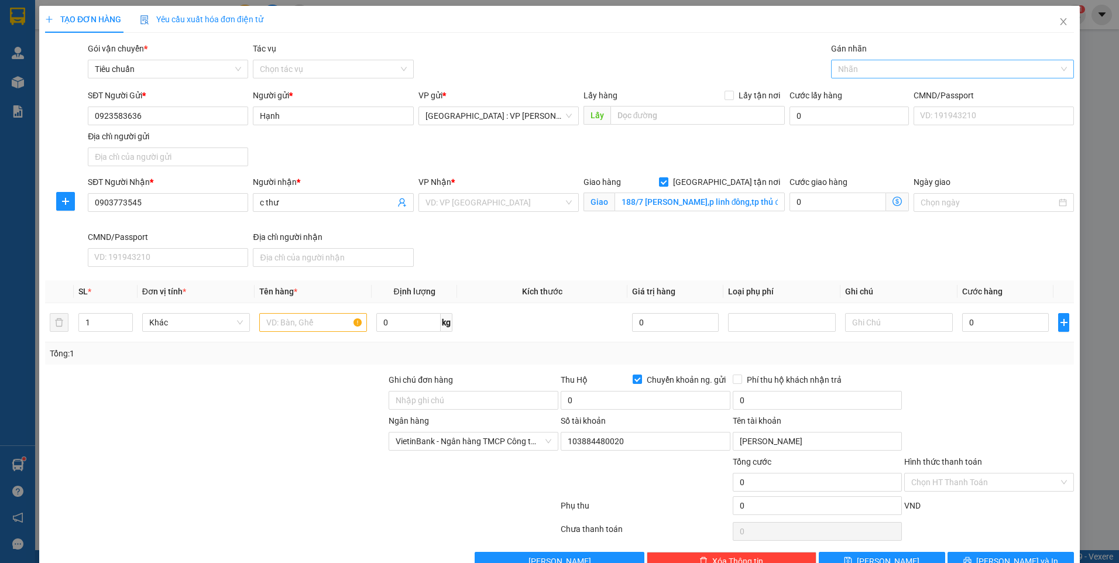
click at [897, 70] on div at bounding box center [946, 69] width 225 height 14
click at [879, 92] on div "[GEOGRAPHIC_DATA] tận nơi" at bounding box center [945, 92] width 227 height 13
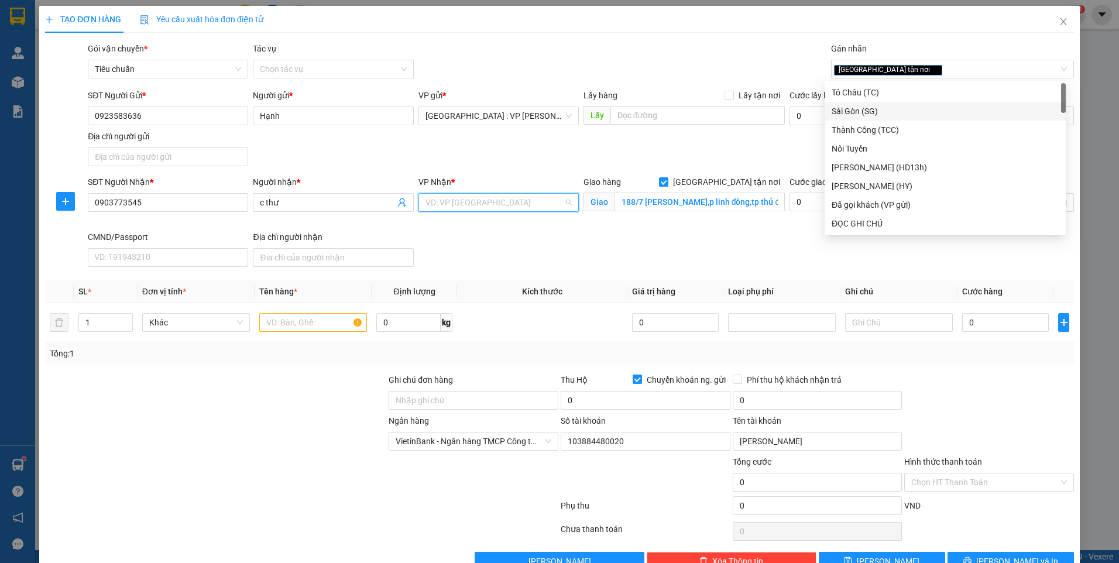
click at [493, 196] on input "search" at bounding box center [494, 203] width 138 height 18
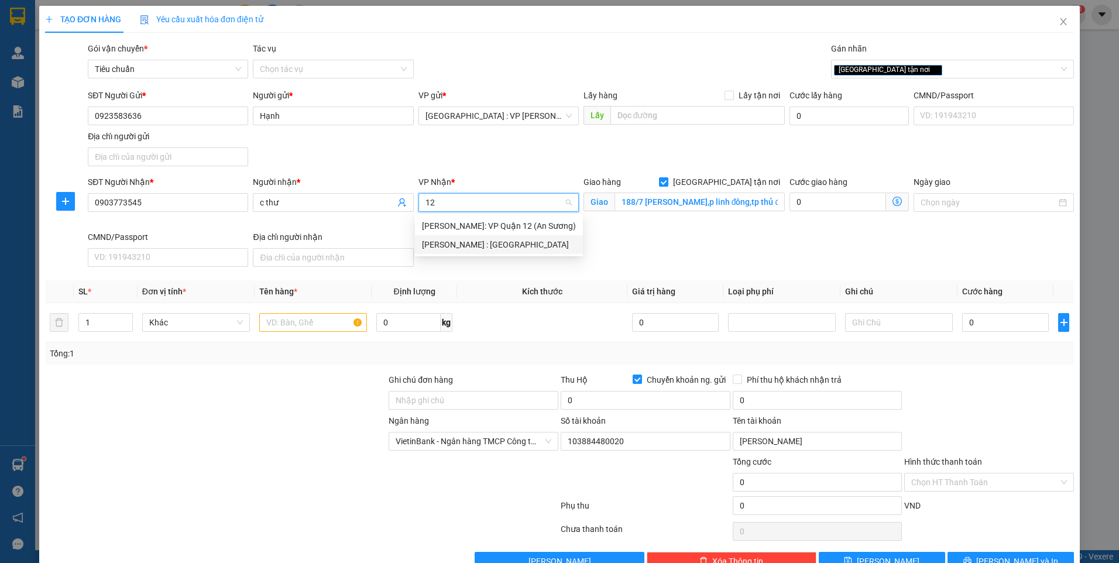
drag, startPoint x: 493, startPoint y: 241, endPoint x: 441, endPoint y: 251, distance: 53.0
click at [492, 241] on div "[PERSON_NAME] : [GEOGRAPHIC_DATA]" at bounding box center [499, 244] width 154 height 13
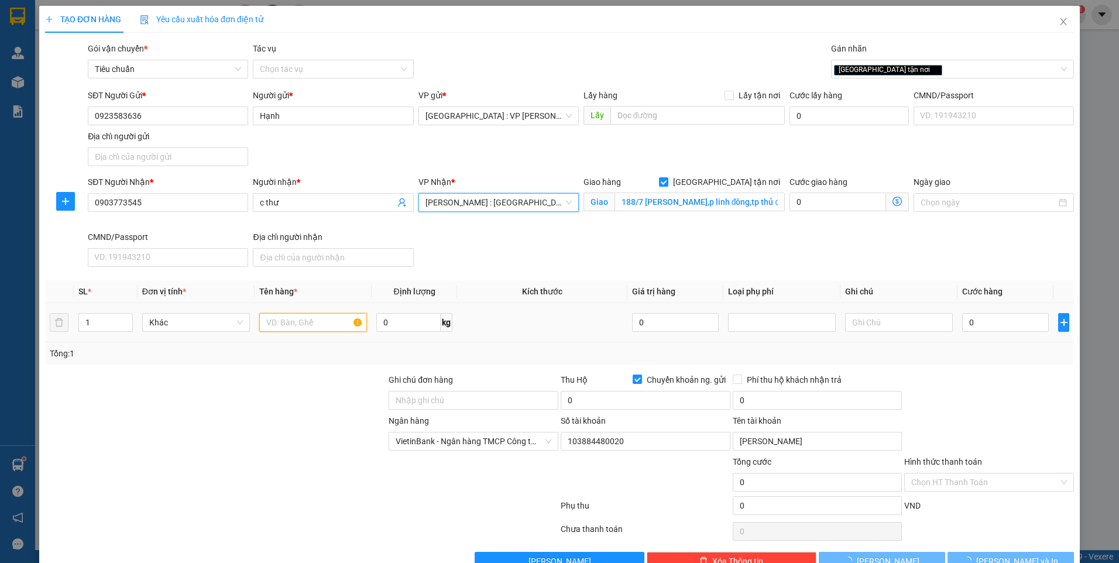
click at [309, 322] on input "text" at bounding box center [313, 322] width 108 height 19
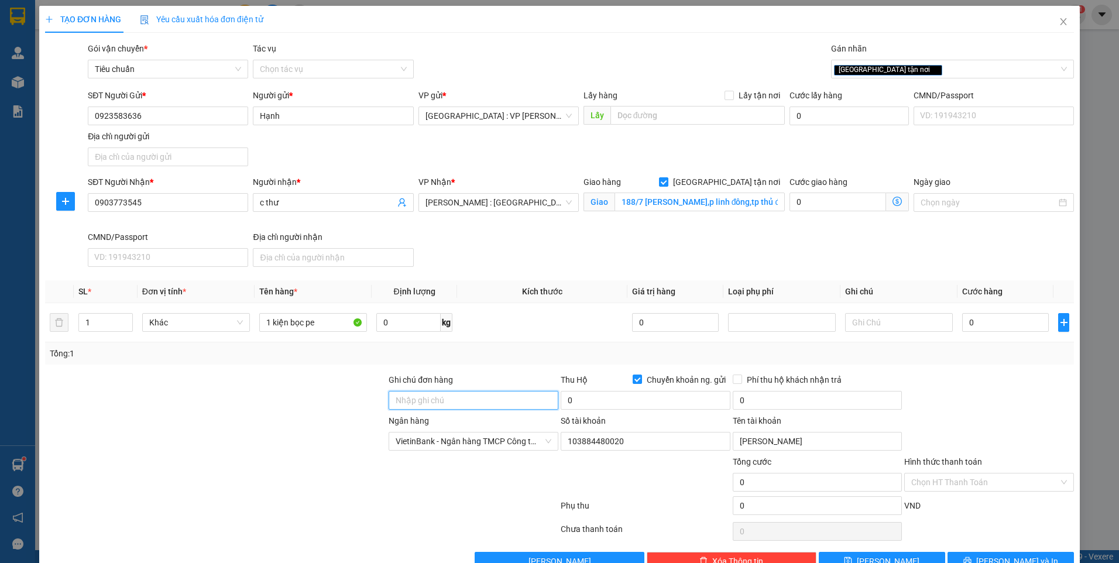
click at [474, 392] on input "Ghi chú đơn hàng" at bounding box center [474, 400] width 170 height 19
click at [1014, 325] on input "0" at bounding box center [1005, 322] width 87 height 19
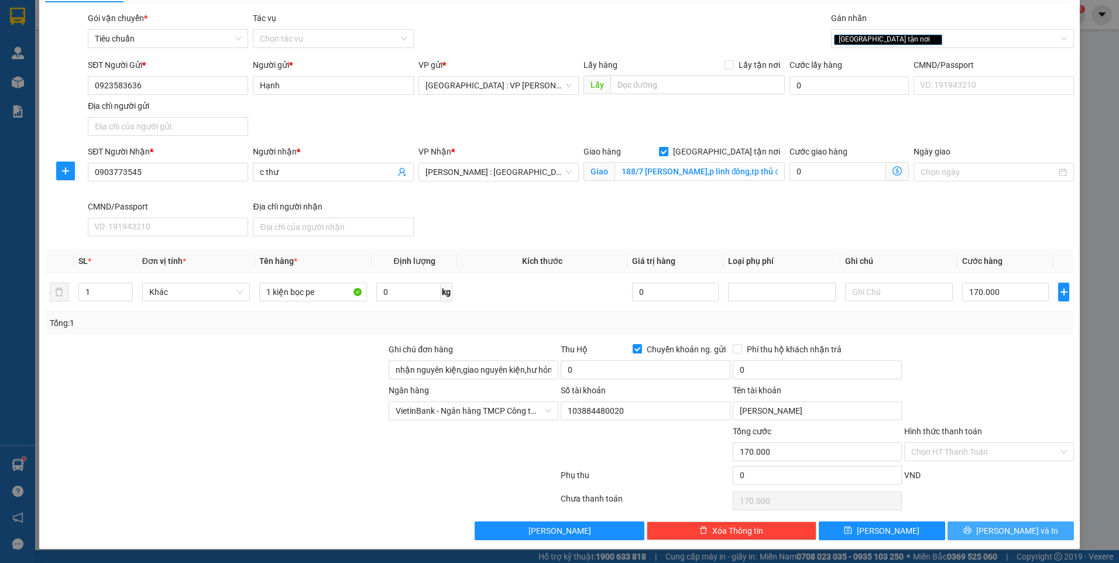
drag, startPoint x: 1001, startPoint y: 530, endPoint x: 980, endPoint y: 499, distance: 38.0
click at [998, 528] on span "[PERSON_NAME] và In" at bounding box center [1017, 530] width 82 height 13
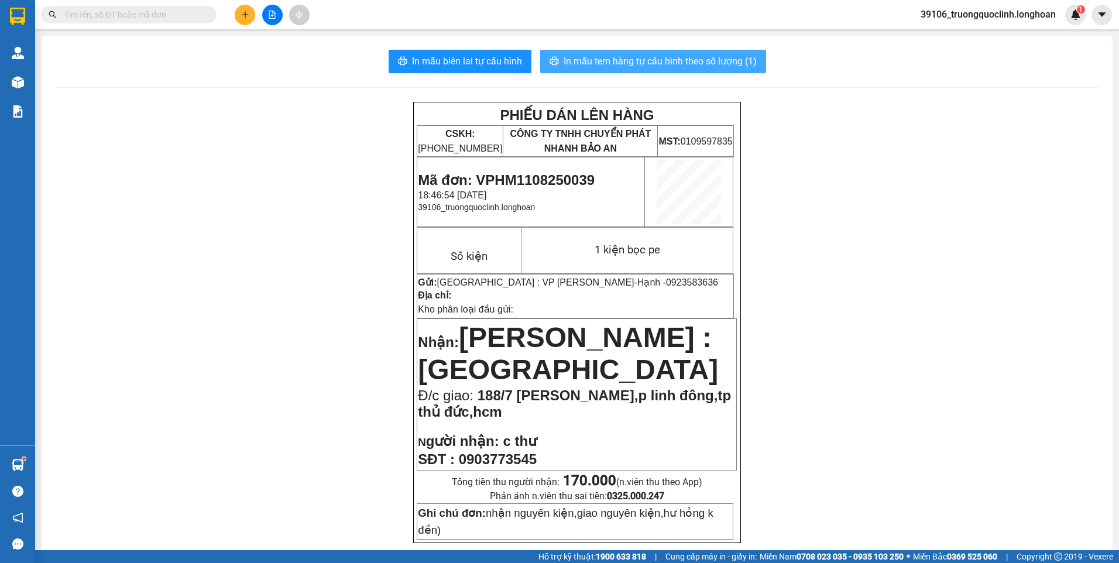
click at [668, 63] on span "In mẫu tem hàng tự cấu hình theo số lượng (1)" at bounding box center [660, 61] width 193 height 15
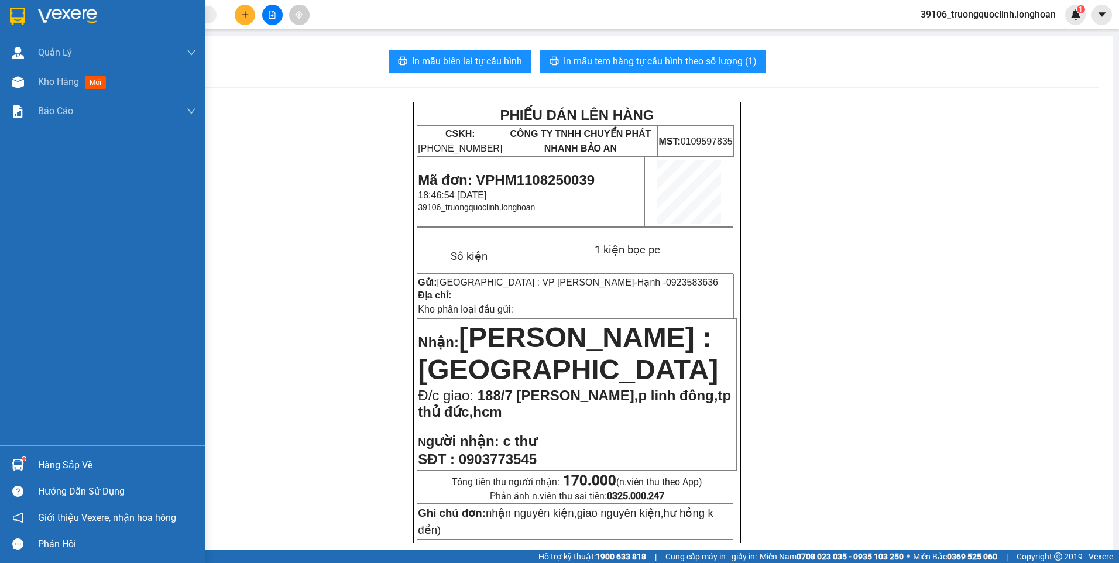
click at [18, 15] on img at bounding box center [17, 17] width 15 height 18
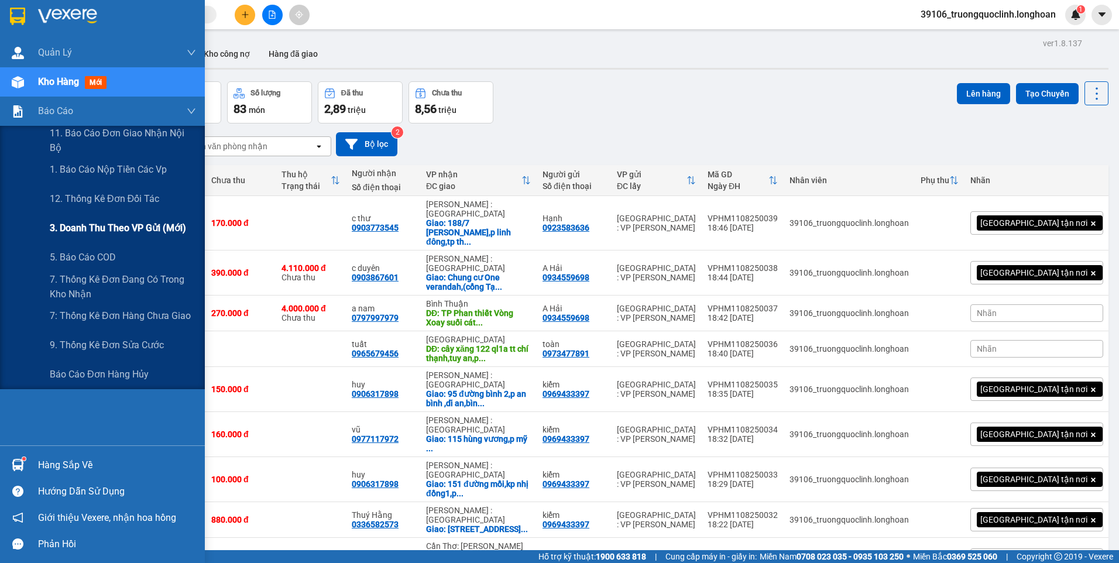
click at [93, 222] on span "3. Doanh Thu theo VP Gửi (mới)" at bounding box center [118, 228] width 136 height 15
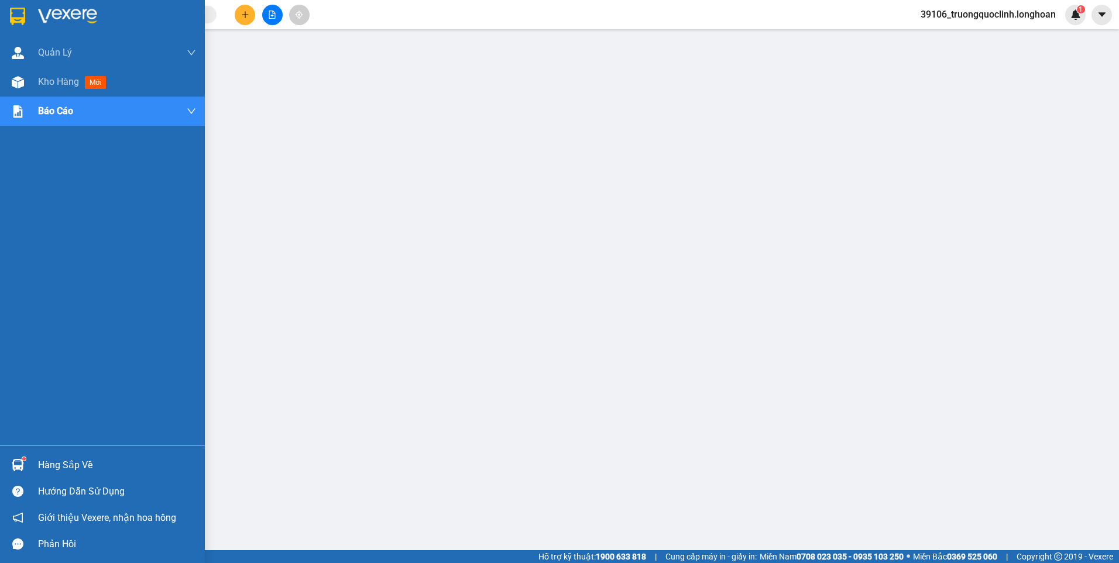
click at [16, 15] on img at bounding box center [17, 17] width 15 height 18
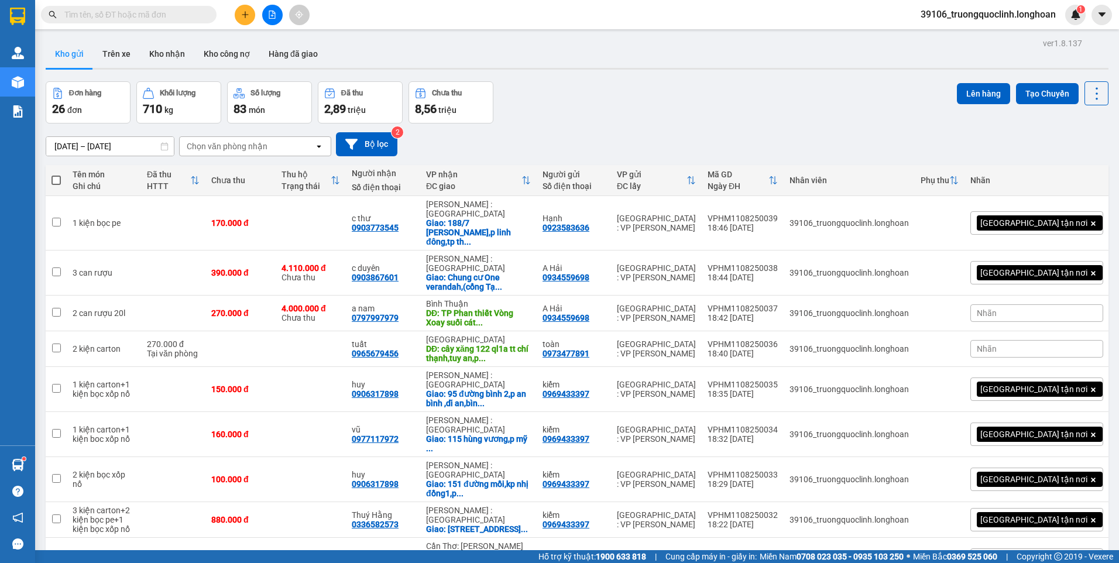
click at [249, 11] on button at bounding box center [245, 15] width 20 height 20
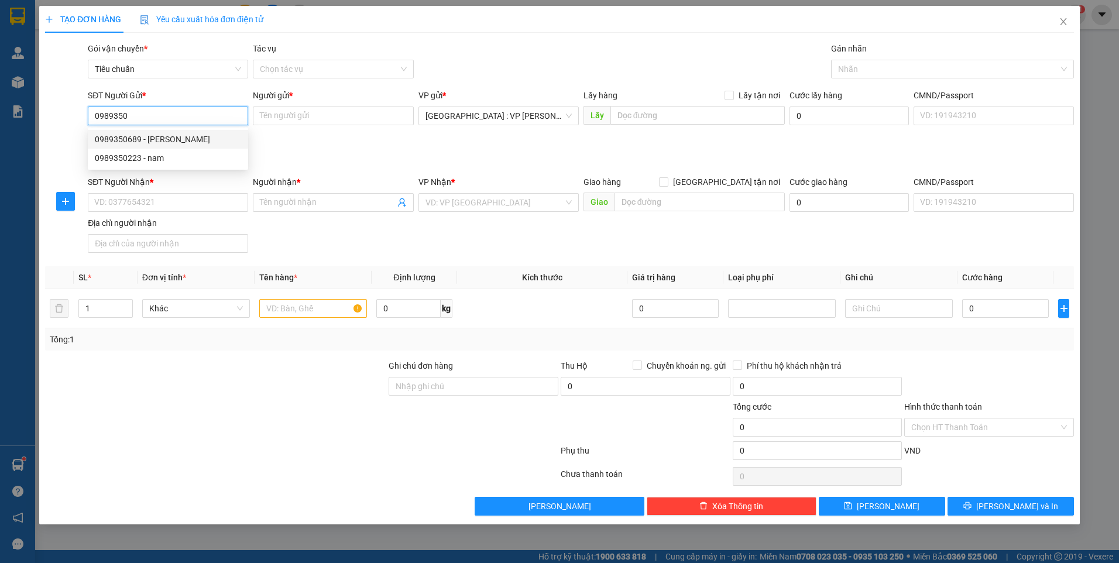
click at [154, 142] on div "0989350689 - [PERSON_NAME]" at bounding box center [168, 139] width 146 height 13
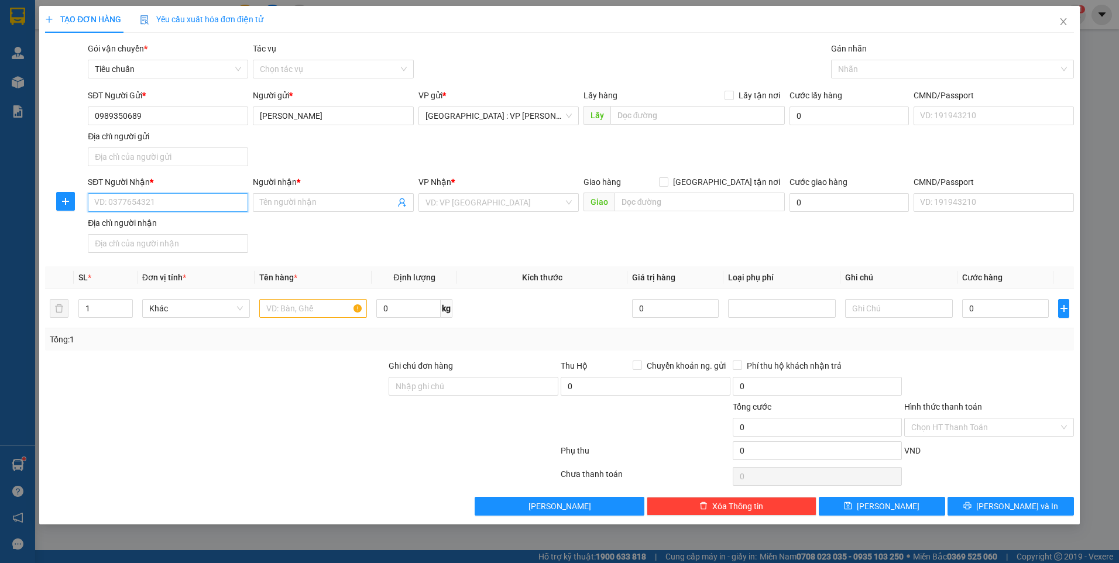
click at [193, 208] on input "SĐT Người Nhận *" at bounding box center [168, 202] width 160 height 19
click at [171, 225] on div "0984880337 - [PERSON_NAME]" at bounding box center [168, 225] width 146 height 13
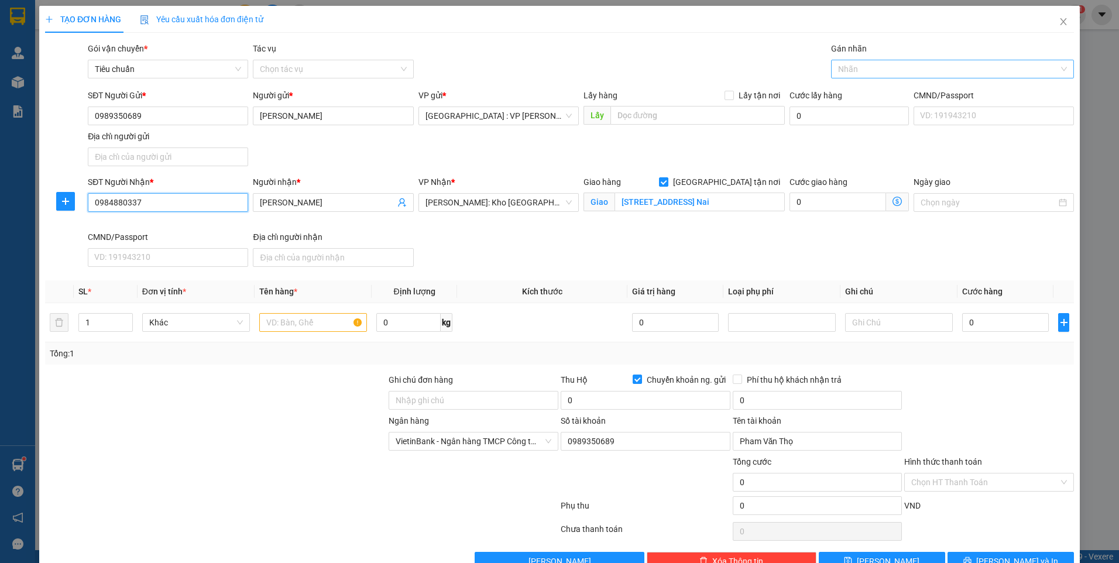
click at [891, 70] on div at bounding box center [946, 69] width 225 height 14
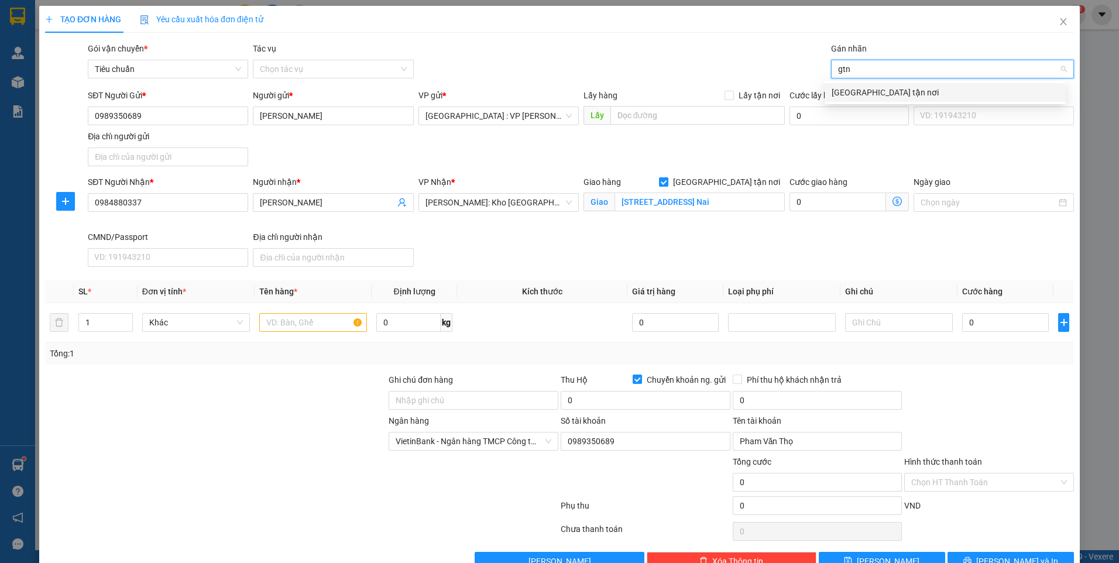
click at [870, 88] on div "[GEOGRAPHIC_DATA] tận nơi" at bounding box center [945, 92] width 227 height 13
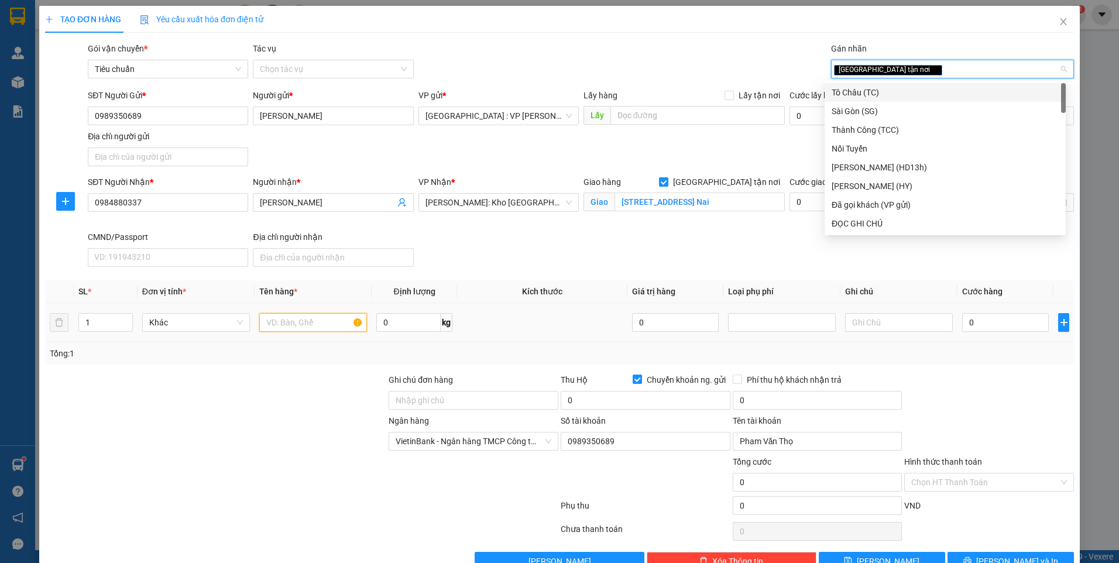
click at [276, 320] on input "text" at bounding box center [313, 322] width 108 height 19
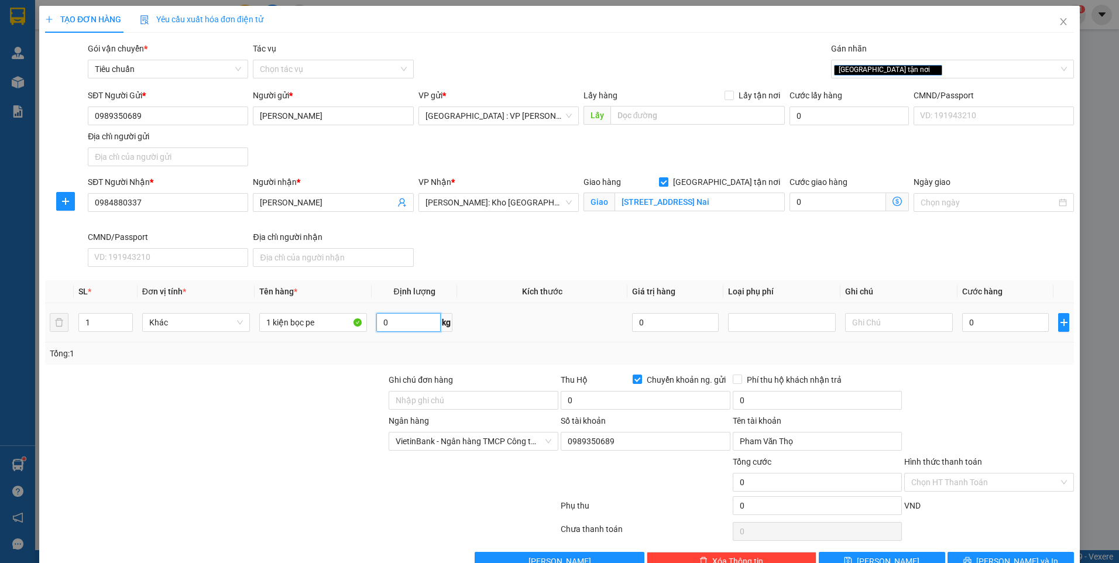
click at [421, 326] on input "0" at bounding box center [408, 322] width 64 height 19
click at [674, 401] on input "0" at bounding box center [646, 400] width 170 height 19
click at [732, 204] on input "[STREET_ADDRESS] Nai" at bounding box center [700, 202] width 171 height 19
click at [496, 202] on span "[PERSON_NAME]: Kho [GEOGRAPHIC_DATA] 9" at bounding box center [498, 203] width 146 height 18
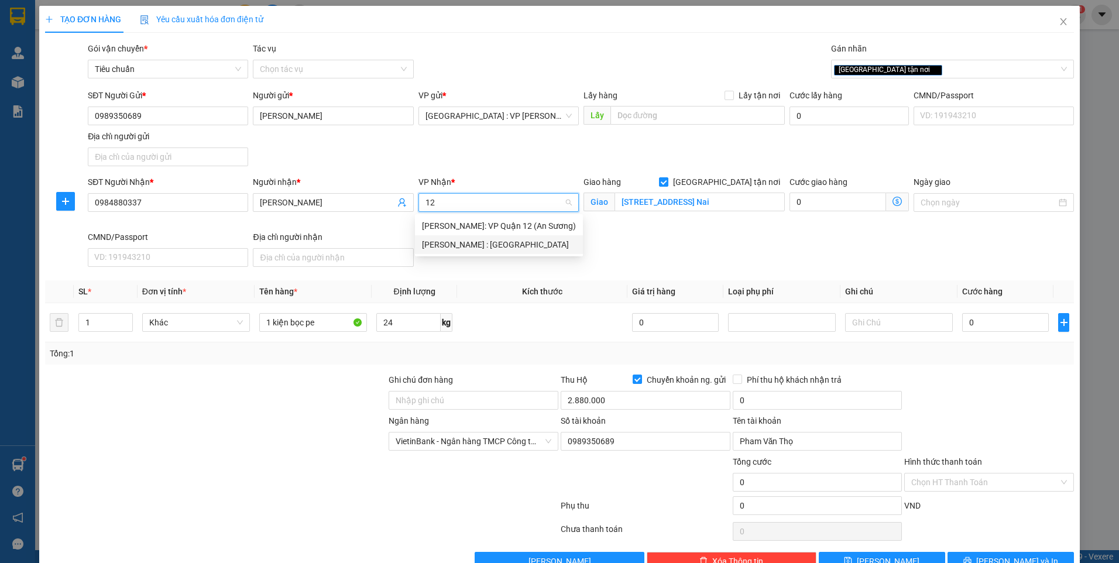
click at [517, 247] on div "[PERSON_NAME] : [GEOGRAPHIC_DATA]" at bounding box center [499, 244] width 154 height 13
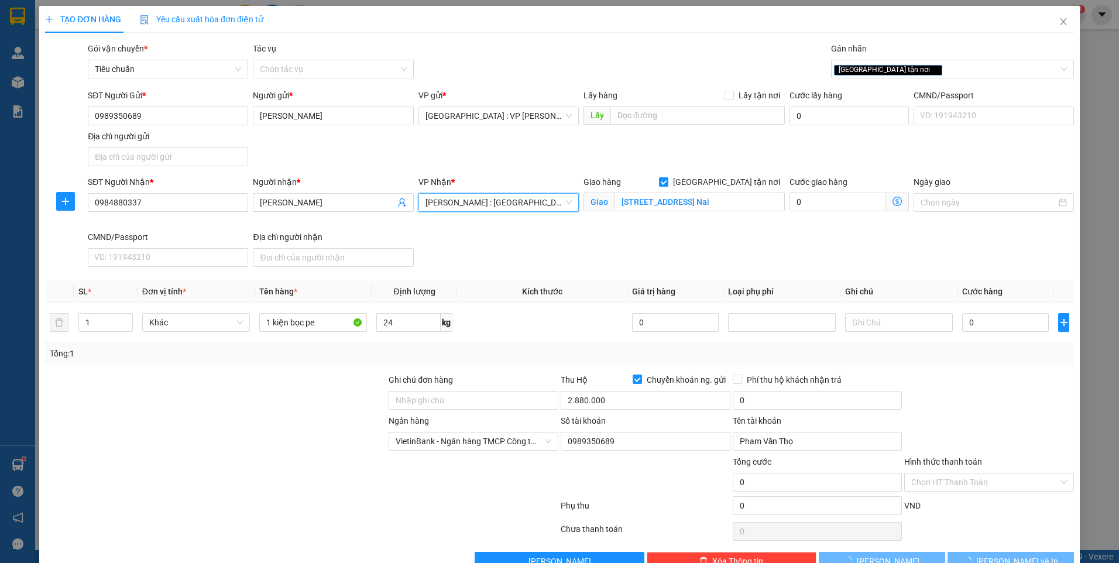
click at [498, 168] on div "SĐT Người Gửi * 0989350689 Người gửi * phạm thọ VP gửi * [GEOGRAPHIC_DATA] : VP…" at bounding box center [580, 130] width 991 height 82
click at [989, 321] on input "0" at bounding box center [1005, 322] width 87 height 19
click at [843, 405] on input "0" at bounding box center [818, 400] width 170 height 19
click at [957, 399] on div at bounding box center [989, 393] width 172 height 41
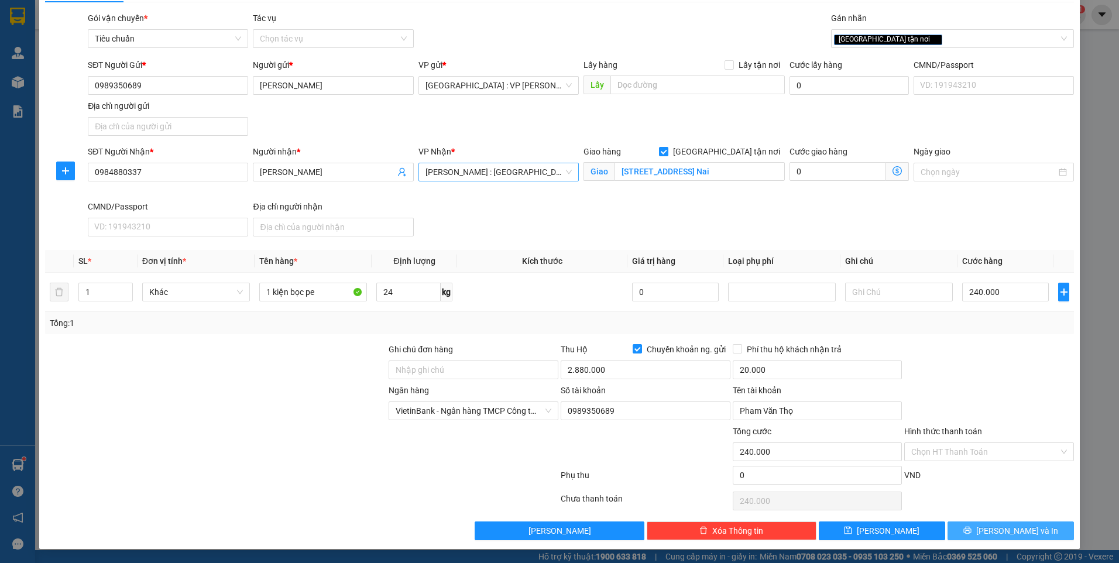
drag, startPoint x: 1002, startPoint y: 525, endPoint x: 974, endPoint y: 521, distance: 27.8
click at [1001, 525] on span "[PERSON_NAME] và In" at bounding box center [1017, 530] width 82 height 13
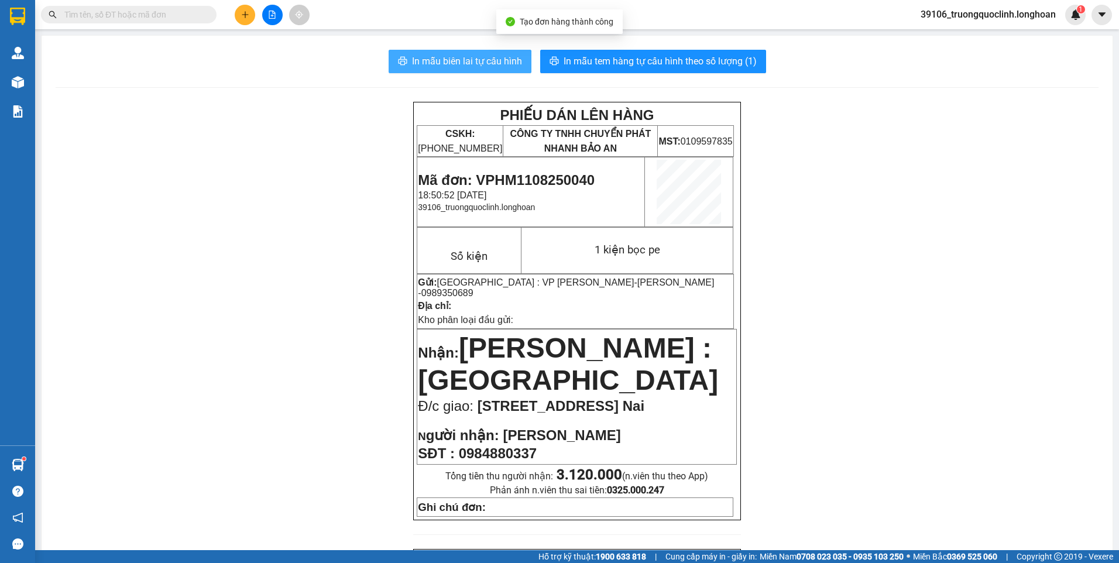
click at [457, 57] on span "In mẫu biên lai tự cấu hình" at bounding box center [467, 61] width 110 height 15
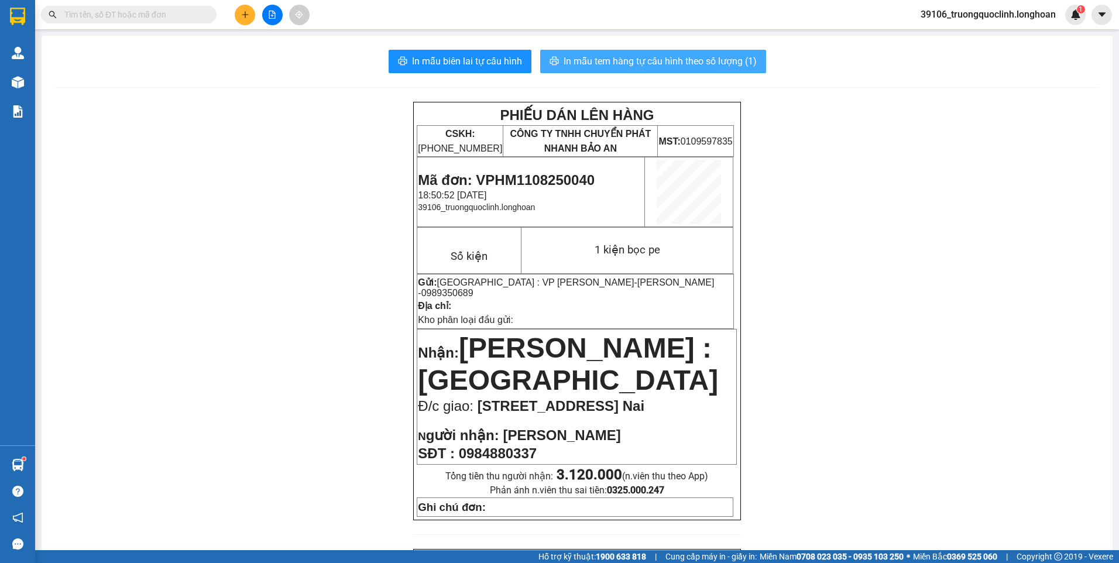
click at [626, 56] on span "In mẫu tem hàng tự cấu hình theo số lượng (1)" at bounding box center [660, 61] width 193 height 15
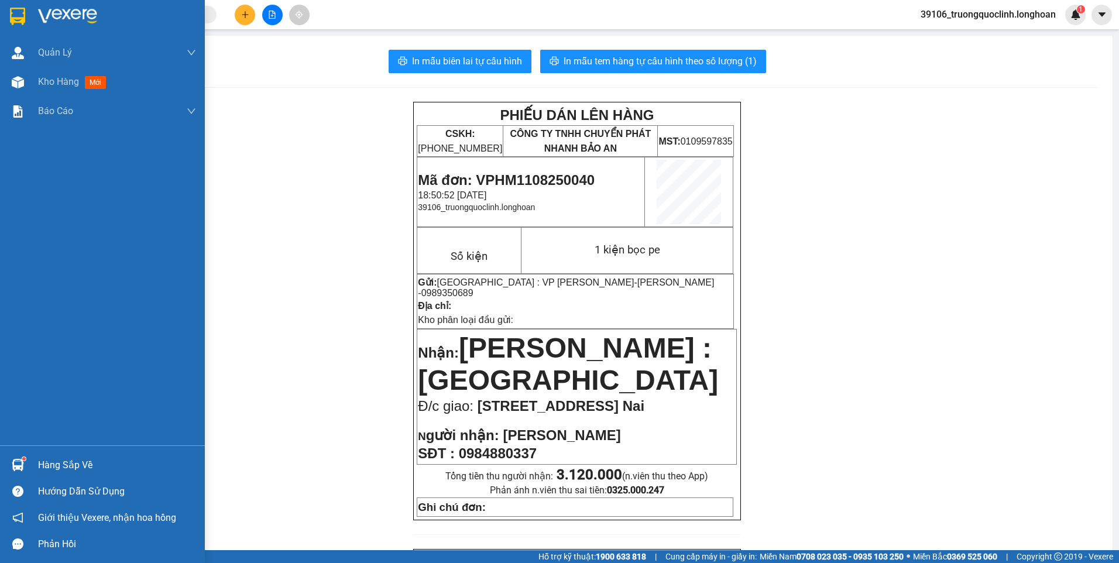
click at [12, 16] on img at bounding box center [17, 17] width 15 height 18
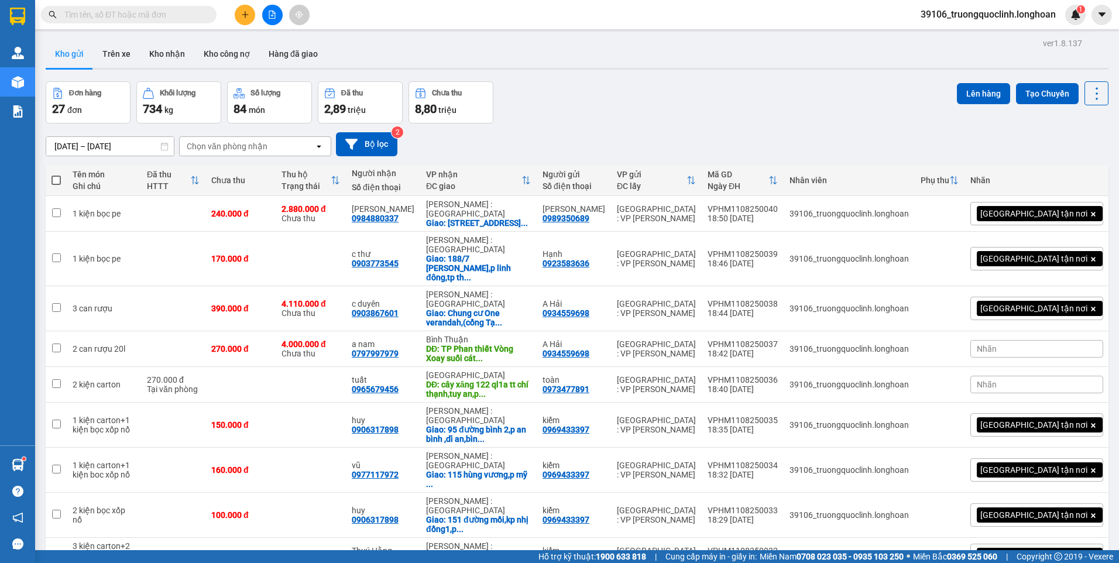
click at [270, 17] on icon "file-add" at bounding box center [272, 15] width 8 height 8
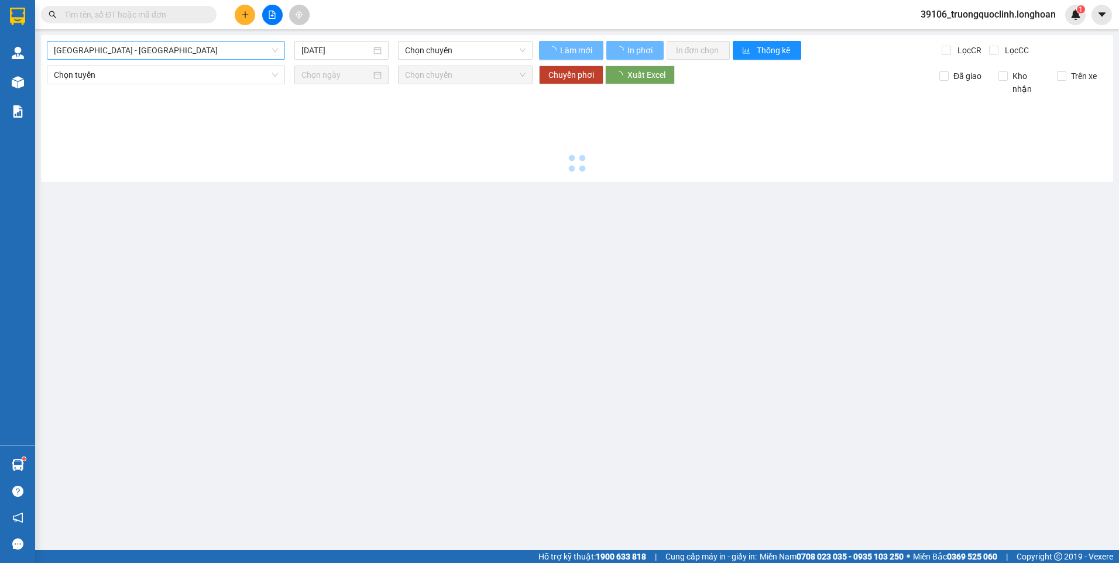
click at [175, 53] on span "[GEOGRAPHIC_DATA] - [GEOGRAPHIC_DATA]" at bounding box center [166, 51] width 224 height 18
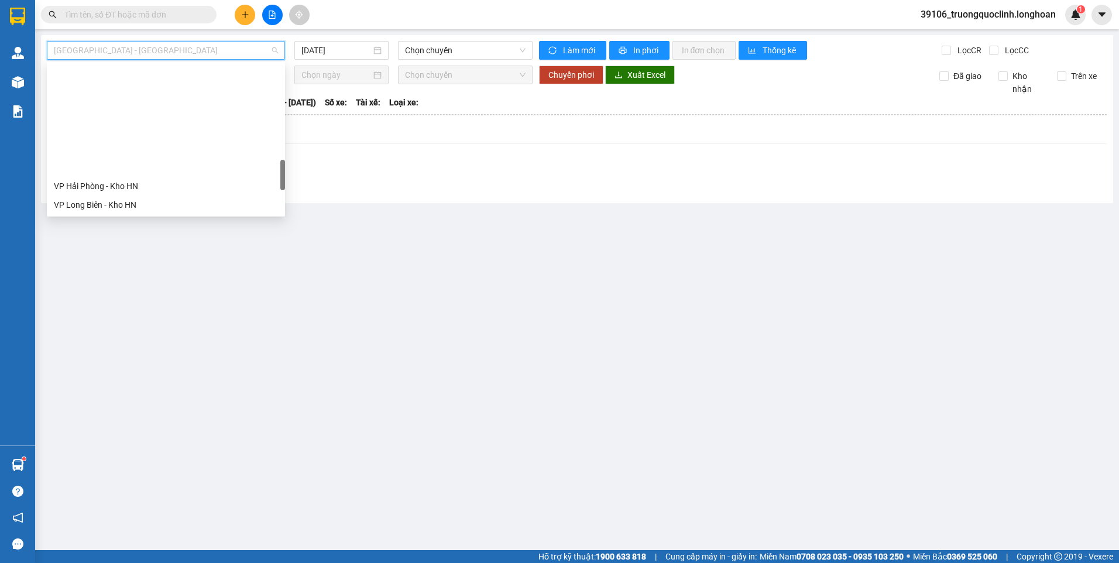
scroll to position [585, 0]
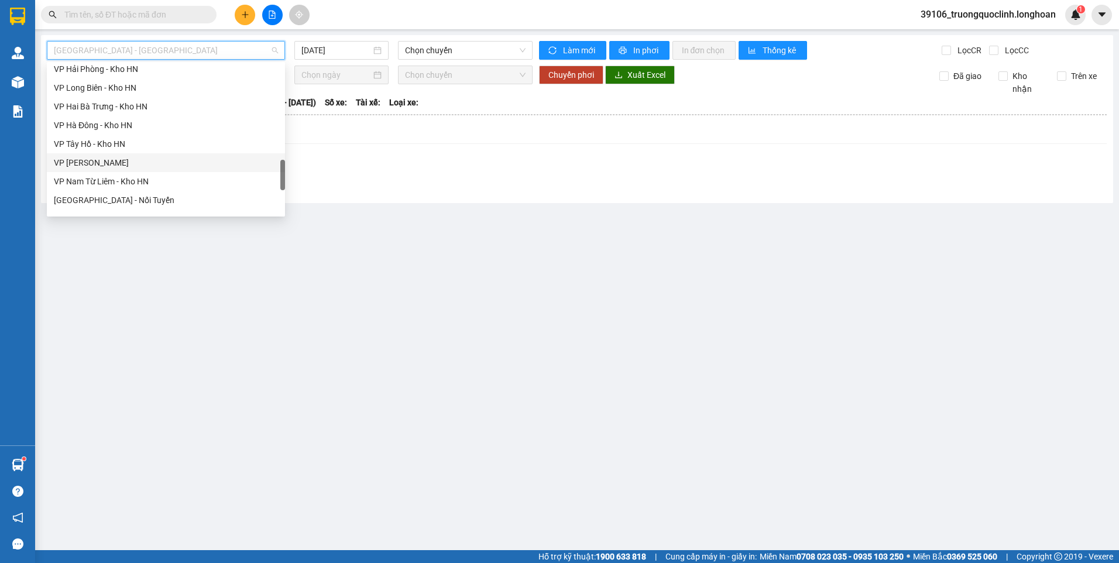
click at [116, 157] on div "VP [PERSON_NAME]" at bounding box center [166, 162] width 224 height 13
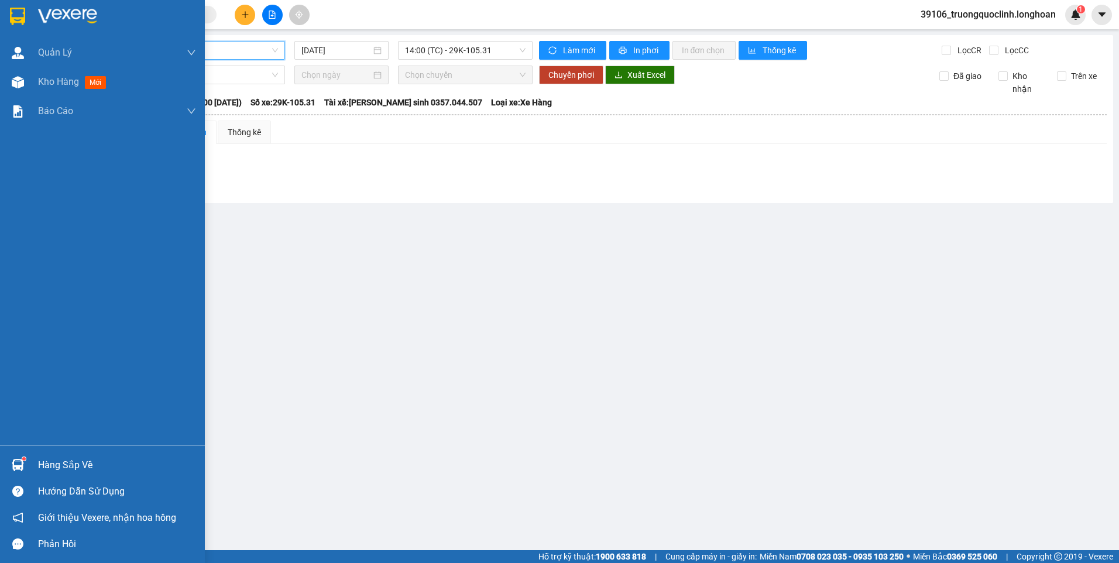
click at [22, 15] on img at bounding box center [17, 17] width 15 height 18
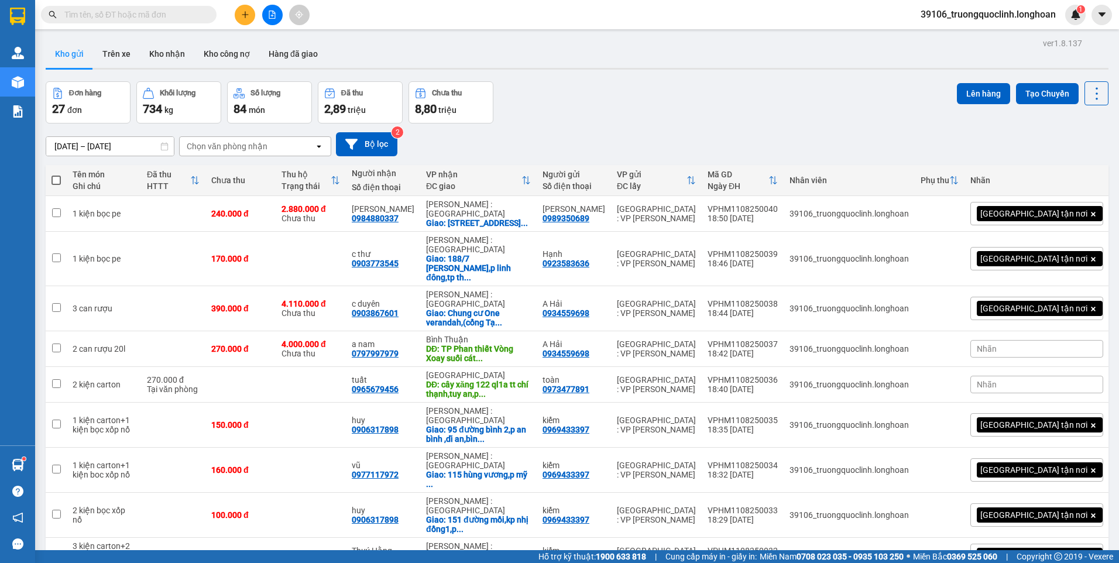
click at [158, 8] on span at bounding box center [129, 15] width 176 height 18
click at [158, 12] on input "text" at bounding box center [133, 14] width 138 height 13
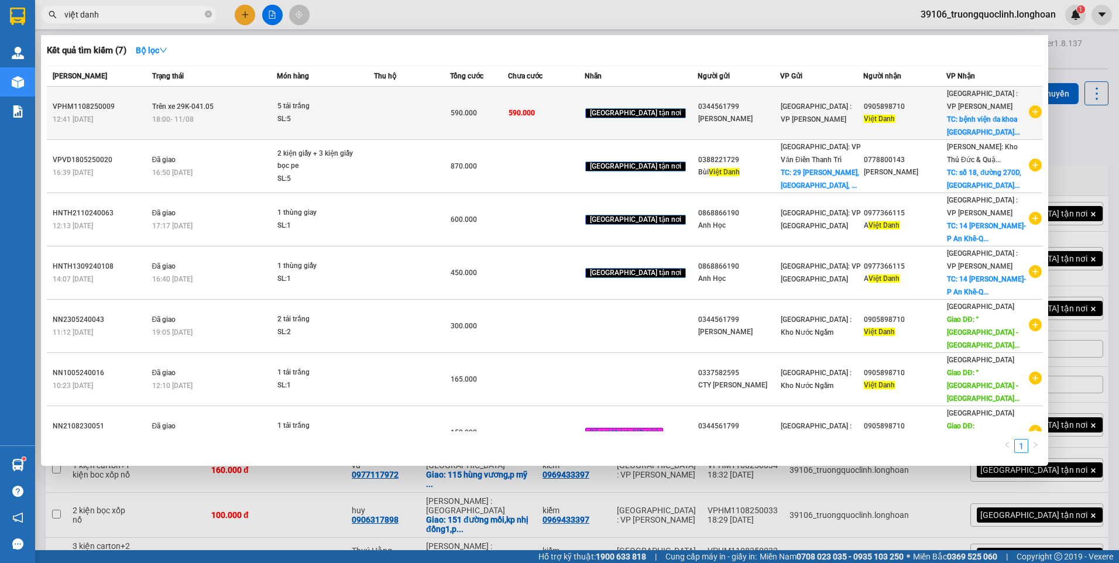
click at [678, 122] on td "[GEOGRAPHIC_DATA] tận nơi" at bounding box center [641, 113] width 113 height 53
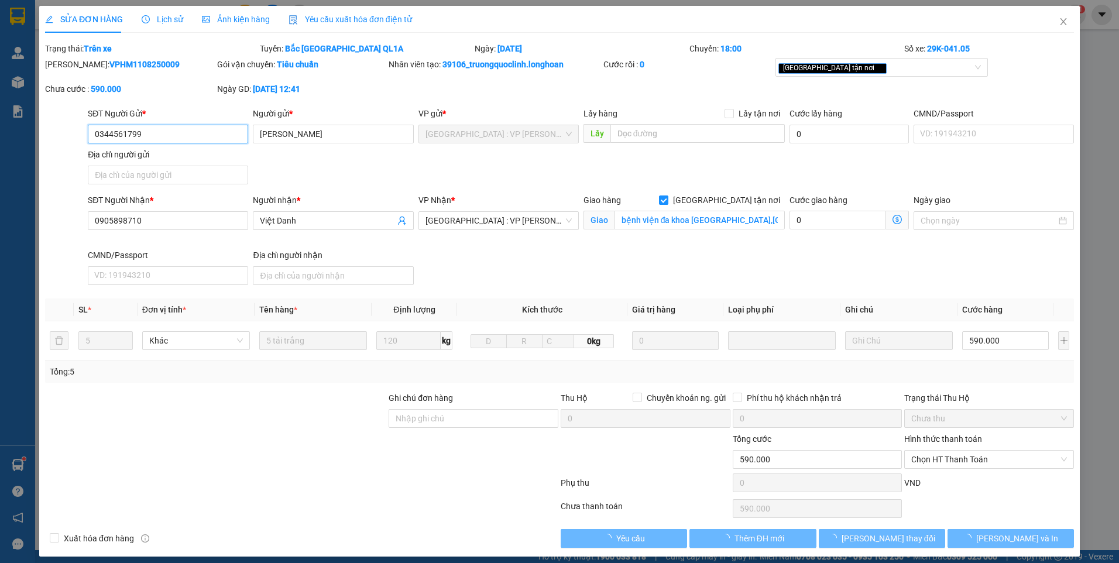
scroll to position [8, 0]
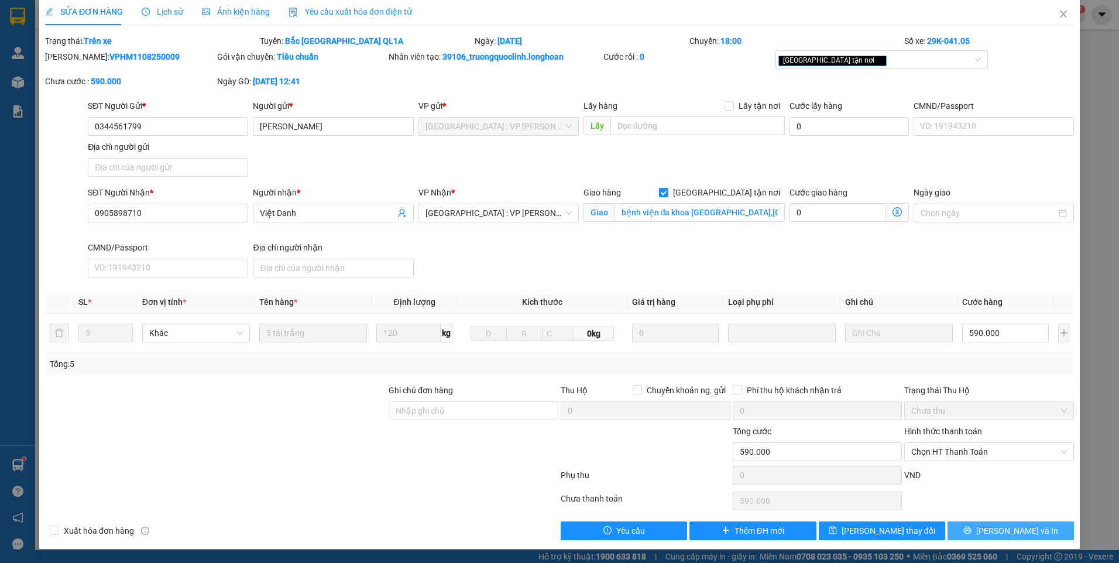
drag, startPoint x: 1021, startPoint y: 530, endPoint x: 1035, endPoint y: 518, distance: 18.3
click at [1021, 529] on span "[PERSON_NAME] và In" at bounding box center [1017, 530] width 82 height 13
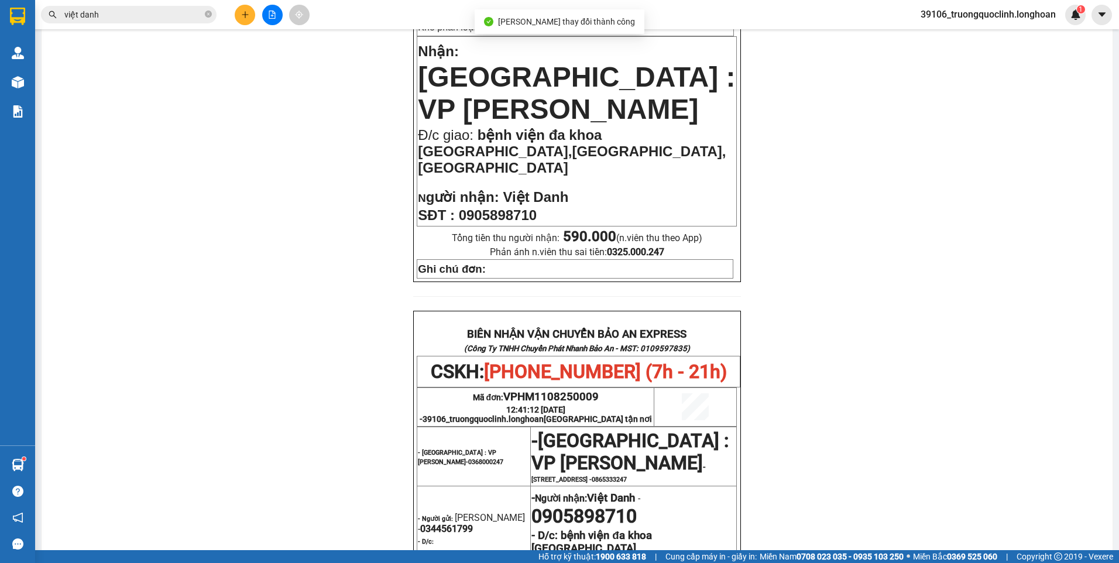
scroll to position [644, 0]
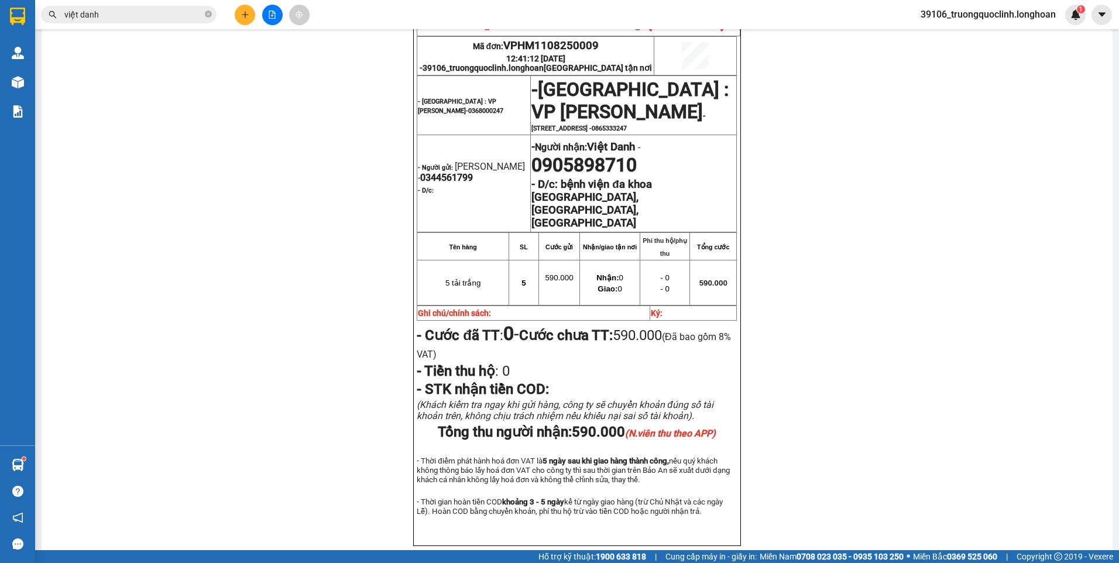
click at [249, 20] on button at bounding box center [245, 15] width 20 height 20
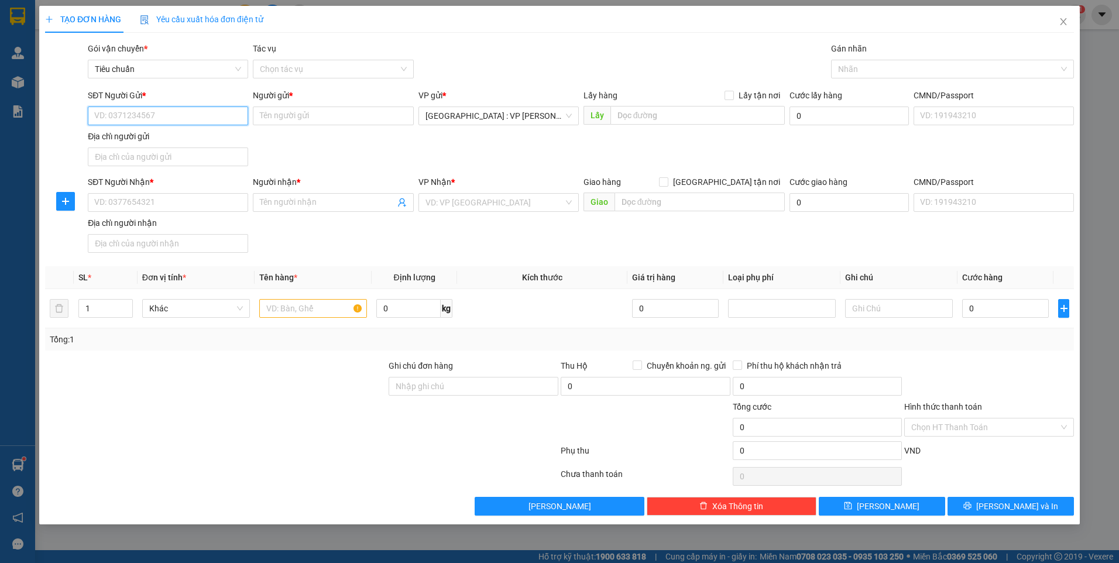
paste input "0868963332"
click at [166, 142] on div "0868963332 - linh" at bounding box center [168, 139] width 146 height 13
click at [125, 136] on div "0868963332 - linh" at bounding box center [168, 139] width 146 height 13
click at [118, 135] on div "0868963332 - linh" at bounding box center [168, 139] width 146 height 13
click at [152, 208] on input "SĐT Người Nhận *" at bounding box center [168, 202] width 160 height 19
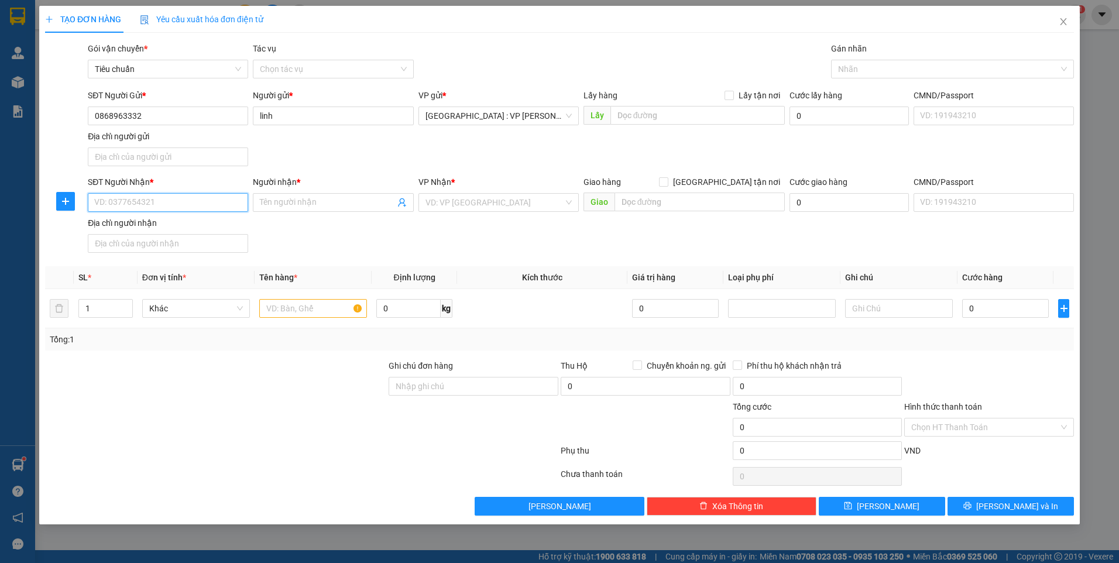
click at [192, 208] on input "SĐT Người Nhận *" at bounding box center [168, 202] width 160 height 19
paste input "0837286739"
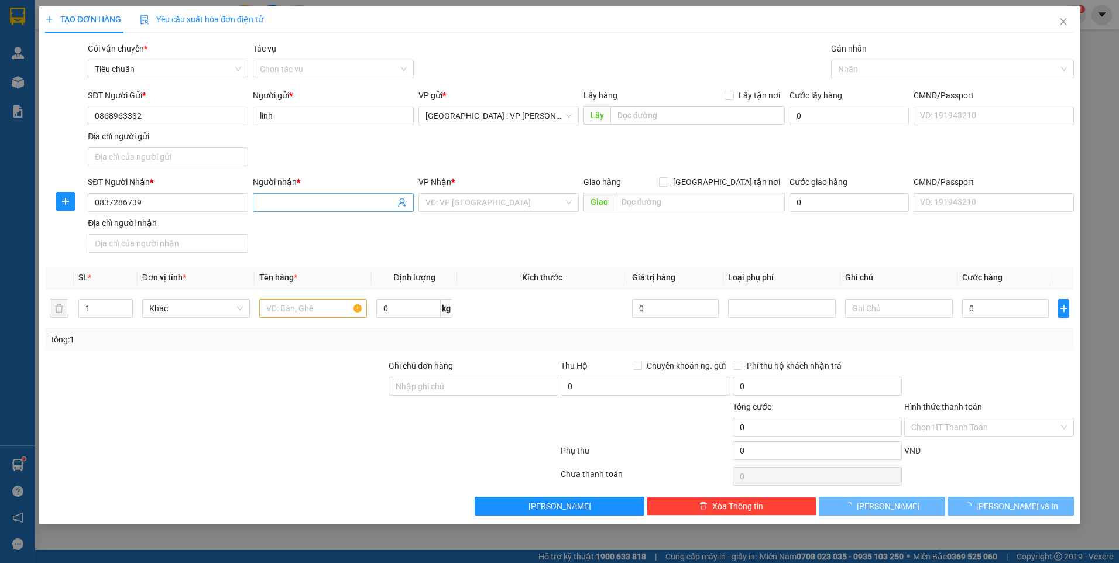
click at [307, 202] on input "Người nhận *" at bounding box center [327, 202] width 135 height 13
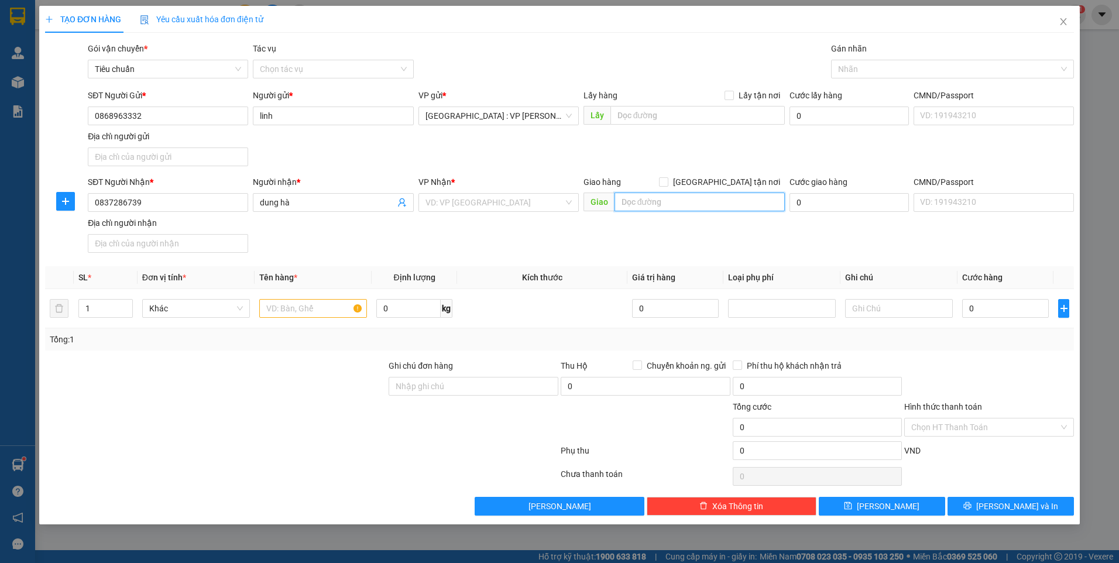
click at [632, 204] on input "text" at bounding box center [700, 202] width 171 height 19
paste input "NHÀ HÀNG LẨU CUA ĐỒNG HẢI PHÒNG - [GEOGRAPHIC_DATA], [GEOGRAPHIC_DATA], [GEOGRA…"
click at [667, 185] on input "[GEOGRAPHIC_DATA] tận nơi" at bounding box center [663, 181] width 8 height 8
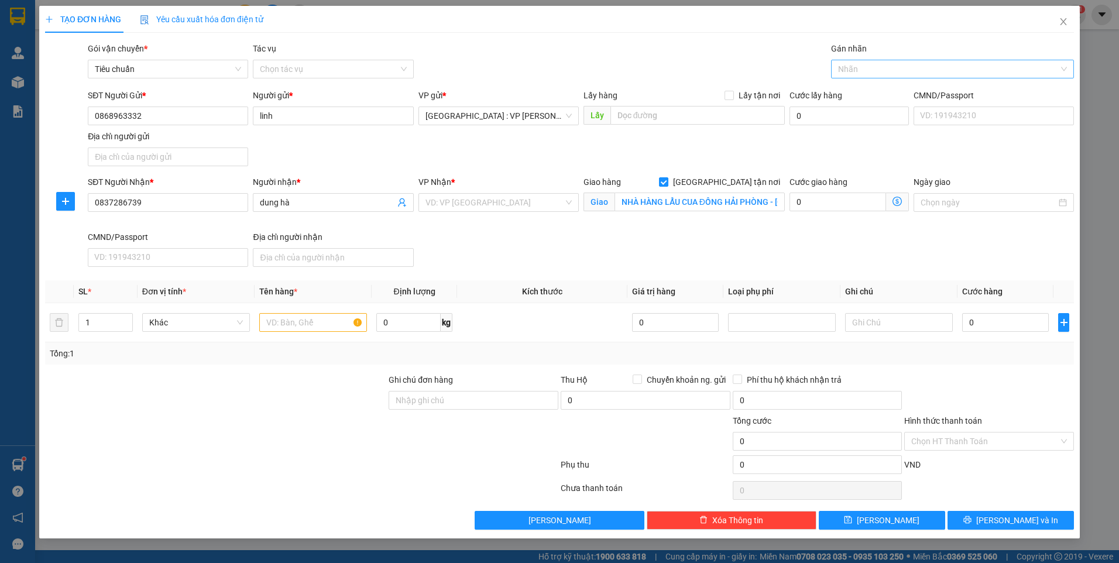
click at [876, 70] on div at bounding box center [946, 69] width 225 height 14
click at [871, 90] on div "[GEOGRAPHIC_DATA] tận nơi" at bounding box center [952, 92] width 229 height 13
click at [533, 201] on input "search" at bounding box center [494, 203] width 138 height 18
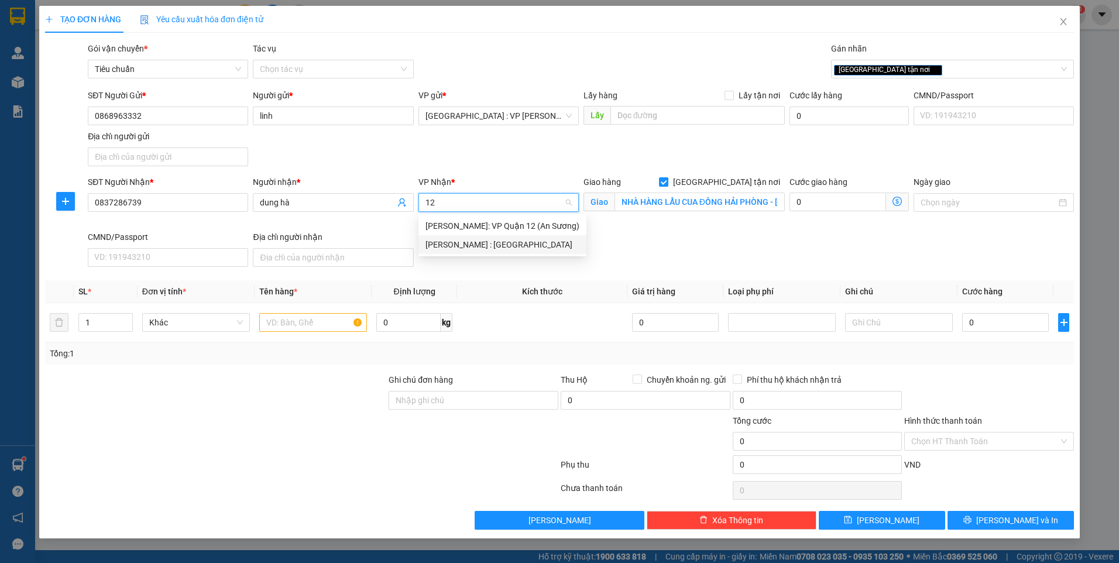
click at [522, 248] on div "[PERSON_NAME] : [GEOGRAPHIC_DATA]" at bounding box center [502, 244] width 154 height 13
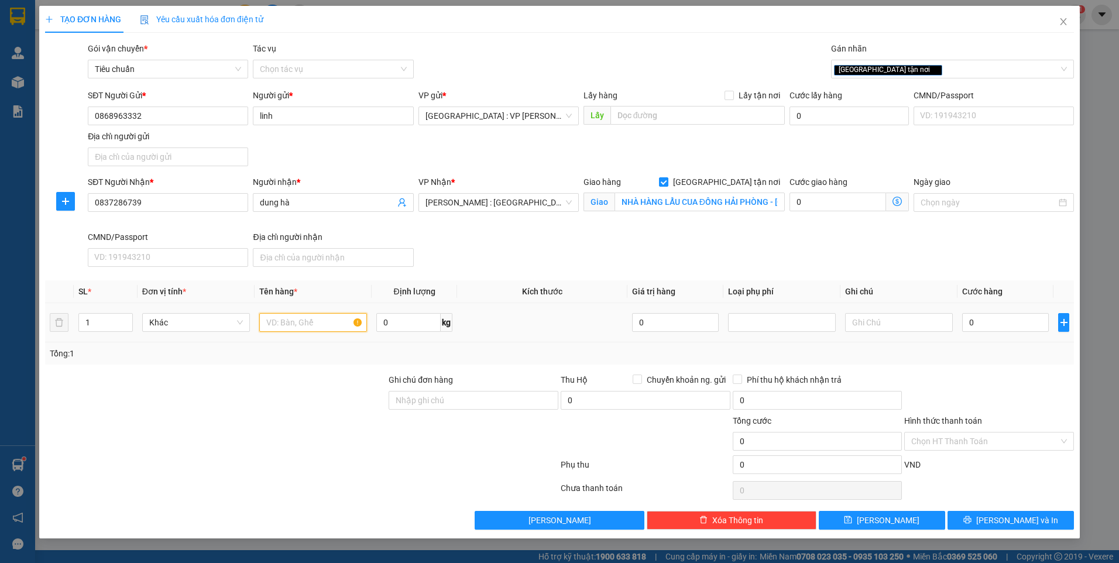
click at [314, 323] on input "text" at bounding box center [313, 322] width 108 height 19
click at [387, 325] on input "0" at bounding box center [408, 322] width 64 height 19
click at [477, 405] on input "Ghi chú đơn hàng" at bounding box center [474, 400] width 170 height 19
drag, startPoint x: 368, startPoint y: 439, endPoint x: 342, endPoint y: 397, distance: 48.9
click at [367, 439] on div at bounding box center [216, 434] width 344 height 41
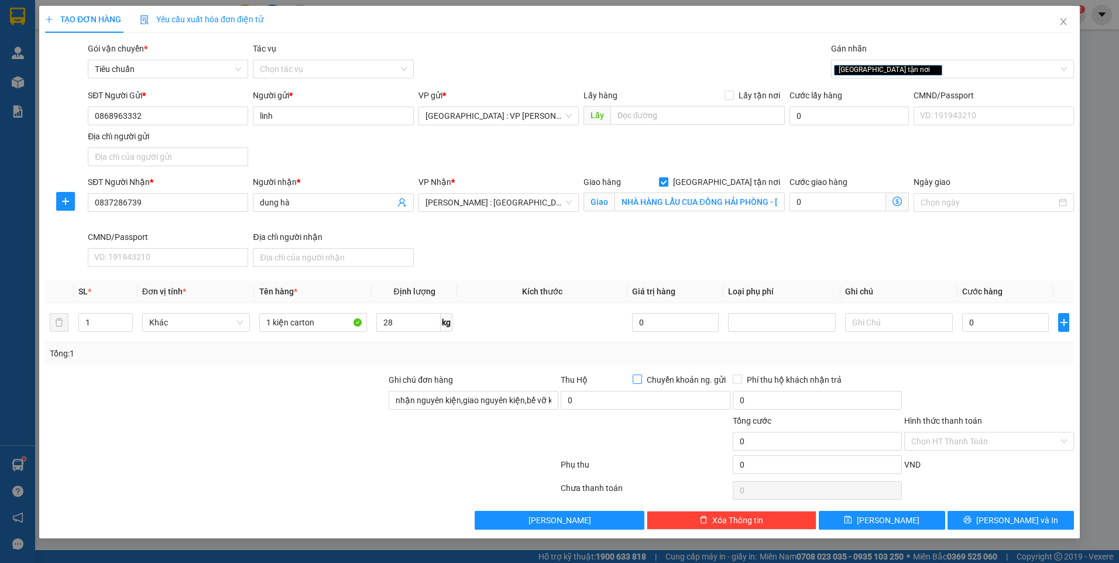
drag, startPoint x: 653, startPoint y: 379, endPoint x: 599, endPoint y: 373, distance: 54.8
click at [653, 380] on span "Chuyển khoản ng. gửi" at bounding box center [686, 379] width 88 height 13
click at [641, 380] on input "Chuyển khoản ng. gửi" at bounding box center [637, 379] width 8 height 8
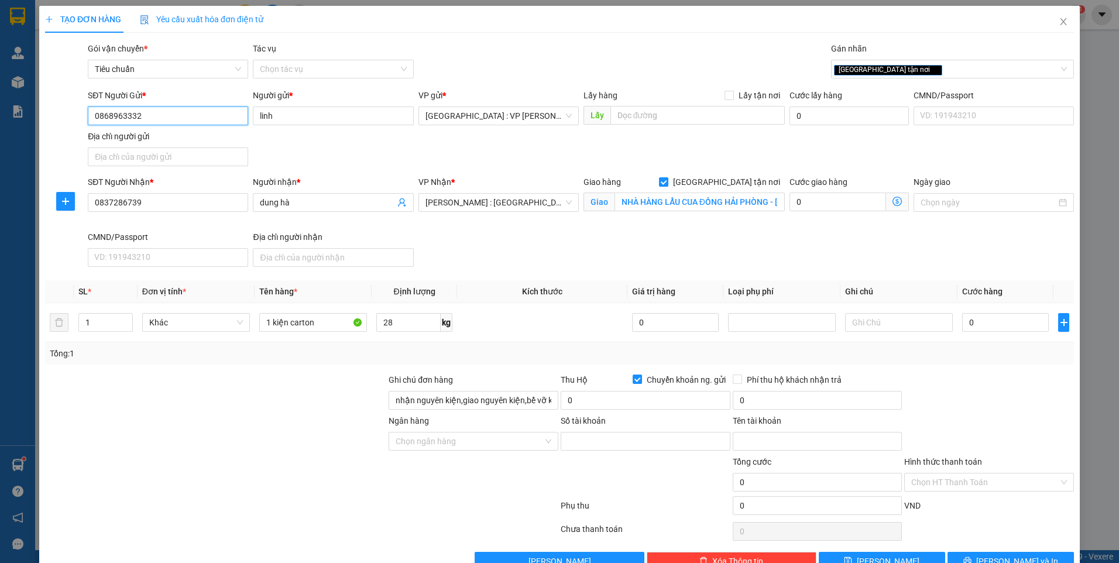
click at [169, 116] on input "0868963332" at bounding box center [168, 116] width 160 height 19
click at [599, 444] on input "Số tài khoản" at bounding box center [646, 441] width 170 height 19
paste input "883996"
drag, startPoint x: 832, startPoint y: 446, endPoint x: 821, endPoint y: 445, distance: 11.8
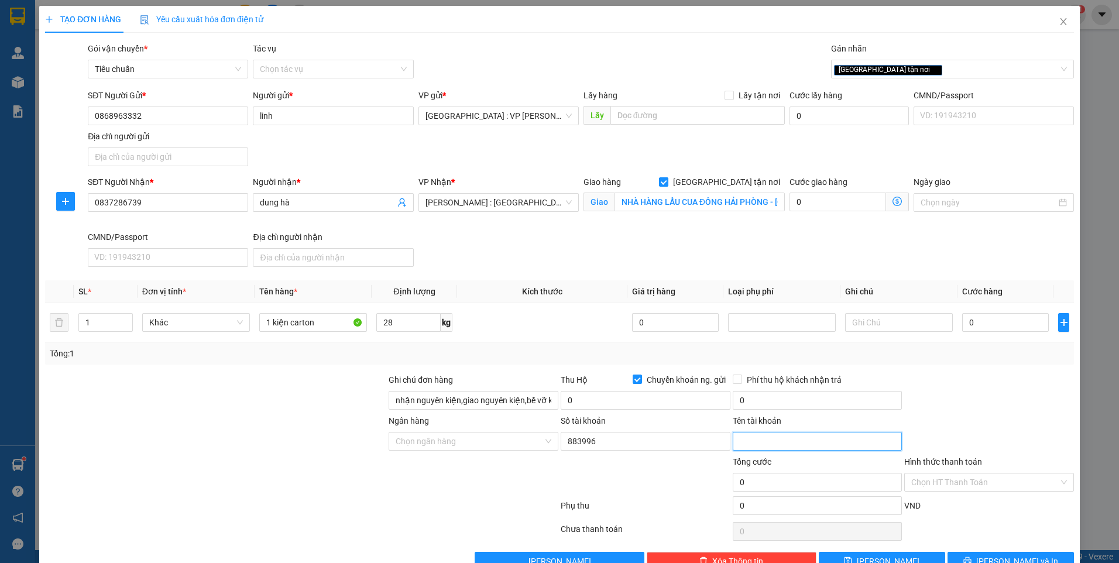
click at [832, 446] on input "Tên tài khoản" at bounding box center [818, 441] width 170 height 19
paste input "[PERSON_NAME]"
click at [520, 438] on input "Ngân hàng" at bounding box center [469, 442] width 147 height 18
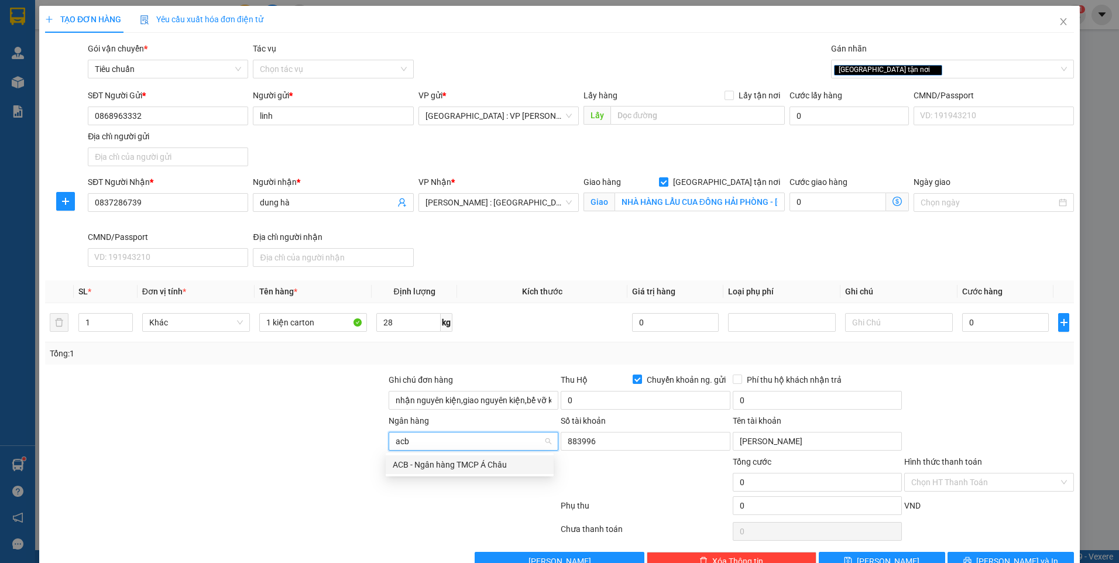
click at [506, 462] on div "ACB - Ngân hàng TMCP Á Châu" at bounding box center [470, 464] width 154 height 13
click at [604, 401] on input "0" at bounding box center [646, 400] width 170 height 19
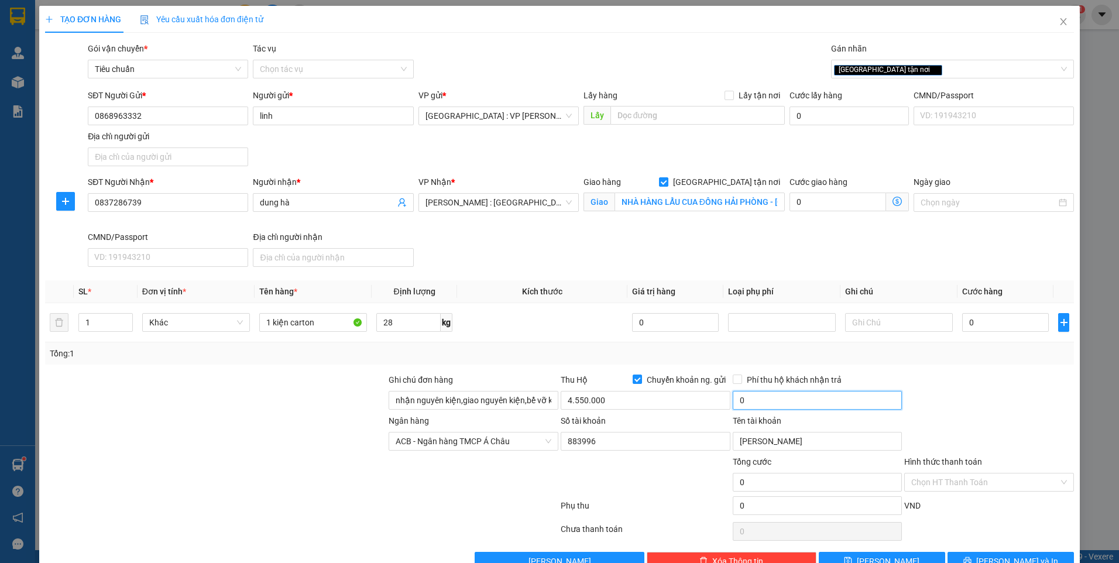
click at [751, 396] on input "0" at bounding box center [818, 400] width 170 height 19
click at [953, 406] on div at bounding box center [989, 393] width 172 height 41
click at [1008, 324] on input "0" at bounding box center [1005, 322] width 87 height 19
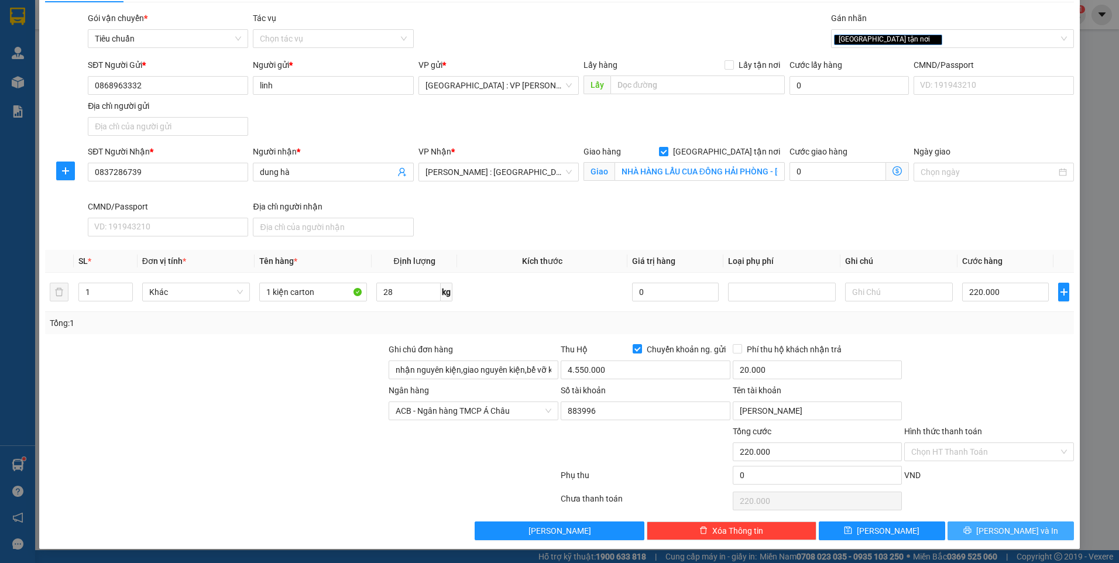
drag, startPoint x: 1014, startPoint y: 530, endPoint x: 984, endPoint y: 500, distance: 41.4
click at [1013, 530] on span "[PERSON_NAME] và In" at bounding box center [1017, 530] width 82 height 13
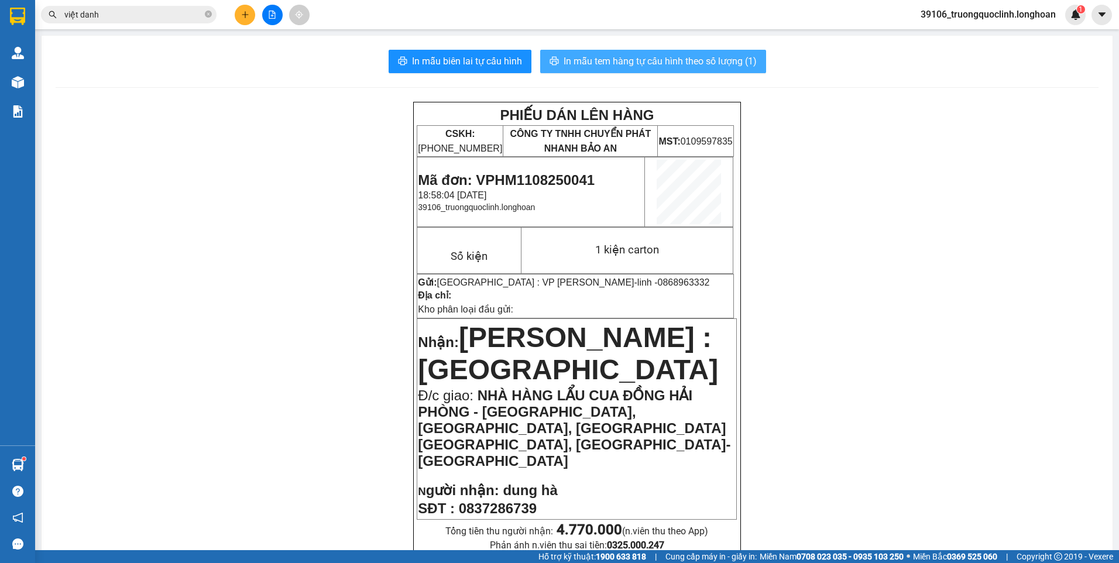
click at [643, 63] on span "In mẫu tem hàng tự cấu hình theo số lượng (1)" at bounding box center [660, 61] width 193 height 15
click at [658, 287] on span "0868963332" at bounding box center [684, 282] width 52 height 10
copy span "0868963332"
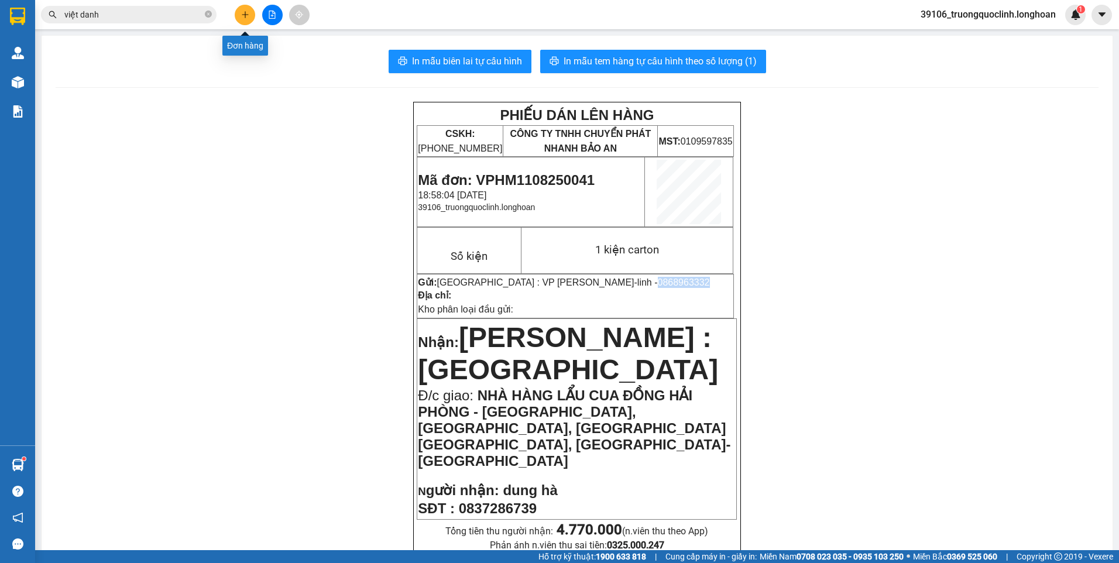
click at [253, 13] on button at bounding box center [245, 15] width 20 height 20
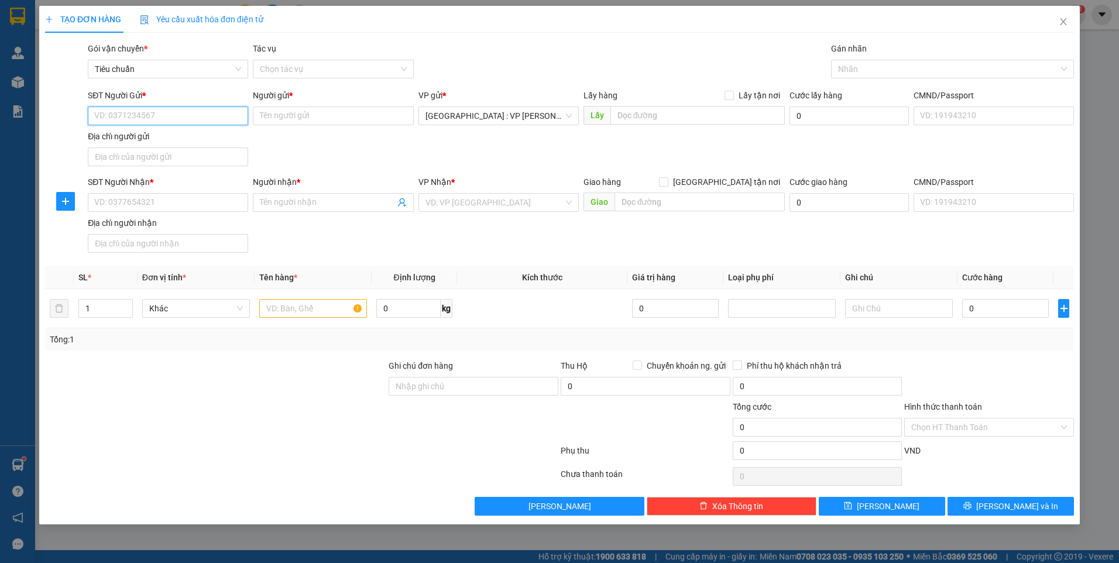
paste input "0868963332"
click at [144, 135] on div "0868963332 - linh" at bounding box center [168, 139] width 146 height 13
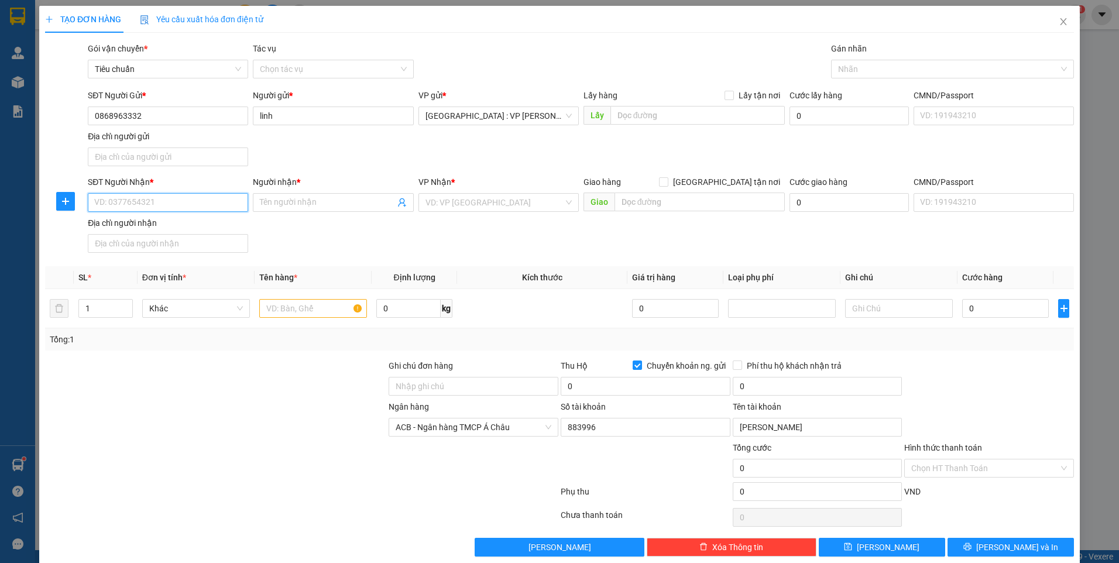
click at [237, 201] on input "SĐT Người Nhận *" at bounding box center [168, 202] width 160 height 19
paste input "0964815391"
click at [321, 200] on input "Người nhận *" at bounding box center [327, 202] width 135 height 13
paste input "Welldone Milk Tea"
click at [642, 203] on input "text" at bounding box center [700, 202] width 171 height 19
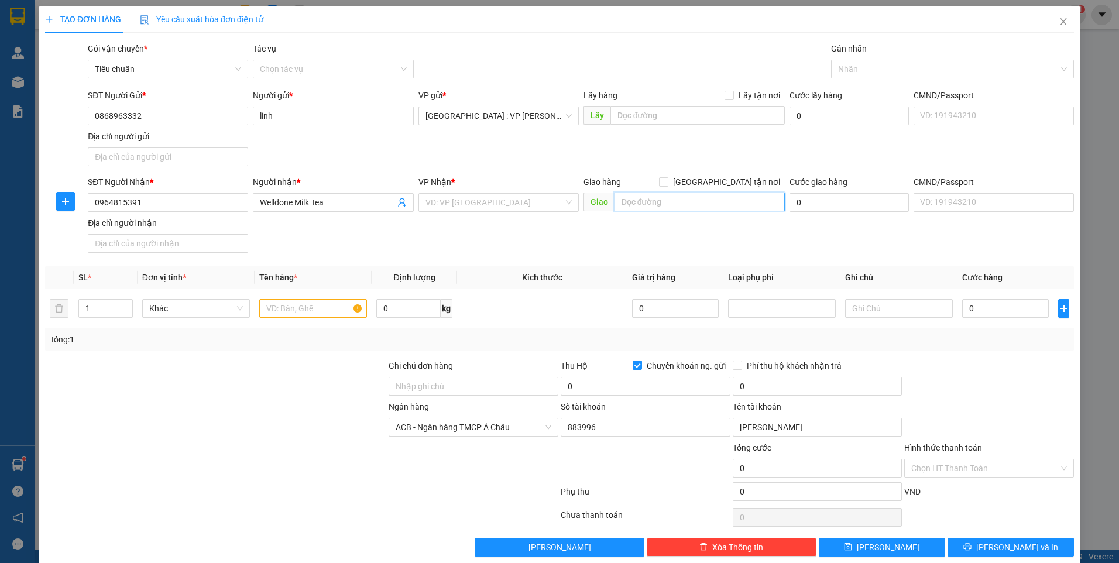
paste input "2/73 ( [GEOGRAPHIC_DATA] ) - Nội [GEOGRAPHIC_DATA] 2 - Kđt [GEOGRAPHIC_DATA], […"
click at [732, 176] on span "[GEOGRAPHIC_DATA] tận nơi" at bounding box center [726, 182] width 116 height 13
click at [667, 177] on input "[GEOGRAPHIC_DATA] tận nơi" at bounding box center [663, 181] width 8 height 8
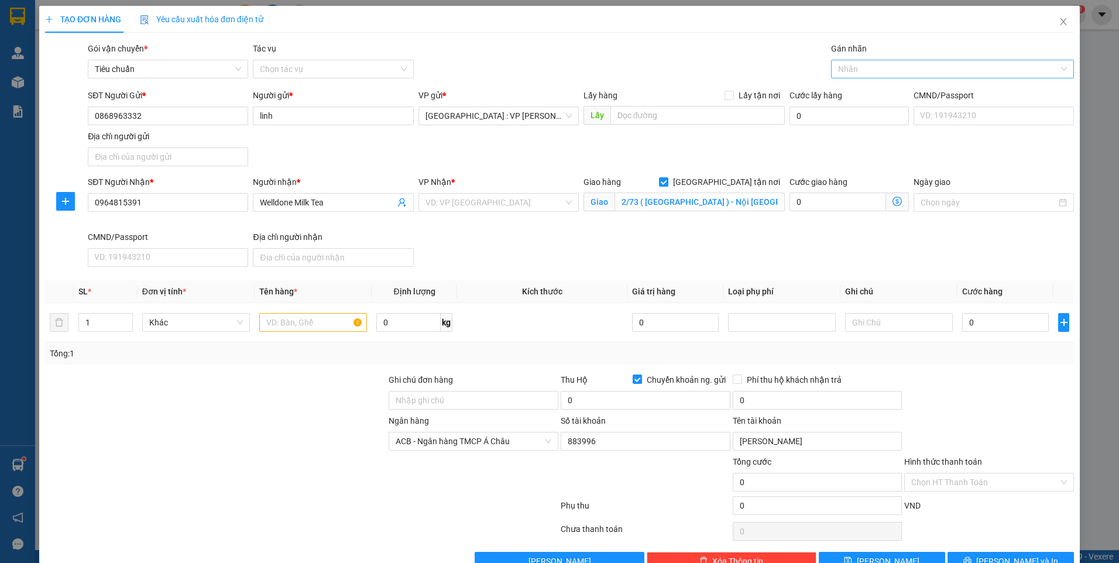
click at [890, 68] on div at bounding box center [946, 69] width 225 height 14
click at [868, 93] on div "[GEOGRAPHIC_DATA] tận nơi" at bounding box center [945, 92] width 227 height 13
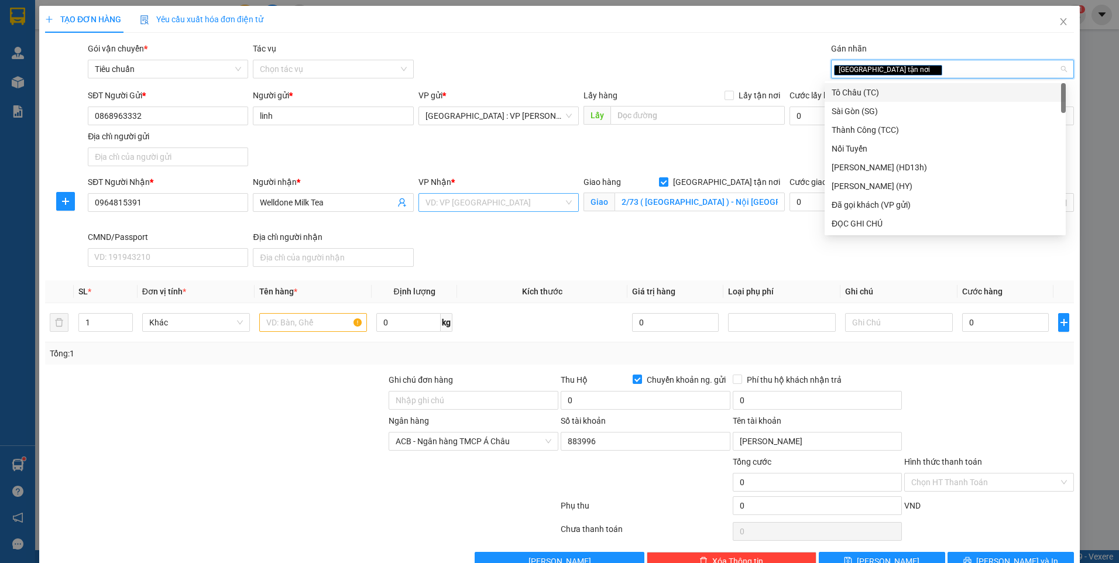
click at [468, 204] on input "search" at bounding box center [494, 203] width 138 height 18
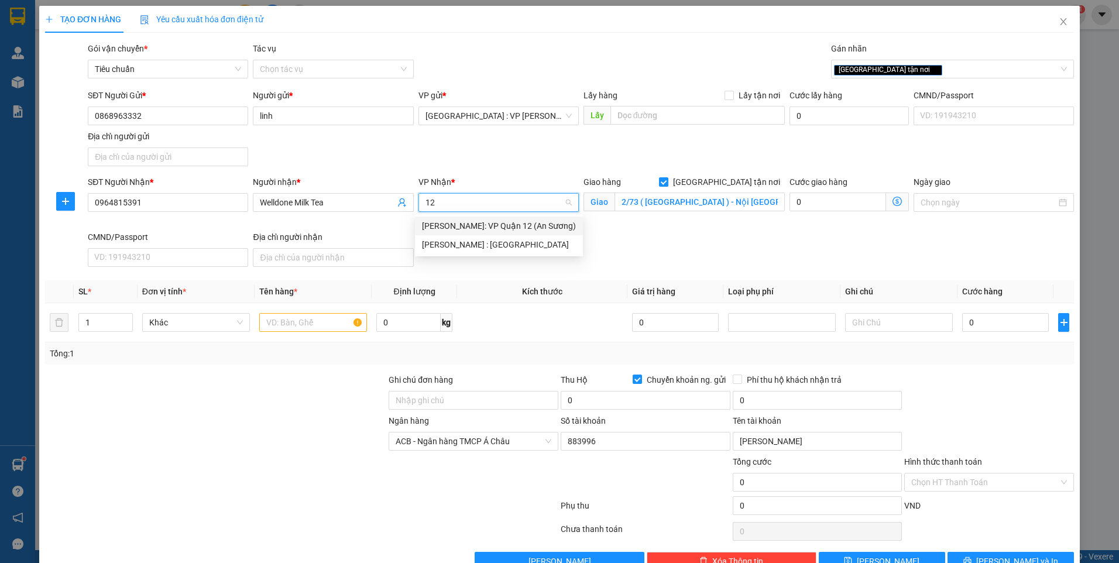
click at [483, 235] on div "[PERSON_NAME]: VP Quận 12 (An Sương)" at bounding box center [499, 226] width 168 height 19
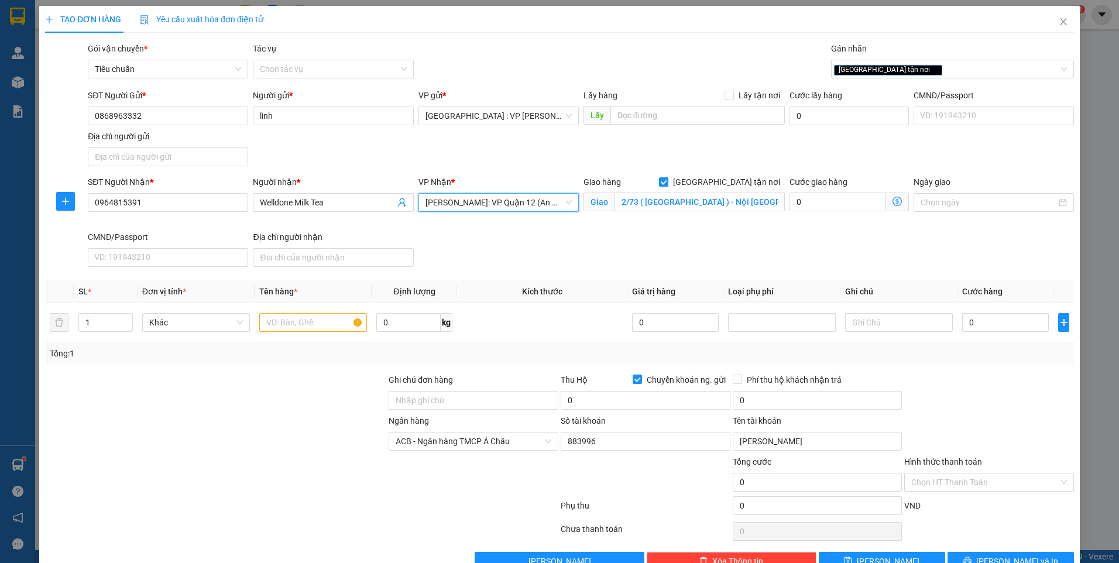
click at [483, 203] on span "[PERSON_NAME]: VP Quận 12 (An Sương)" at bounding box center [498, 203] width 146 height 18
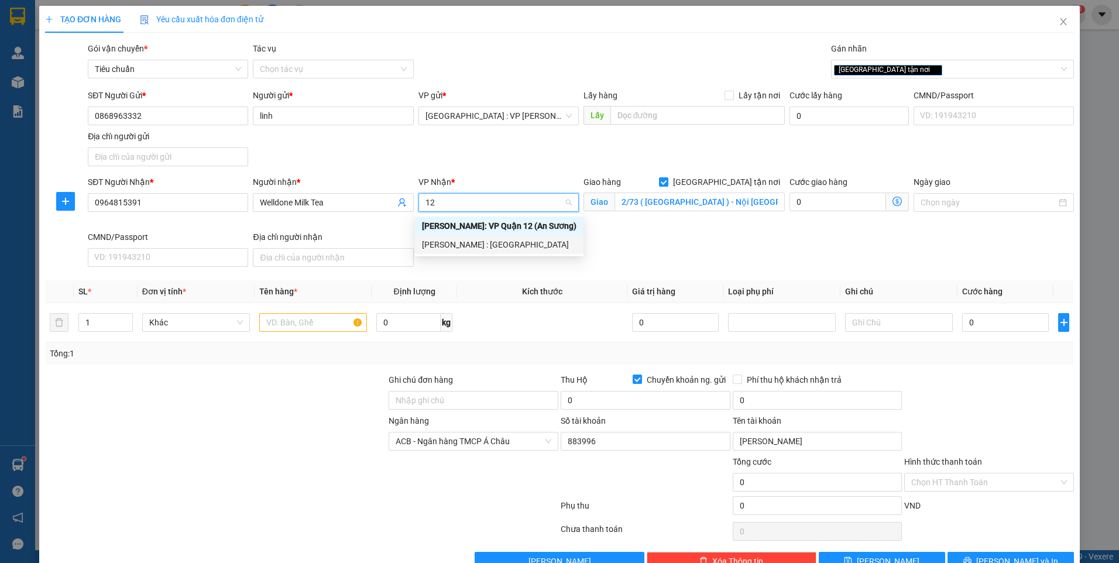
click at [496, 246] on div "[PERSON_NAME] : [GEOGRAPHIC_DATA]" at bounding box center [499, 244] width 155 height 13
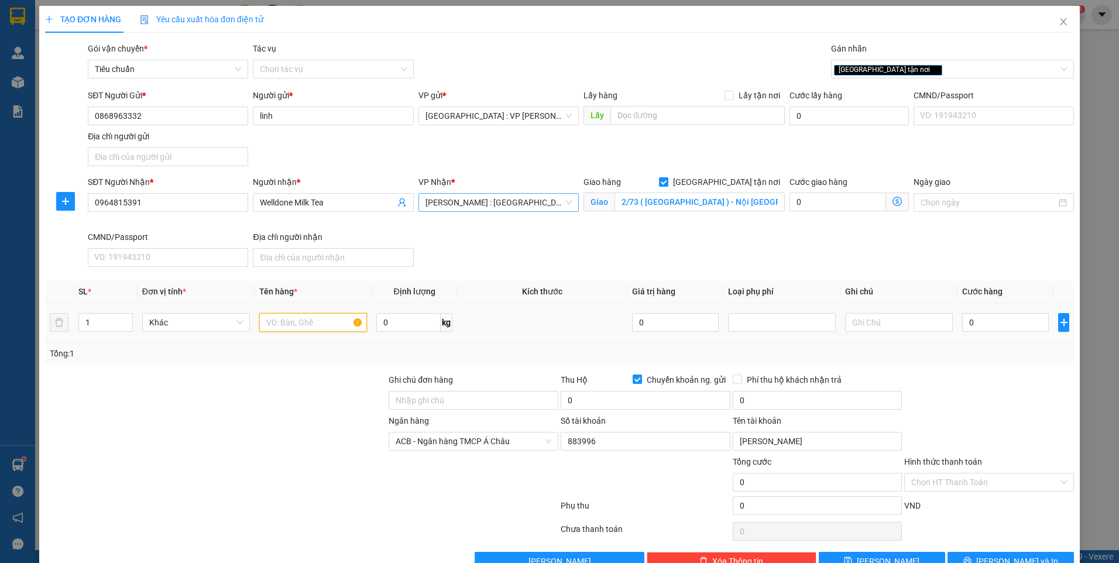
click at [326, 331] on input "text" at bounding box center [313, 322] width 108 height 19
click at [397, 318] on input "0" at bounding box center [408, 322] width 64 height 19
drag, startPoint x: 451, startPoint y: 397, endPoint x: 438, endPoint y: 395, distance: 13.1
click at [450, 398] on input "Ghi chú đơn hàng" at bounding box center [474, 400] width 170 height 19
click at [273, 407] on div at bounding box center [216, 393] width 344 height 41
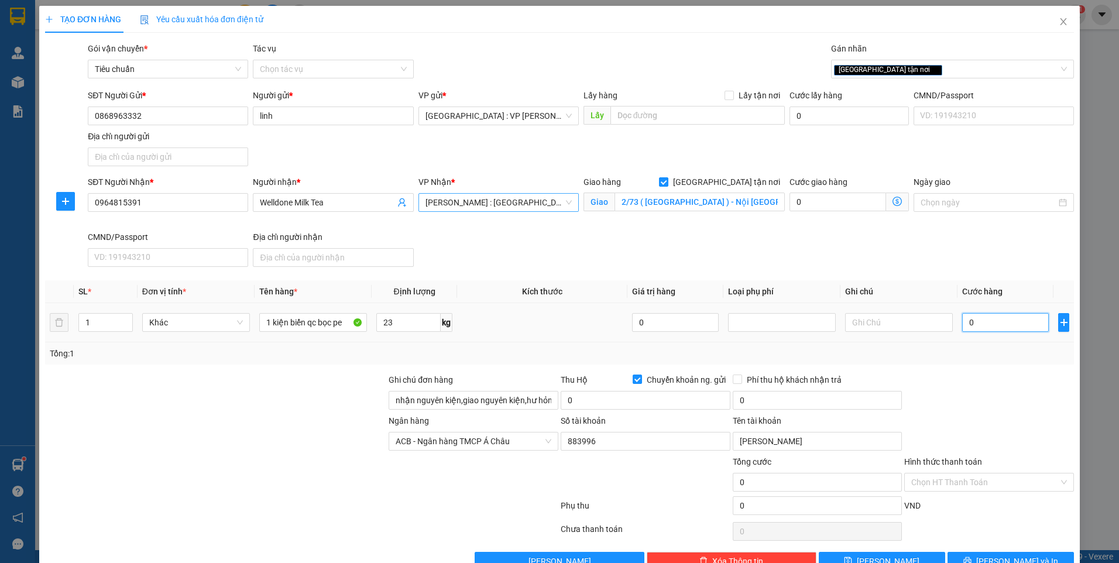
drag, startPoint x: 993, startPoint y: 321, endPoint x: 977, endPoint y: 335, distance: 21.1
click at [993, 321] on input "0" at bounding box center [1005, 322] width 87 height 19
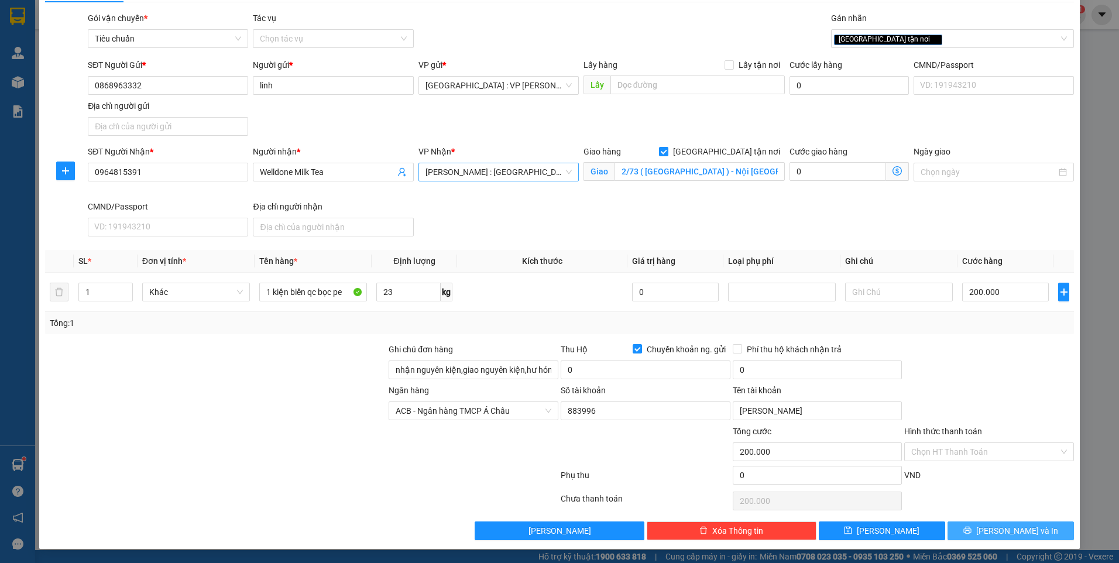
drag, startPoint x: 1001, startPoint y: 525, endPoint x: 950, endPoint y: 480, distance: 68.4
click at [1000, 525] on span "[PERSON_NAME] và In" at bounding box center [1017, 530] width 82 height 13
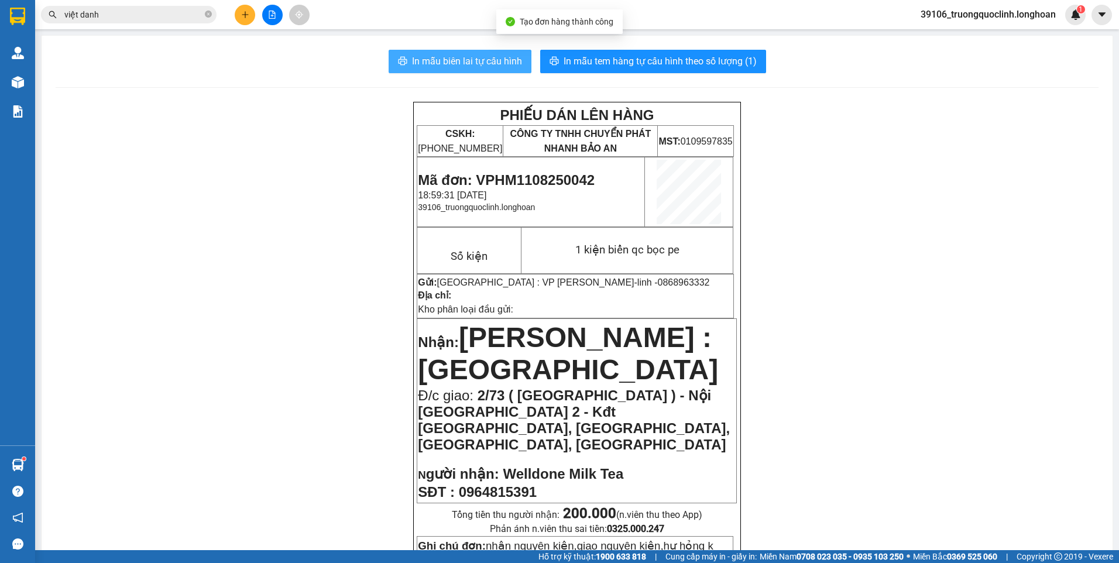
click at [458, 64] on span "In mẫu biên lai tự cấu hình" at bounding box center [467, 61] width 110 height 15
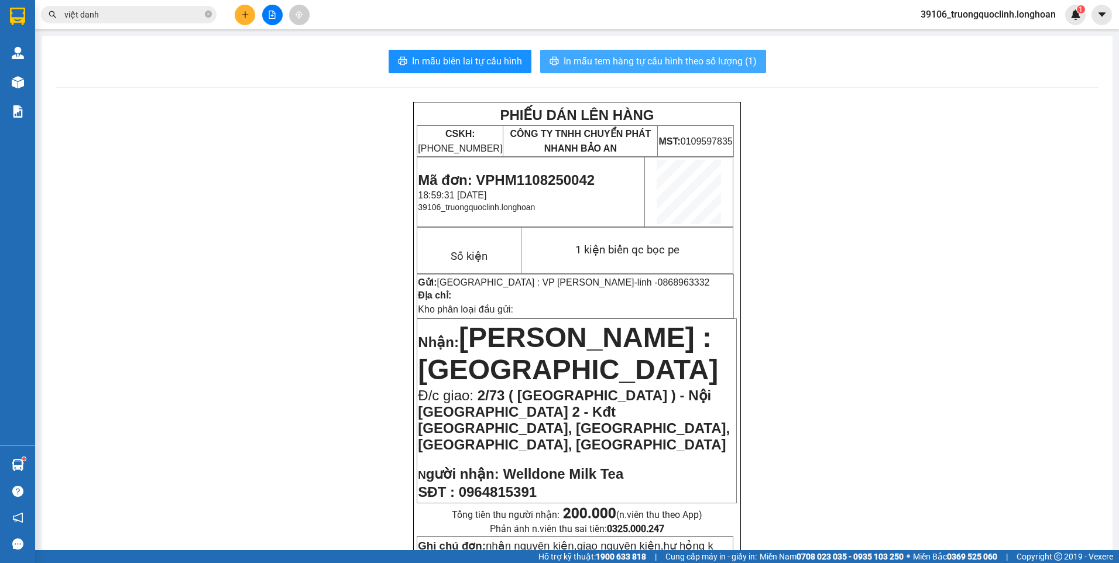
click at [701, 65] on span "In mẫu tem hàng tự cấu hình theo số lượng (1)" at bounding box center [660, 61] width 193 height 15
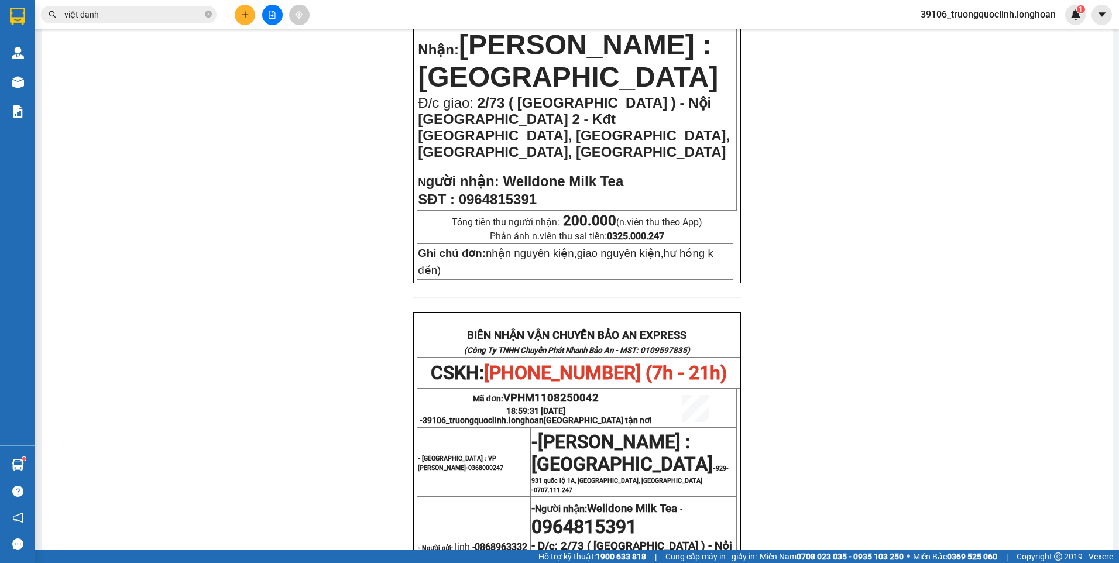
scroll to position [644, 0]
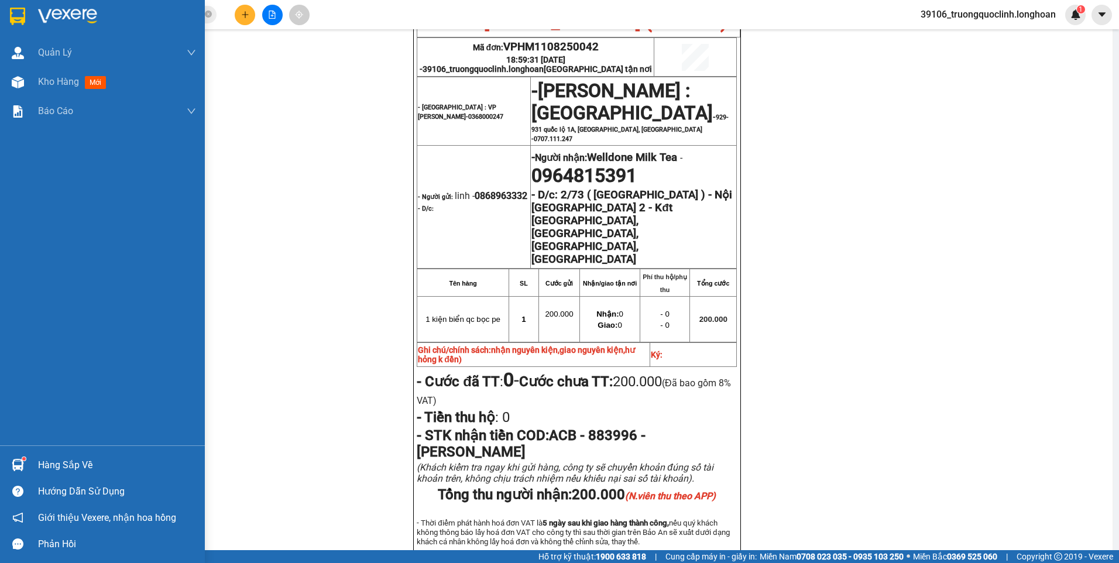
click at [24, 13] on img at bounding box center [17, 17] width 15 height 18
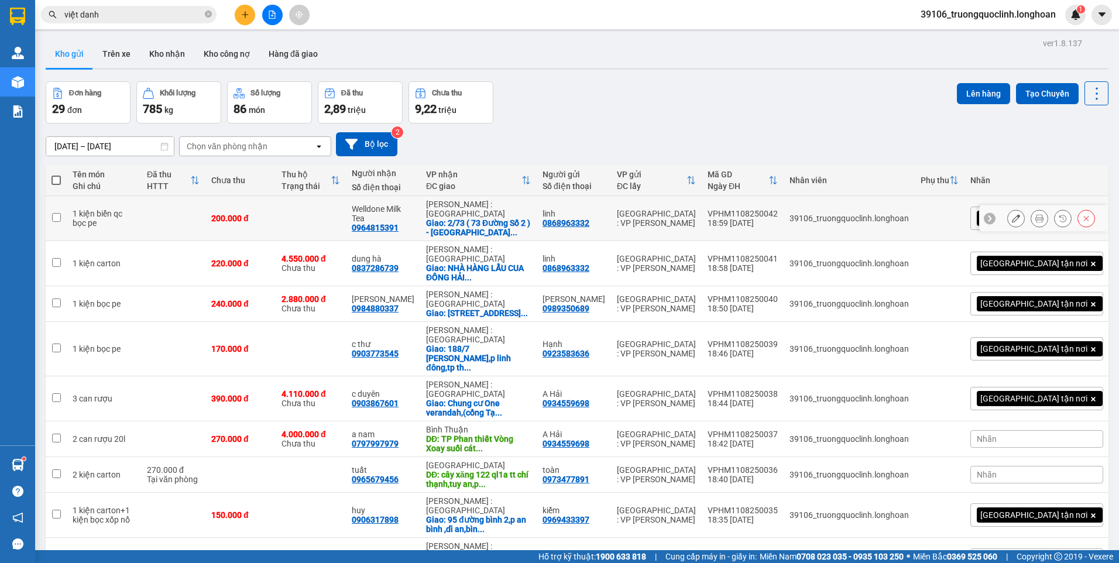
click at [1008, 217] on button at bounding box center [1016, 218] width 16 height 20
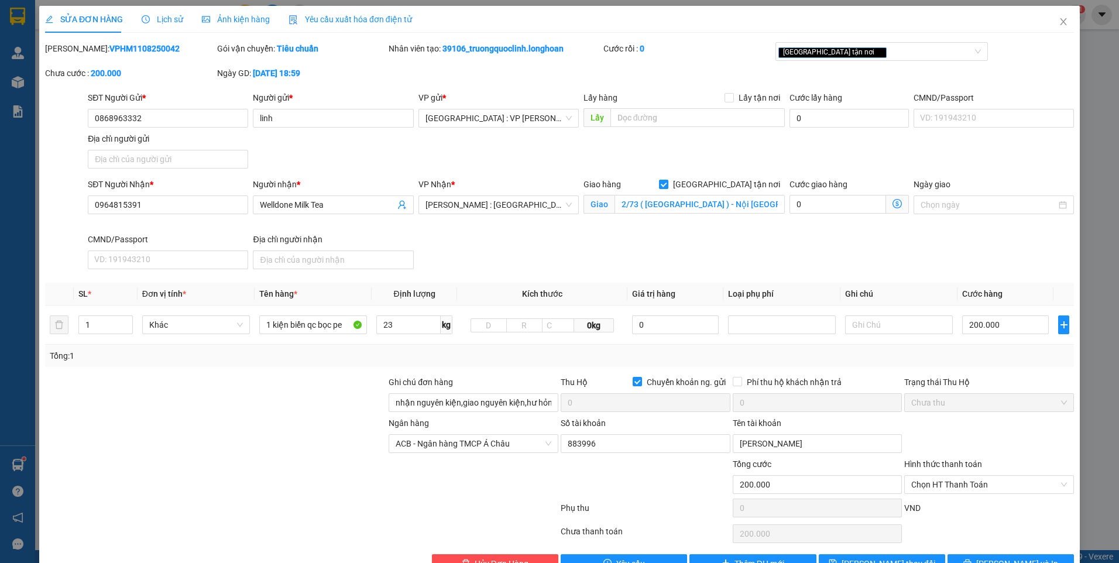
click at [121, 44] on b "VPHM1108250042" at bounding box center [144, 48] width 70 height 9
copy b "VPHM1108250042"
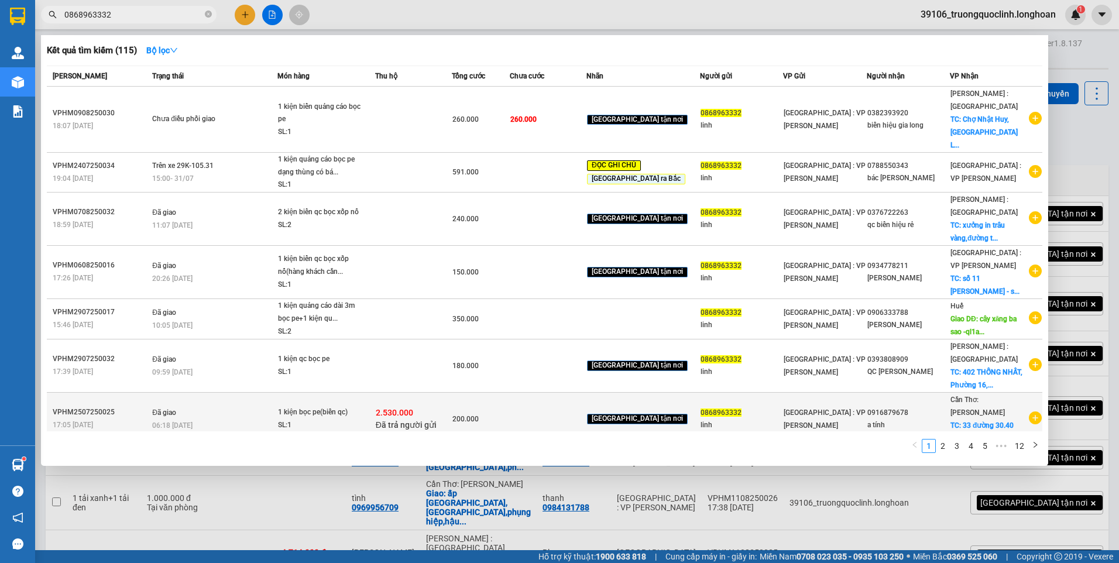
type input "0868963332"
click at [394, 408] on span "2.530.000" at bounding box center [394, 412] width 37 height 9
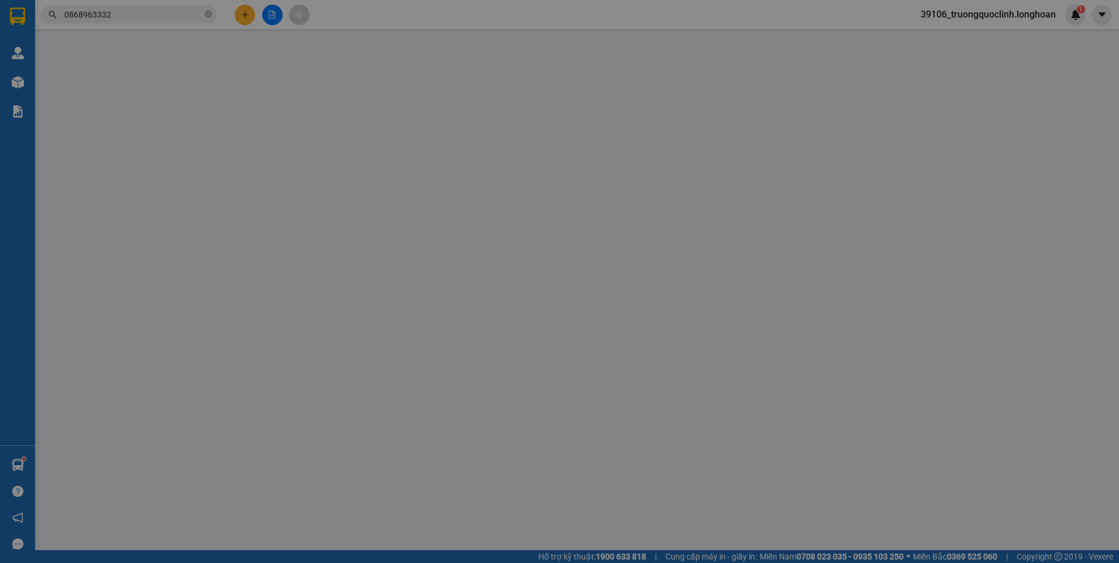
type input "0868963332"
type input "linh"
type input "0916879678"
type input "a tính"
checkbox input "true"
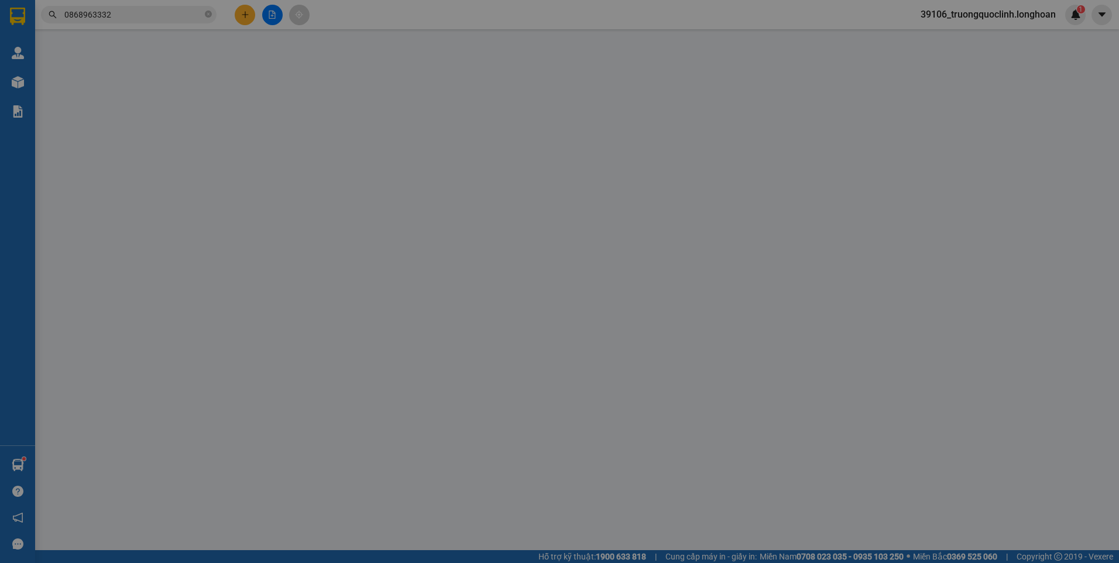
type input "33 đường 30.40 dương đông - phú quốc - kiên giang"
type input "nhận nguyên kiện,giao nguyên kiện,bể vỡ k đền"
checkbox input "true"
type input "2.530.000"
type input "20.000"
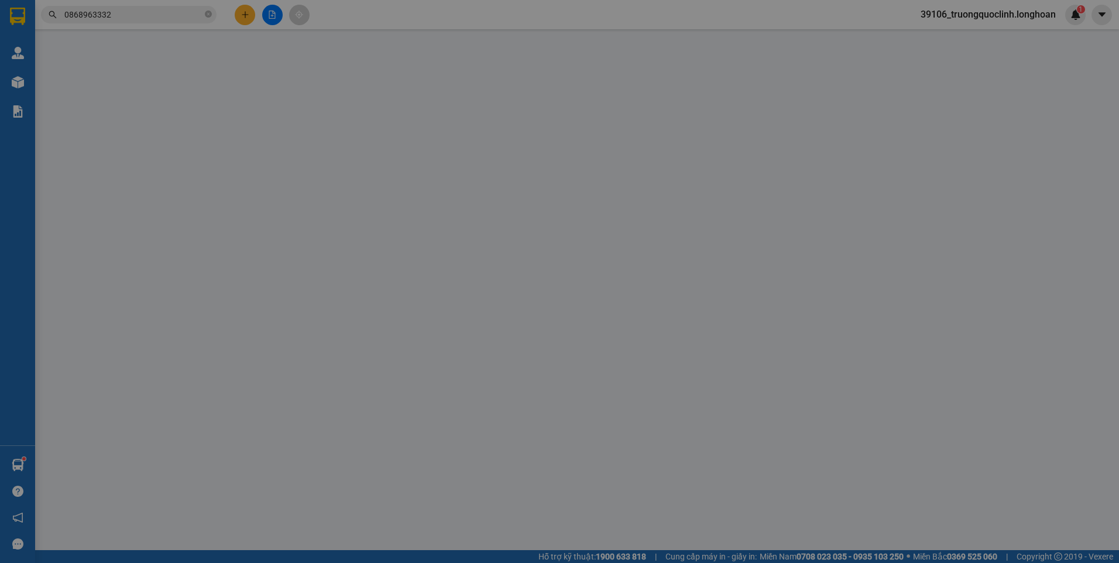
type input "200.000"
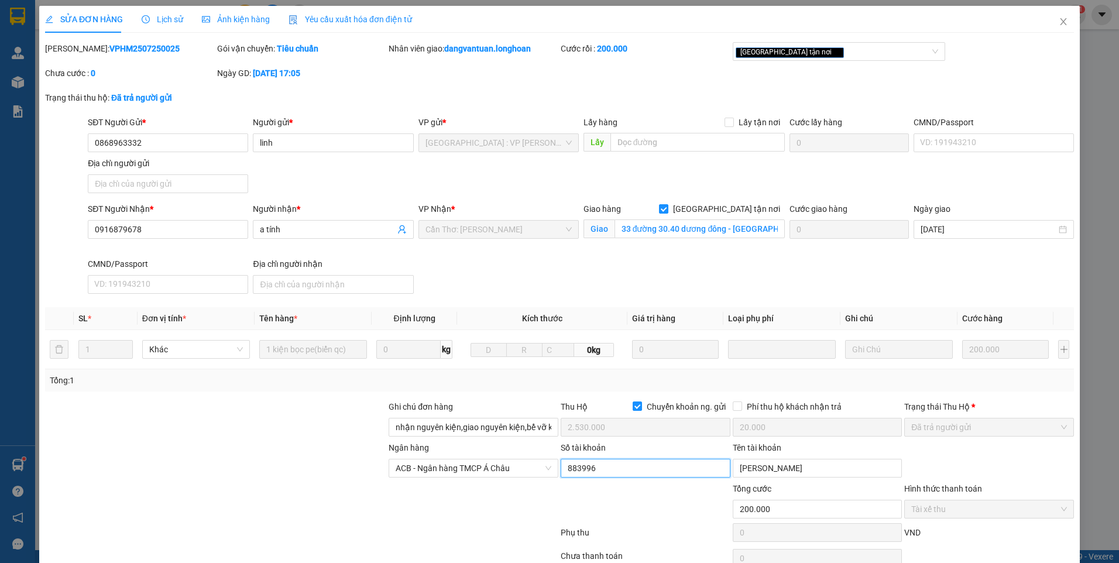
click at [658, 462] on input "883996" at bounding box center [646, 468] width 170 height 19
click at [810, 466] on input "[PERSON_NAME]" at bounding box center [818, 468] width 170 height 19
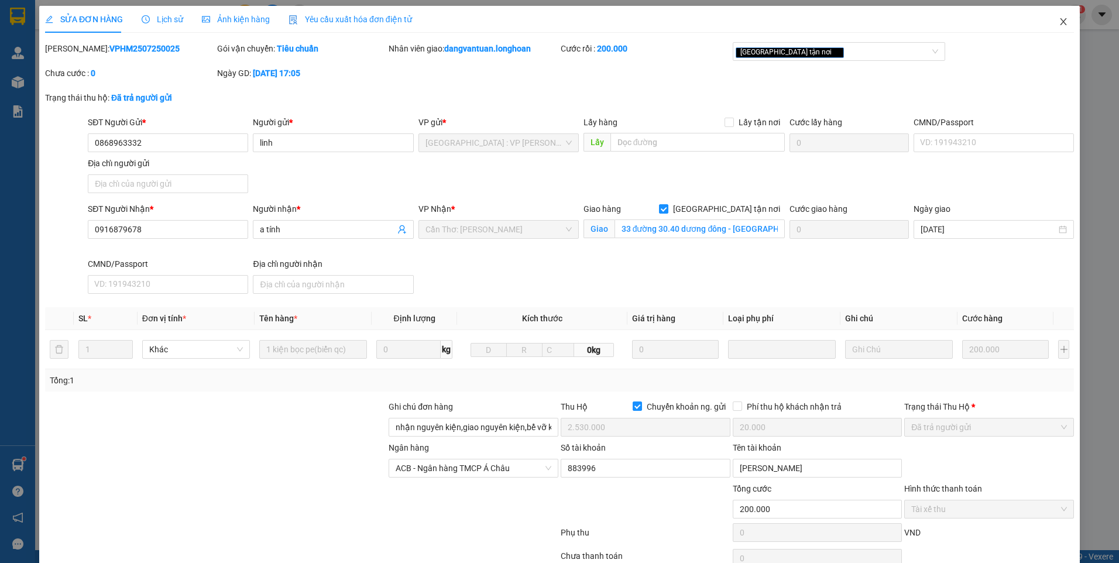
click at [1059, 23] on icon "close" at bounding box center [1063, 21] width 9 height 9
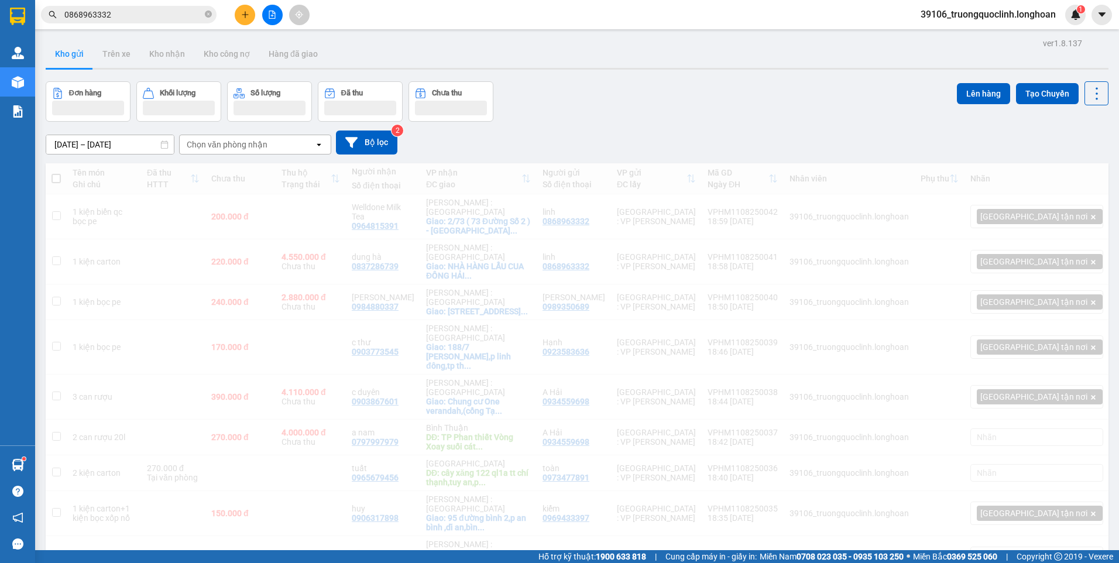
click at [171, 18] on input "0868963332" at bounding box center [133, 14] width 138 height 13
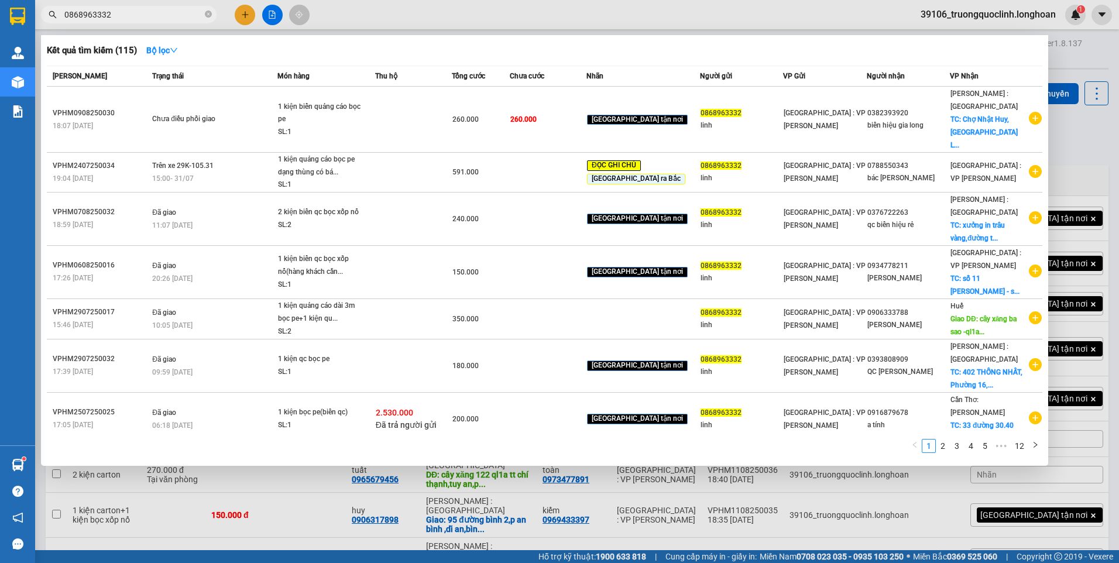
click at [171, 18] on input "0868963332" at bounding box center [133, 14] width 138 height 13
paste input "VPHM110825004"
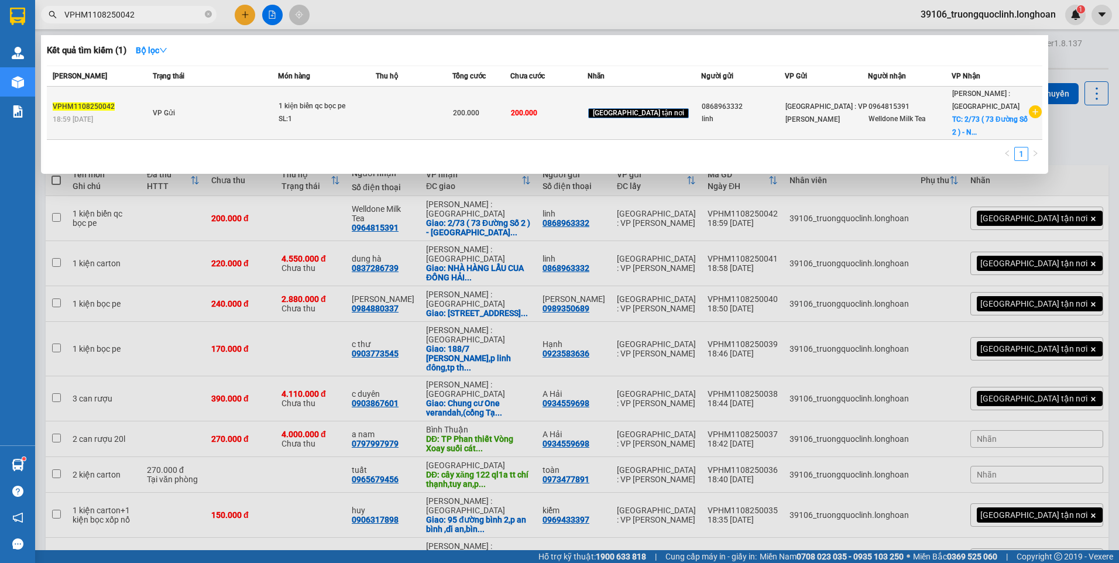
type input "VPHM1108250042"
click at [1032, 107] on icon "plus-circle" at bounding box center [1035, 111] width 13 height 13
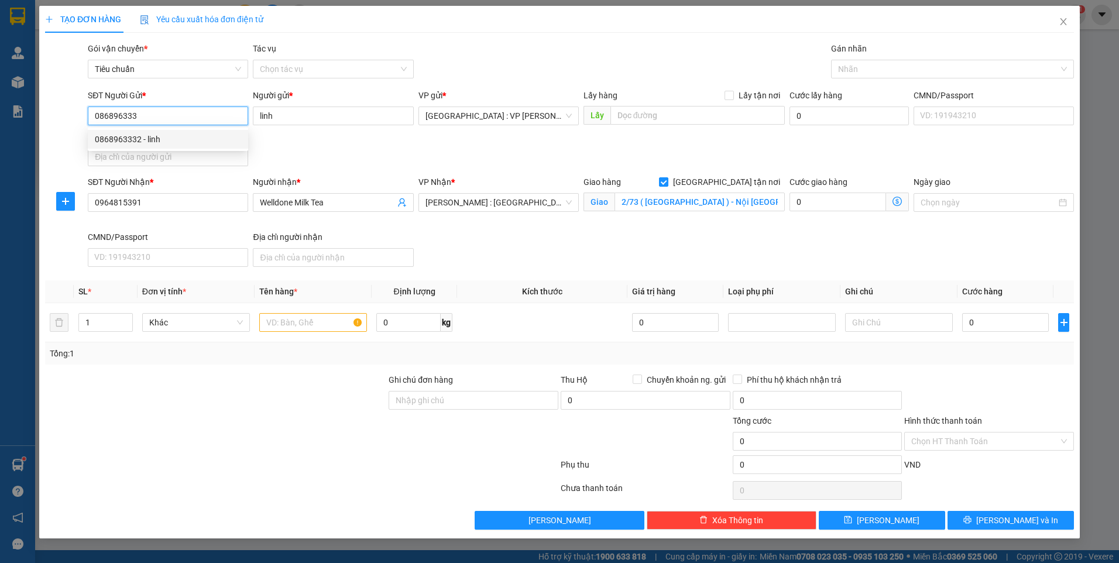
click at [158, 139] on div "0868963332 - linh" at bounding box center [168, 139] width 146 height 13
type input "0868963332"
checkbox input "true"
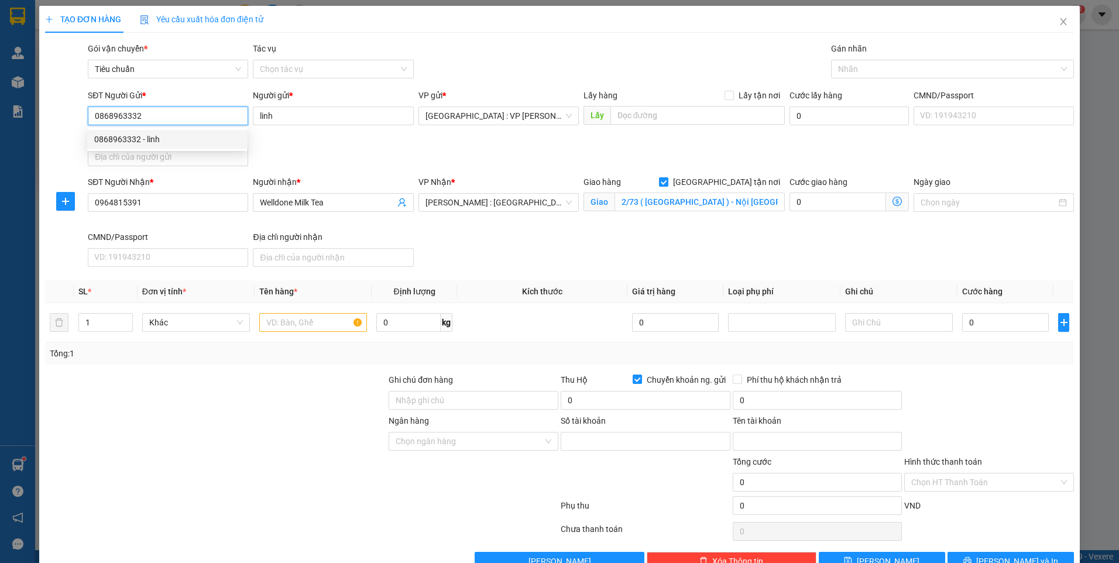
type input "883996"
type input "[PERSON_NAME]"
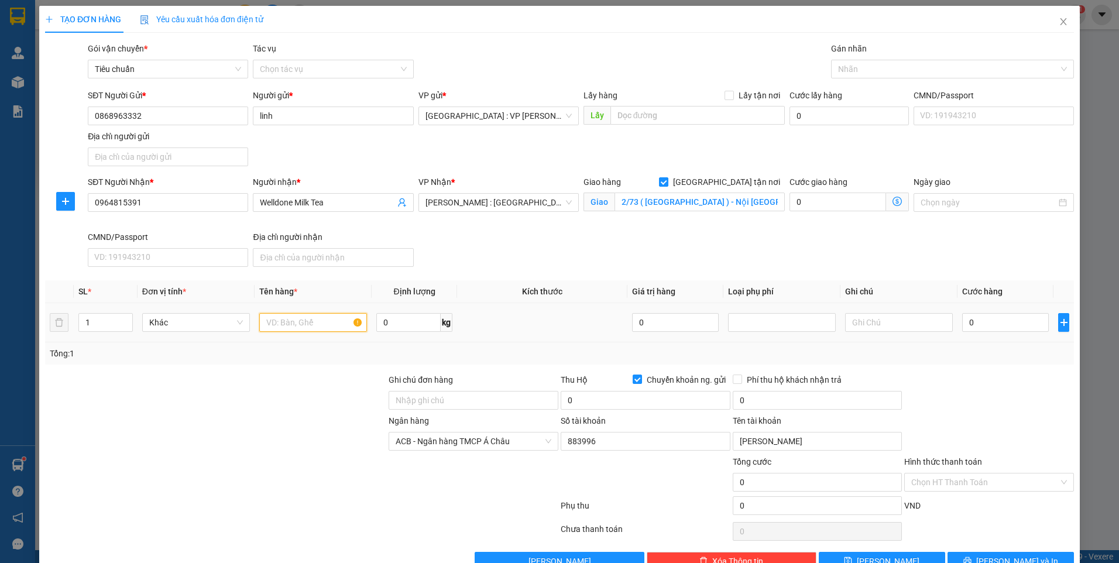
click at [296, 328] on input "text" at bounding box center [313, 322] width 108 height 19
type input "1 kiện biển quảng cáo bọc pe"
click at [481, 405] on input "Ghi chú đơn hàng" at bounding box center [474, 400] width 170 height 19
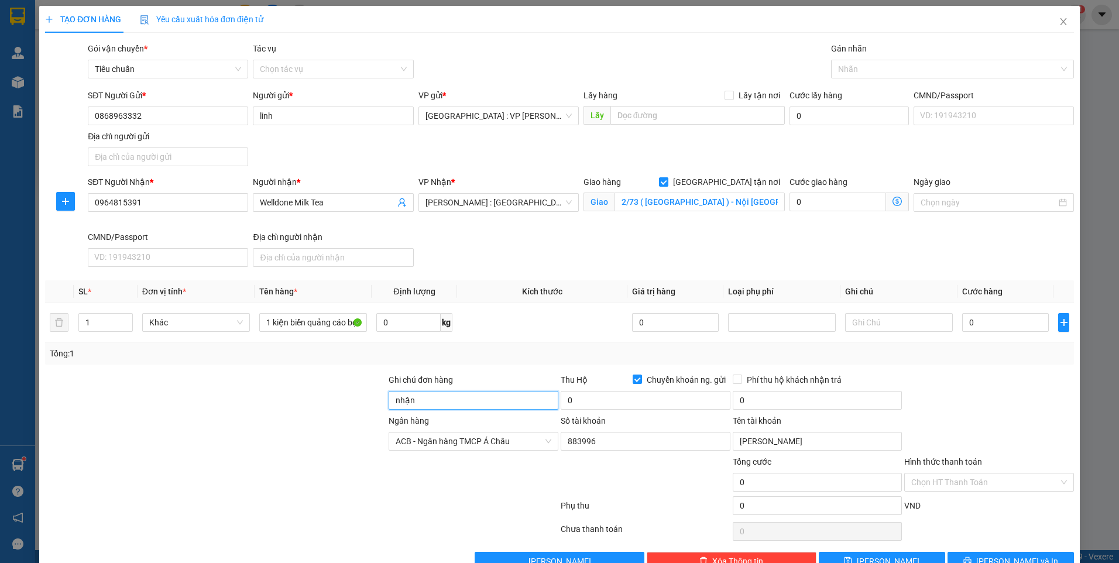
type input "nhận nguyên kiện,giao nguyên kiện,bể vỡ k đền"
click at [336, 353] on div "Tổng: 1" at bounding box center [241, 353] width 382 height 13
click at [1005, 322] on input "0" at bounding box center [1005, 322] width 87 height 19
type input "2"
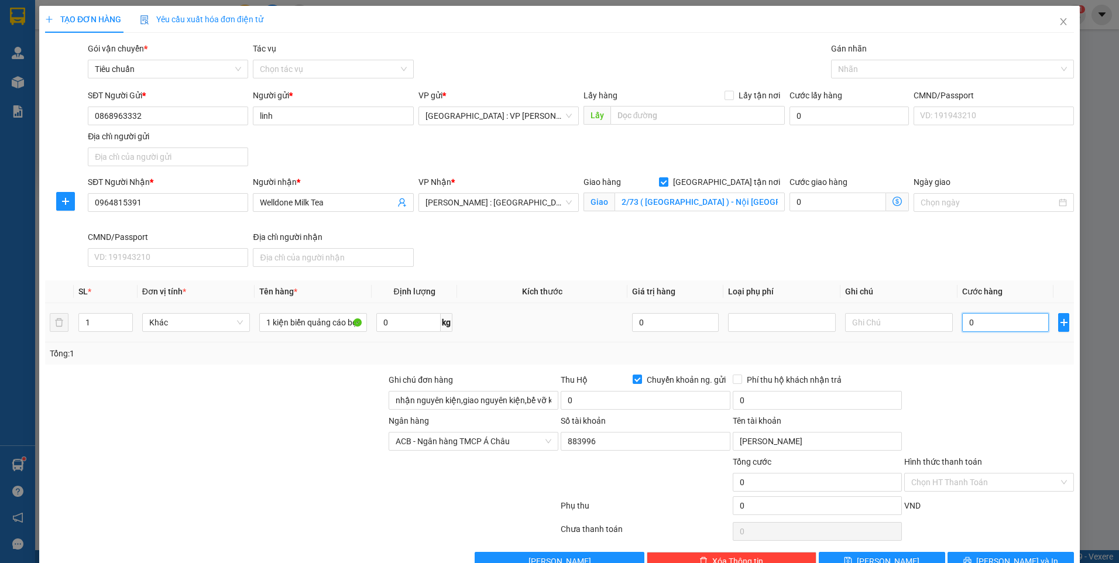
type input "2"
type input "20"
type input "200"
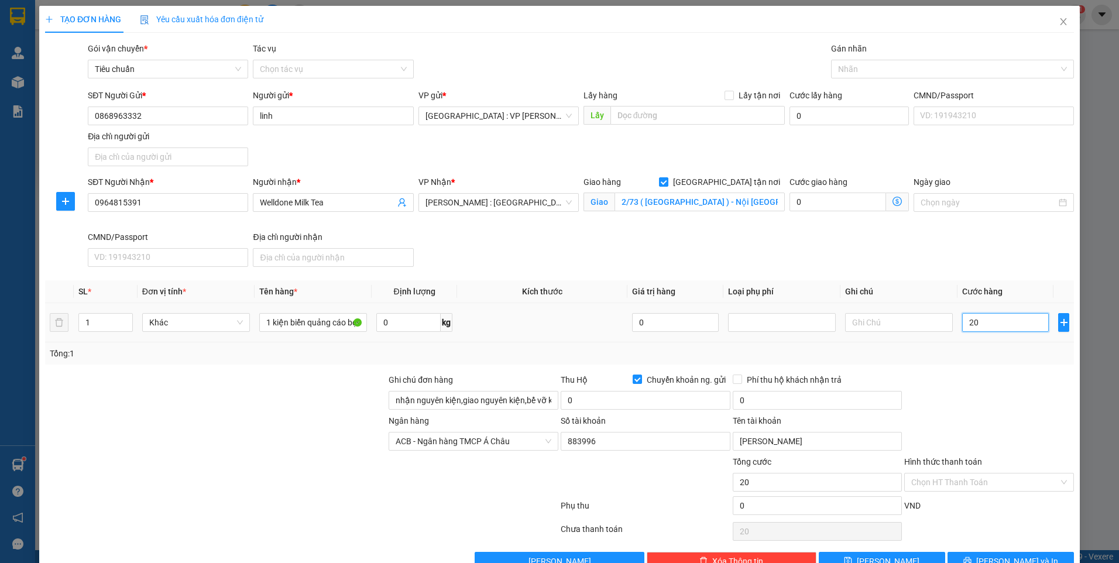
type input "200"
type input "2.000"
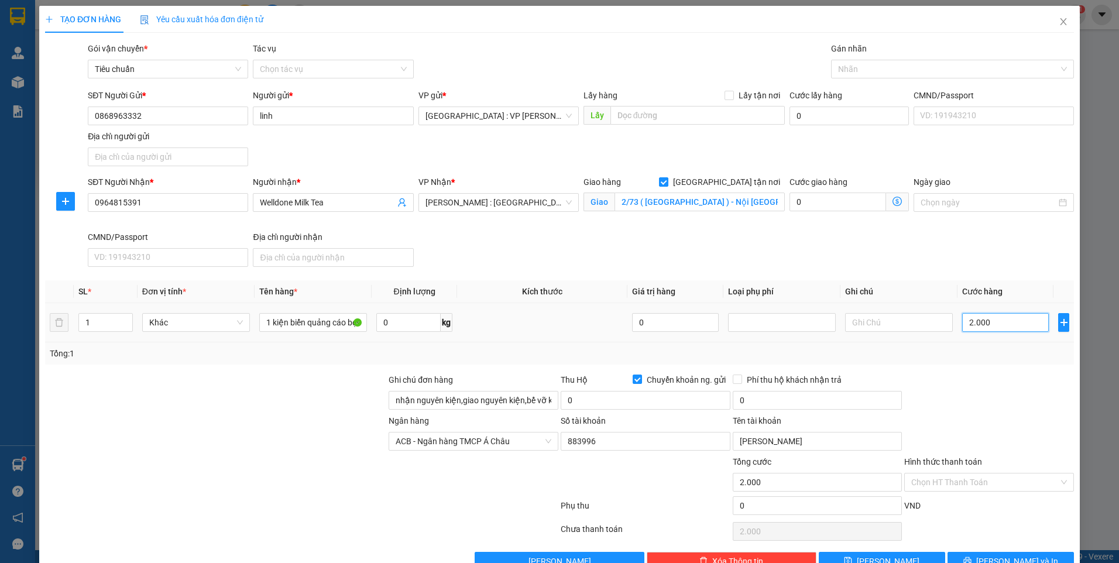
type input "20.000"
type input "200.000"
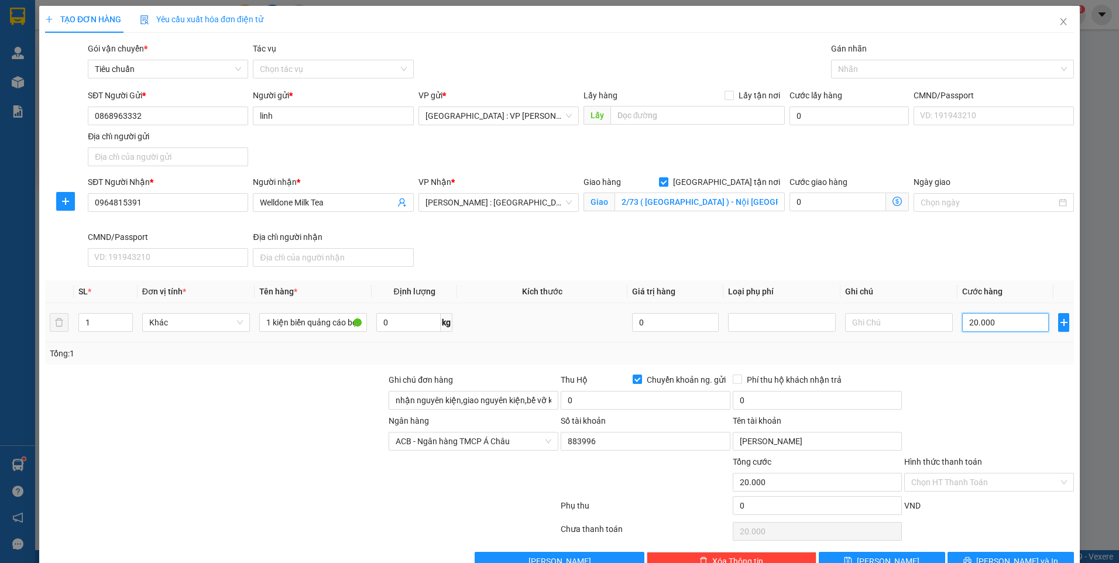
type input "200.000"
click at [914, 73] on div at bounding box center [946, 69] width 225 height 14
type input "200.000"
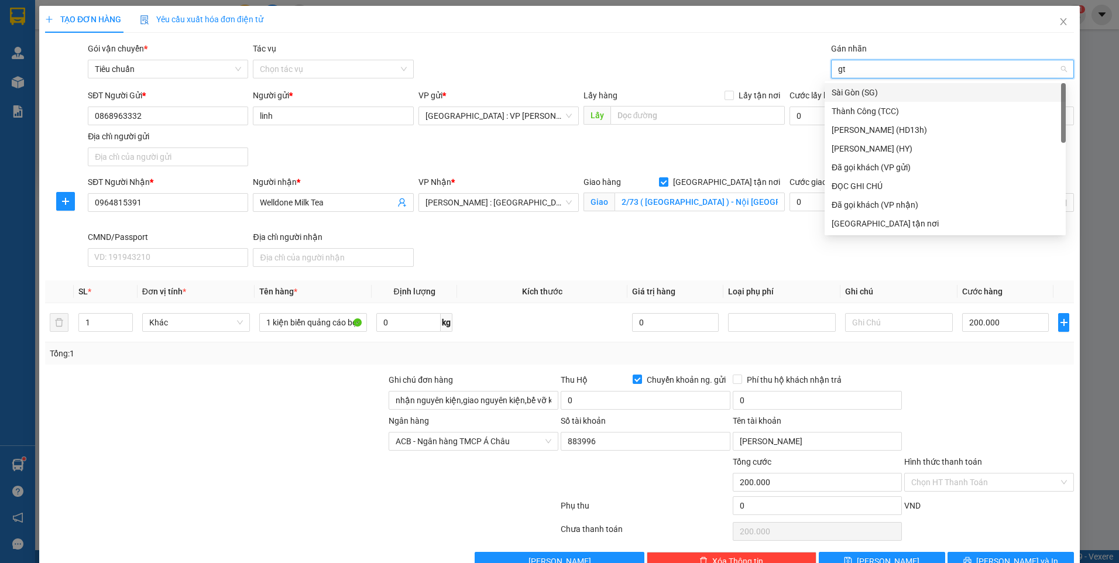
type input "gtn"
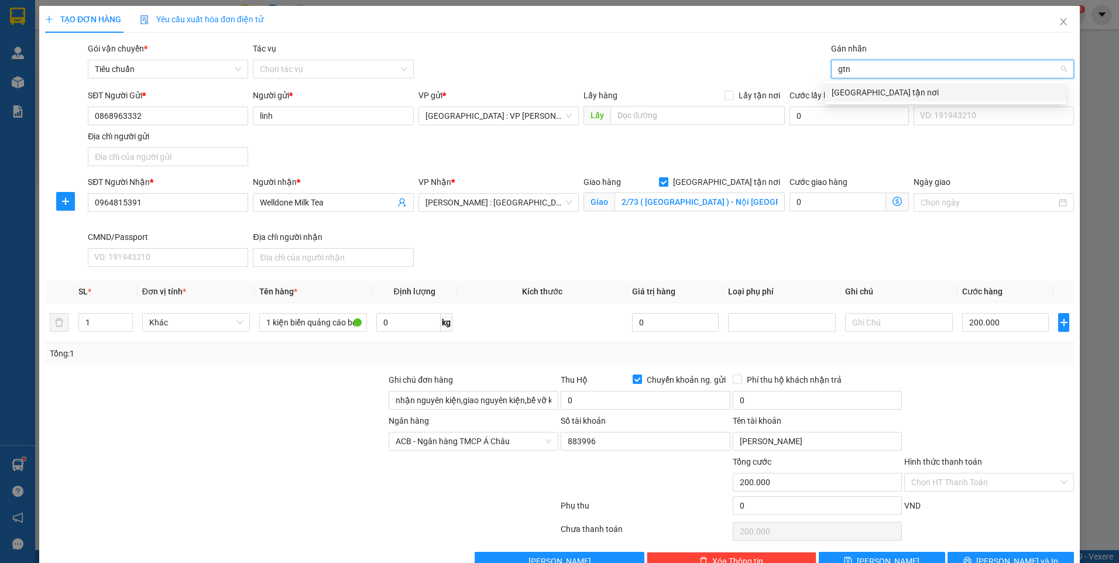
click at [894, 99] on div "[GEOGRAPHIC_DATA] tận nơi" at bounding box center [945, 92] width 241 height 19
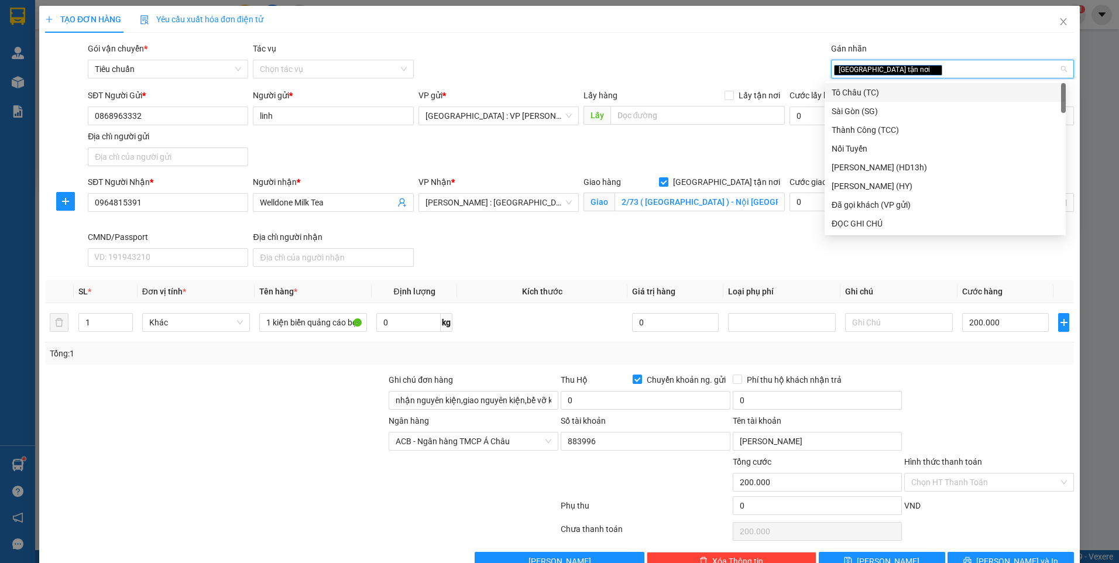
click at [684, 51] on div "Gói vận chuyển * Tiêu chuẩn Tác vụ Chọn tác vụ Gán nhãn Giao tận nơi" at bounding box center [580, 62] width 991 height 41
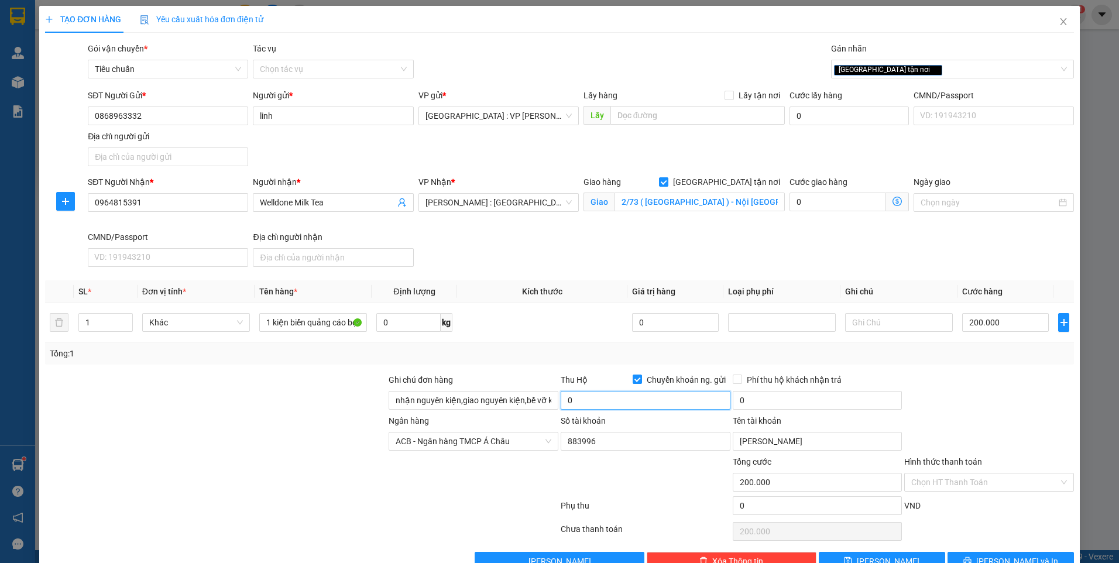
click at [660, 401] on input "0" at bounding box center [646, 400] width 170 height 19
type input "2.650.000"
click at [818, 395] on input "0" at bounding box center [818, 400] width 170 height 19
type input "20.000"
click at [735, 201] on input "2/73 ( [GEOGRAPHIC_DATA] ) - Nội [GEOGRAPHIC_DATA] 2 - Kđt [GEOGRAPHIC_DATA], […" at bounding box center [700, 202] width 171 height 19
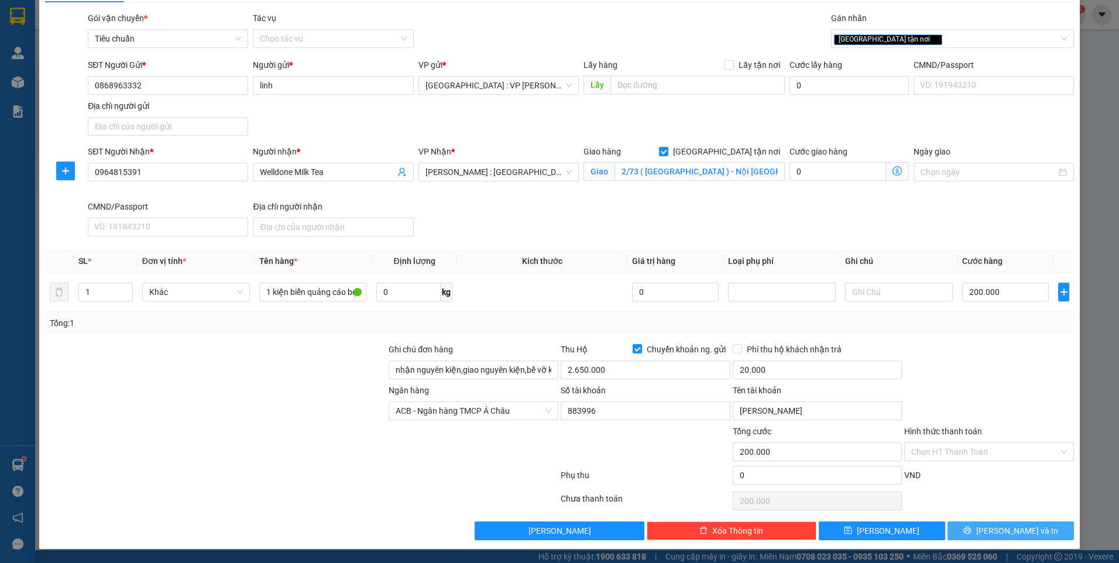
drag, startPoint x: 1011, startPoint y: 527, endPoint x: 1006, endPoint y: 523, distance: 6.7
click at [1011, 527] on span "[PERSON_NAME] và In" at bounding box center [1017, 530] width 82 height 13
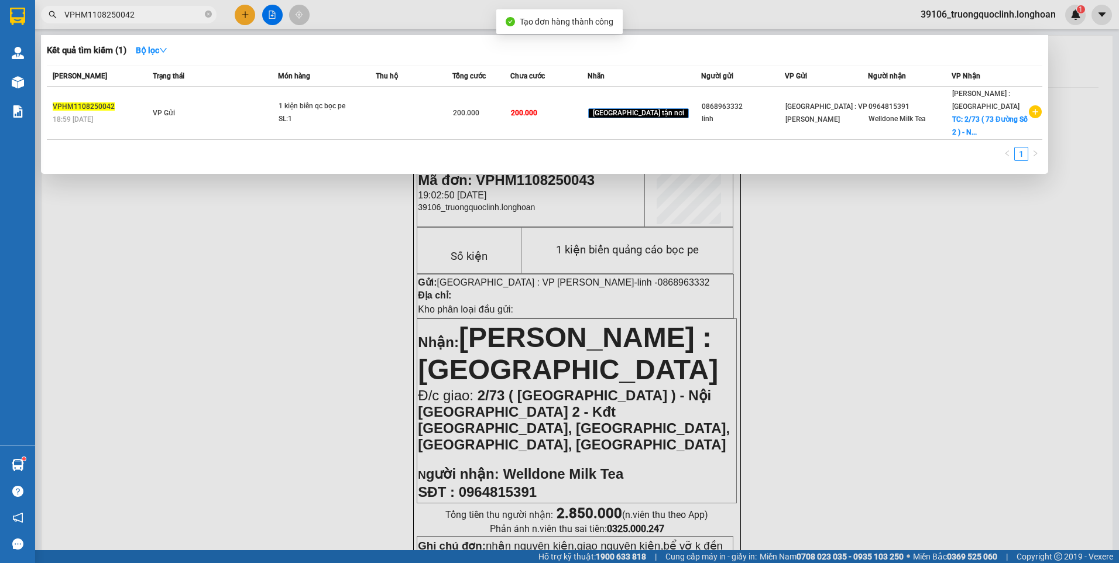
drag, startPoint x: 317, startPoint y: 269, endPoint x: 318, endPoint y: 255, distance: 14.1
click at [316, 269] on div at bounding box center [559, 281] width 1119 height 563
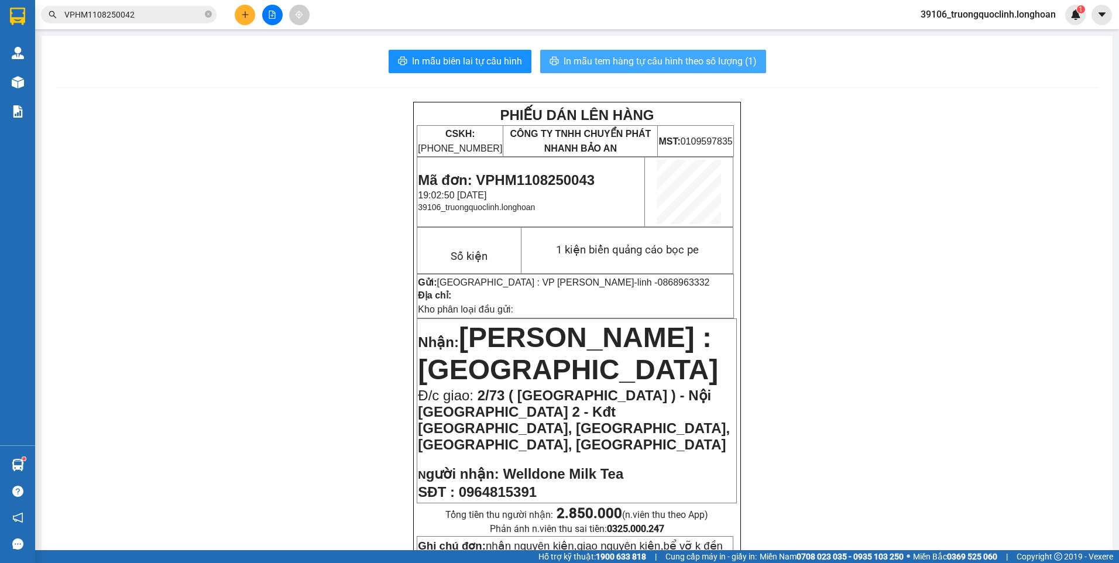
click at [653, 65] on span "In mẫu tem hàng tự cấu hình theo số lượng (1)" at bounding box center [660, 61] width 193 height 15
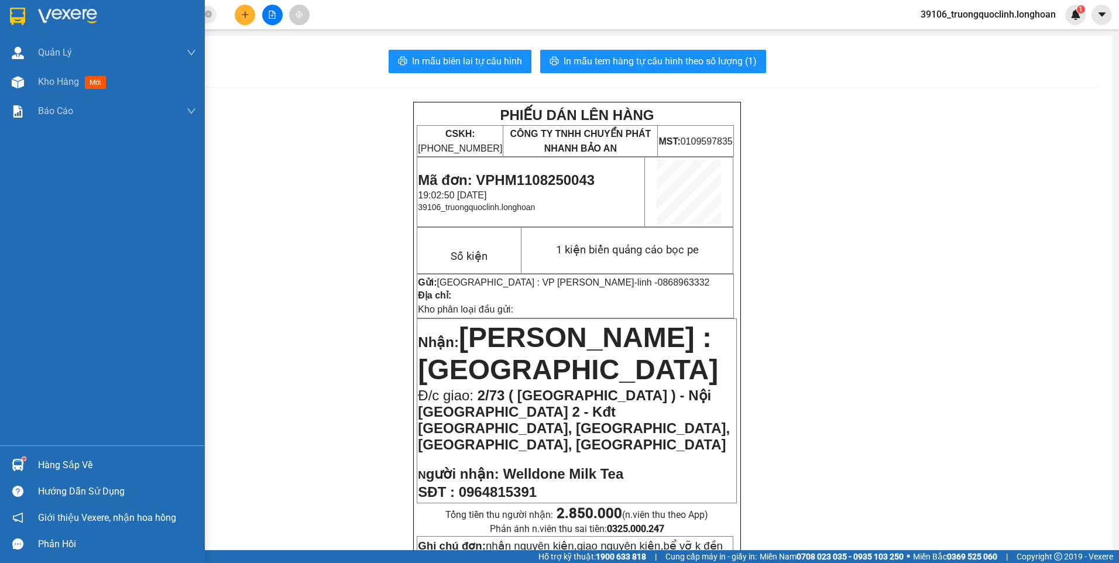
click at [20, 9] on img at bounding box center [17, 17] width 15 height 18
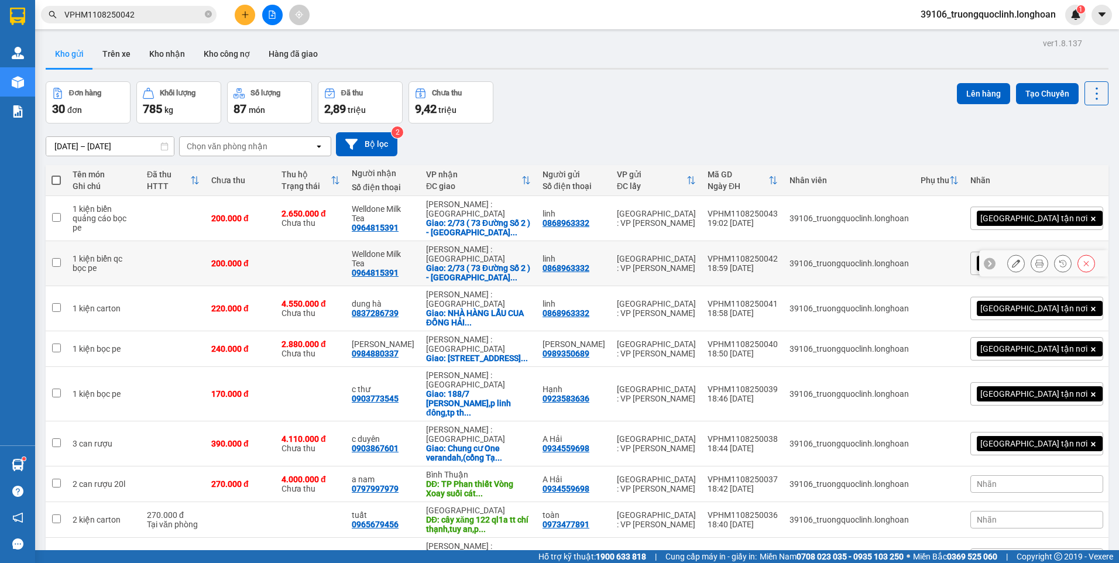
click at [1082, 263] on icon at bounding box center [1086, 263] width 8 height 8
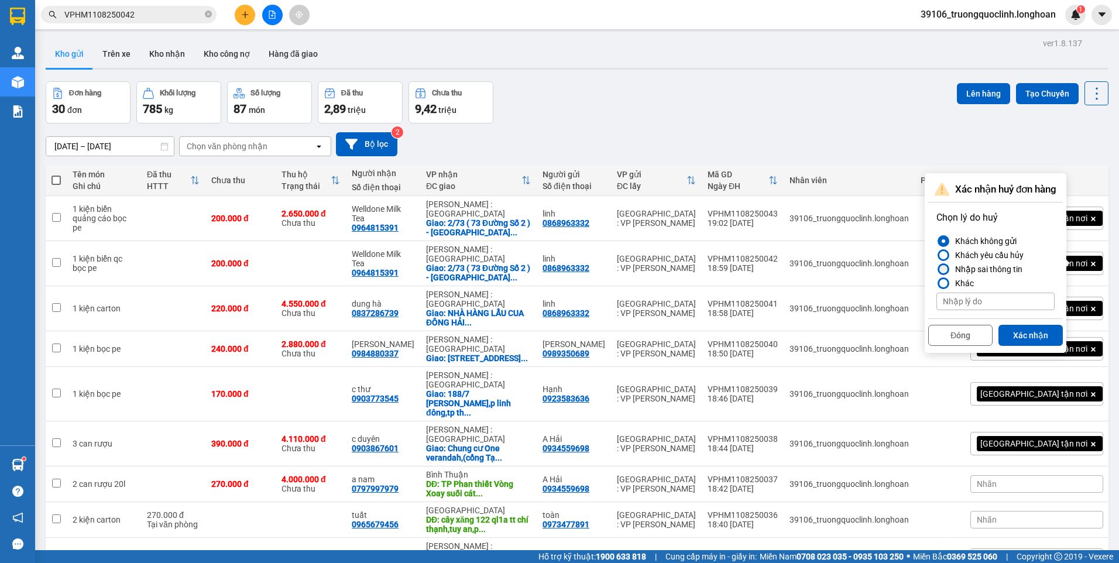
click at [1009, 270] on div "Nhập sai thông tin" at bounding box center [986, 269] width 72 height 14
click at [936, 269] on input "Nhập sai thông tin" at bounding box center [936, 269] width 0 height 0
click at [1039, 334] on button "Xác nhận" at bounding box center [1030, 335] width 64 height 21
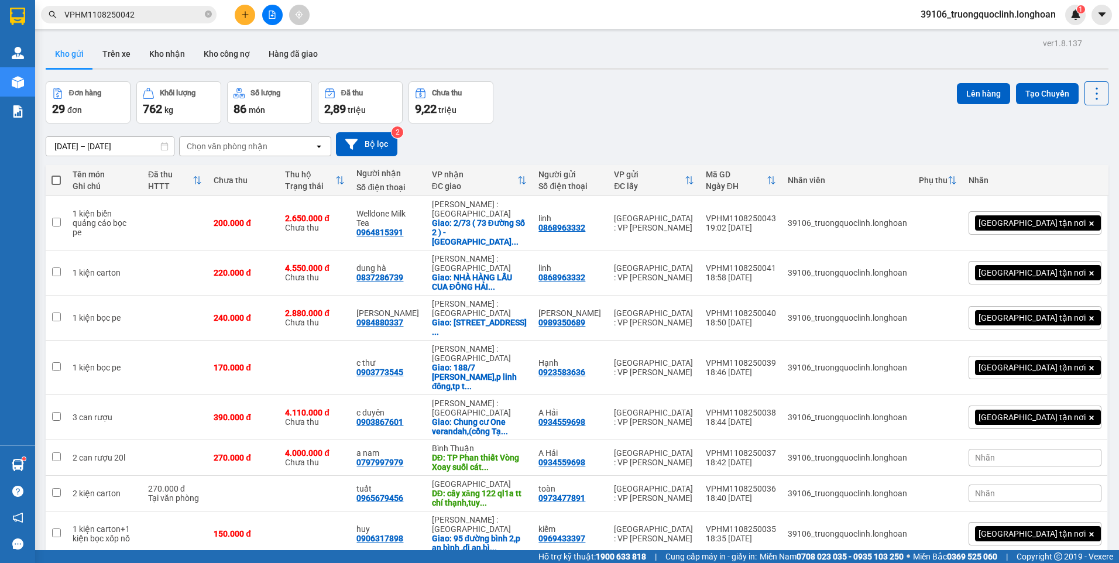
click at [248, 145] on div "Chọn văn phòng nhận" at bounding box center [227, 146] width 81 height 12
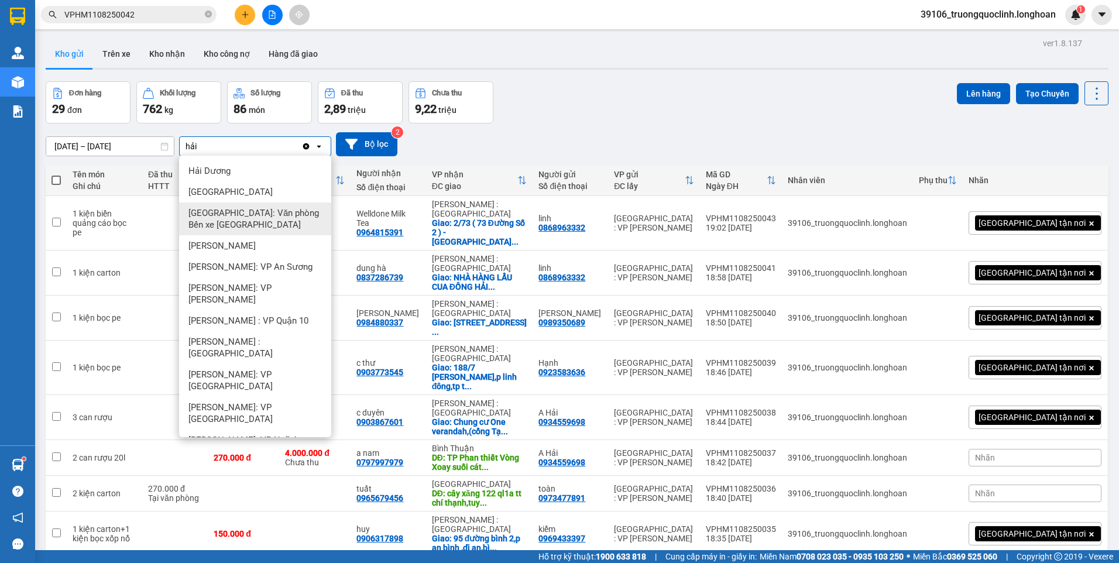
type input "hải"
drag, startPoint x: 240, startPoint y: 211, endPoint x: 251, endPoint y: 184, distance: 29.1
click at [239, 211] on span "[GEOGRAPHIC_DATA]: Văn phòng Bến xe [GEOGRAPHIC_DATA]" at bounding box center [257, 218] width 138 height 23
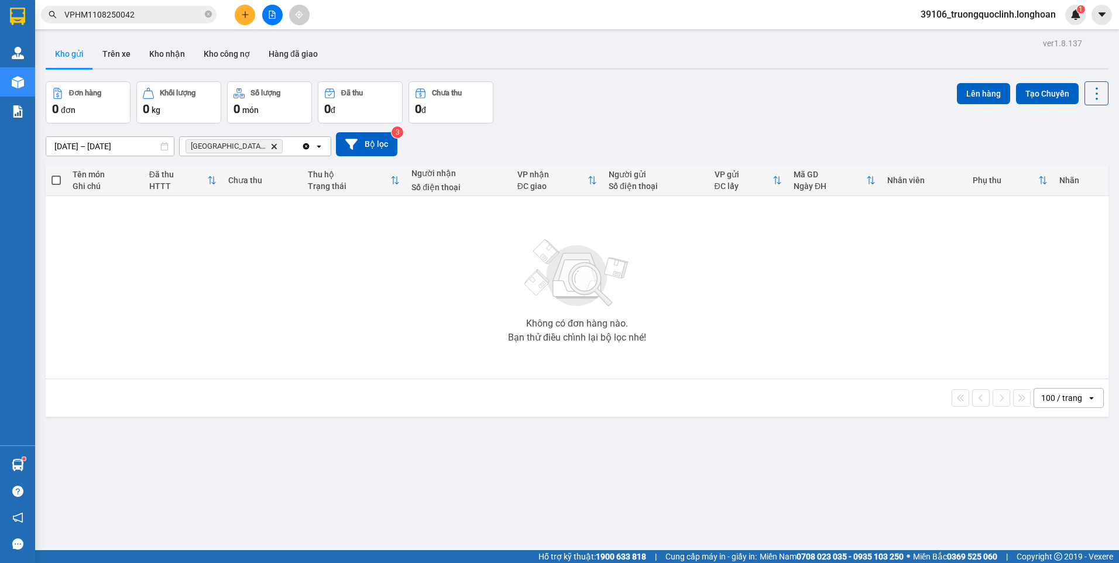
click at [249, 11] on icon "plus" at bounding box center [245, 15] width 8 height 8
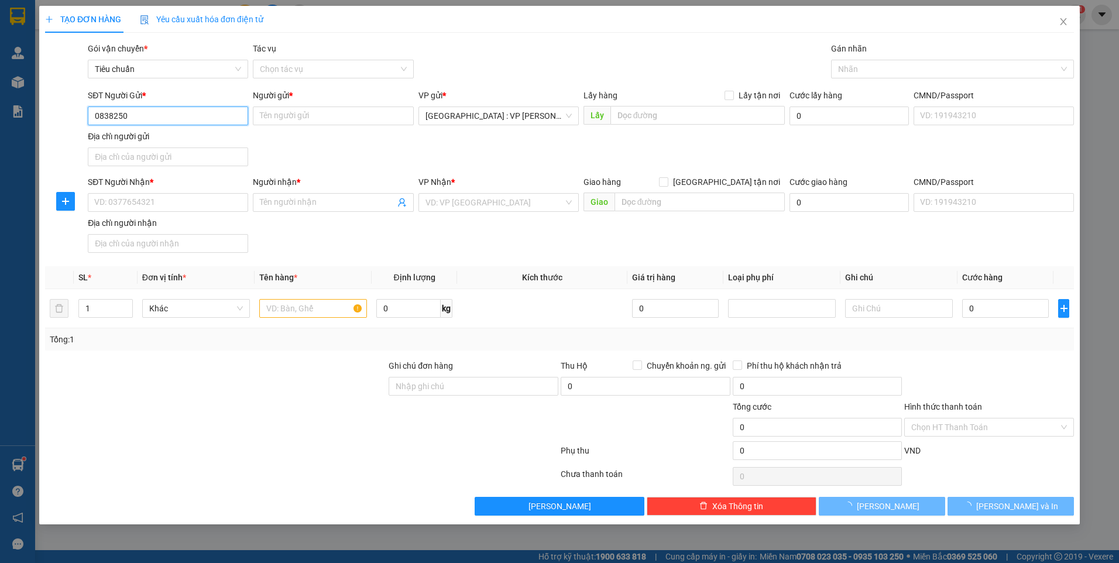
click at [153, 121] on input "0838250" at bounding box center [168, 116] width 160 height 19
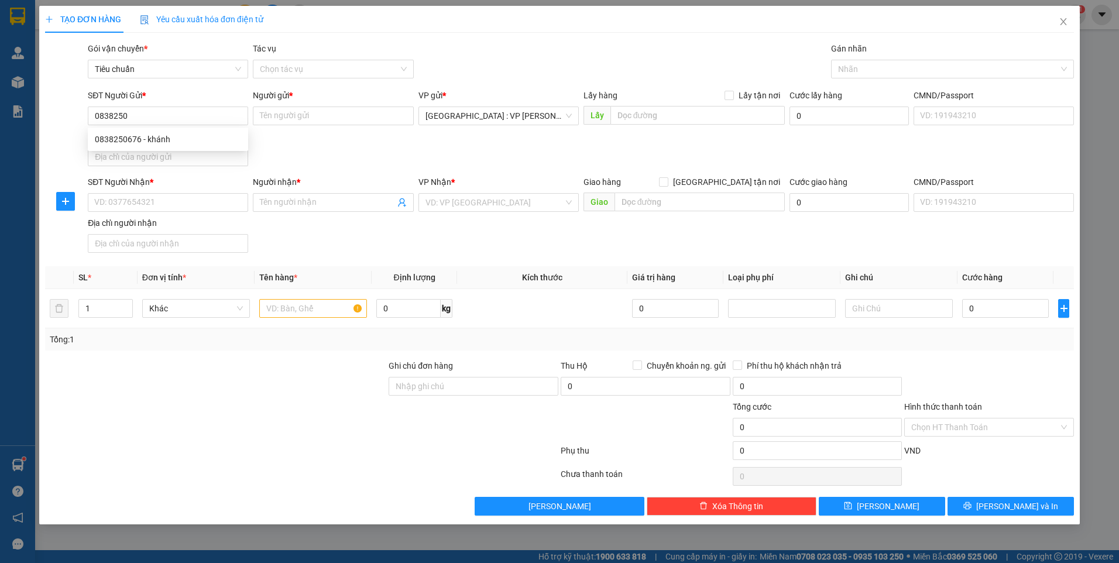
click at [160, 128] on div "0838250676 0838250676 - khánh" at bounding box center [168, 139] width 160 height 23
click at [162, 138] on div "Địa chỉ người gửi" at bounding box center [168, 136] width 160 height 13
click at [162, 147] on input "Địa chỉ người gửi" at bounding box center [168, 156] width 160 height 19
click at [162, 119] on input "0838250" at bounding box center [168, 116] width 160 height 19
click at [149, 139] on div "0838250676 - khánh" at bounding box center [168, 139] width 146 height 13
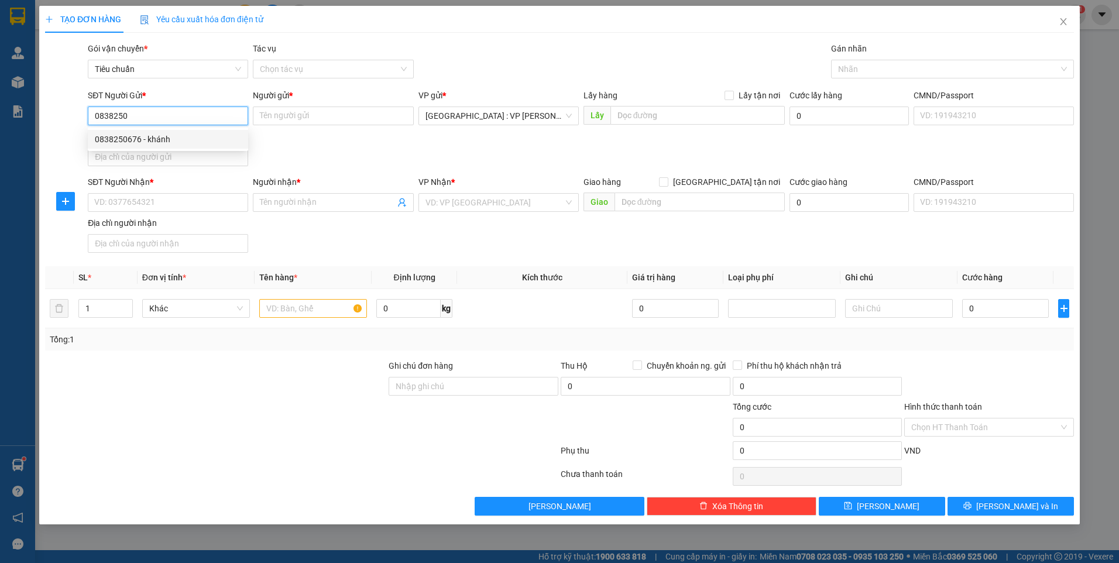
type input "0838250676"
type input "khánh"
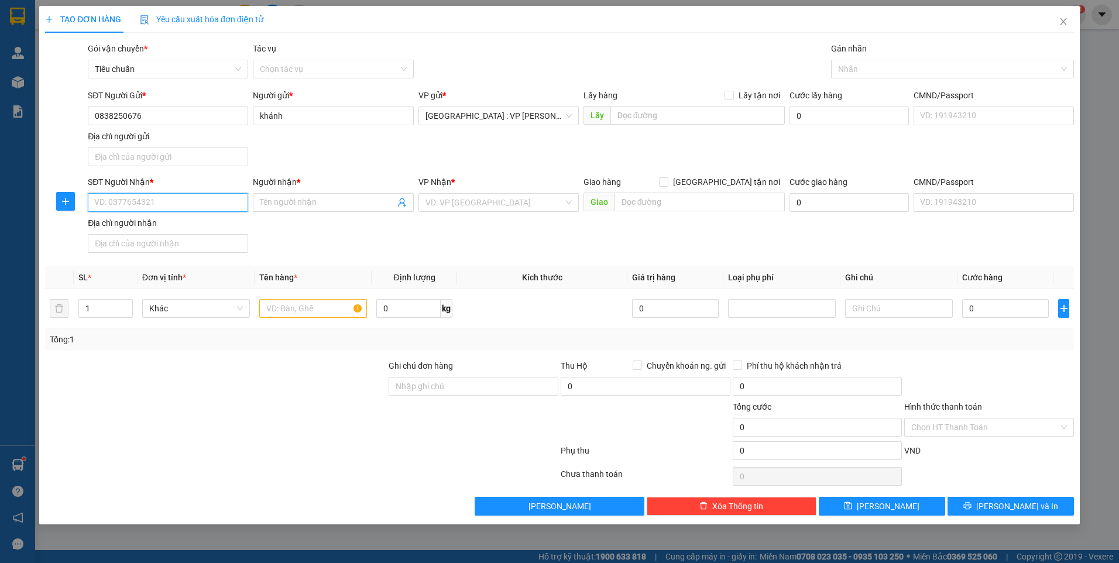
click at [192, 201] on input "SĐT Người Nhận *" at bounding box center [168, 202] width 160 height 19
paste input "0932876474"
type input "0932876474"
click at [195, 222] on div "0932876474 - minh phúc" at bounding box center [168, 225] width 146 height 13
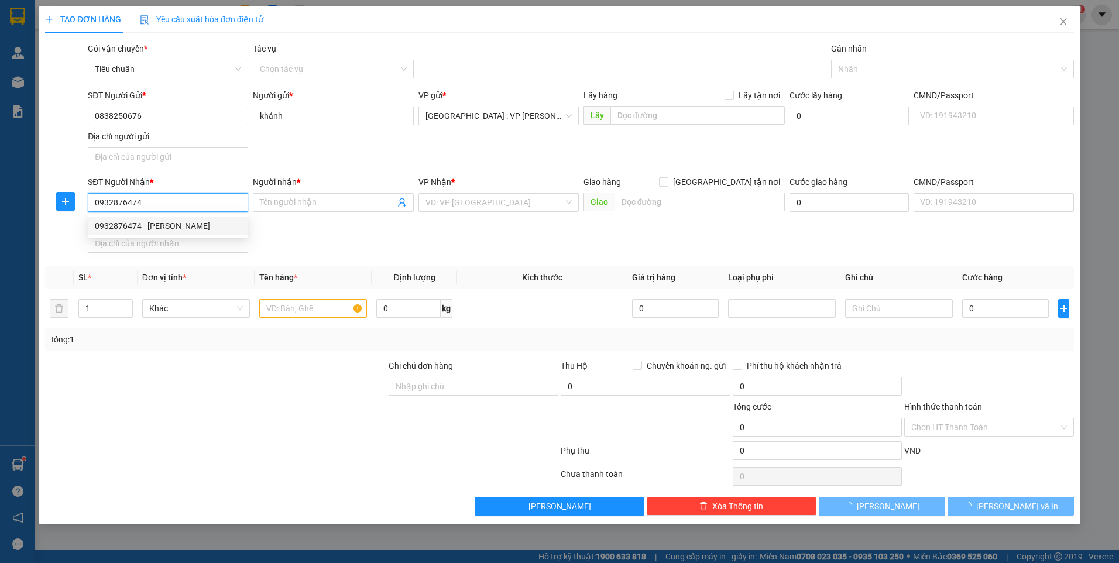
type input "minh phúc"
checkbox input "true"
type input "37A2 Đường Lê Trọng Tấn Phường Phú Thứ, Quận Cái Răng, Cần Thơ"
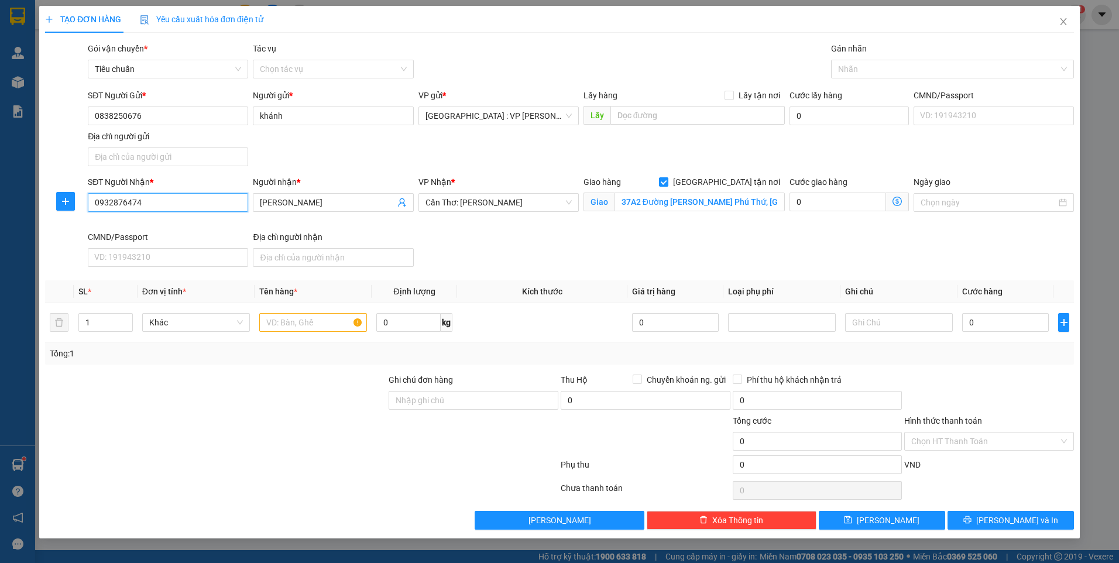
type input "0932876474"
click at [744, 202] on input "37A2 Đường Lê Trọng Tấn Phường Phú Thứ, Quận Cái Răng, Cần Thơ" at bounding box center [700, 202] width 171 height 19
click at [867, 61] on div "Nhãn" at bounding box center [952, 69] width 243 height 19
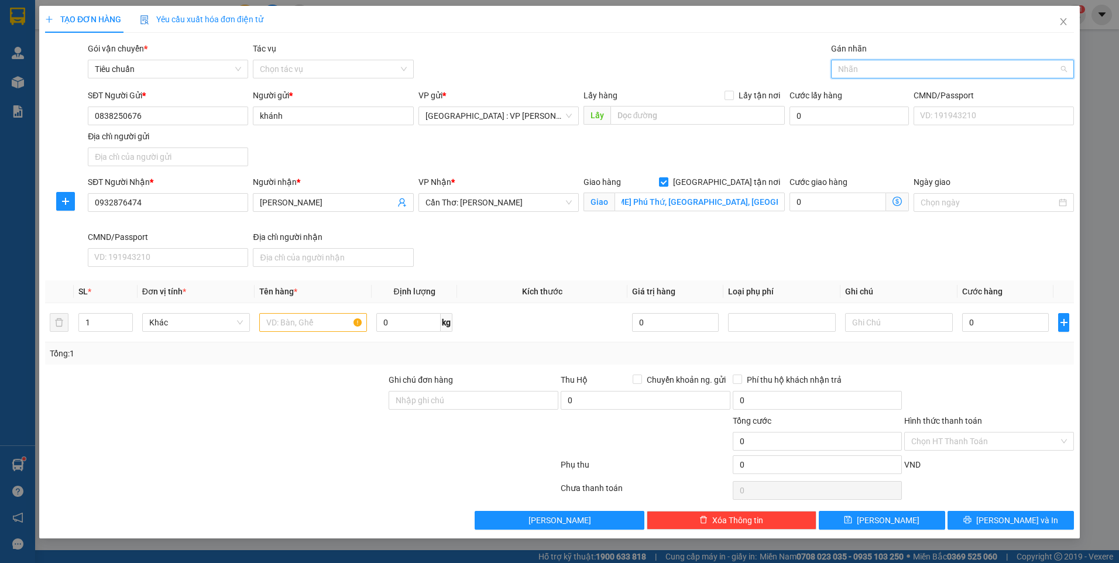
scroll to position [0, 0]
type input "gtn"
click at [867, 96] on div "[GEOGRAPHIC_DATA] tận nơi" at bounding box center [952, 92] width 229 height 13
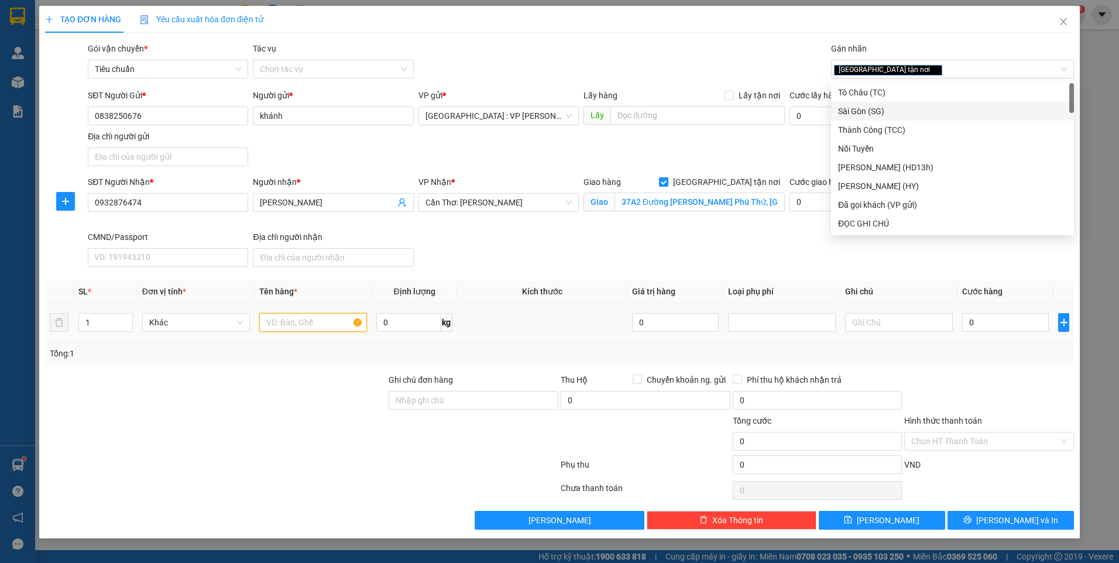
click at [351, 325] on input "text" at bounding box center [313, 322] width 108 height 19
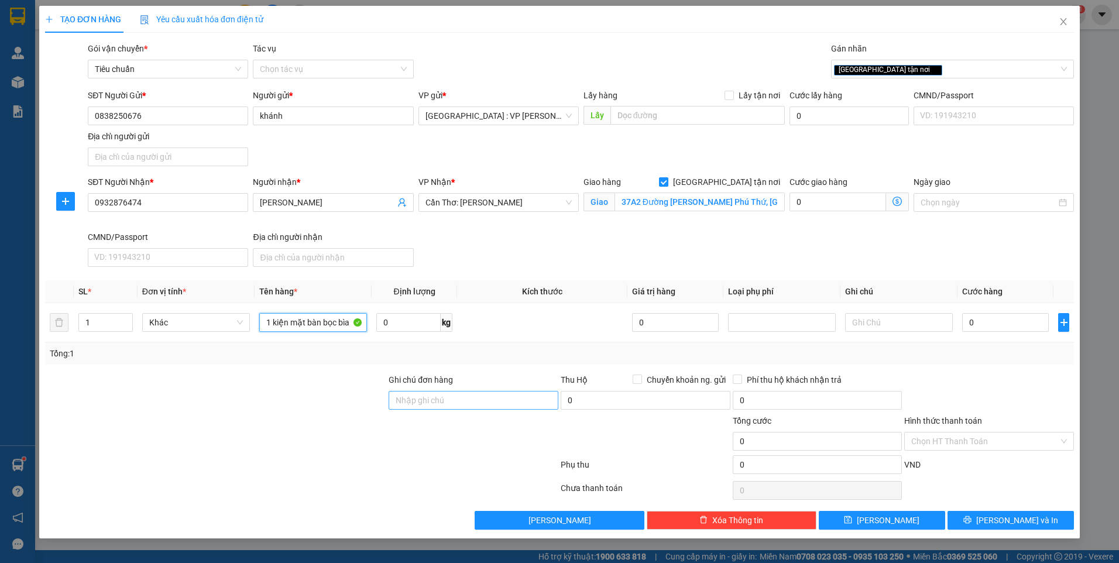
type input "1 kiện mặt bàn bọc bìa"
click at [489, 404] on input "Ghi chú đơn hàng" at bounding box center [474, 400] width 170 height 19
type input "nhận nguyên kiện,giao nguyên kiện,bể vỡ k đền"
drag, startPoint x: 468, startPoint y: 431, endPoint x: 481, endPoint y: 388, distance: 44.8
click at [467, 431] on div at bounding box center [473, 434] width 172 height 41
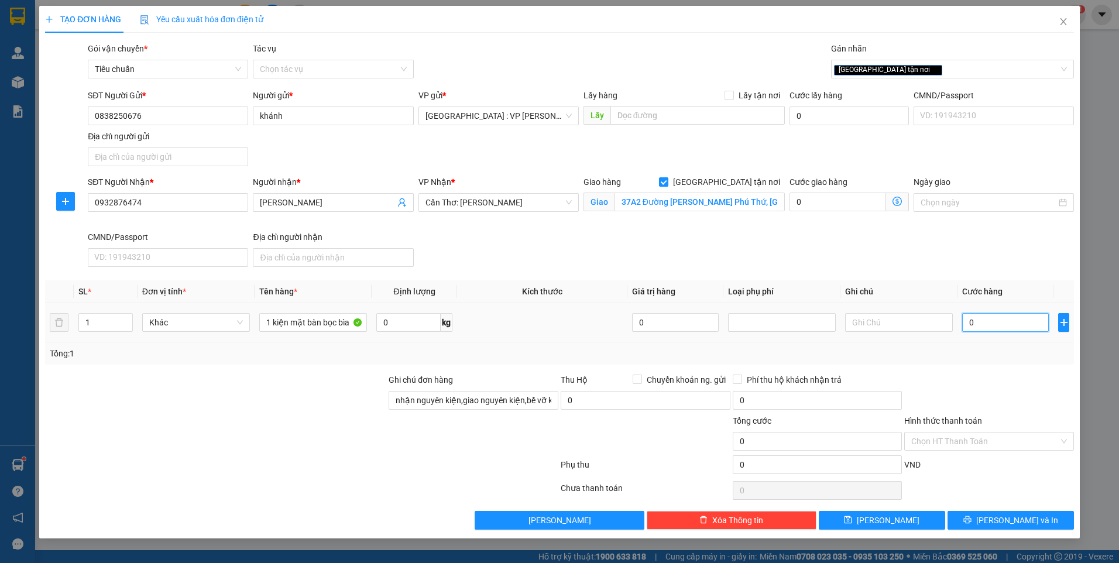
click at [1005, 325] on input "0" at bounding box center [1005, 322] width 87 height 19
type input "1"
type input "19"
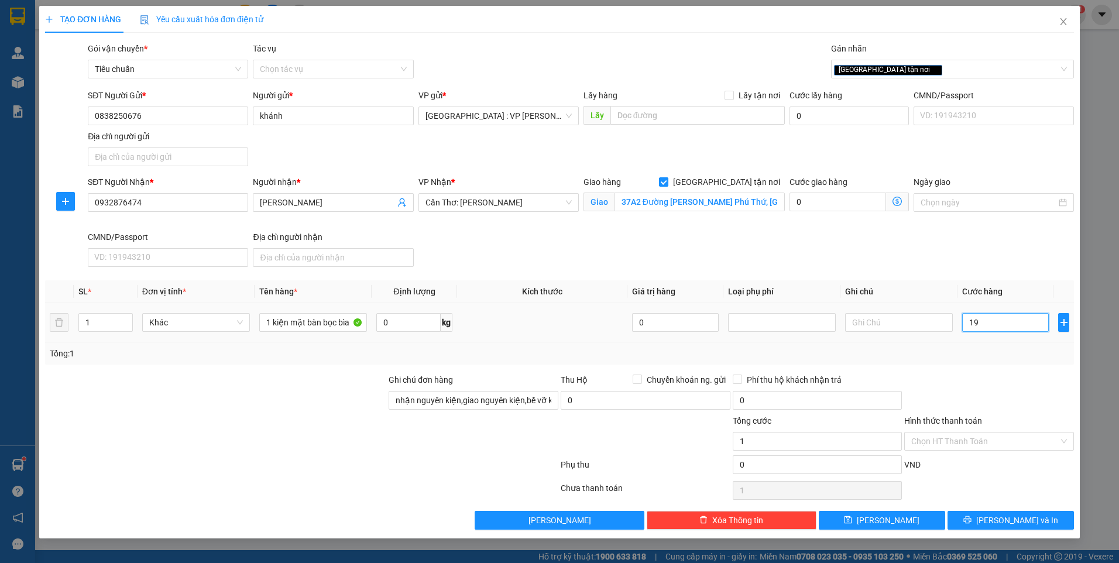
type input "19"
type input "190"
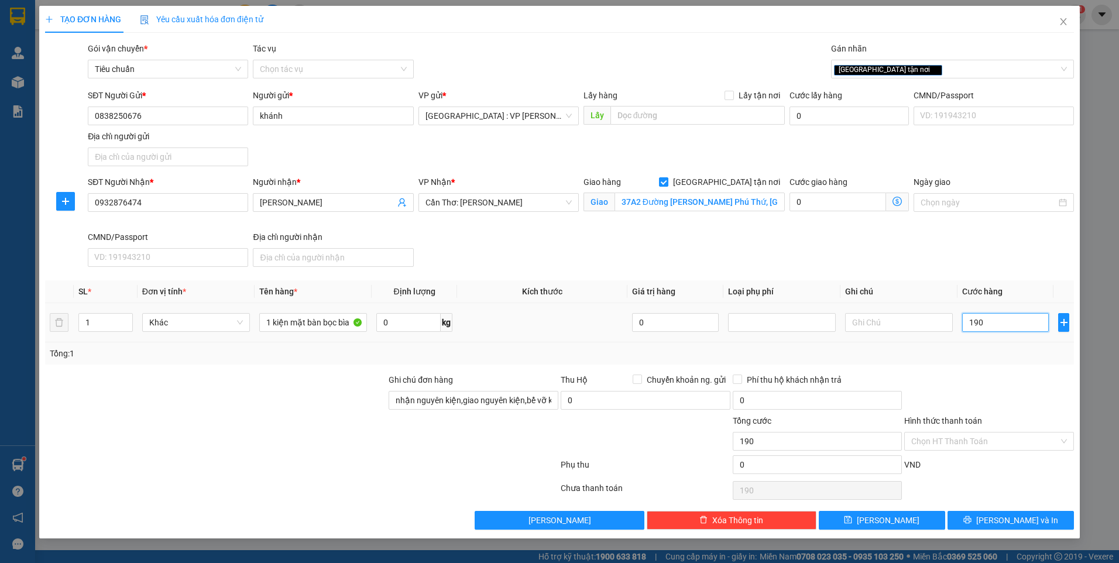
type input "1.900"
type input "19.000"
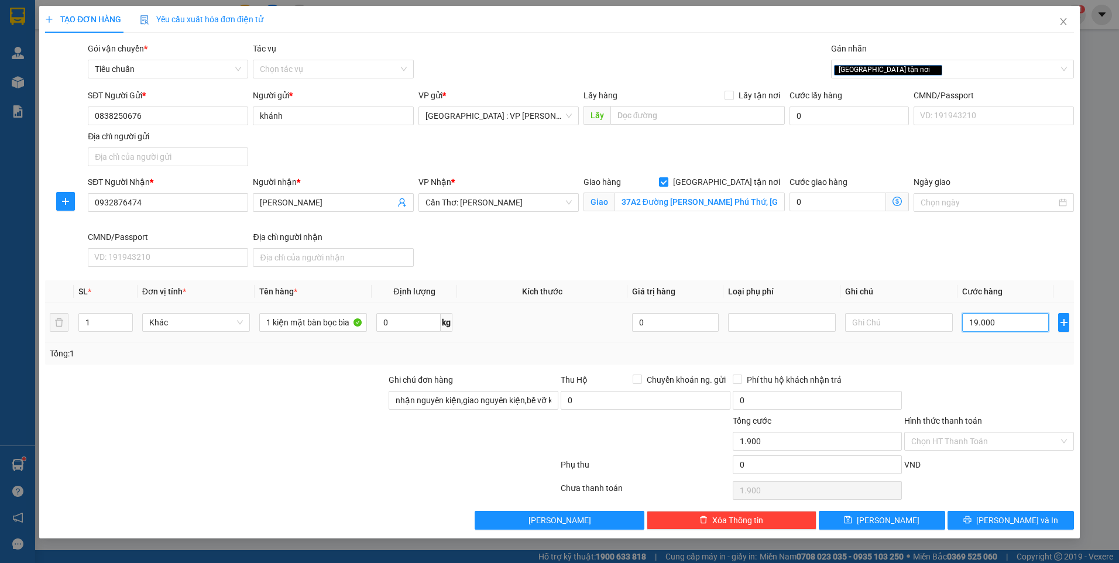
type input "19.000"
type input "190.000"
click at [1021, 321] on input "190.000" at bounding box center [1005, 322] width 87 height 19
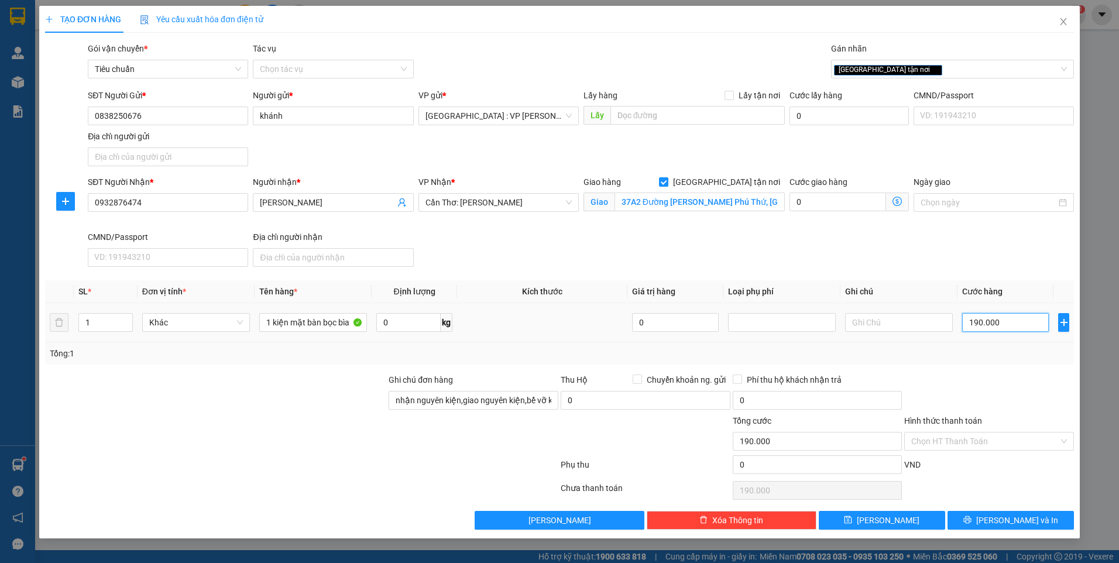
click at [1021, 321] on input "190.000" at bounding box center [1005, 322] width 87 height 19
type input "2"
type input "26"
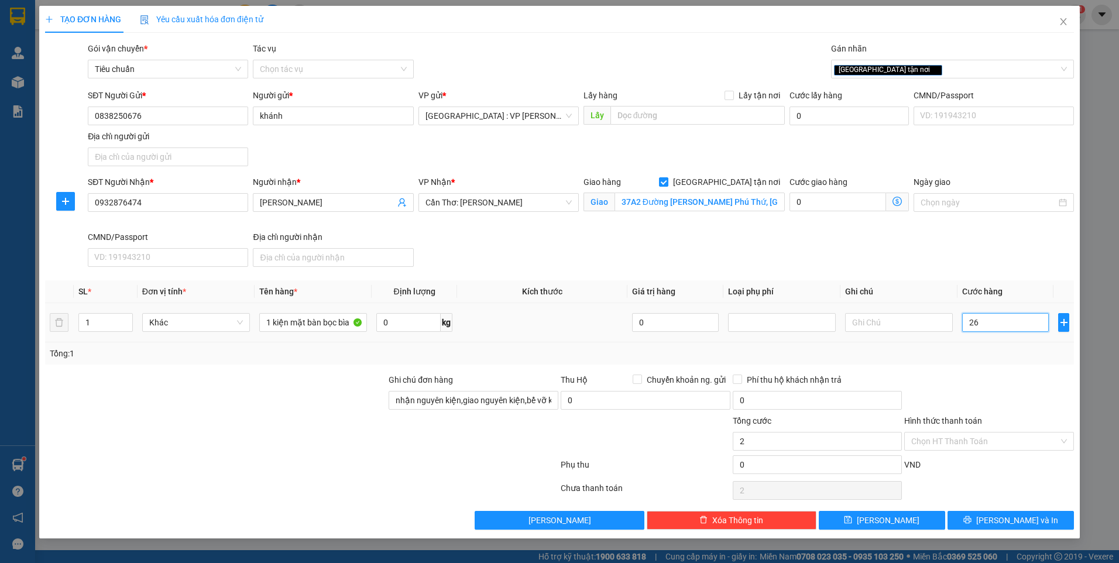
type input "26"
type input "260"
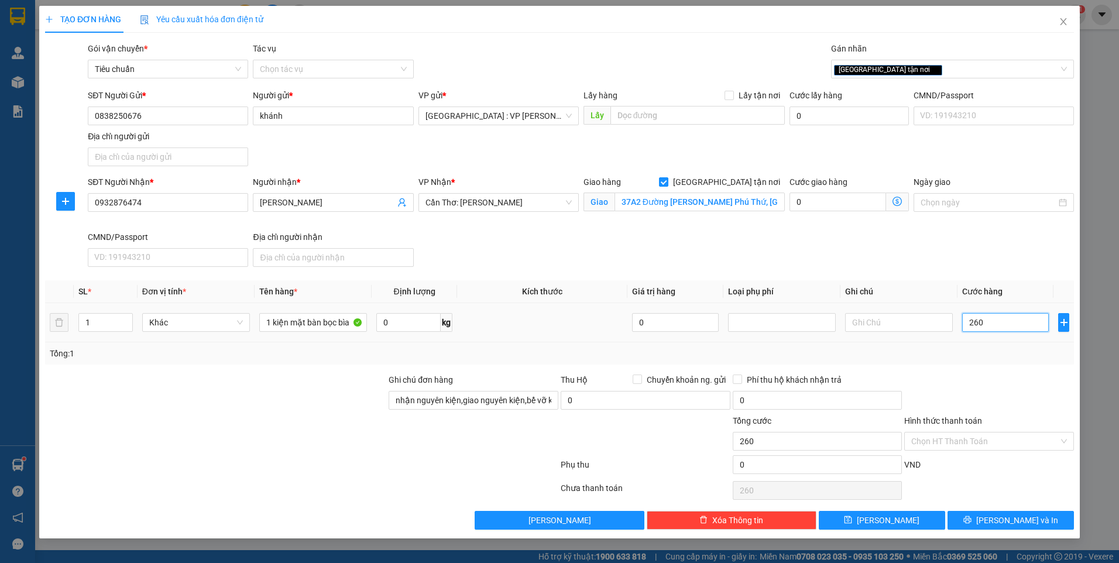
type input "2.600"
type input "26.000"
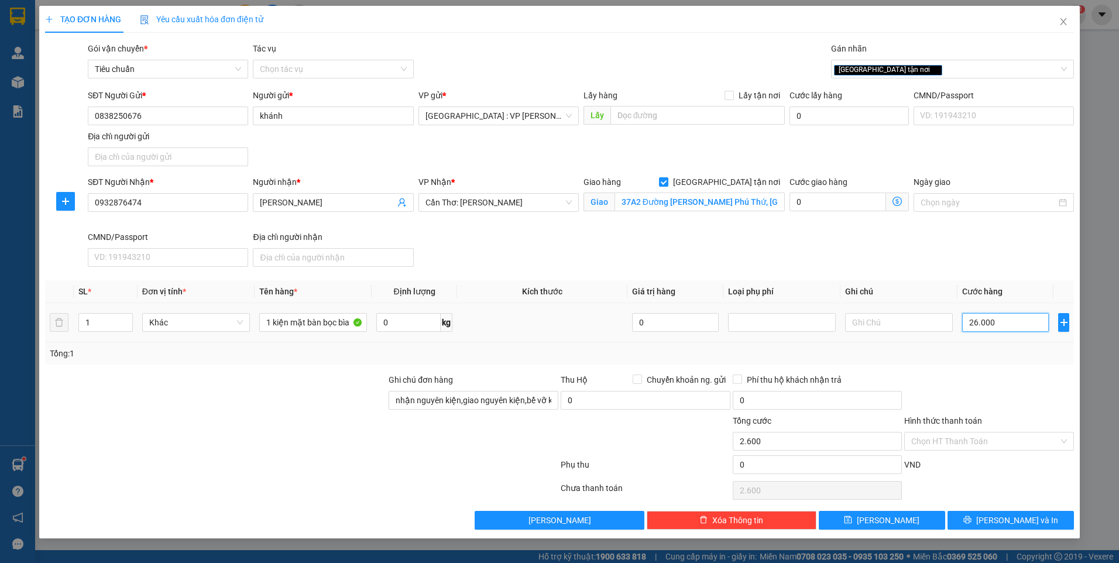
type input "26.000"
type input "260.000"
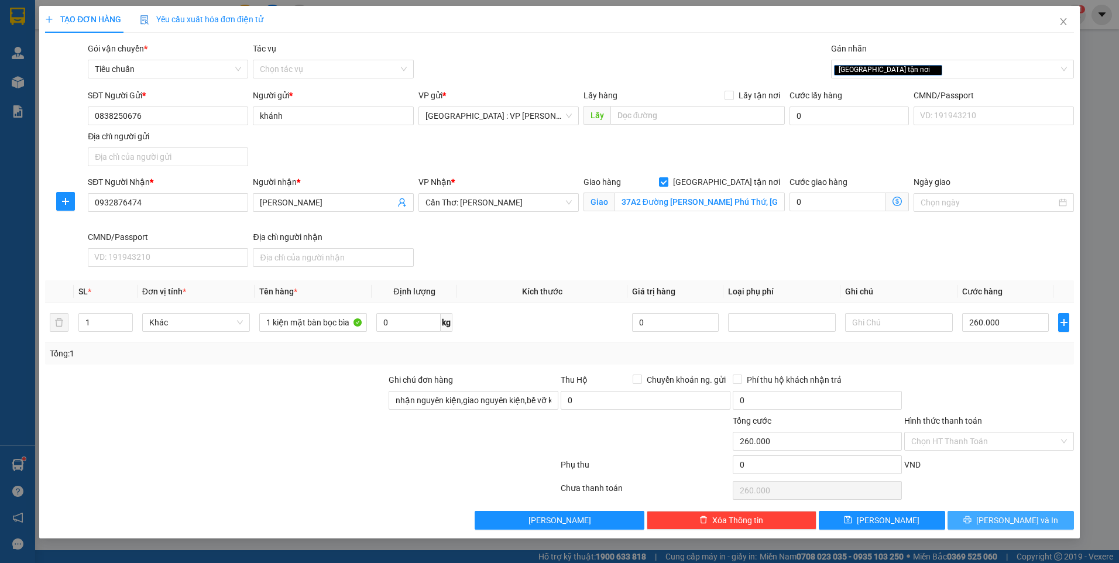
click at [971, 519] on icon "printer" at bounding box center [967, 520] width 8 height 8
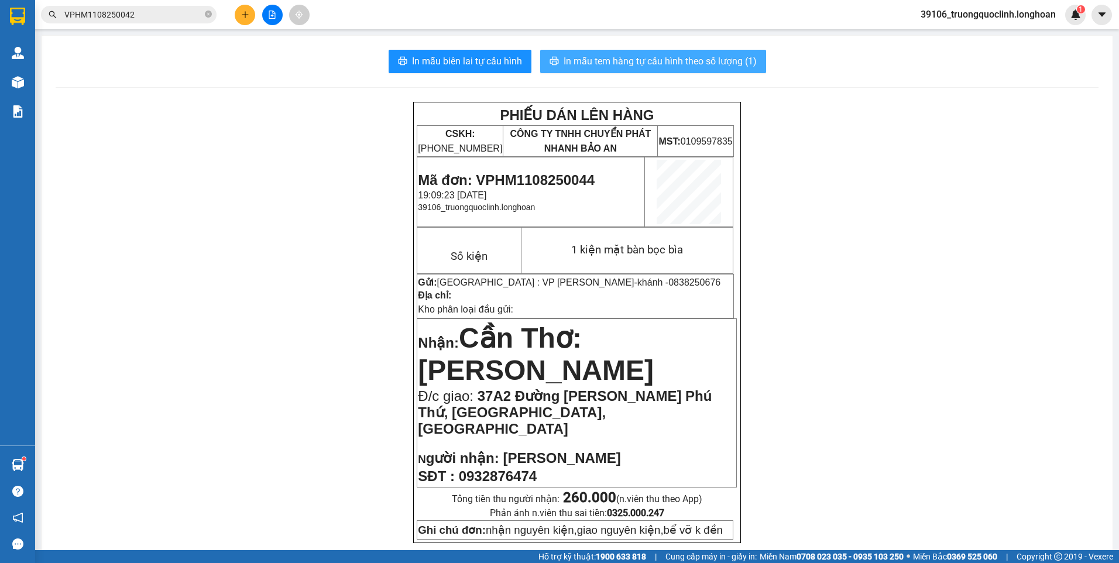
click at [623, 63] on span "In mẫu tem hàng tự cấu hình theo số lượng (1)" at bounding box center [660, 61] width 193 height 15
